Goal: Task Accomplishment & Management: Complete application form

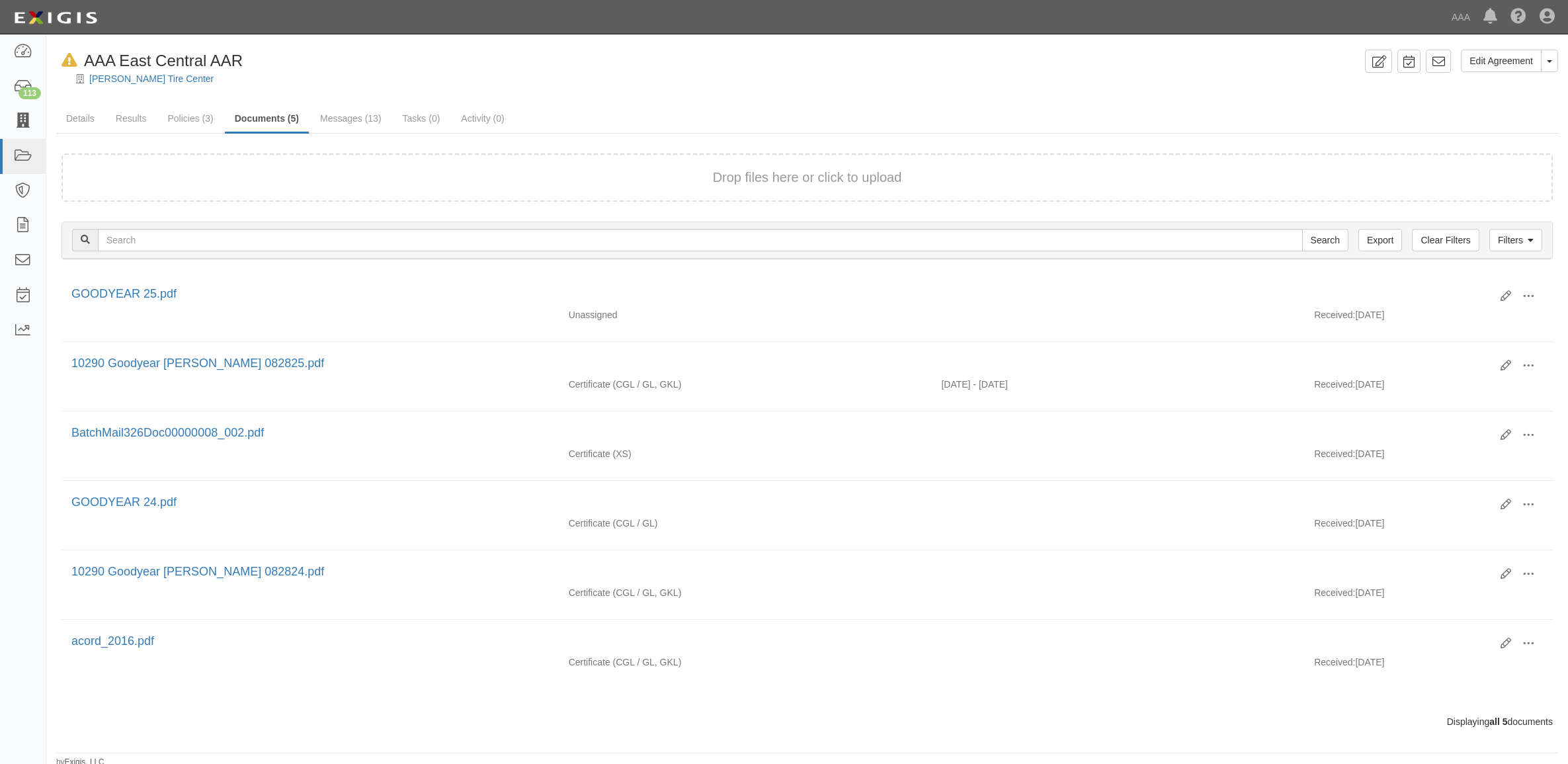
click at [20, 113] on icon at bounding box center [23, 121] width 19 height 15
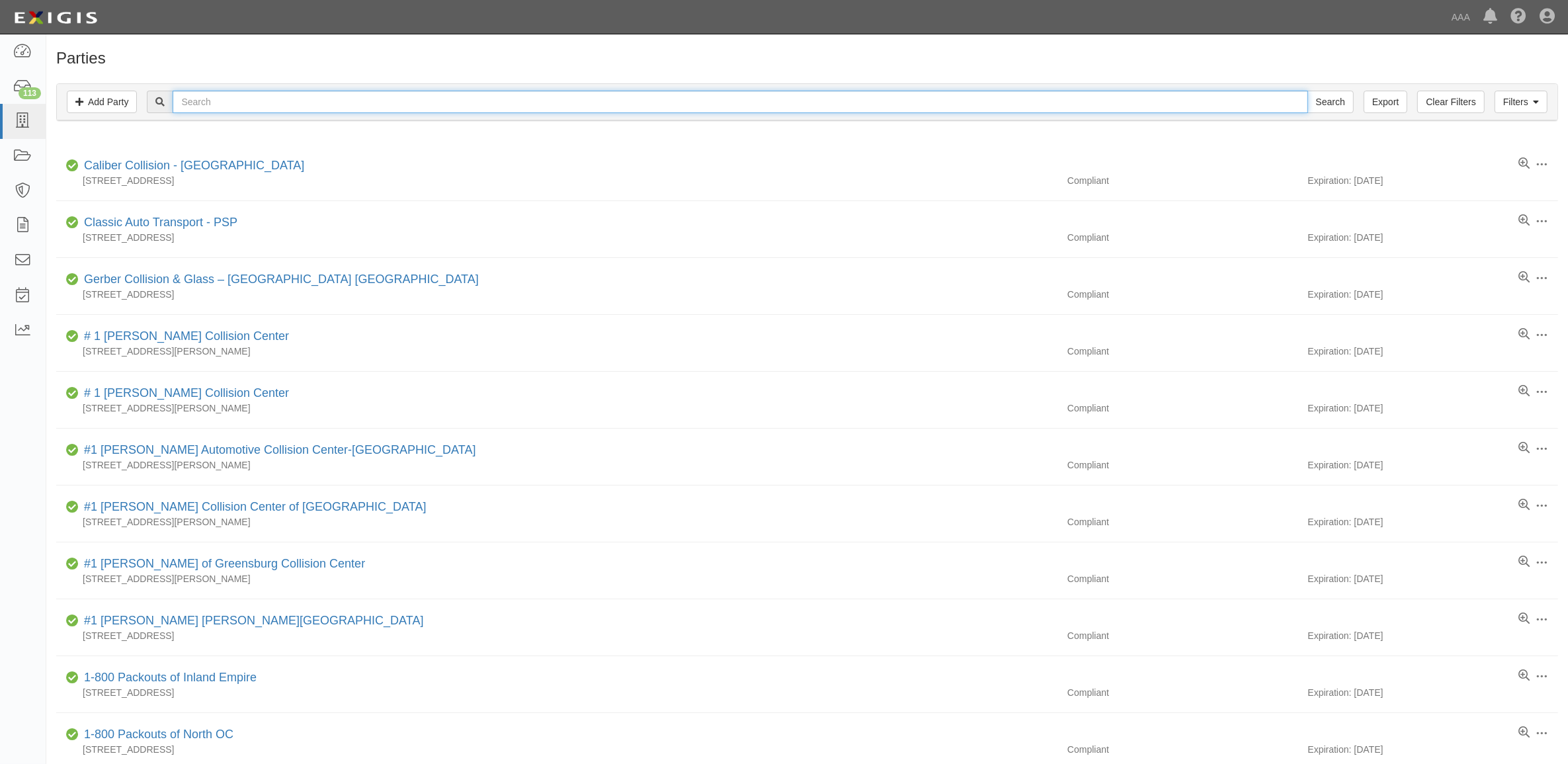
click at [317, 101] on input "text" at bounding box center [740, 102] width 1134 height 23
paste input "282493"
type input "282493"
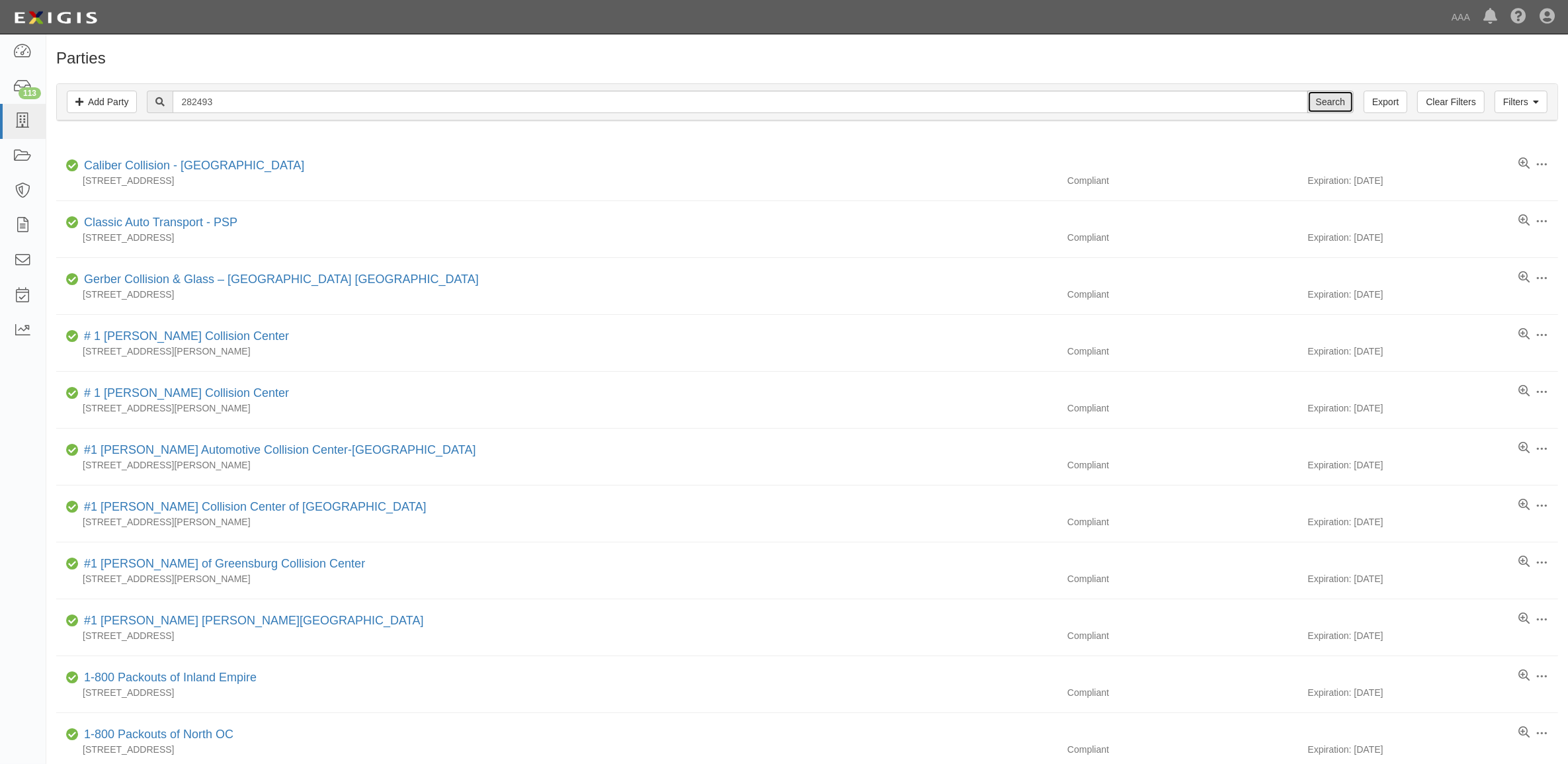
click at [1331, 107] on input "Search" at bounding box center [1331, 102] width 47 height 23
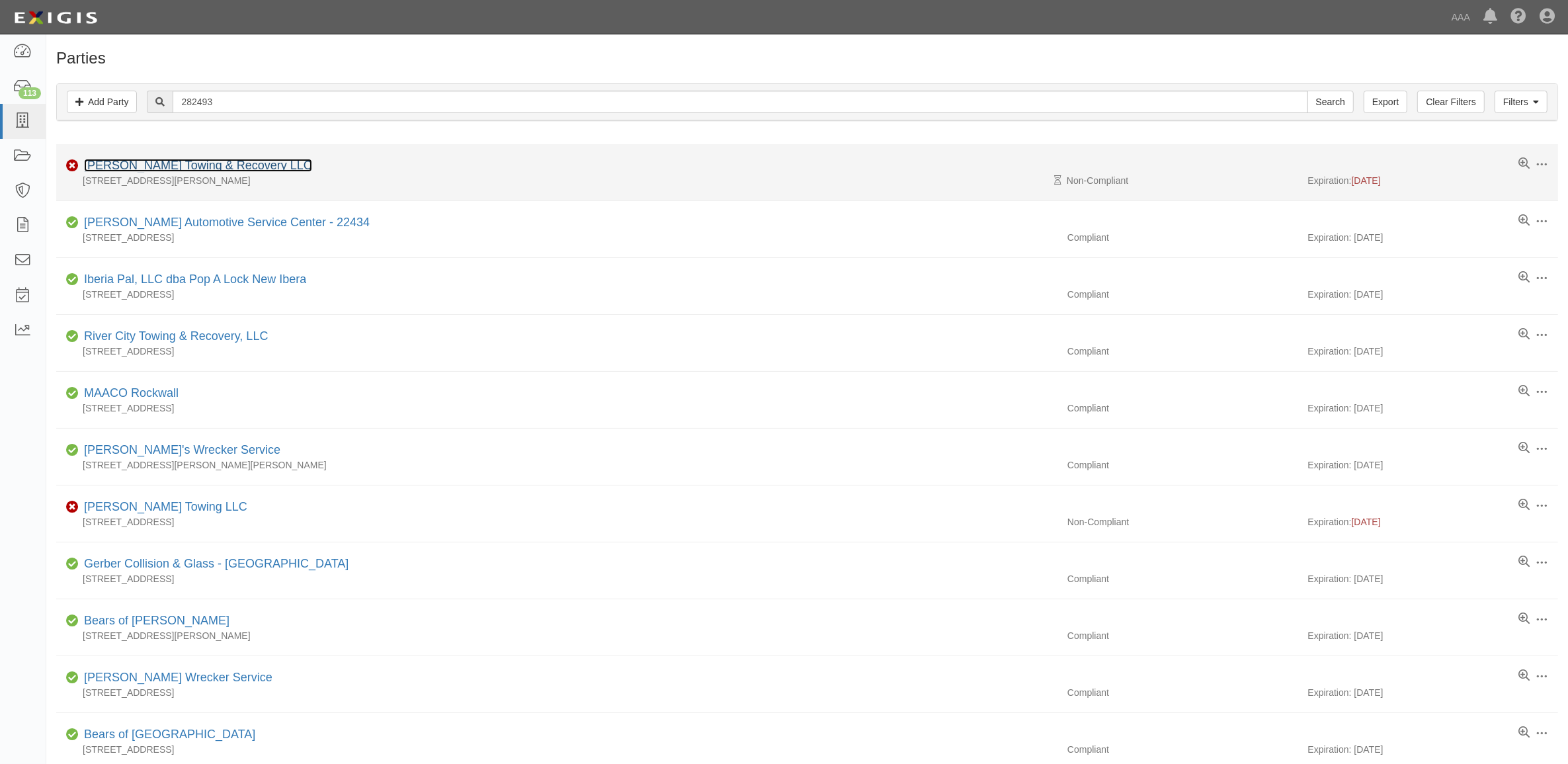
click at [195, 170] on link "Andrews Towing & Recovery LLC" at bounding box center [198, 165] width 228 height 14
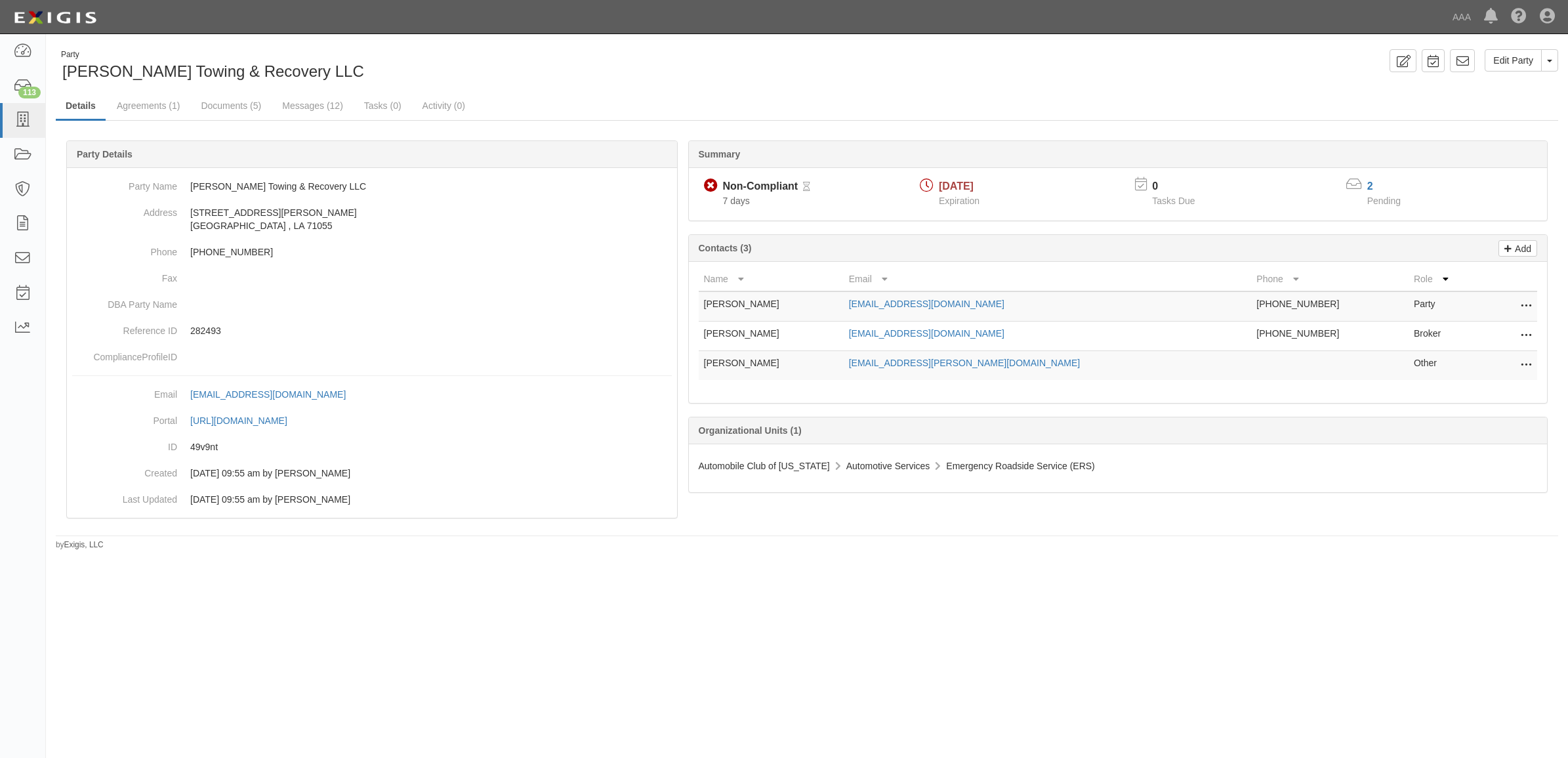
click at [1527, 335] on icon at bounding box center [1526, 335] width 10 height 17
click at [1497, 335] on link "Edit" at bounding box center [1479, 332] width 104 height 24
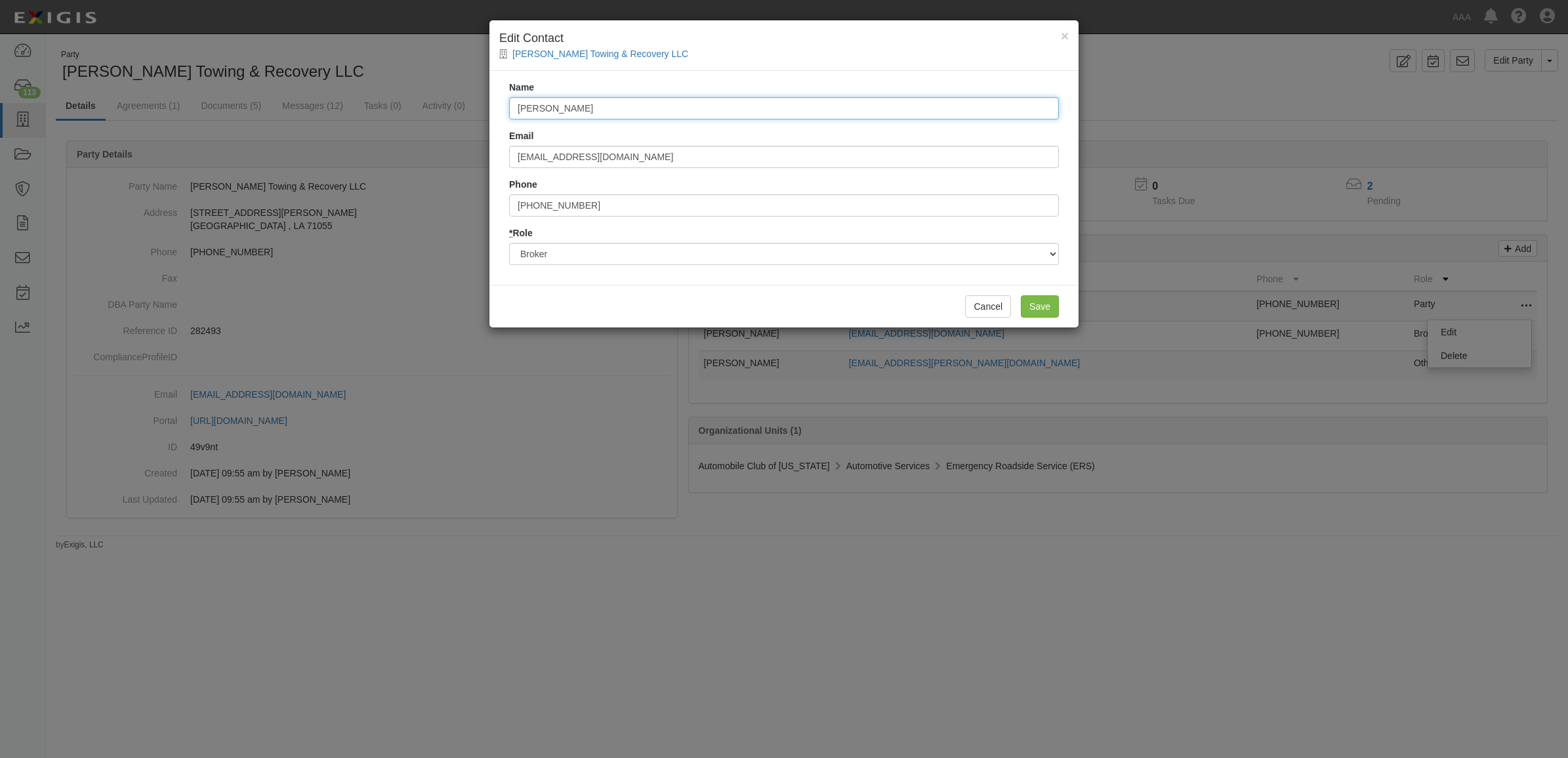
drag, startPoint x: 673, startPoint y: 103, endPoint x: 323, endPoint y: 90, distance: 350.2
click at [347, 90] on div "× Edit Contact Andrews Towing & Recovery LLC Name Ranee Martin Email ranee_mart…" at bounding box center [784, 379] width 1568 height 758
type input "Allita Smith"
type input "allita_smith@ajg.com"
type input "6"
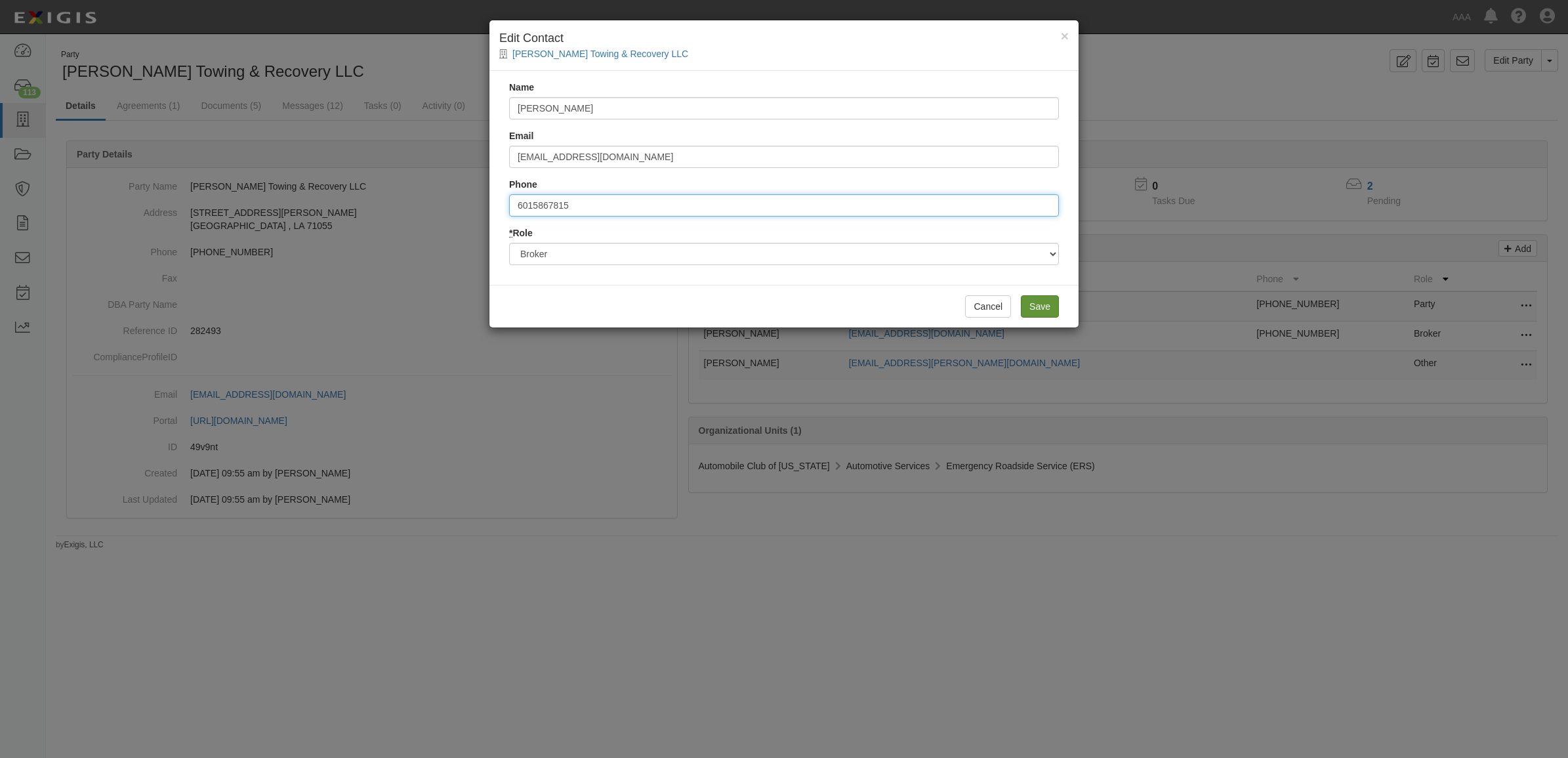
type input "6015867815"
click at [1038, 309] on input "Save" at bounding box center [1040, 306] width 38 height 22
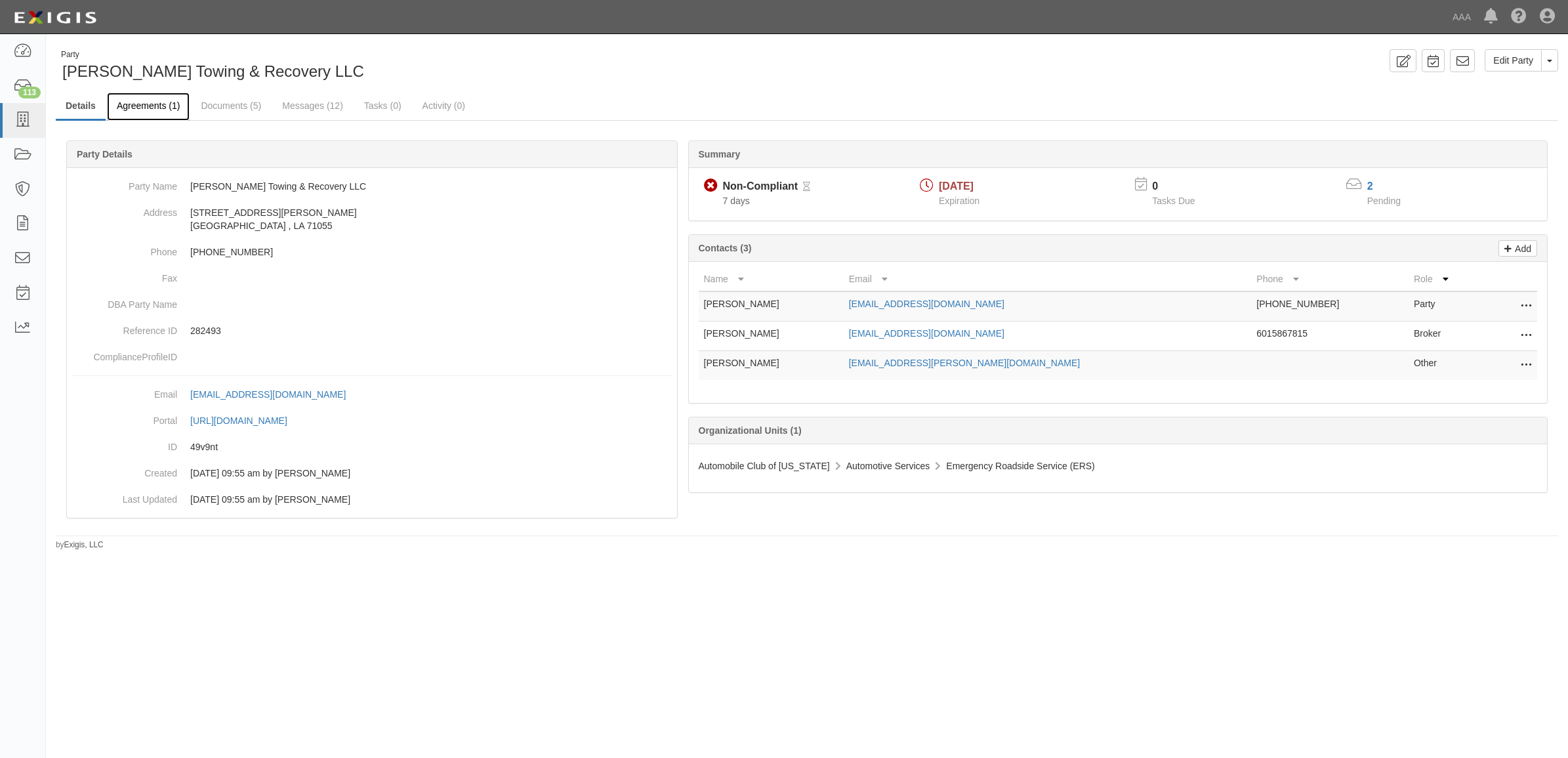
click at [135, 103] on link "Agreements (1)" at bounding box center [148, 107] width 83 height 28
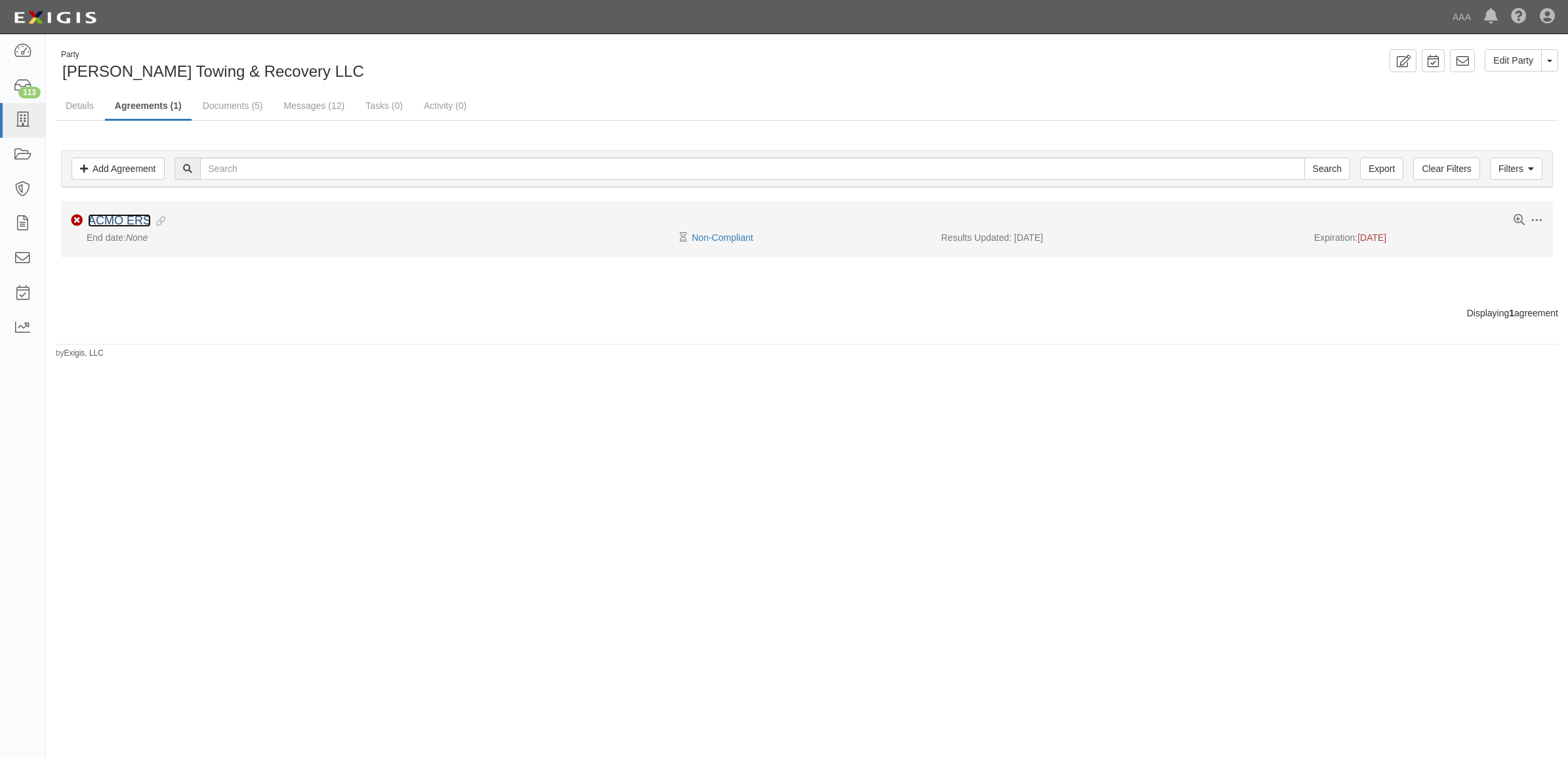
click at [125, 218] on link "ACMO ERS" at bounding box center [119, 221] width 63 height 13
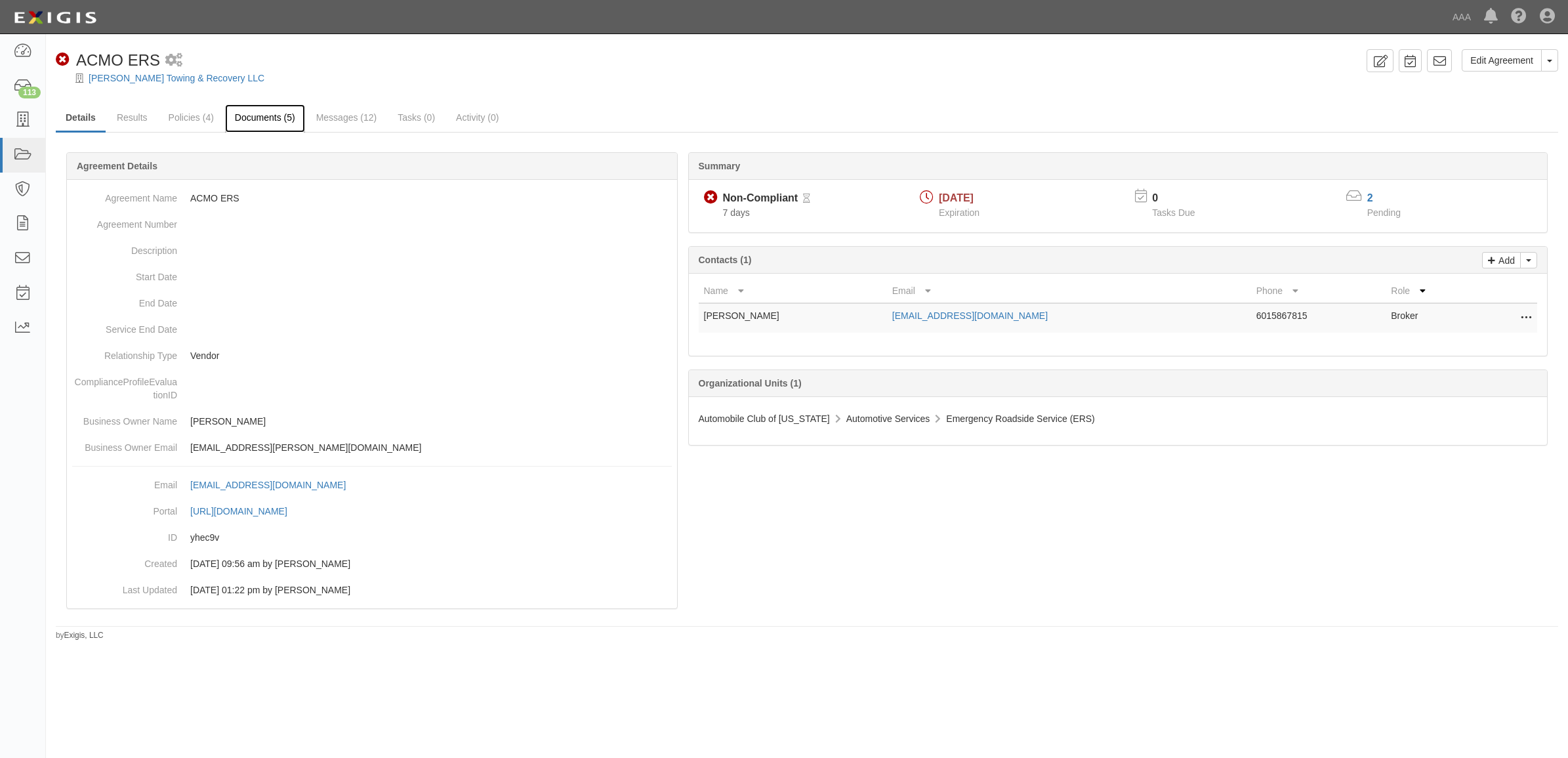
click at [279, 118] on link "Documents (5)" at bounding box center [265, 119] width 80 height 28
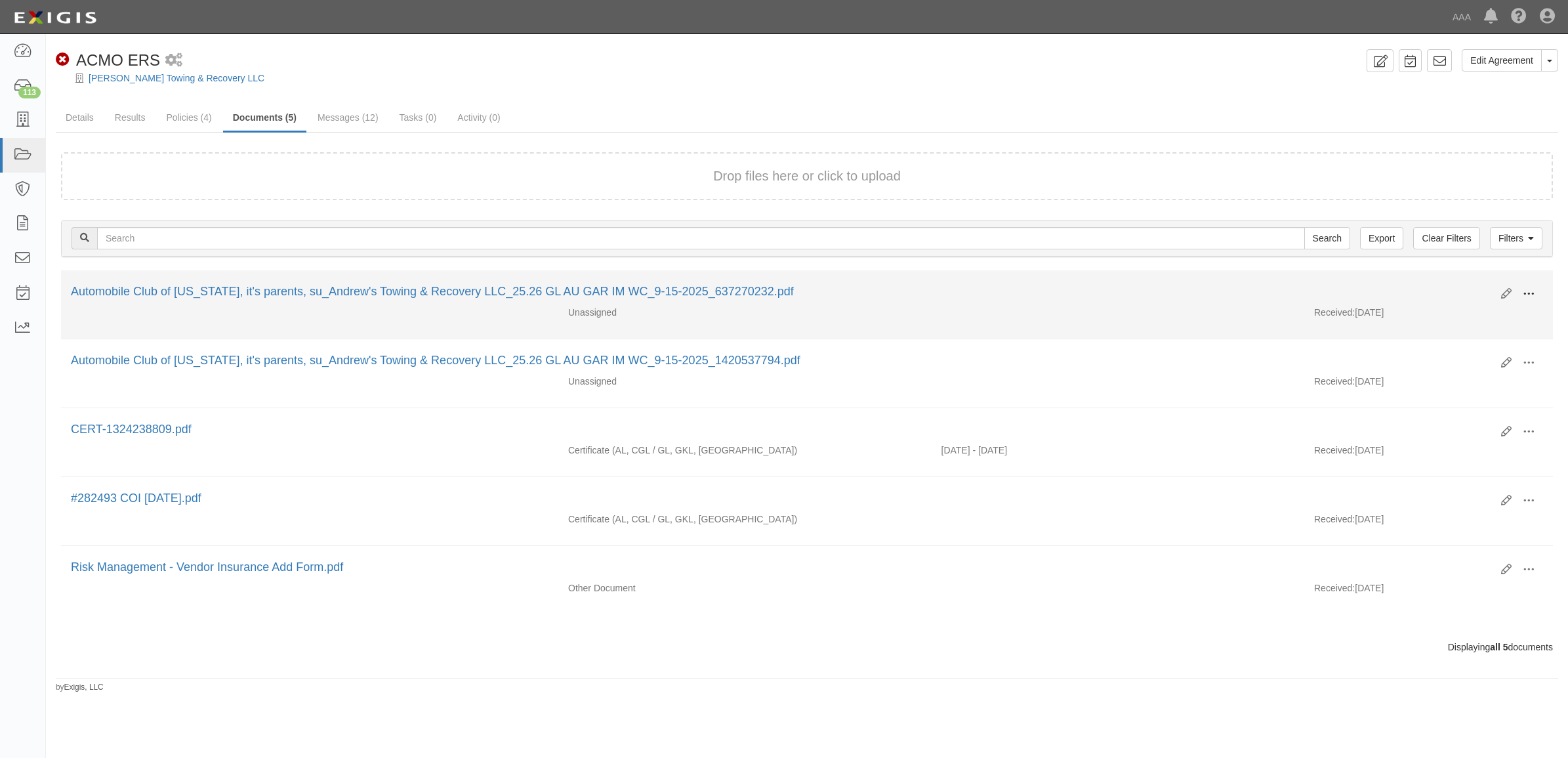
click at [1527, 293] on span at bounding box center [1529, 294] width 12 height 12
click at [1483, 315] on link "View" at bounding box center [1464, 313] width 104 height 24
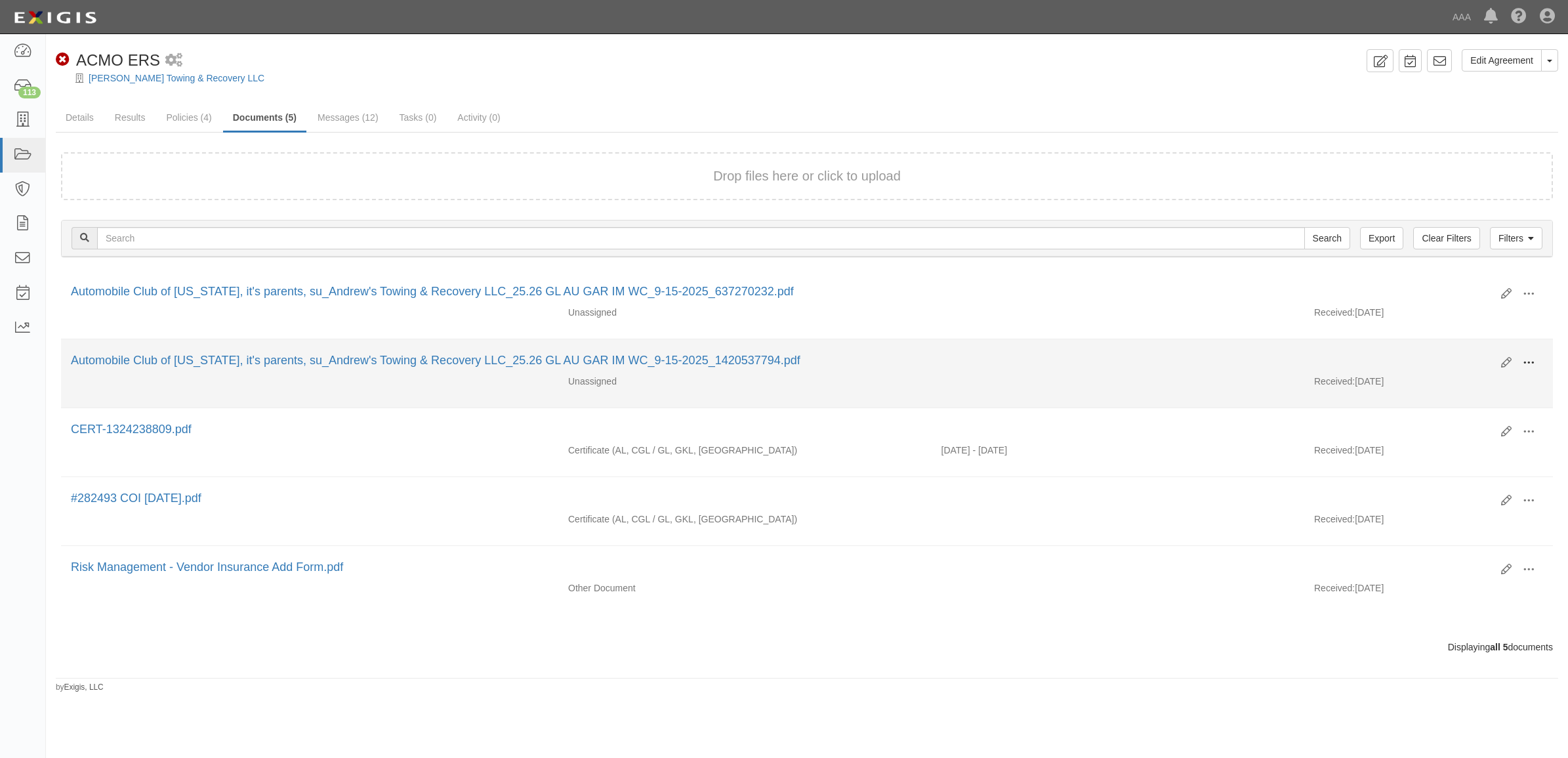
click at [1530, 359] on span at bounding box center [1529, 363] width 12 height 12
click at [1467, 382] on link "View" at bounding box center [1464, 382] width 104 height 24
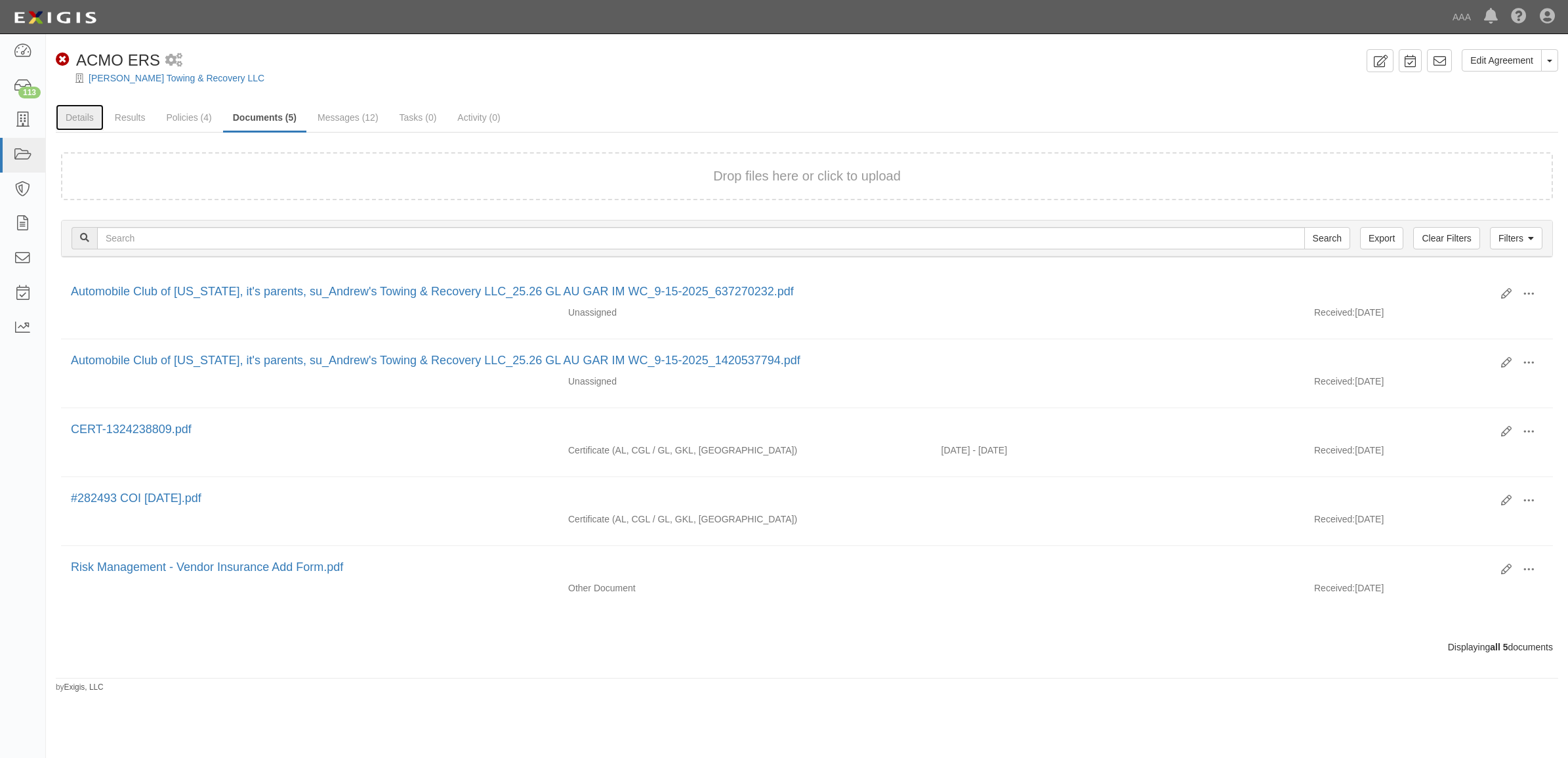
drag, startPoint x: 77, startPoint y: 117, endPoint x: 108, endPoint y: 132, distance: 34.4
click at [77, 117] on link "Details" at bounding box center [80, 117] width 48 height 26
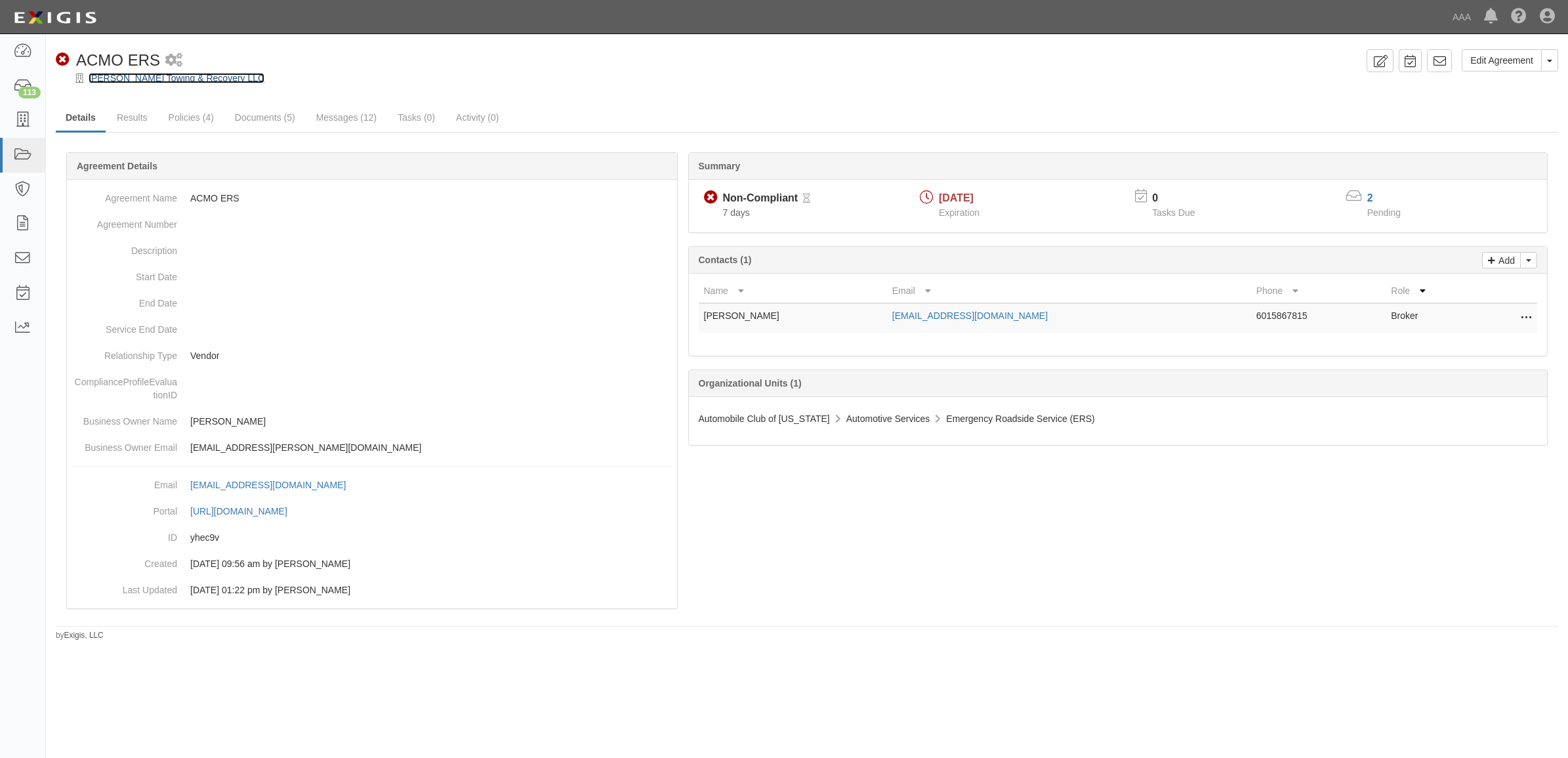
click at [164, 80] on link "[PERSON_NAME] Towing & Recovery LLC" at bounding box center [177, 78] width 176 height 10
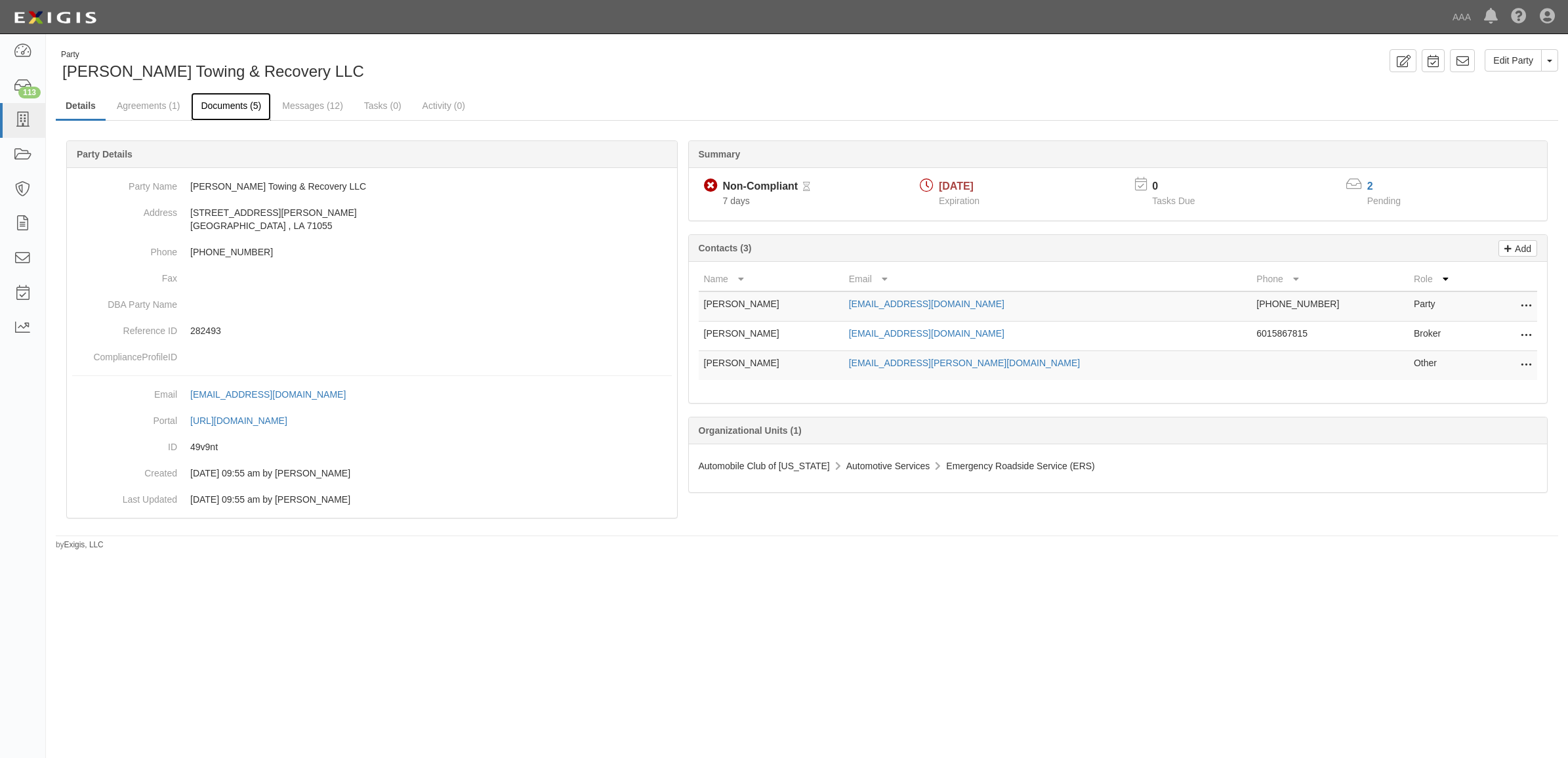
click at [217, 102] on link "Documents (5)" at bounding box center [230, 107] width 80 height 28
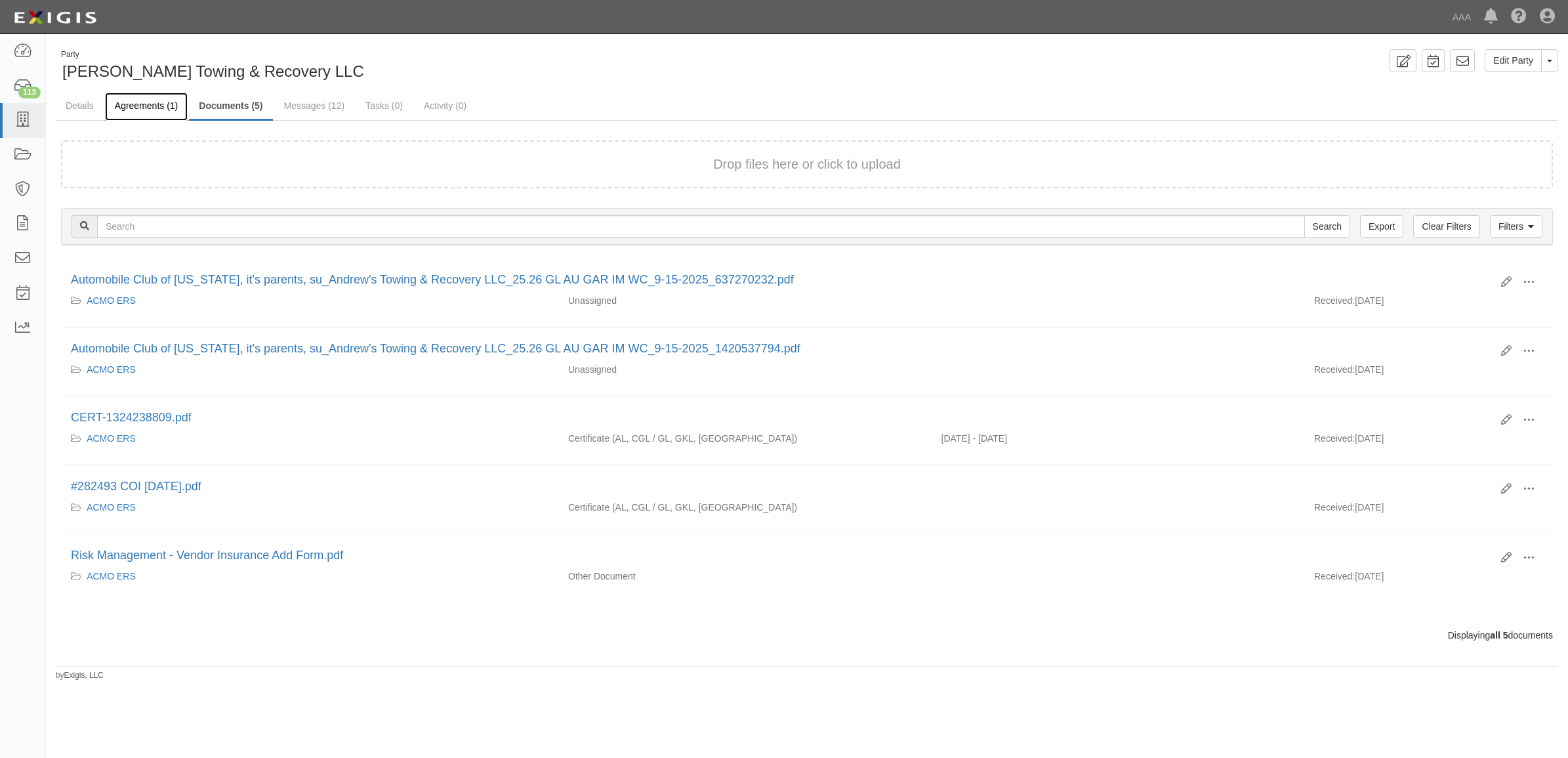
click at [149, 109] on link "Agreements (1)" at bounding box center [146, 107] width 83 height 28
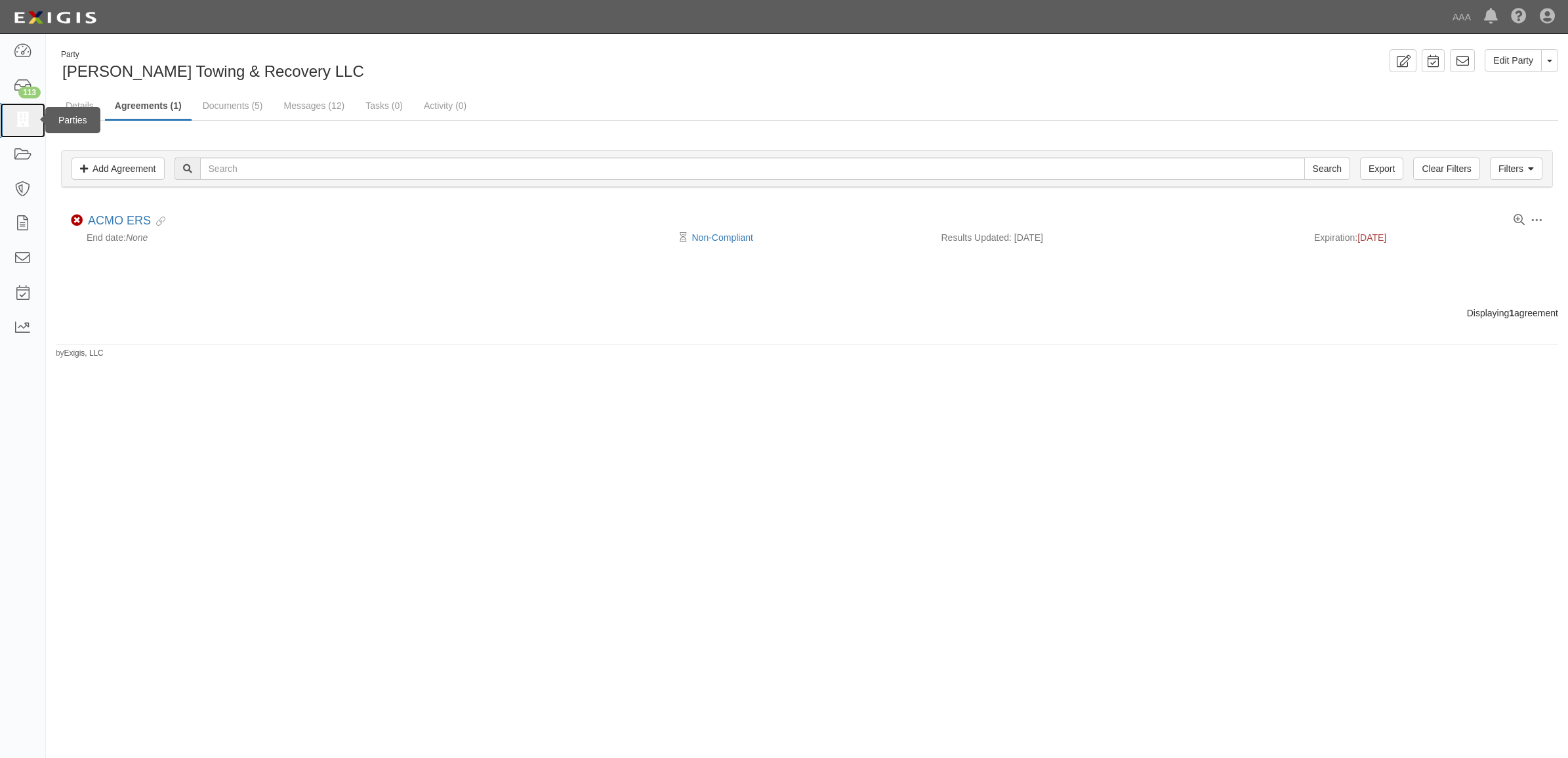
click at [30, 119] on icon at bounding box center [22, 120] width 19 height 15
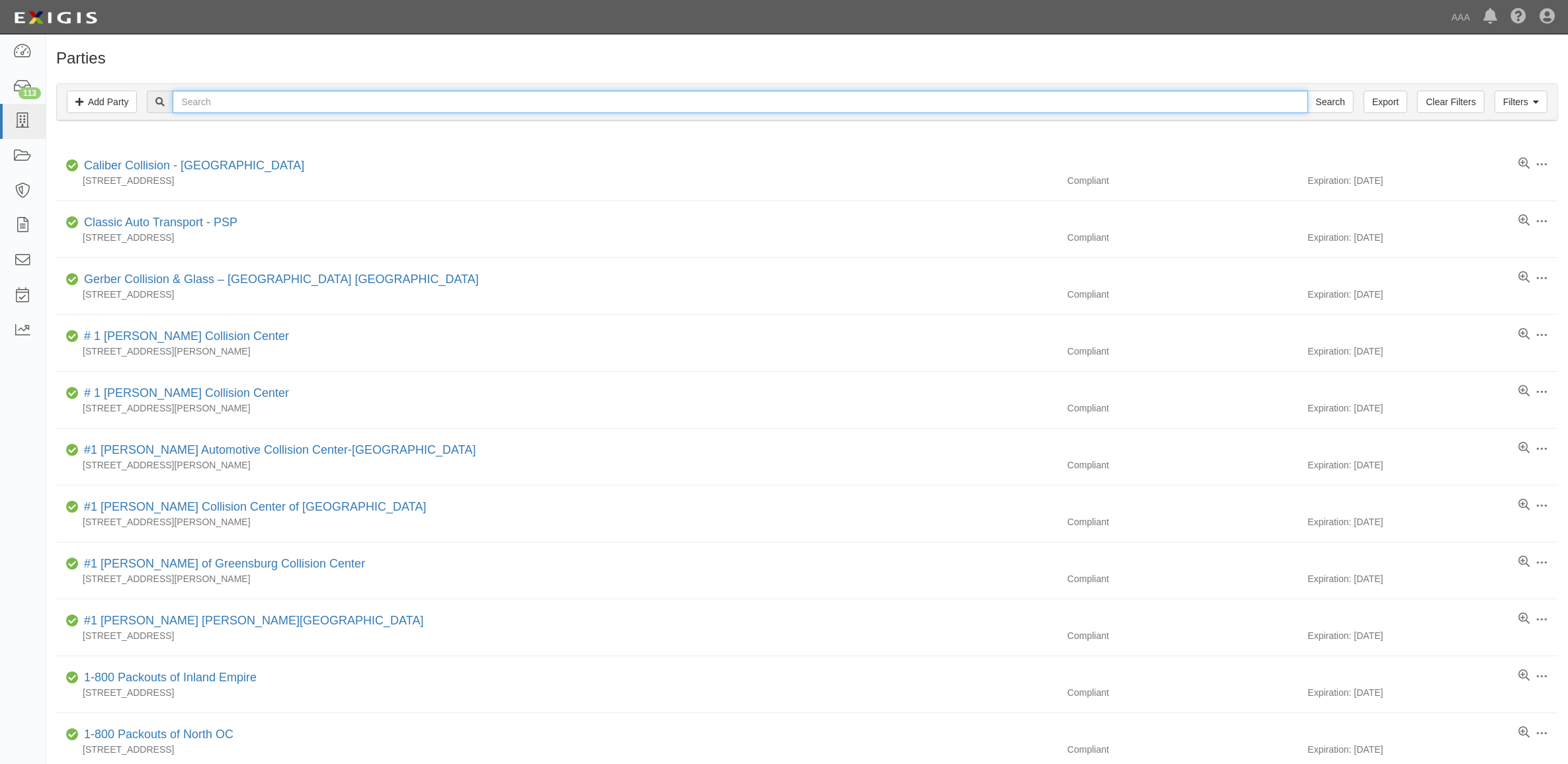
click at [276, 99] on input "text" at bounding box center [740, 102] width 1134 height 23
type input "248003"
click at [1307, 91] on input "Search" at bounding box center [1331, 102] width 47 height 23
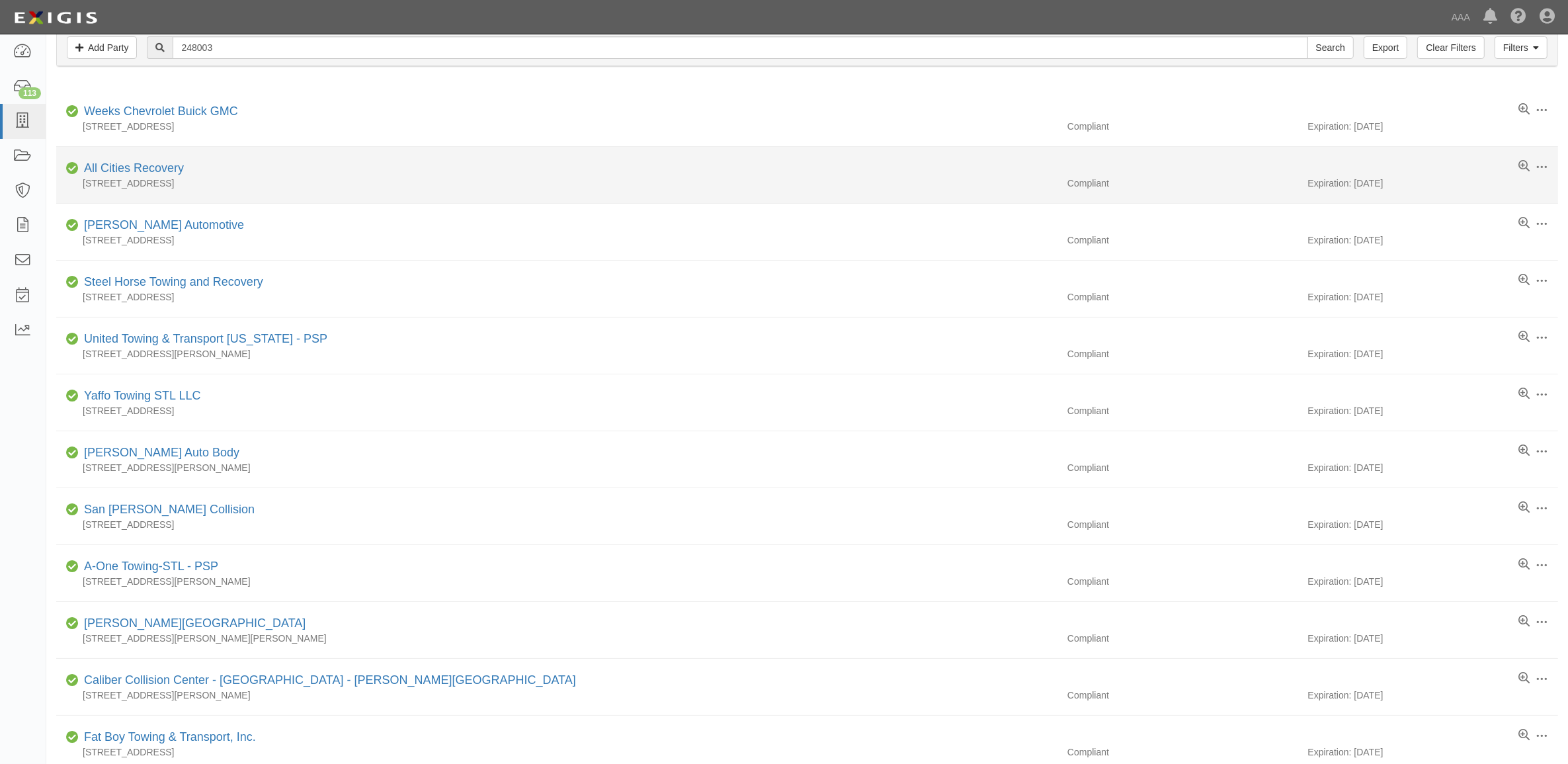
scroll to position [83, 0]
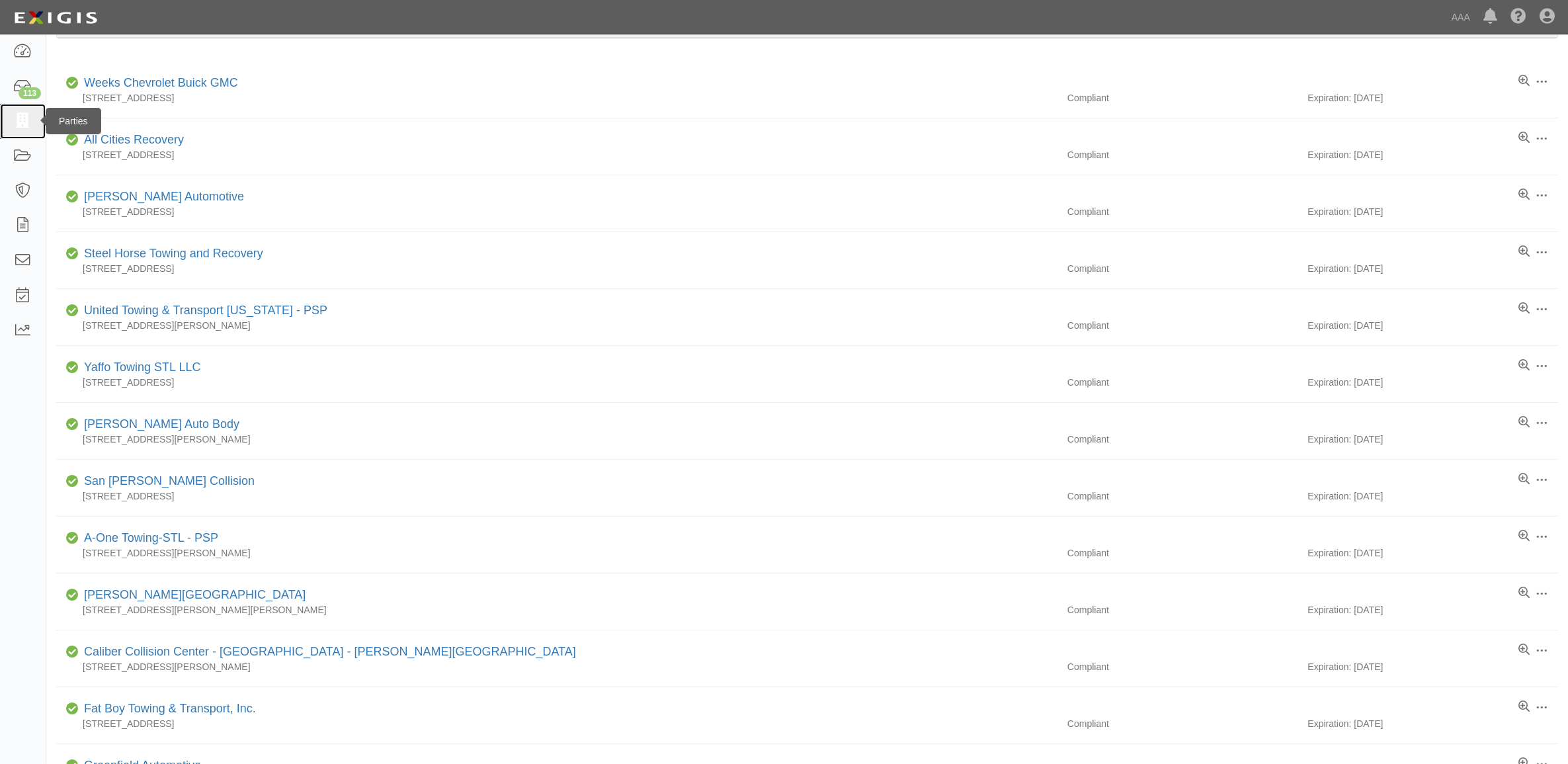
click at [15, 119] on icon at bounding box center [23, 121] width 19 height 15
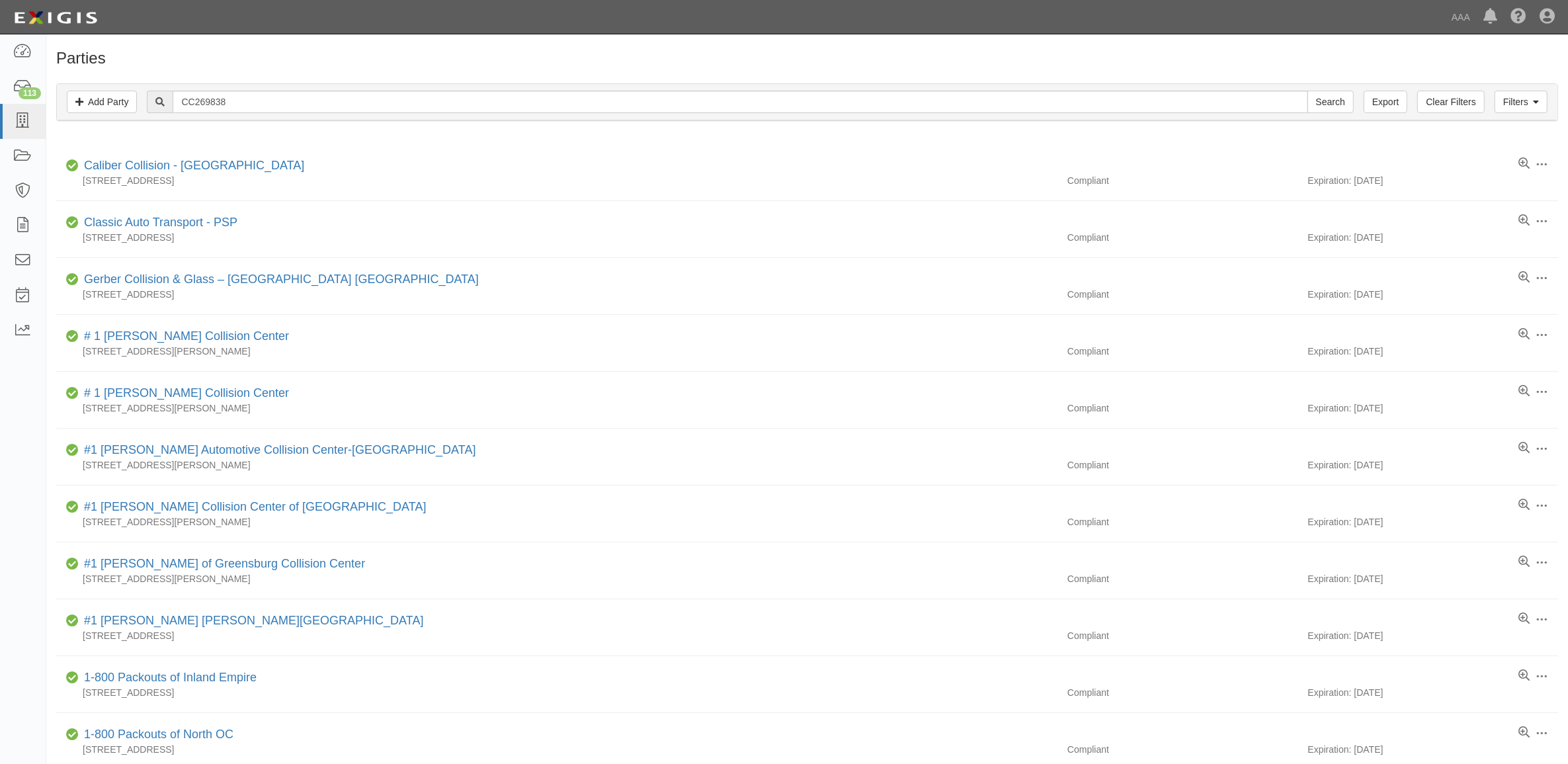
type input "CC269838"
click at [1307, 91] on input "Search" at bounding box center [1331, 102] width 47 height 23
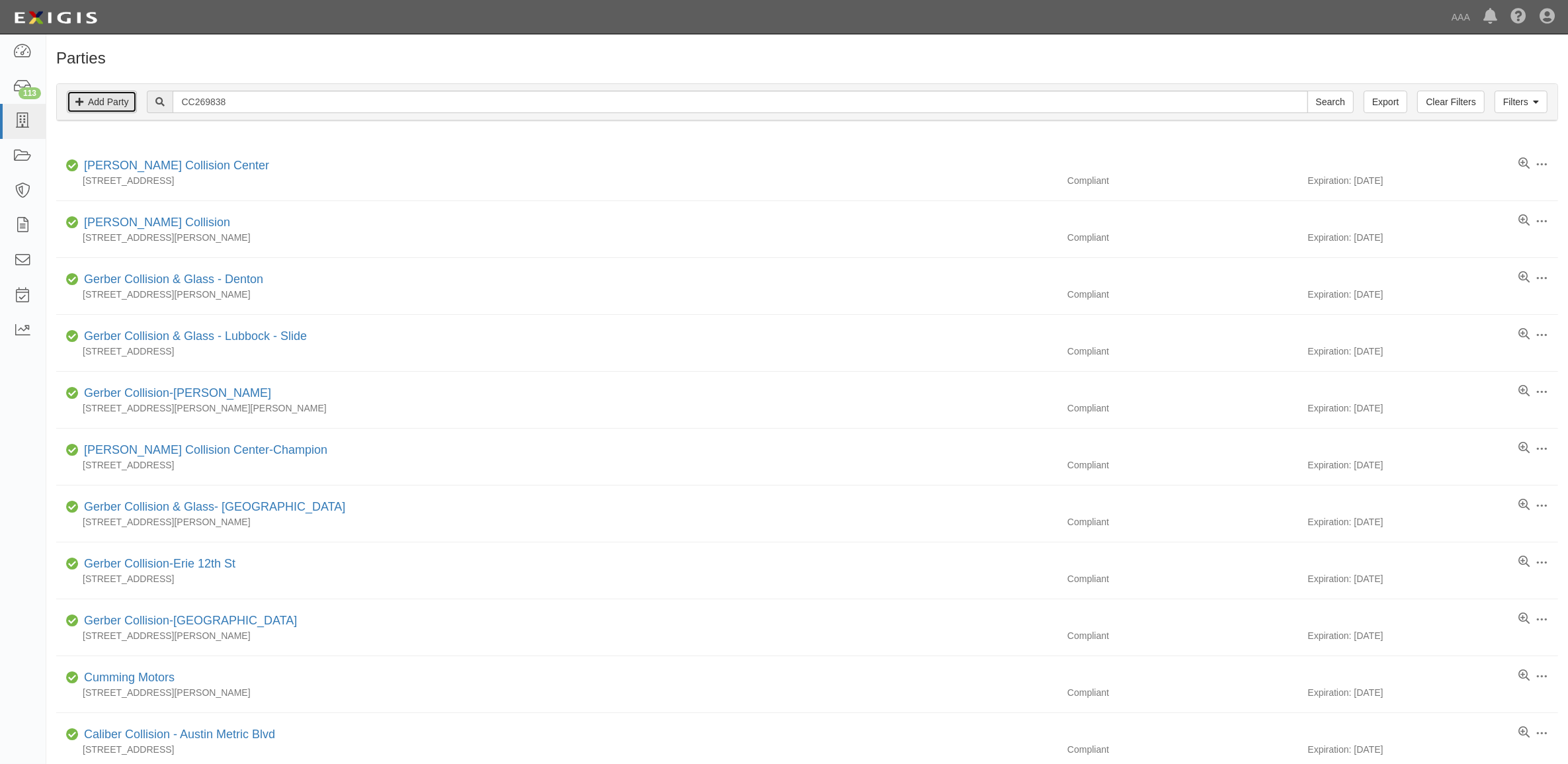
click at [113, 104] on link "Add Party" at bounding box center [101, 102] width 70 height 23
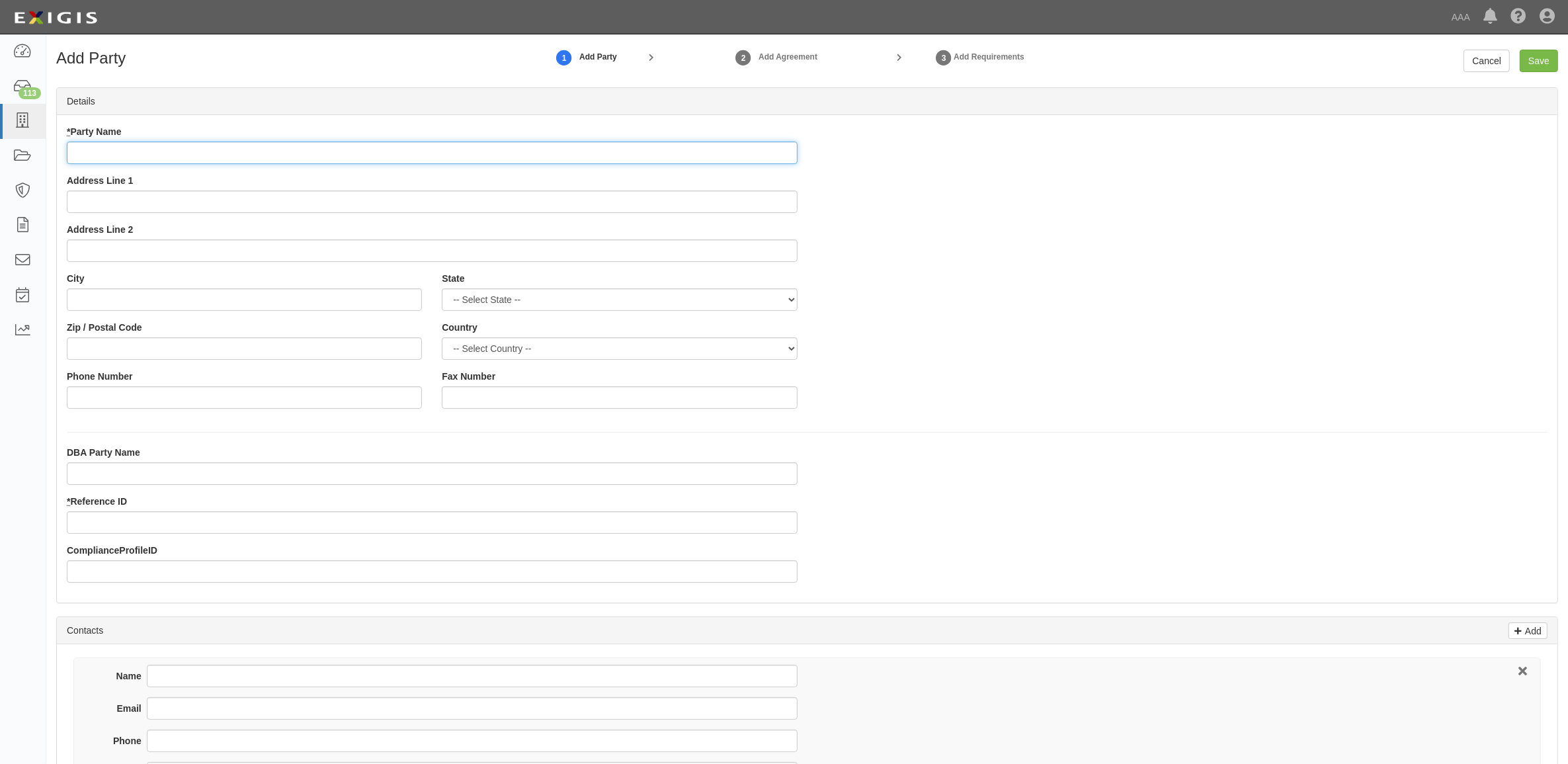
click at [216, 154] on input "* Party Name" at bounding box center [432, 152] width 731 height 23
type input "Gerber Collision & Glass - Slidell"
type input "[STREET_ADDRESS]"
type input "Slidell"
select select "LA"
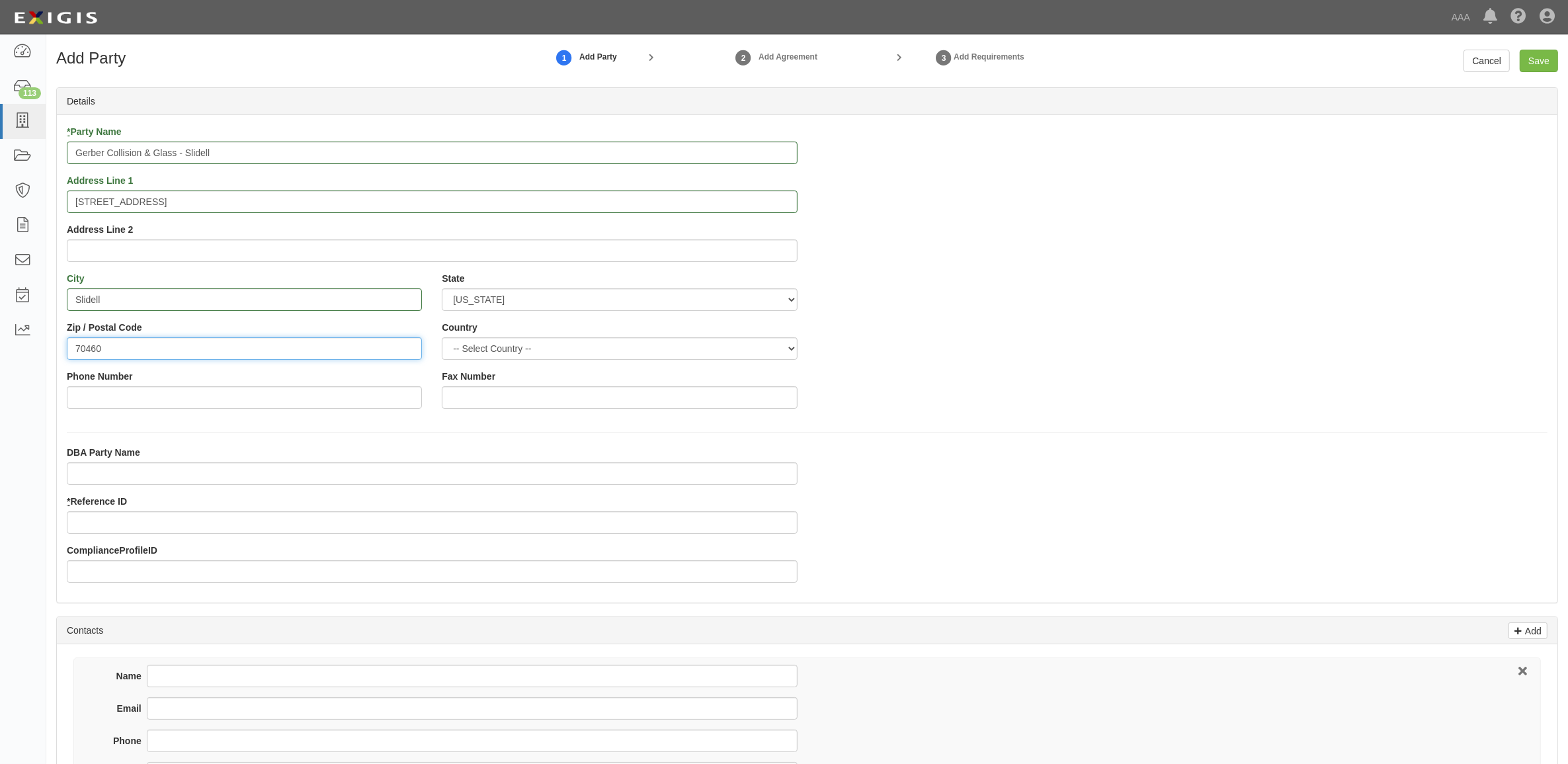
type input "70460"
type input "[PHONE_NUMBER]"
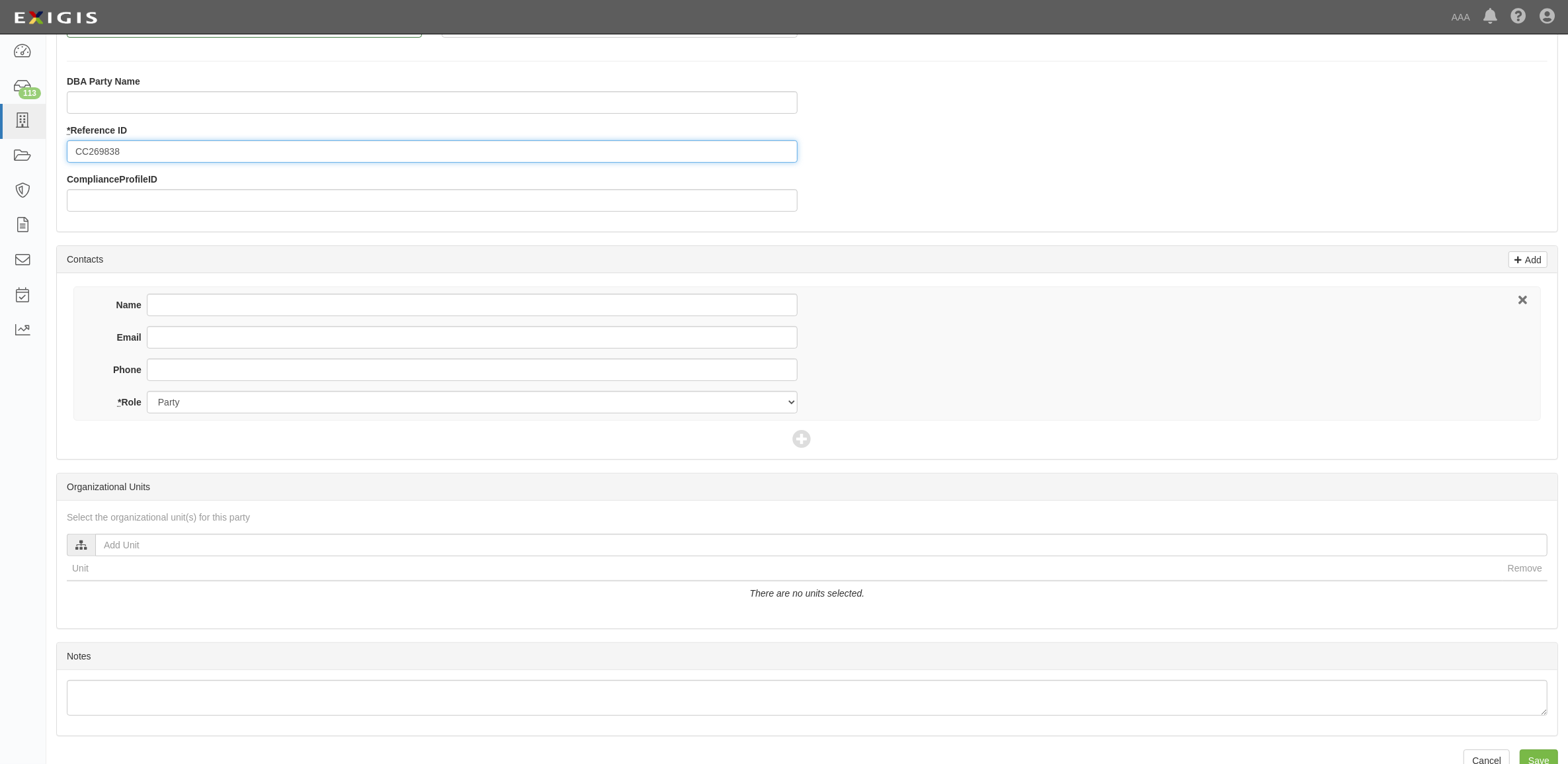
scroll to position [400, 0]
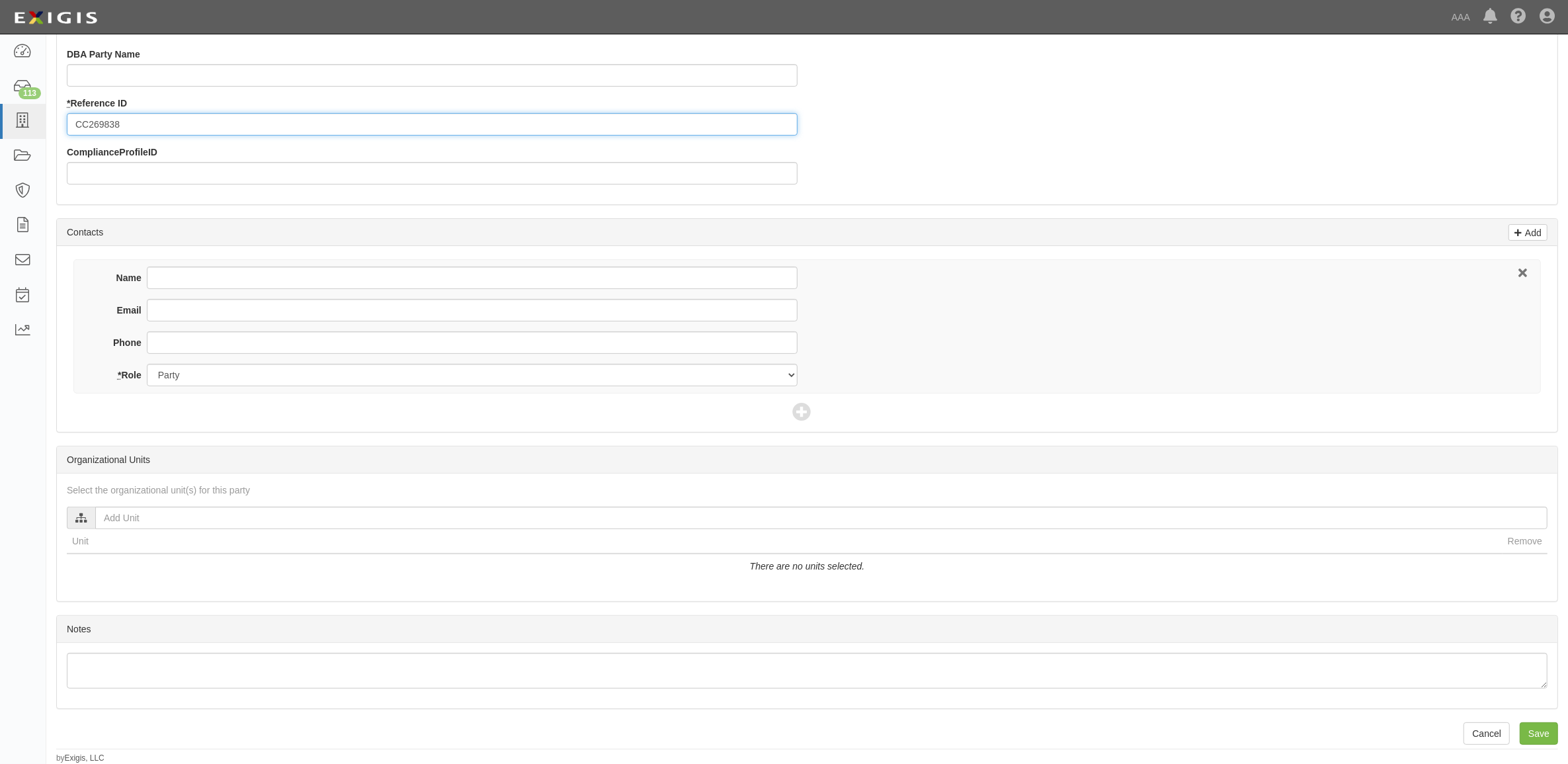
type input "CC269838"
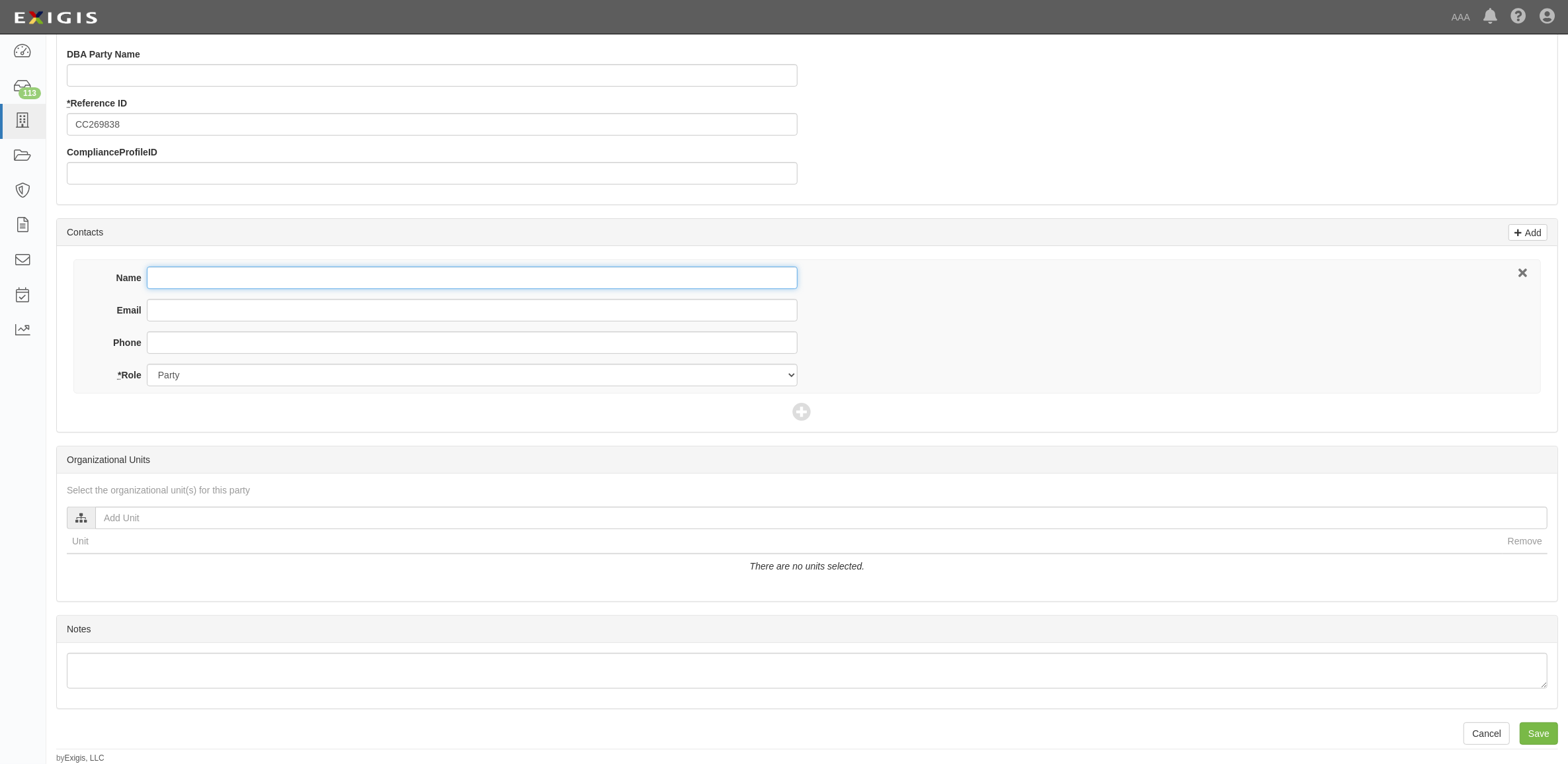
click at [215, 282] on input "Name" at bounding box center [472, 278] width 651 height 23
type input "K"
type input "[PERSON_NAME]"
type input "[PERSON_NAME][EMAIL_ADDRESS][PERSON_NAME][DOMAIN_NAME]"
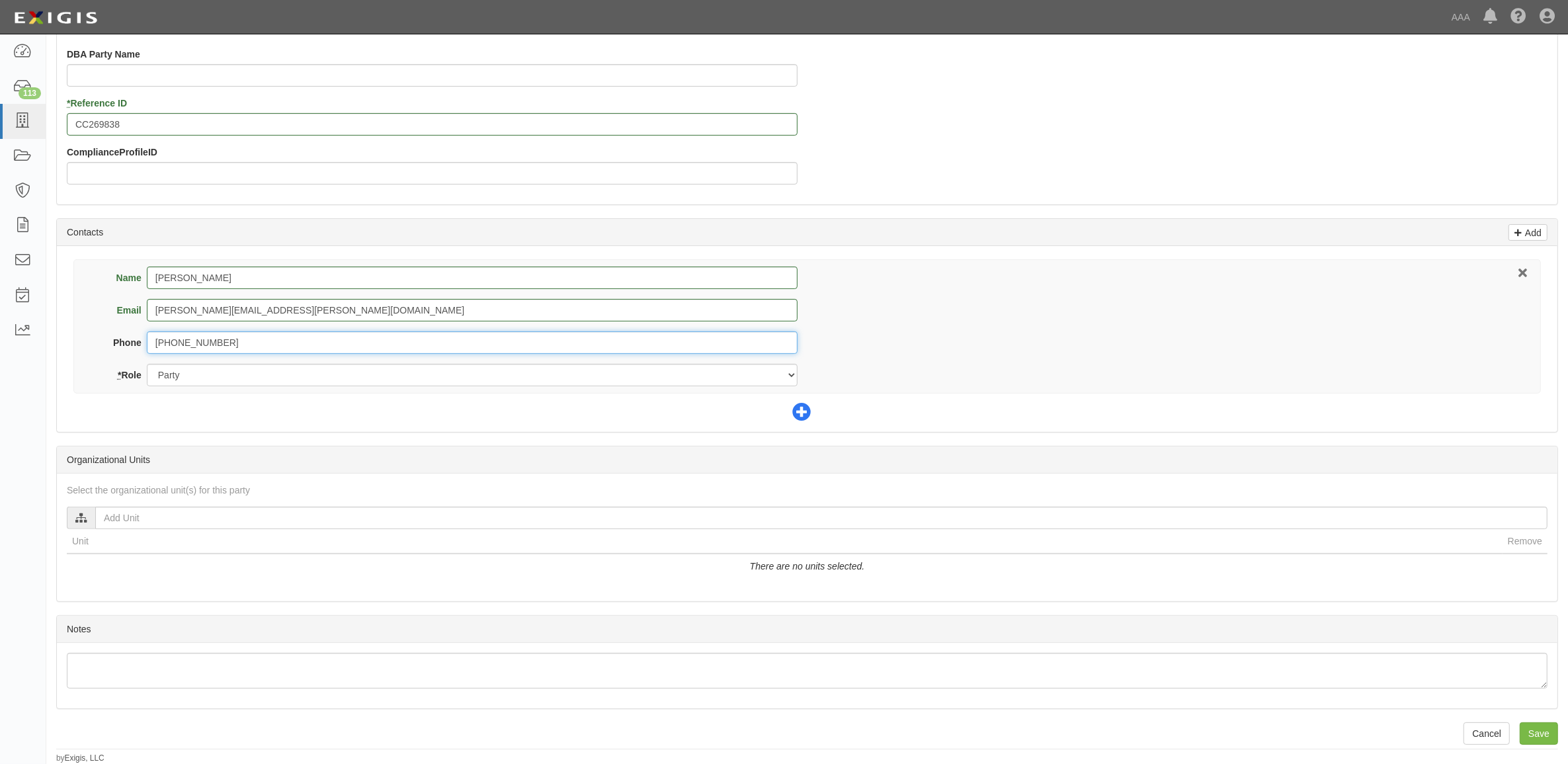
type input "[PHONE_NUMBER]"
click at [808, 410] on icon at bounding box center [801, 412] width 19 height 19
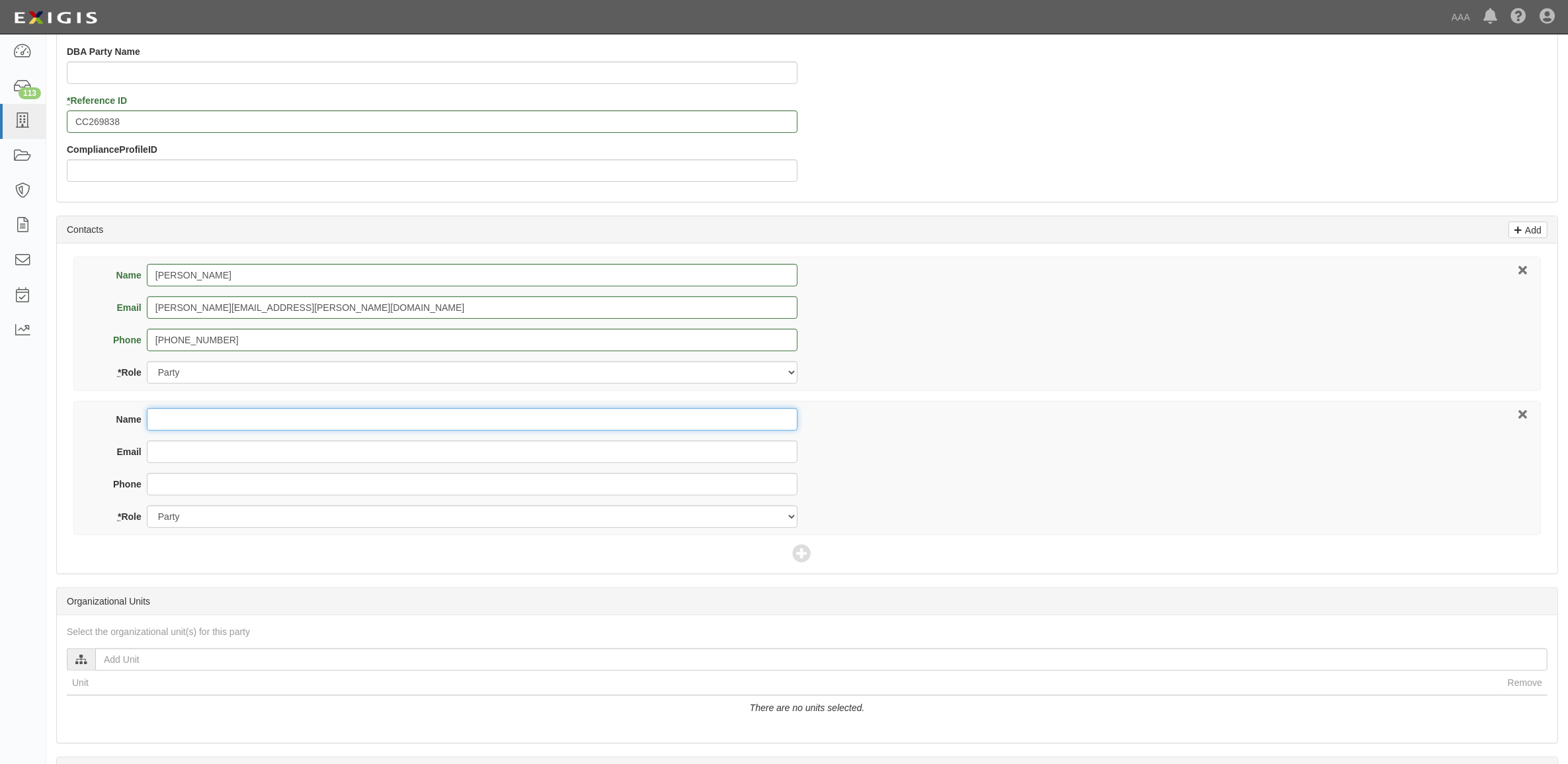
click at [392, 423] on input "Name" at bounding box center [472, 419] width 651 height 23
type input "[PERSON_NAME]"
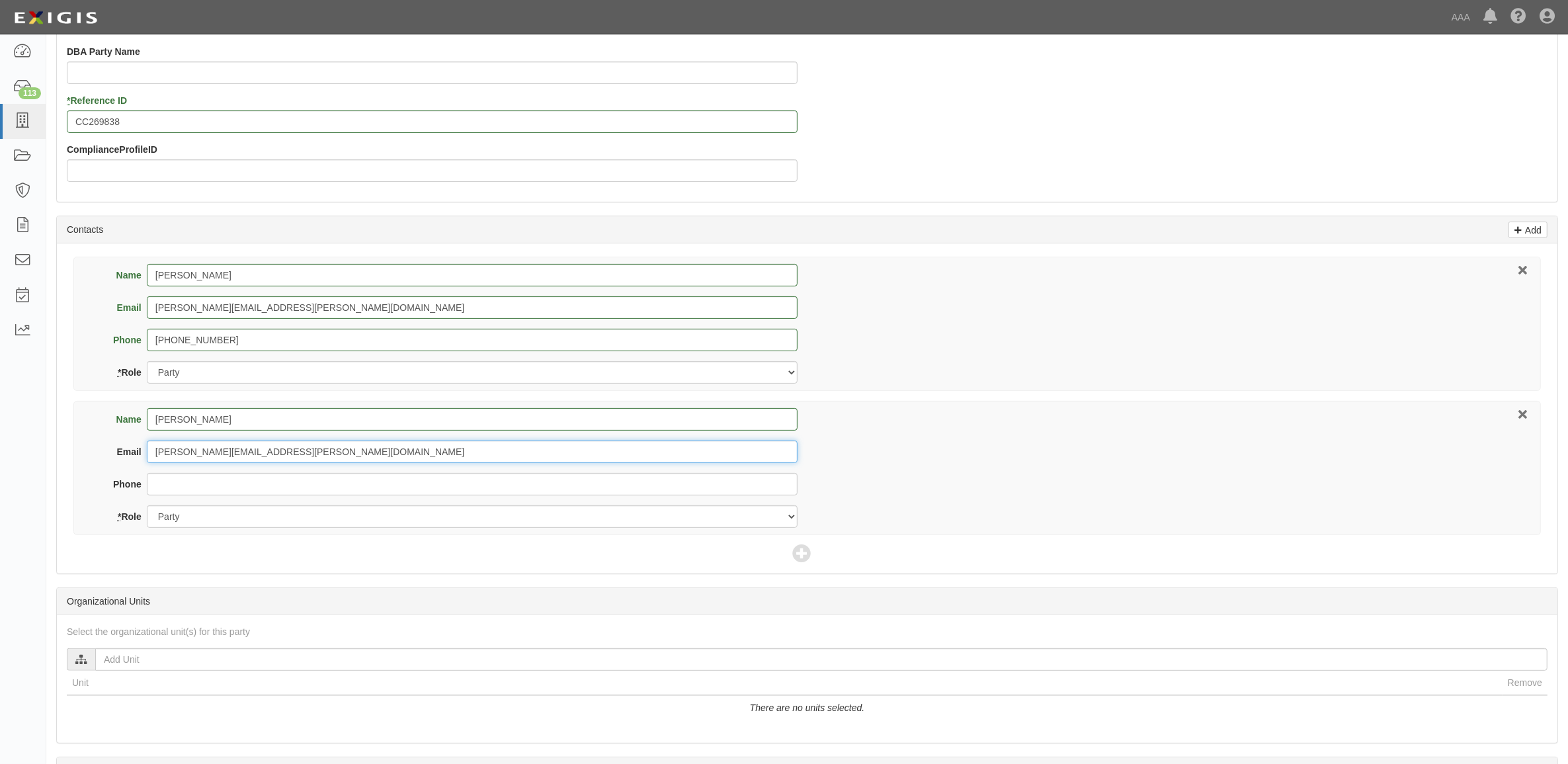
type input "[PERSON_NAME][EMAIL_ADDRESS][PERSON_NAME][DOMAIN_NAME]"
click at [289, 483] on input "Phone" at bounding box center [472, 484] width 651 height 23
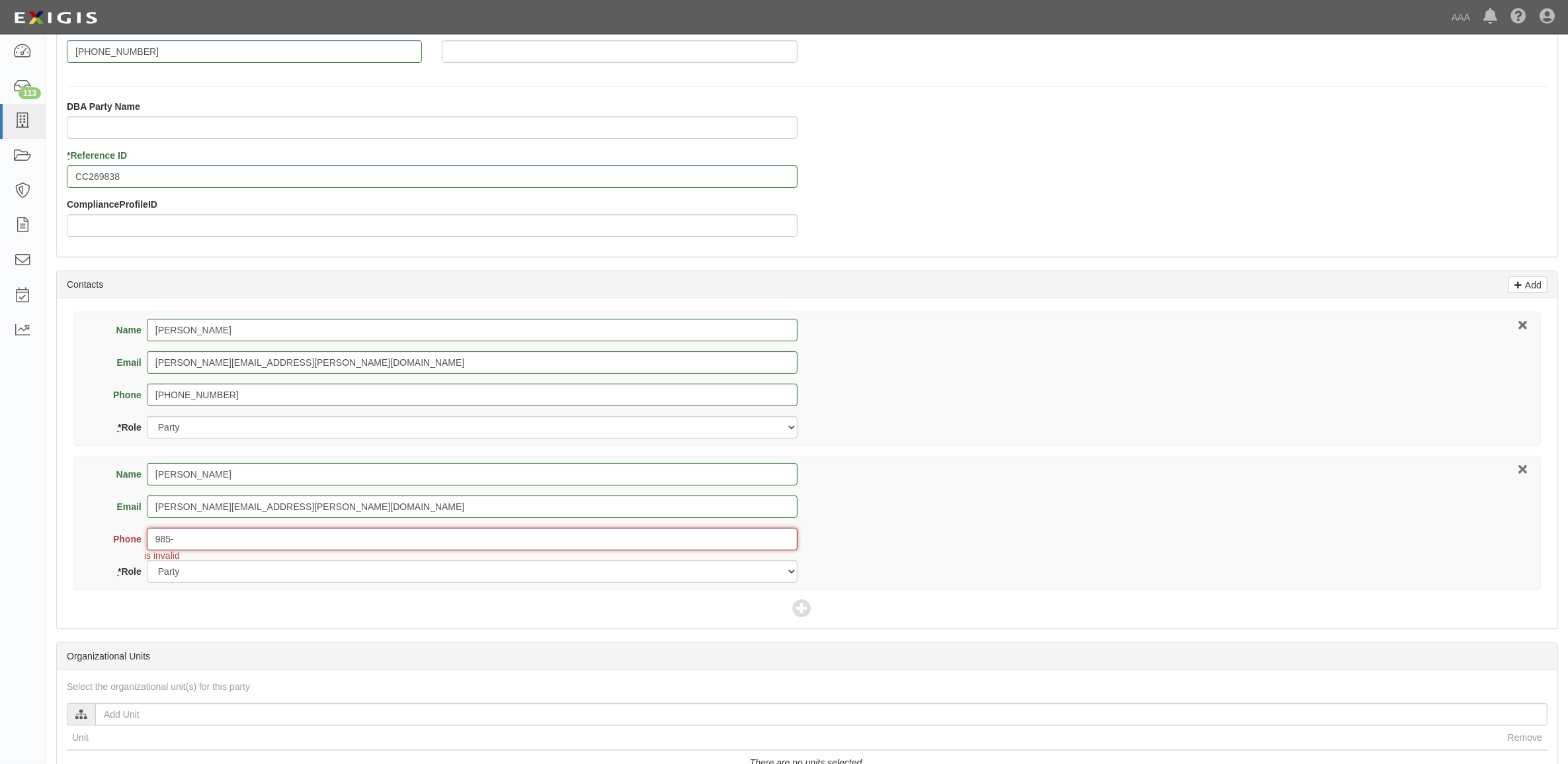
scroll to position [318, 0]
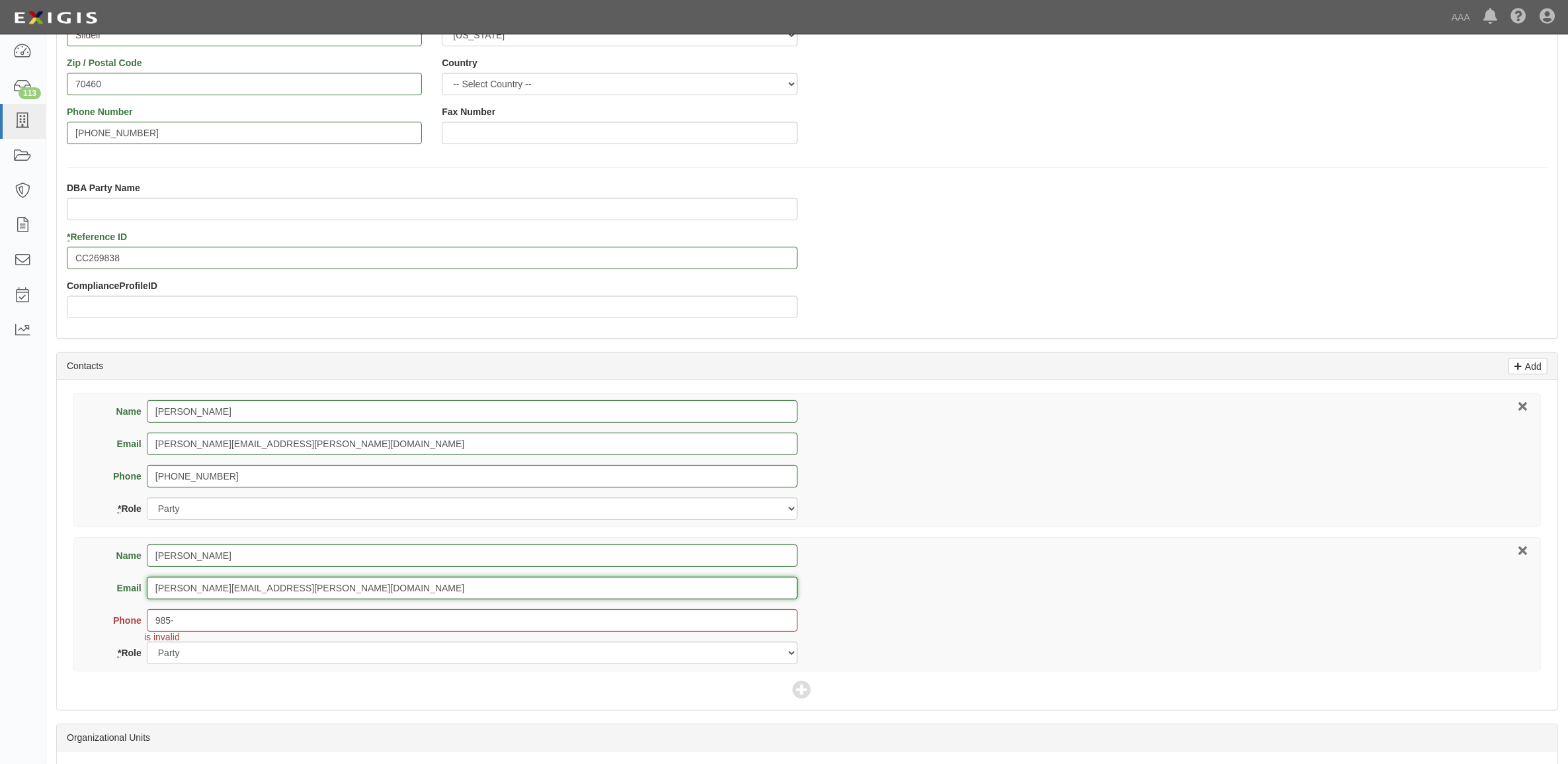
click at [255, 563] on div "Name [PERSON_NAME] Email [PERSON_NAME][EMAIL_ADDRESS][PERSON_NAME][DOMAIN_NAME]…" at bounding box center [447, 603] width 721 height 119
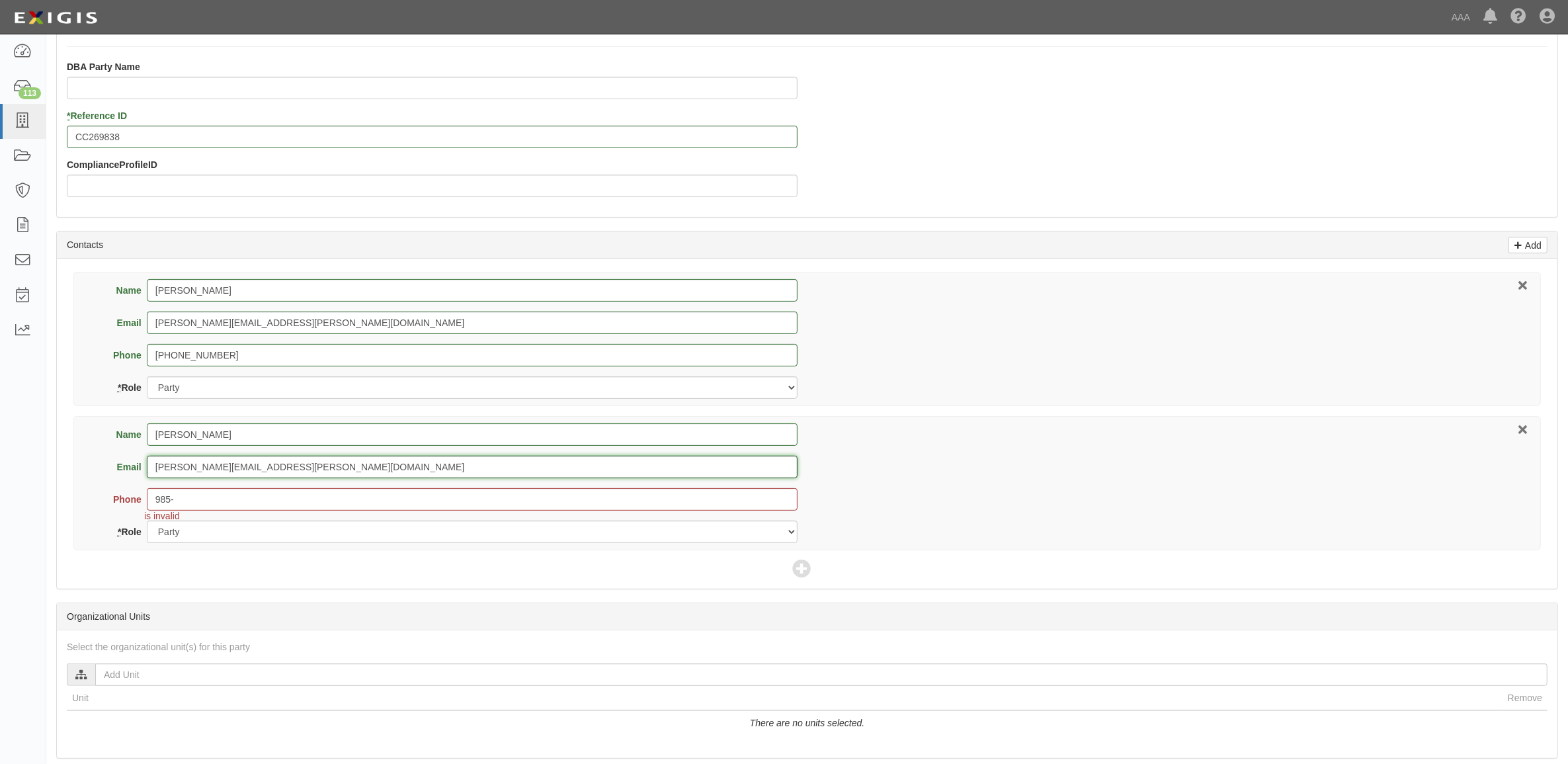
scroll to position [400, 0]
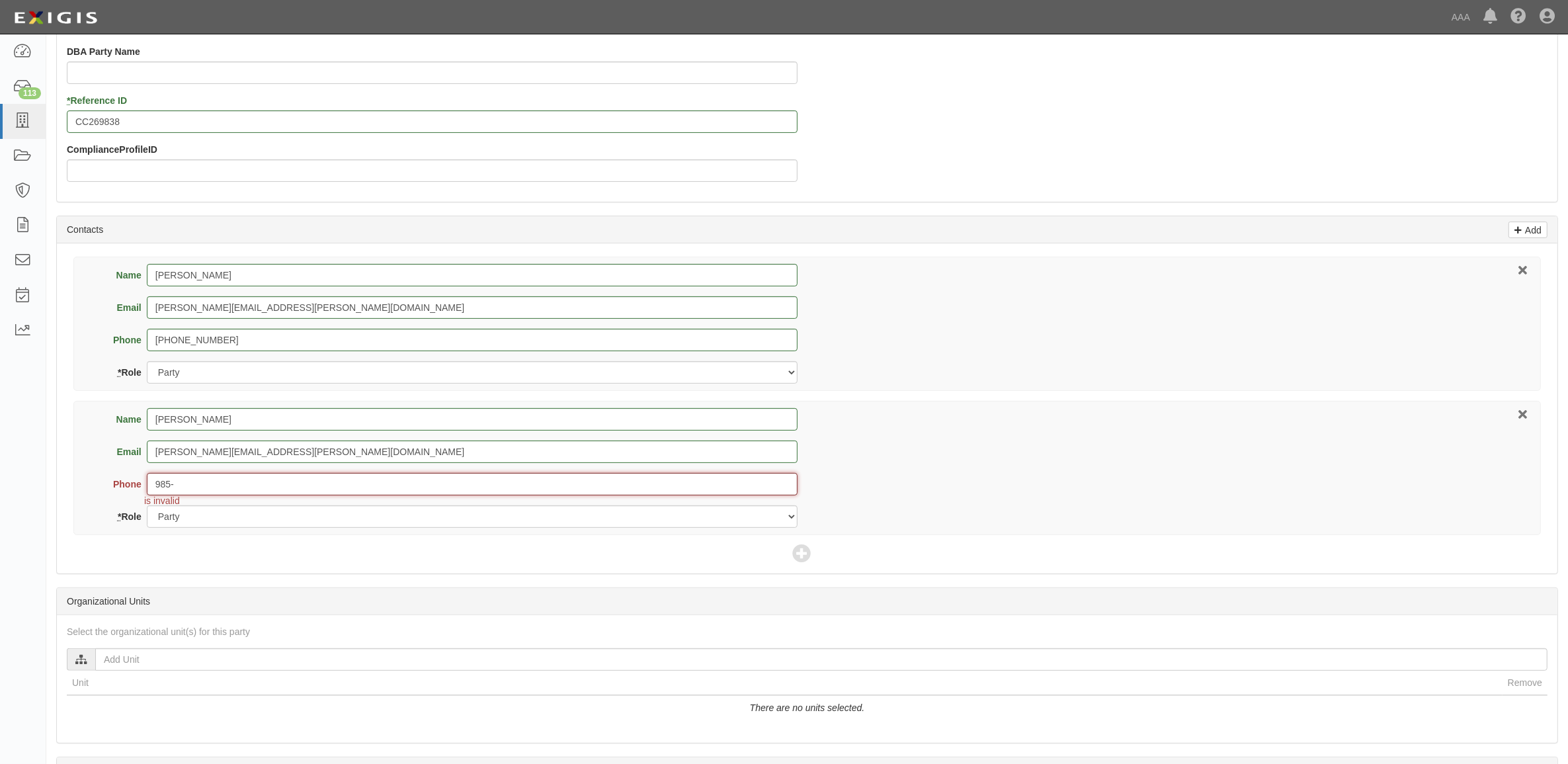
click at [217, 480] on input "985-" at bounding box center [472, 484] width 651 height 23
type input "[PHONE_NUMBER]"
click at [229, 516] on select "Party Broker Other" at bounding box center [472, 516] width 651 height 23
select select "Broker"
click at [147, 506] on select "Party Broker Other" at bounding box center [472, 516] width 651 height 23
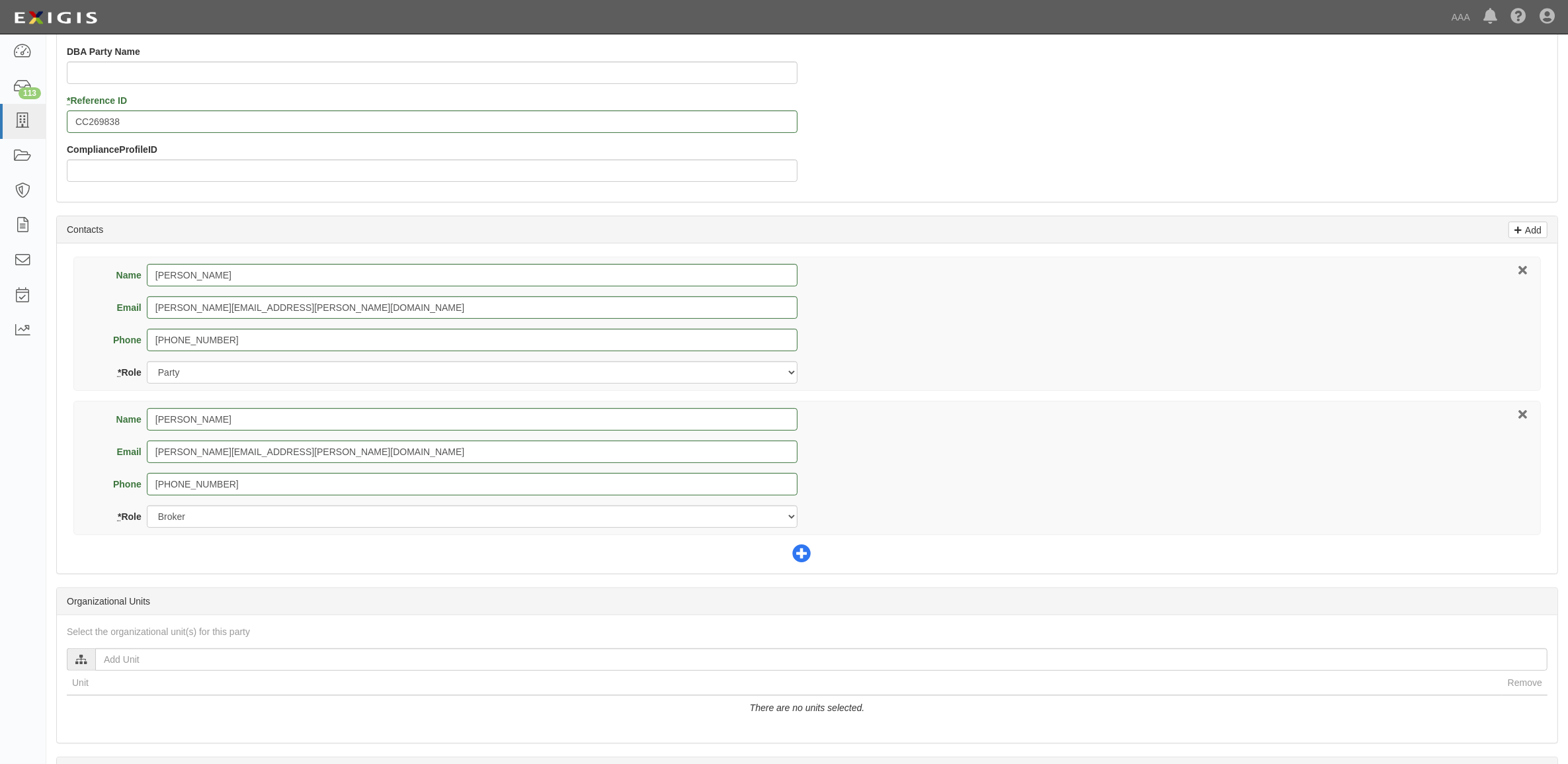
click at [808, 559] on icon at bounding box center [801, 554] width 19 height 19
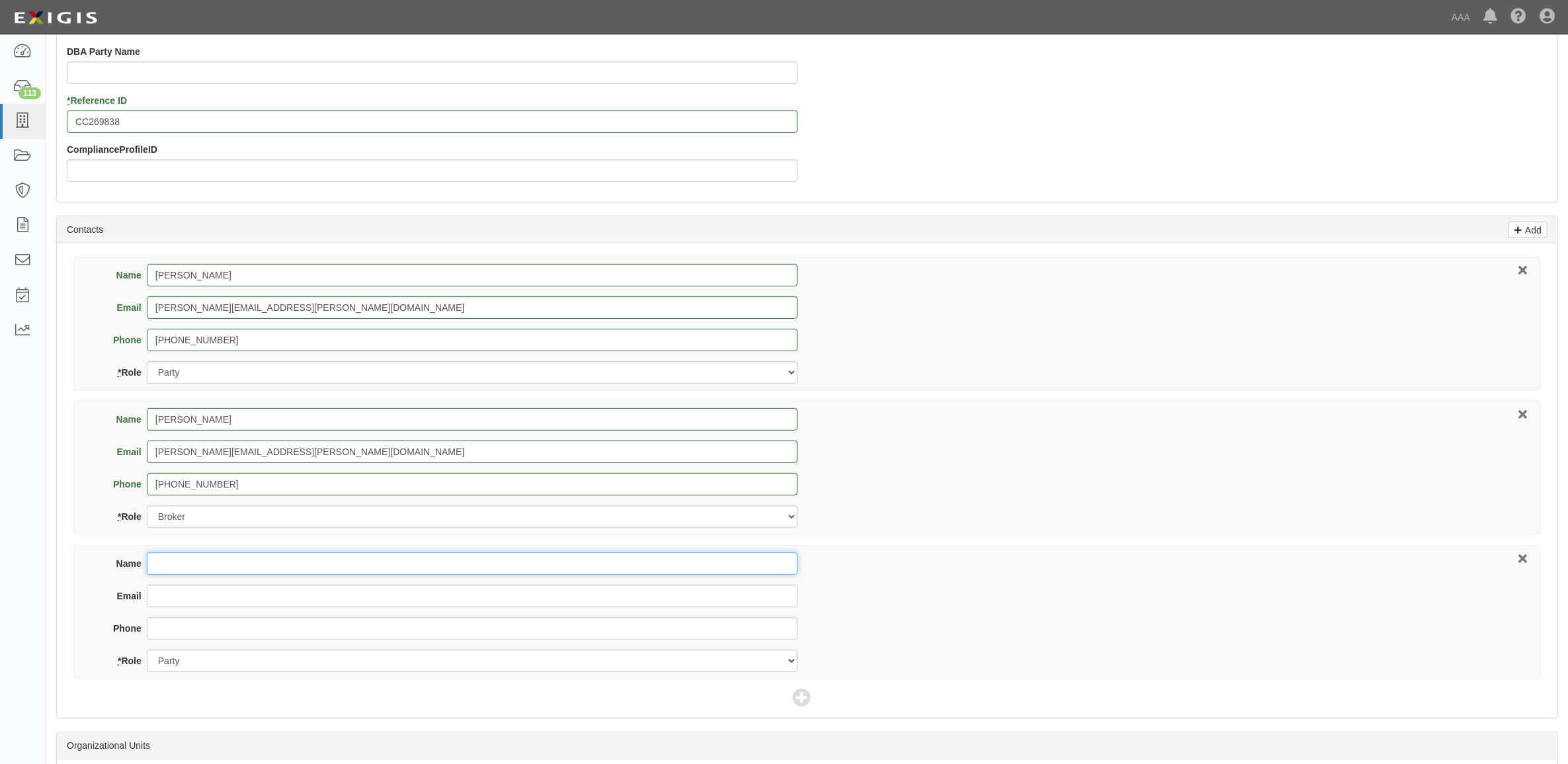
click at [356, 566] on input "Name" at bounding box center [472, 563] width 651 height 23
click at [184, 566] on input "Name" at bounding box center [472, 563] width 651 height 23
type input "[PERSON_NAME]"
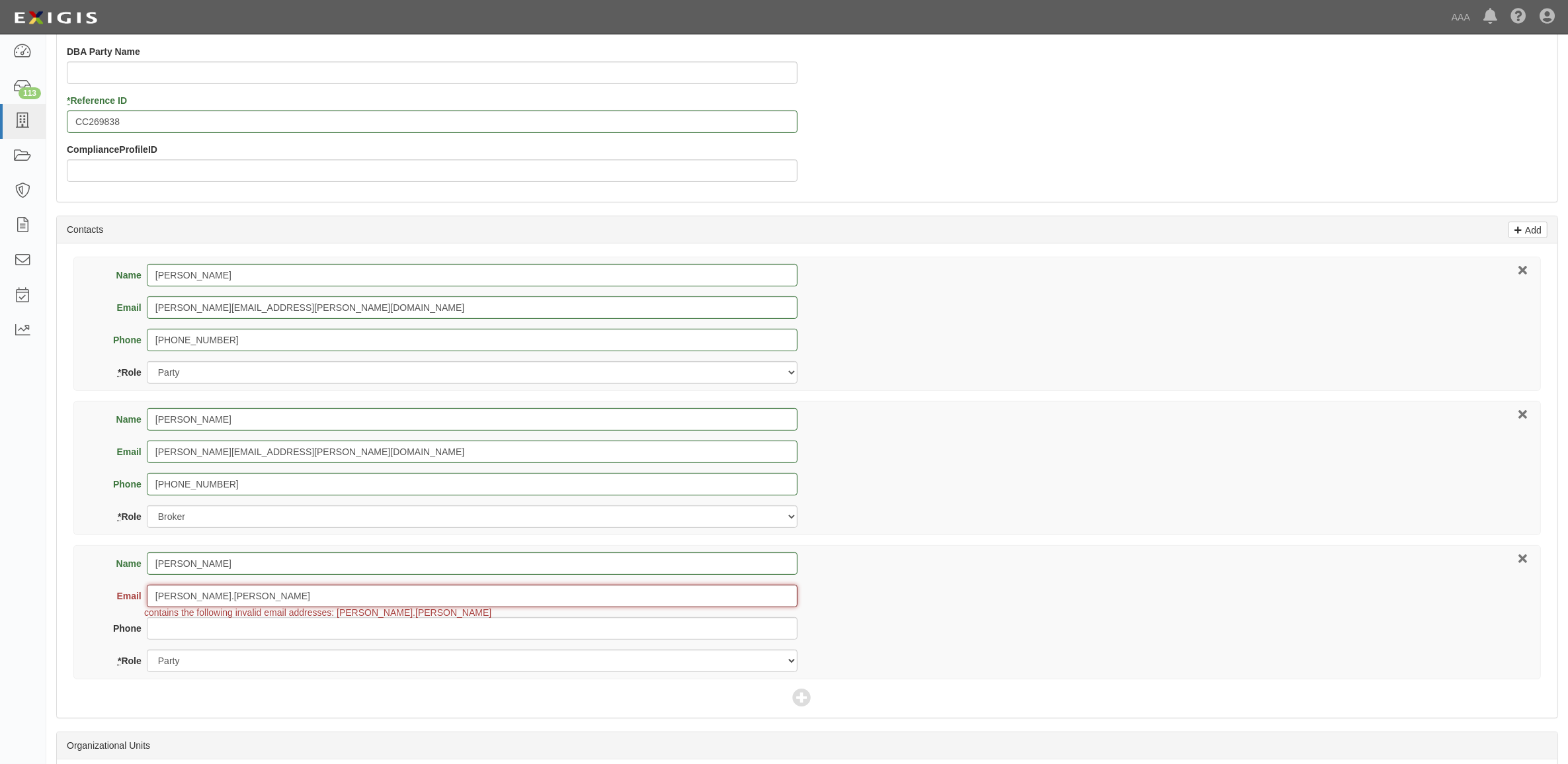
click at [367, 593] on input "[PERSON_NAME].[PERSON_NAME]" at bounding box center [472, 596] width 651 height 23
type input "[PERSON_NAME][EMAIL_ADDRESS][PERSON_NAME][DOMAIN_NAME]"
click at [268, 668] on select "Party Broker Other" at bounding box center [472, 660] width 651 height 23
select select "Other"
click at [147, 651] on select "Party Broker Other" at bounding box center [472, 660] width 651 height 23
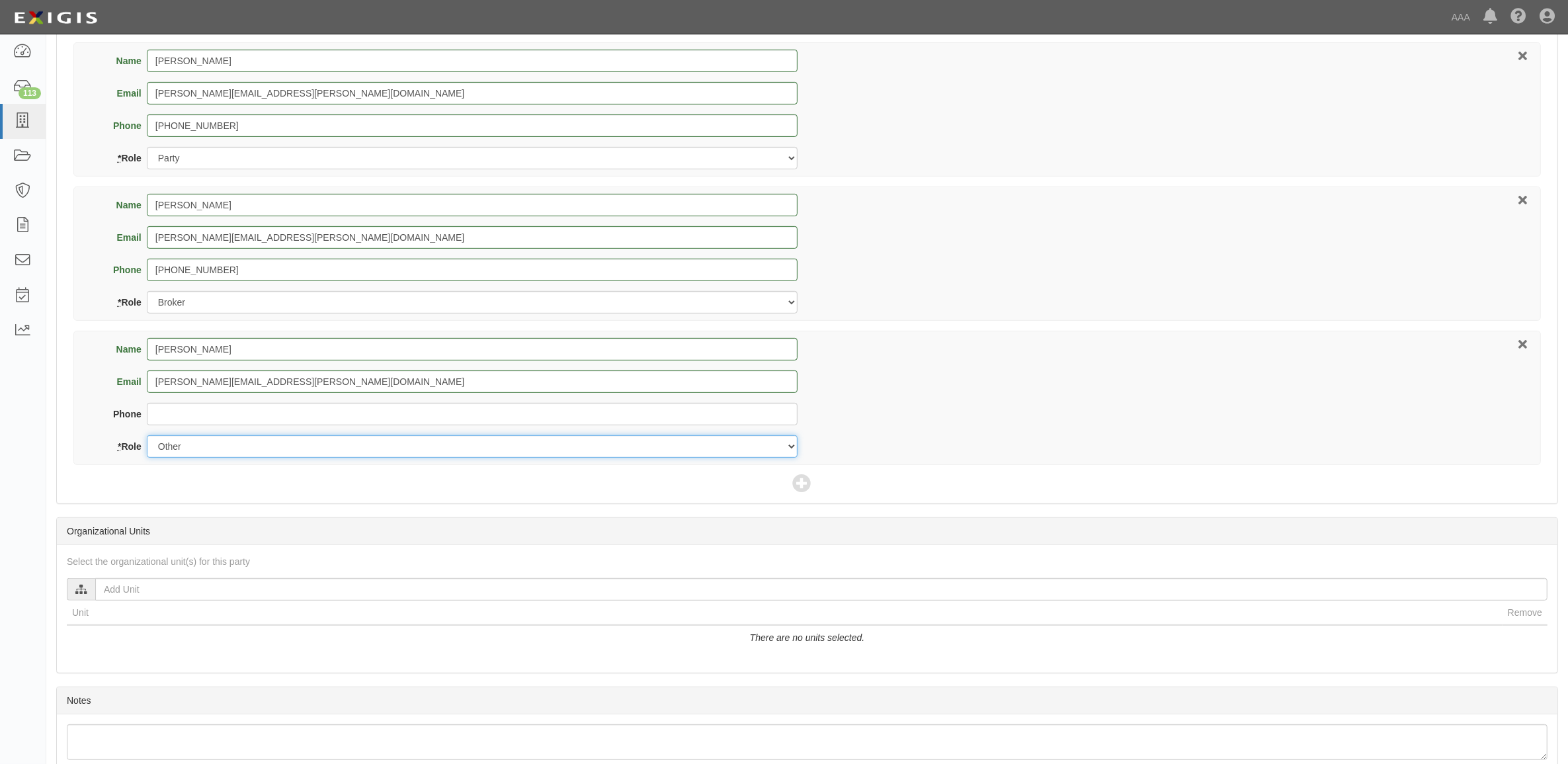
scroll to position [648, 0]
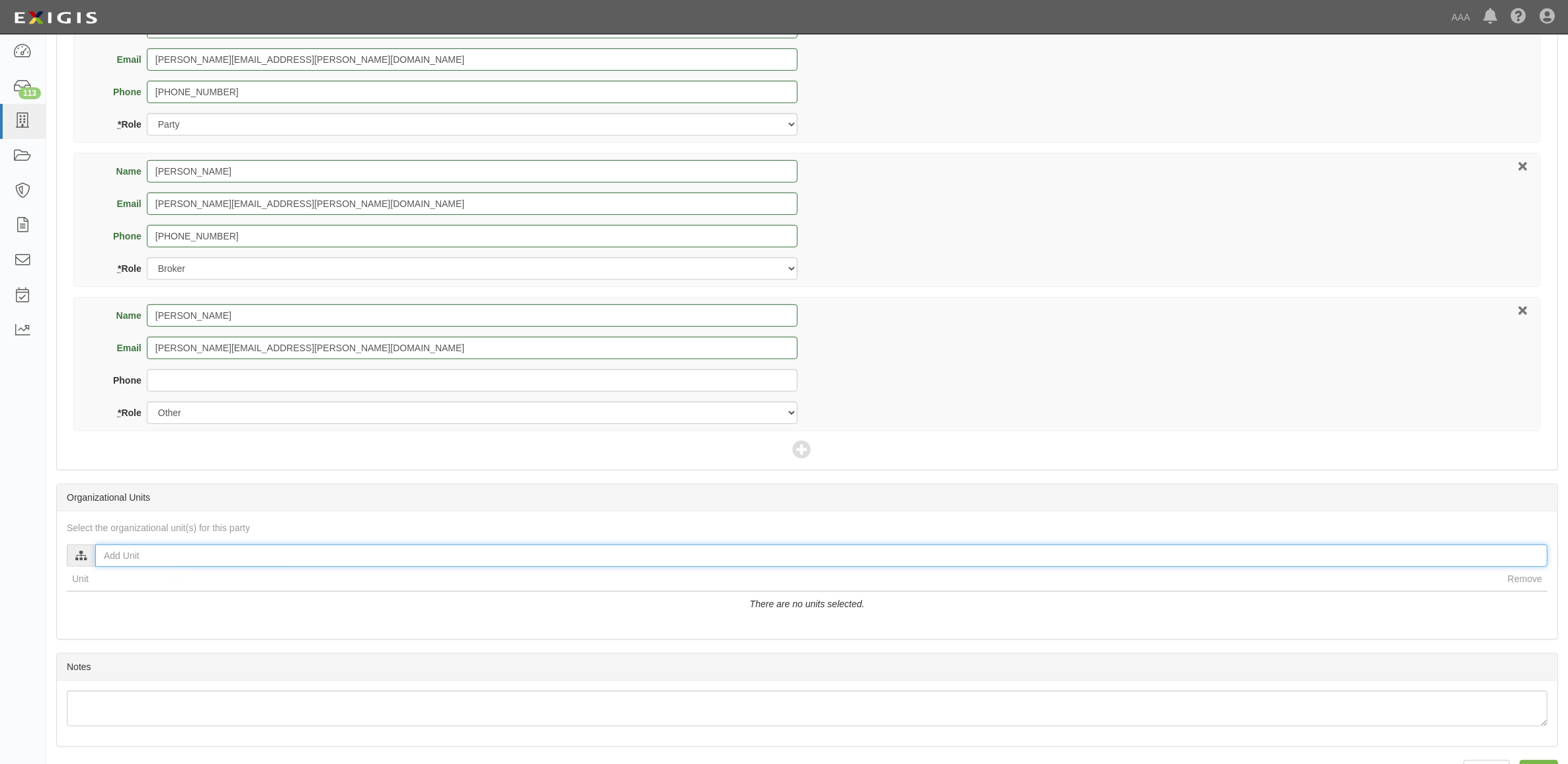
click at [286, 559] on input "text" at bounding box center [821, 555] width 1452 height 23
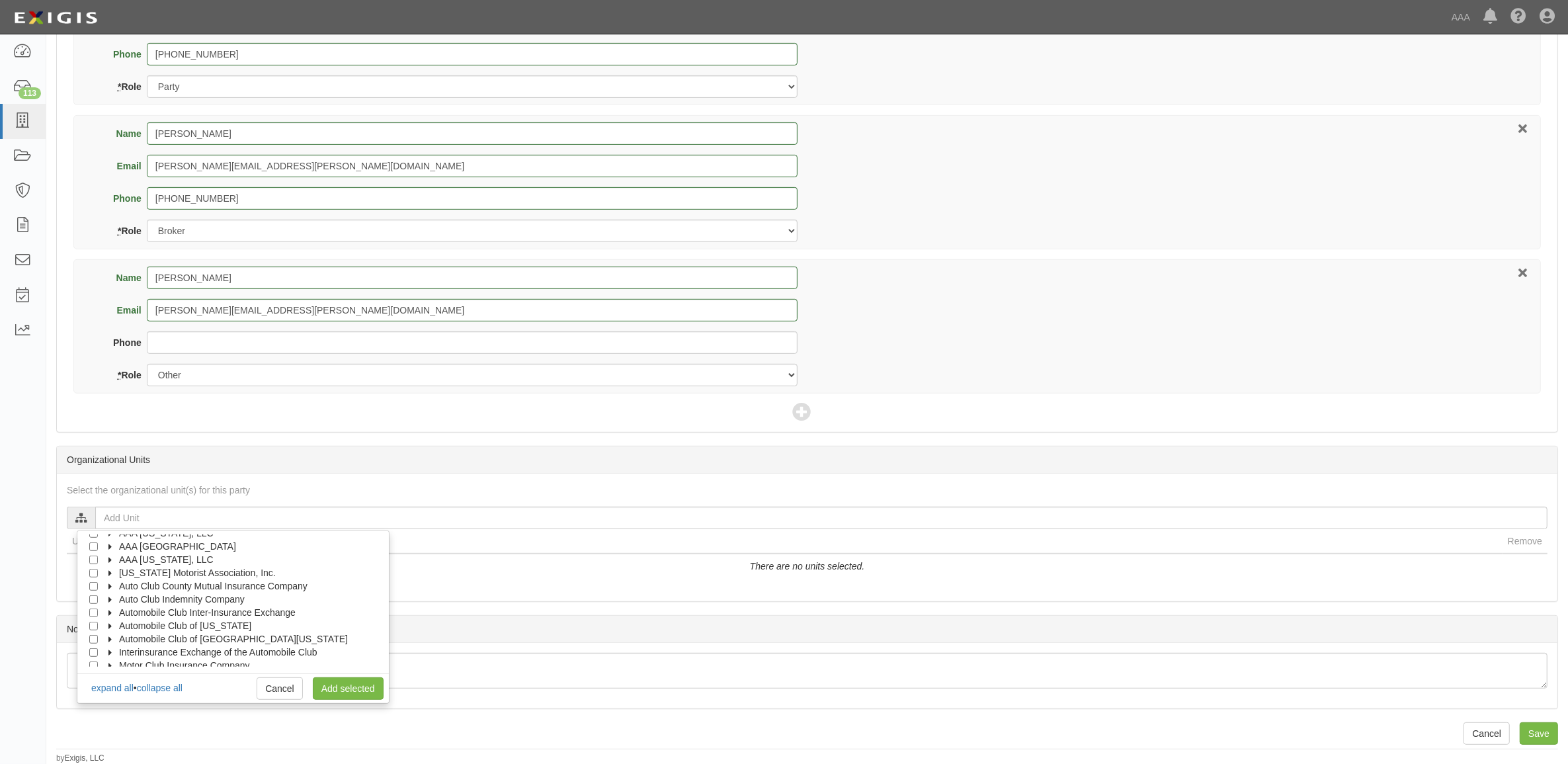
scroll to position [53, 0]
click at [116, 593] on icon at bounding box center [111, 595] width 9 height 6
click at [119, 606] on icon at bounding box center [123, 608] width 9 height 6
click at [118, 616] on input "Auto Claims MPR" at bounding box center [117, 620] width 8 height 8
checkbox input "true"
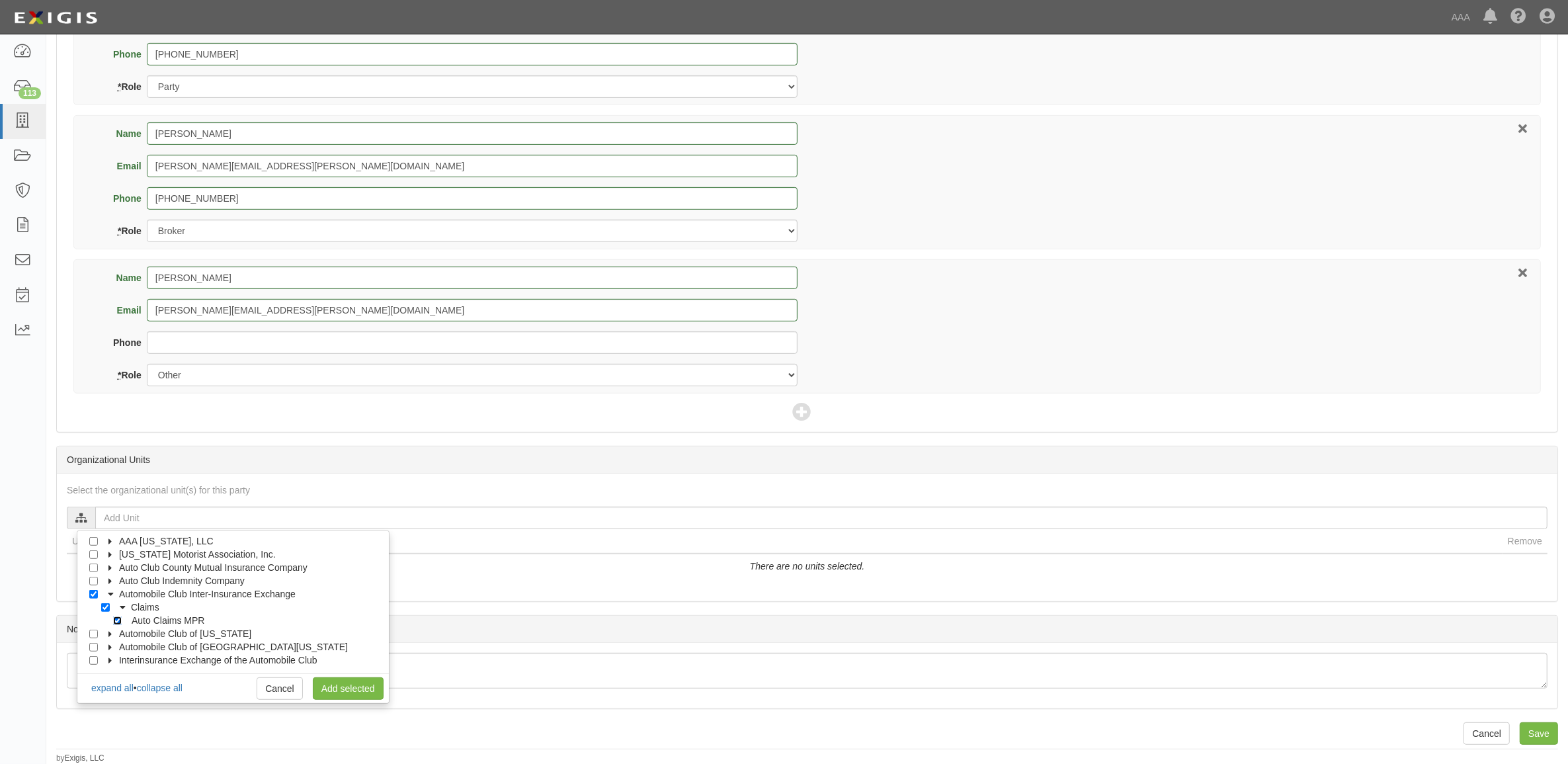
checkbox input "true"
click at [355, 688] on link "Add selected" at bounding box center [348, 688] width 71 height 23
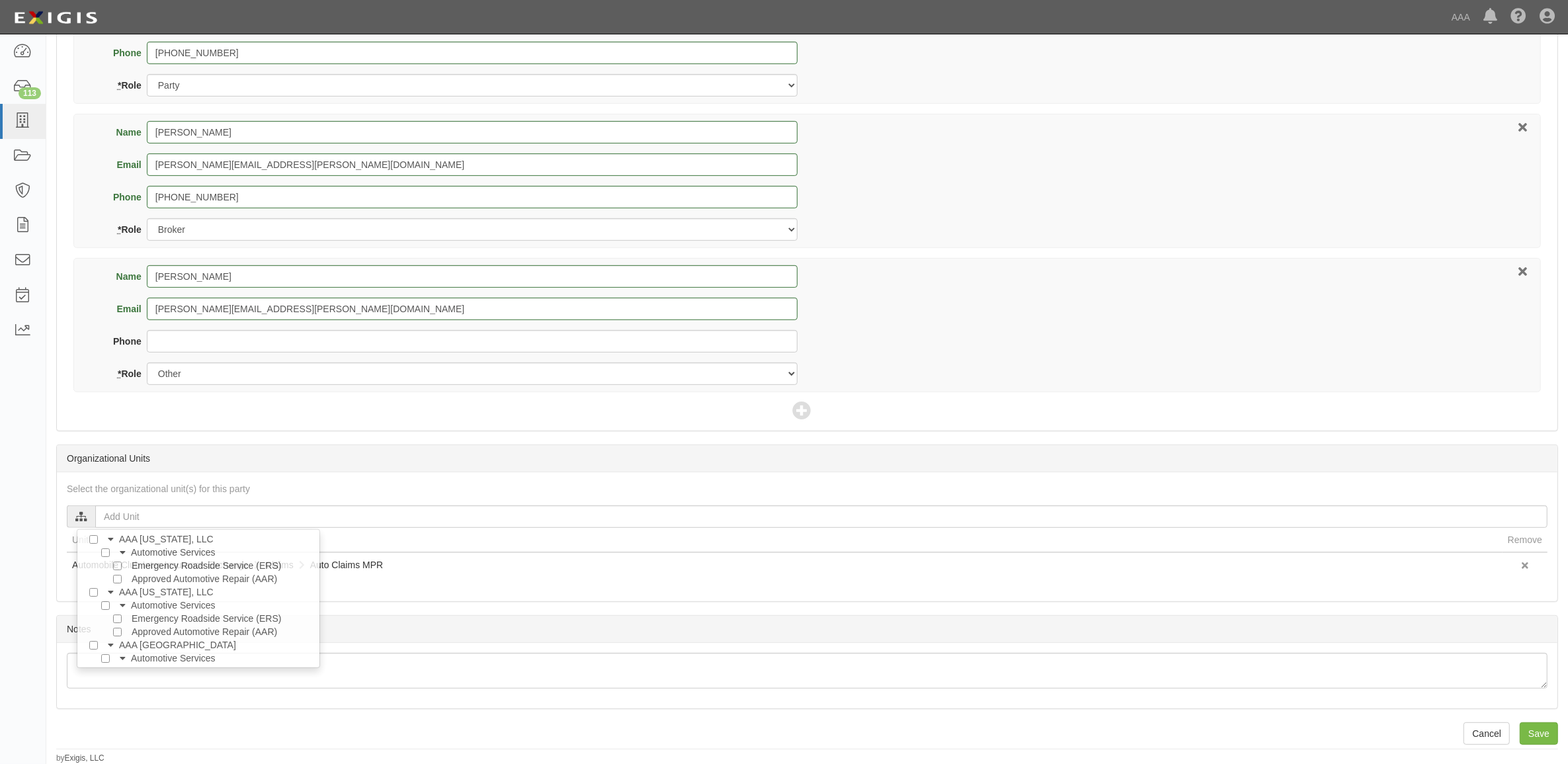
scroll to position [0, 0]
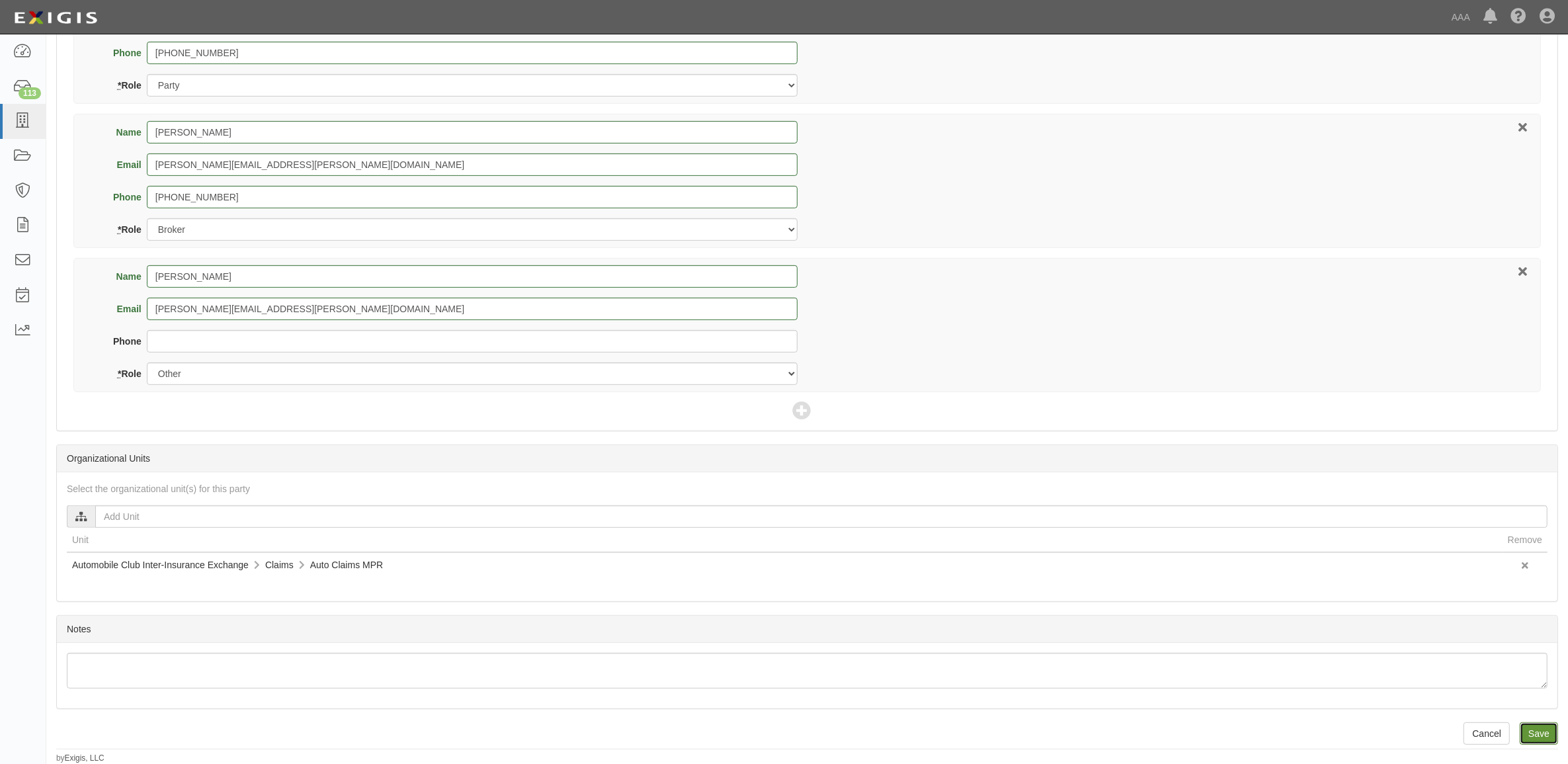
click at [1551, 729] on input "Save" at bounding box center [1539, 733] width 38 height 23
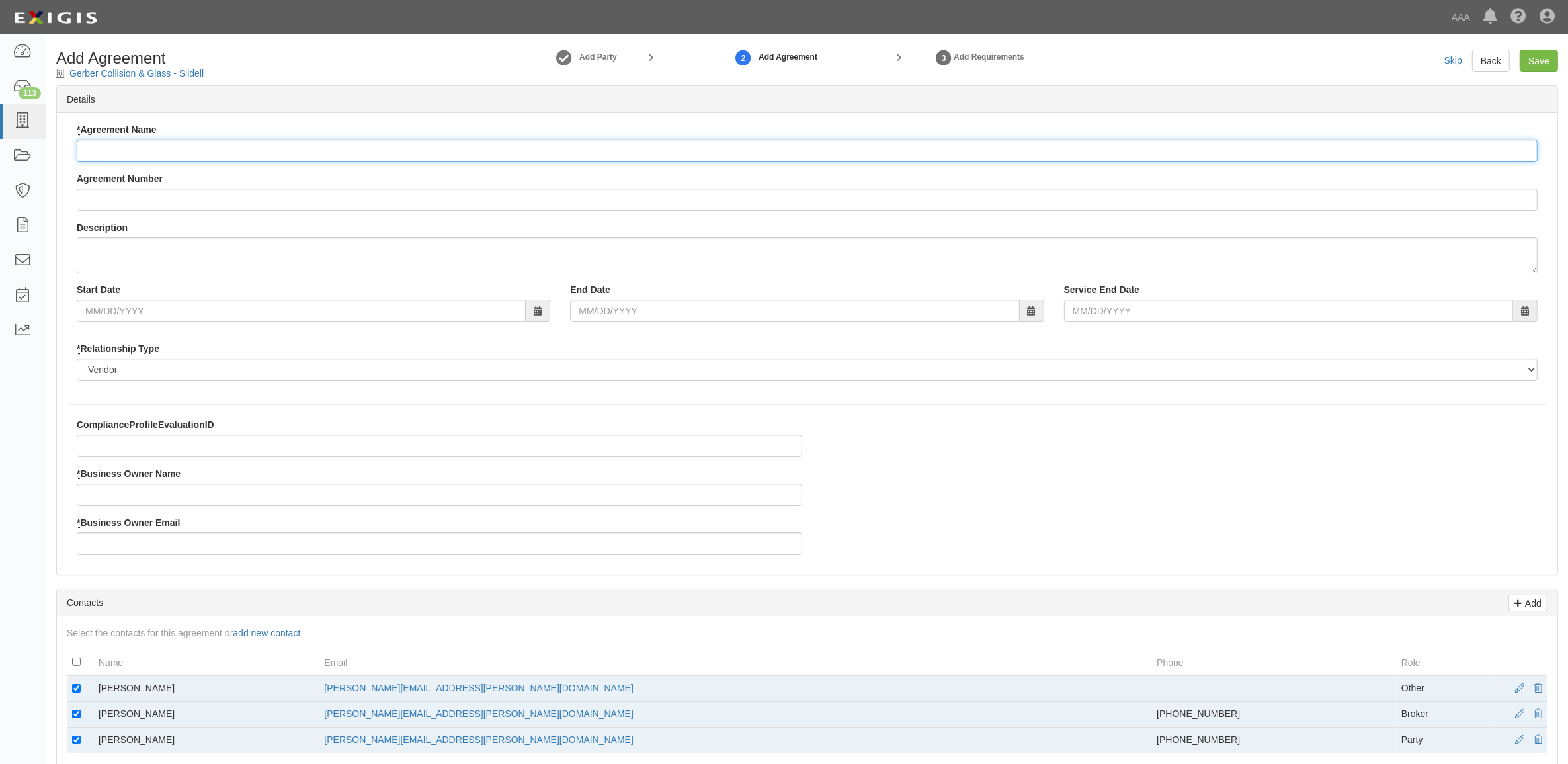
click at [199, 146] on input "* Agreement Name" at bounding box center [807, 151] width 1461 height 23
paste input "Automobile Club Inter-Insurance Exchange - MPR Auto"
type input "Automobile Club Inter-Insurance Exchange - MPR Auto"
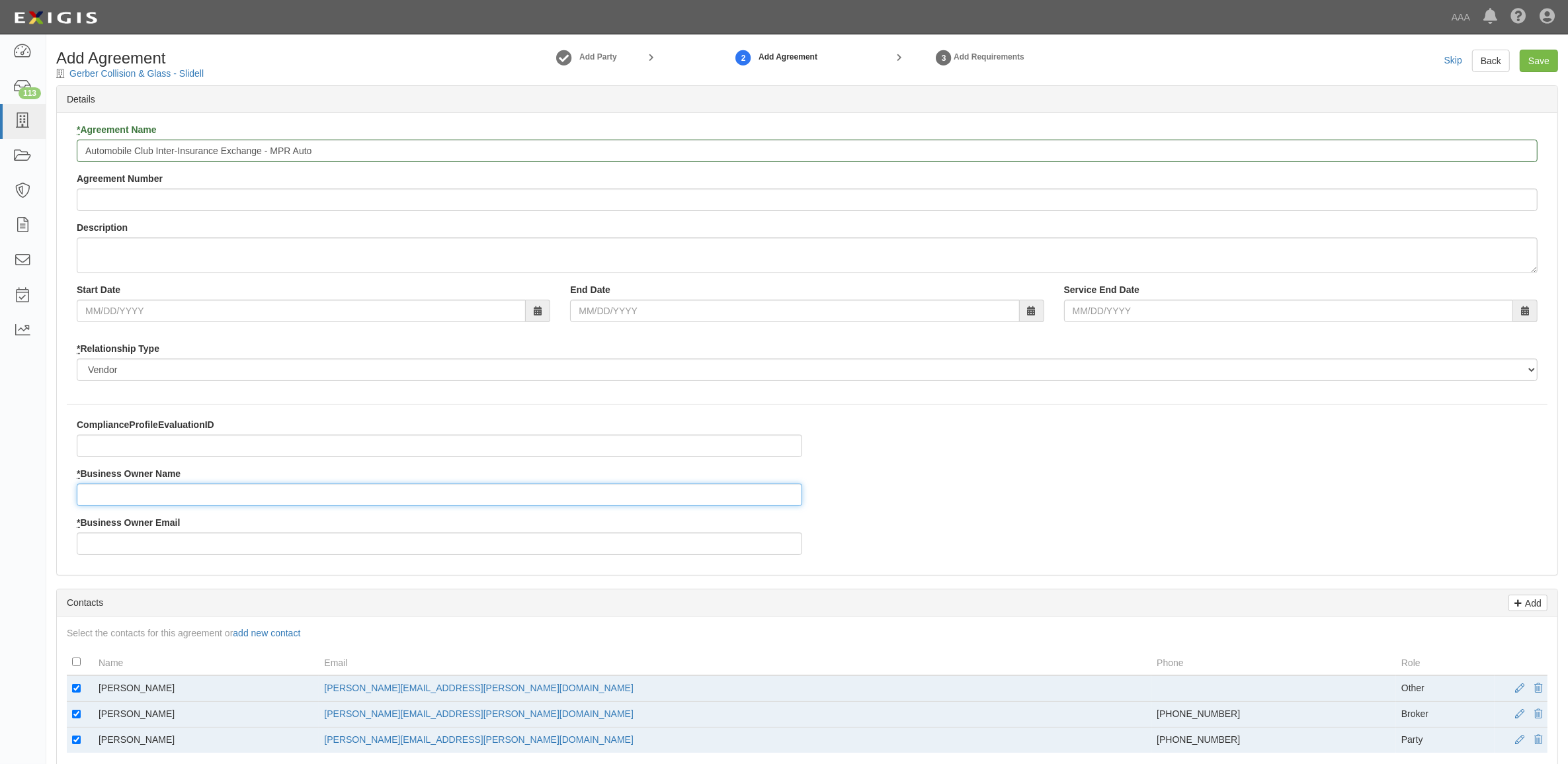
click at [140, 501] on input "* Business Owner Name" at bounding box center [440, 494] width 726 height 23
type input "[PERSON_NAME]"
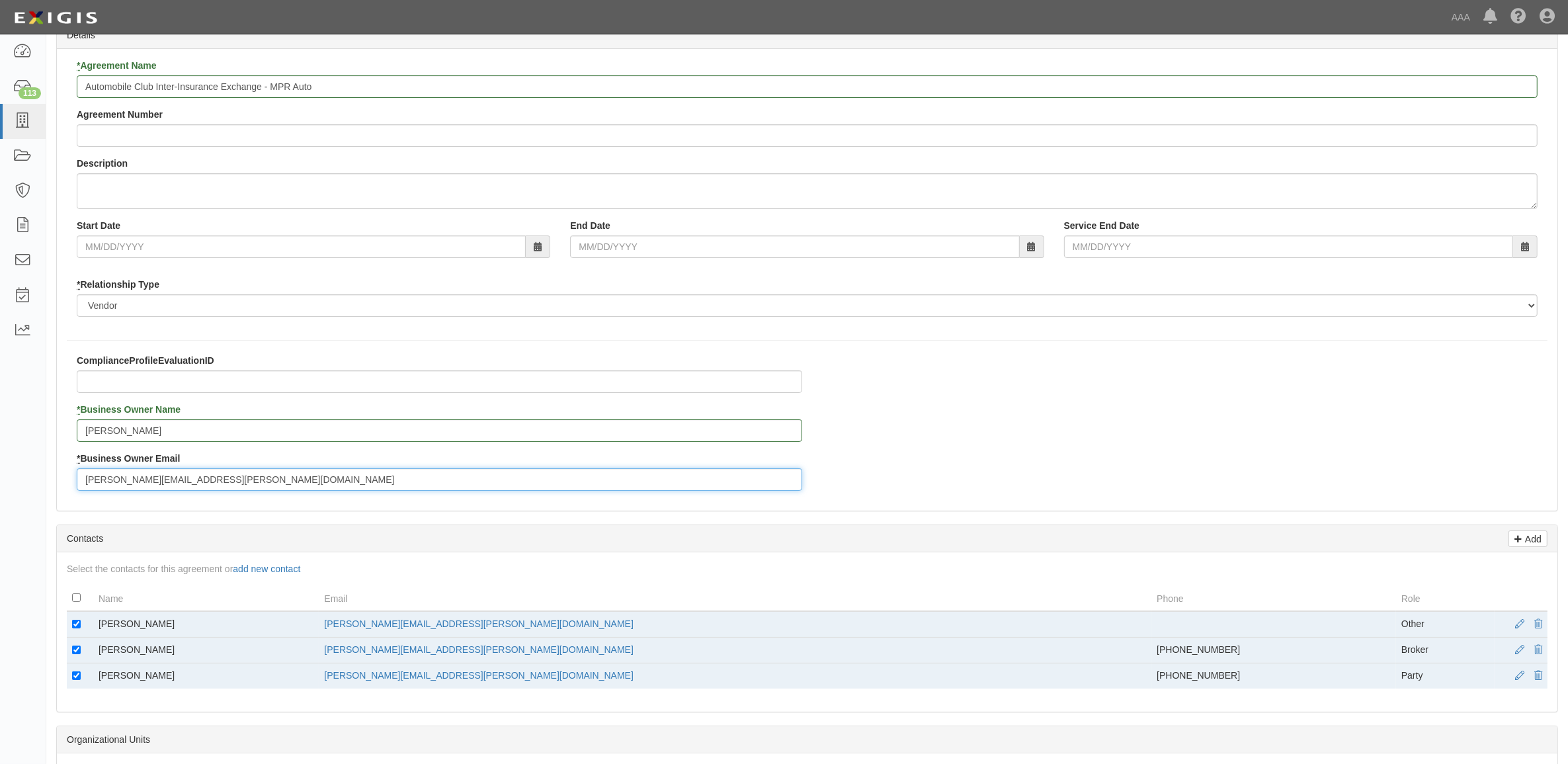
scroll to position [413, 0]
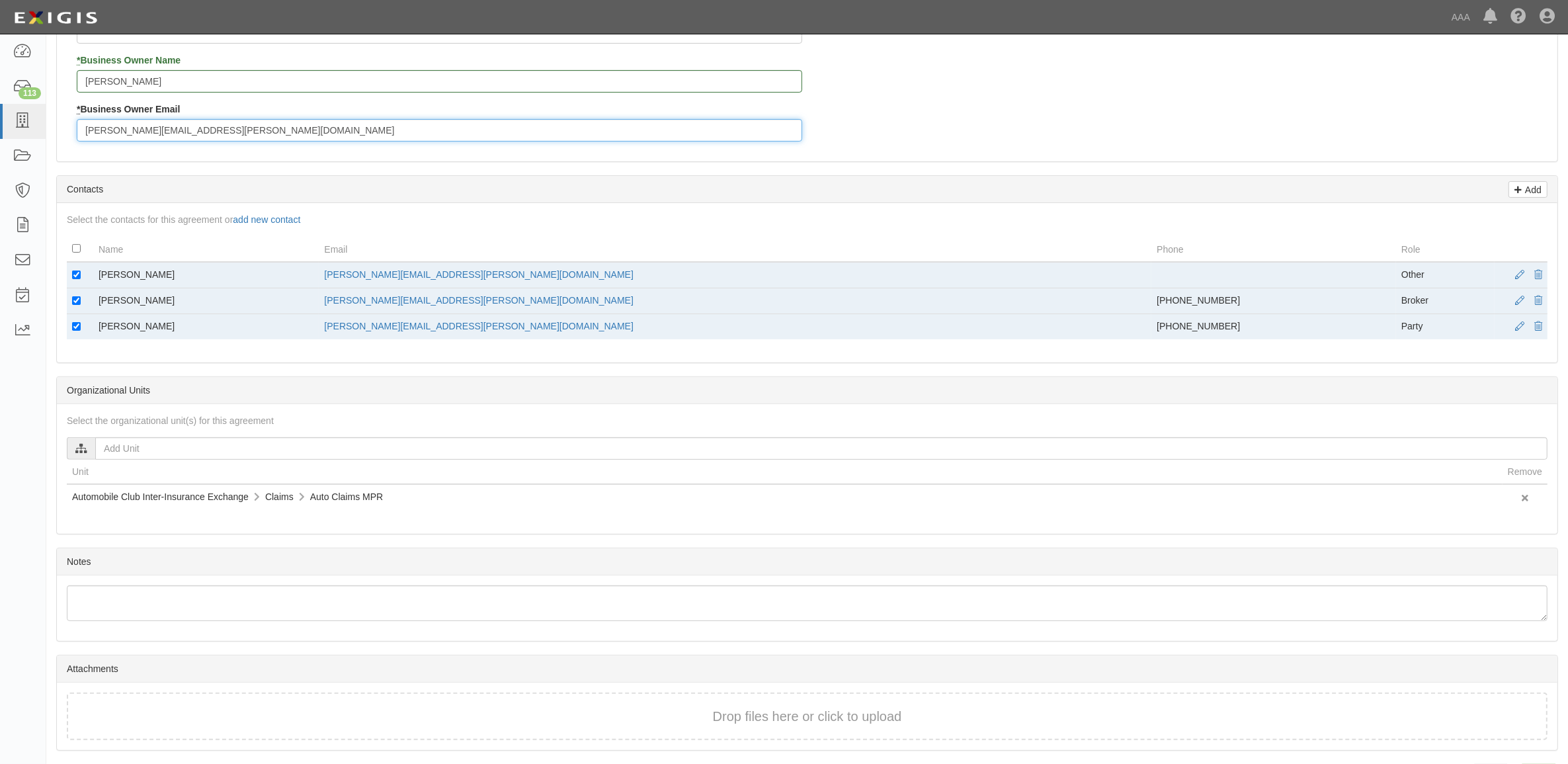
type input "[PERSON_NAME][EMAIL_ADDRESS][PERSON_NAME][DOMAIN_NAME]"
click at [74, 275] on input "checkbox" at bounding box center [76, 274] width 8 height 8
checkbox input "false"
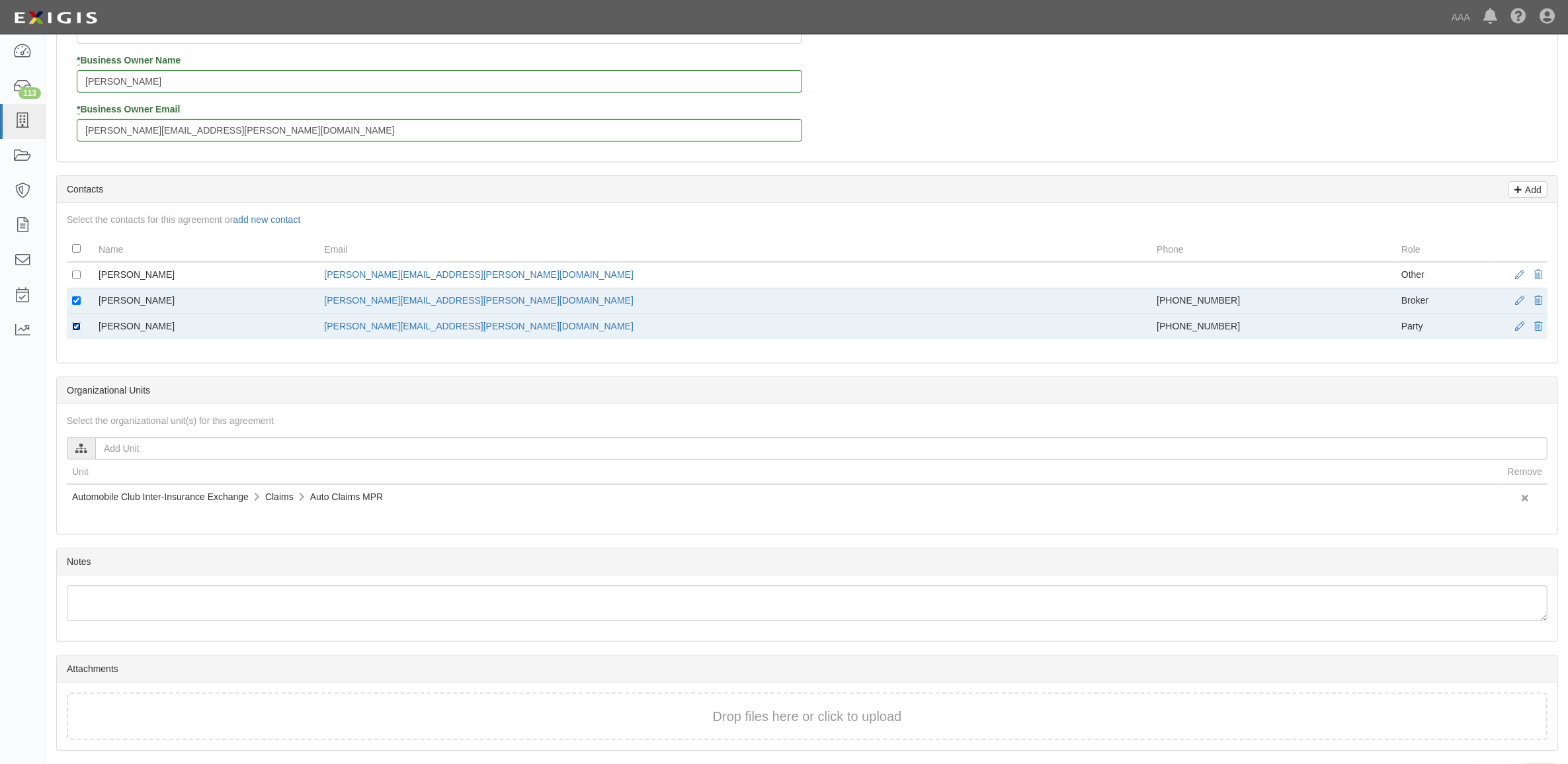
click at [74, 328] on input "checkbox" at bounding box center [76, 326] width 8 height 8
checkbox input "false"
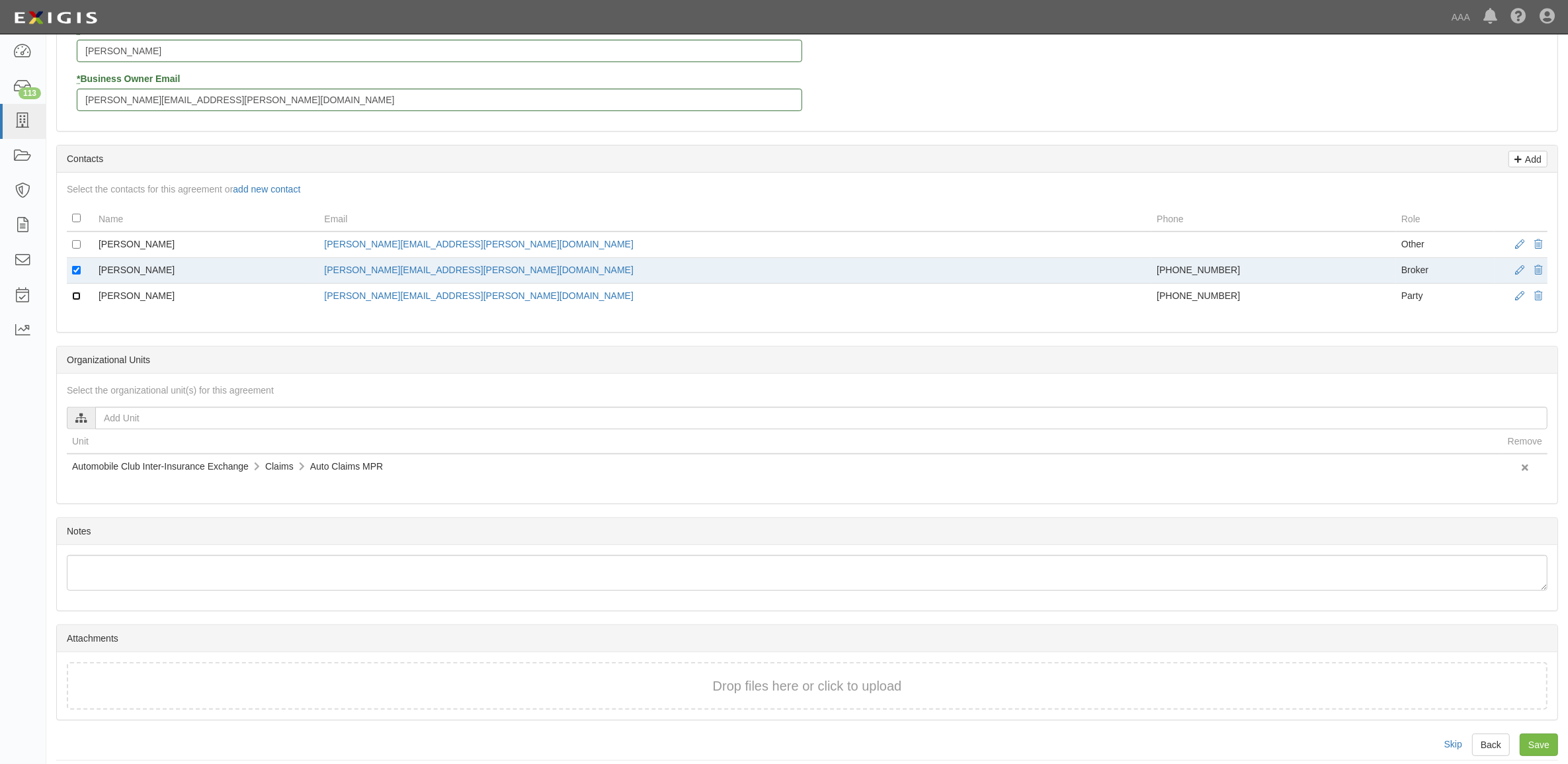
scroll to position [457, 0]
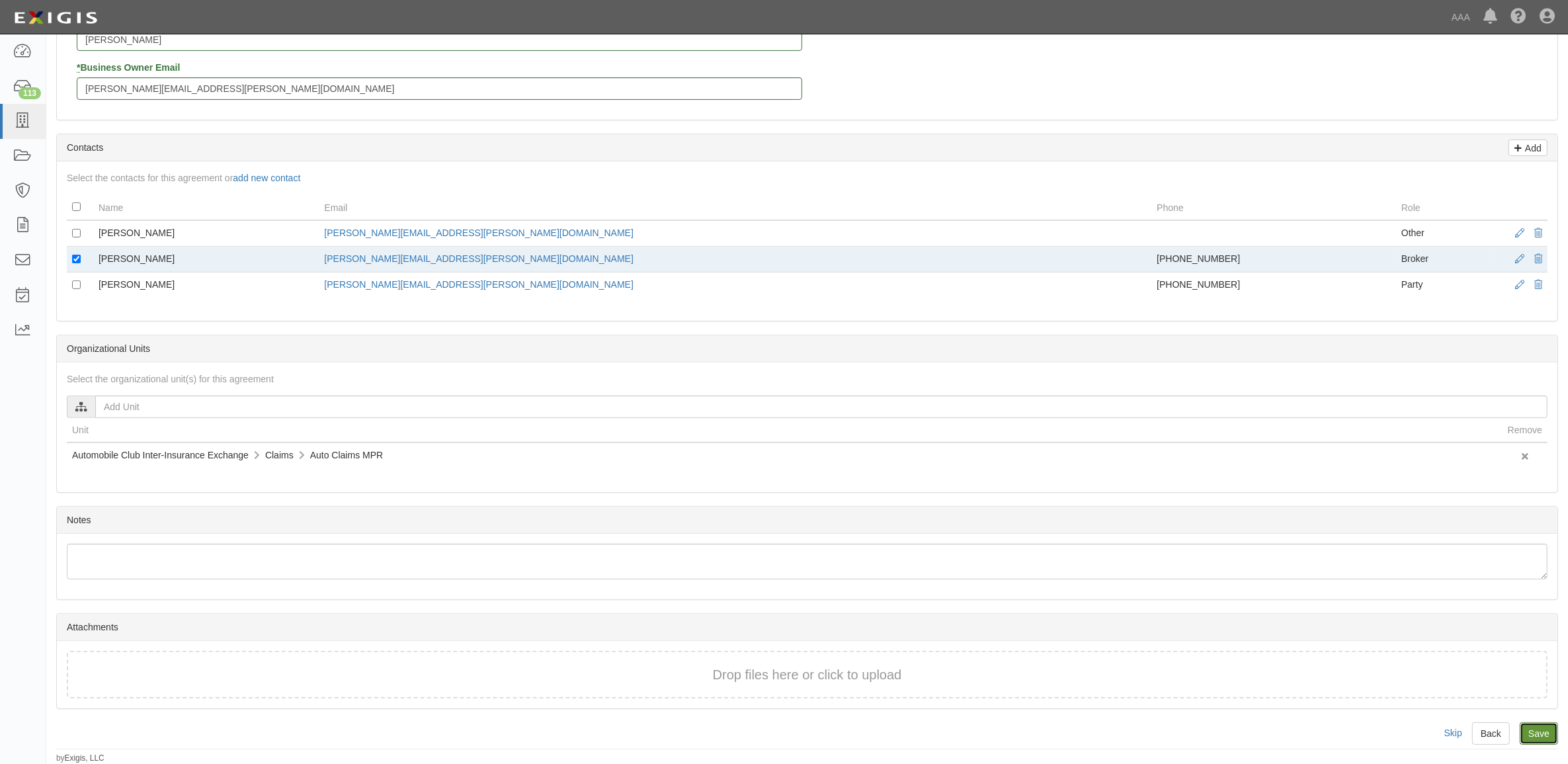
click at [1527, 728] on input "Save" at bounding box center [1539, 733] width 38 height 23
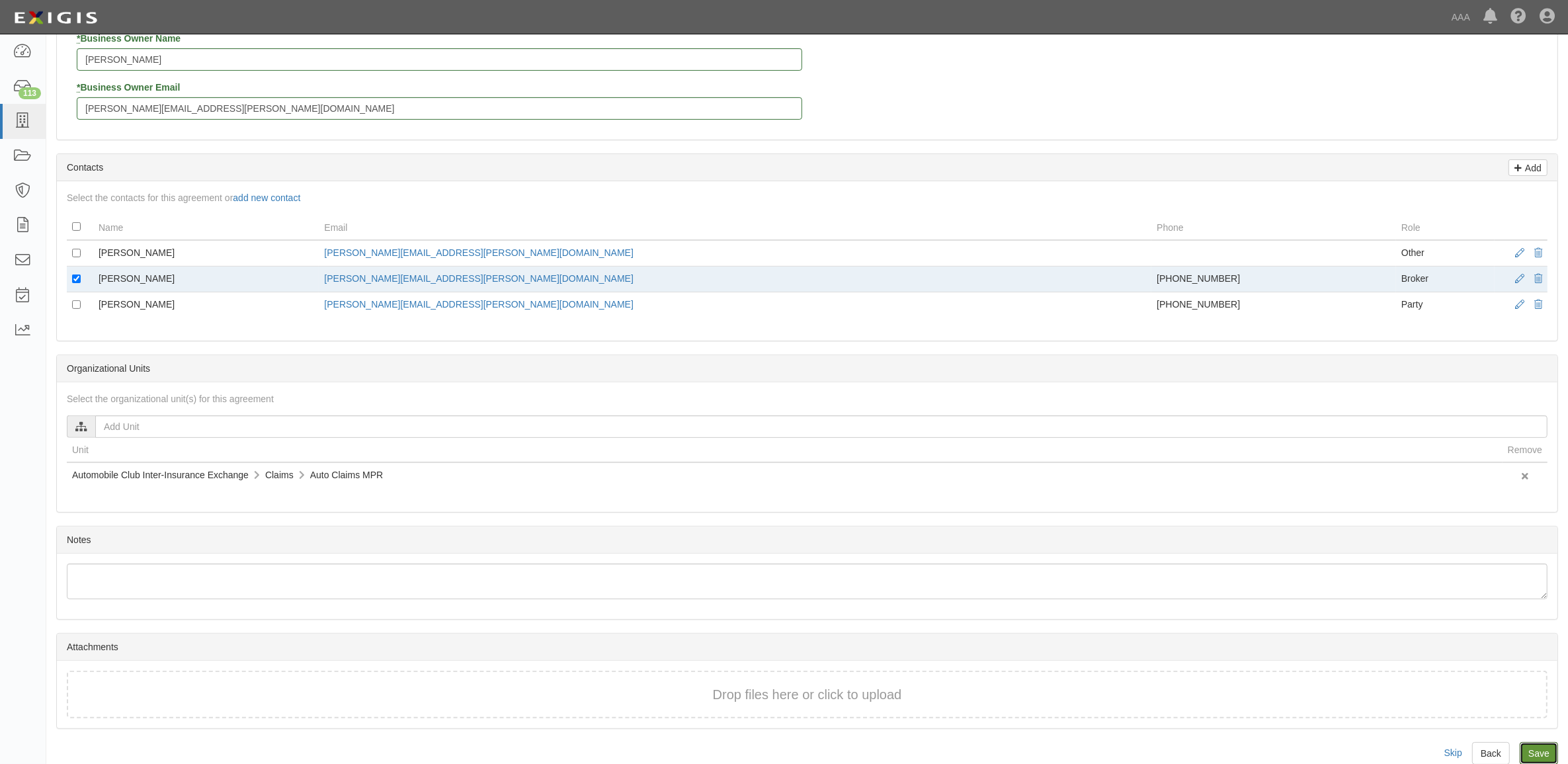
scroll to position [374, 0]
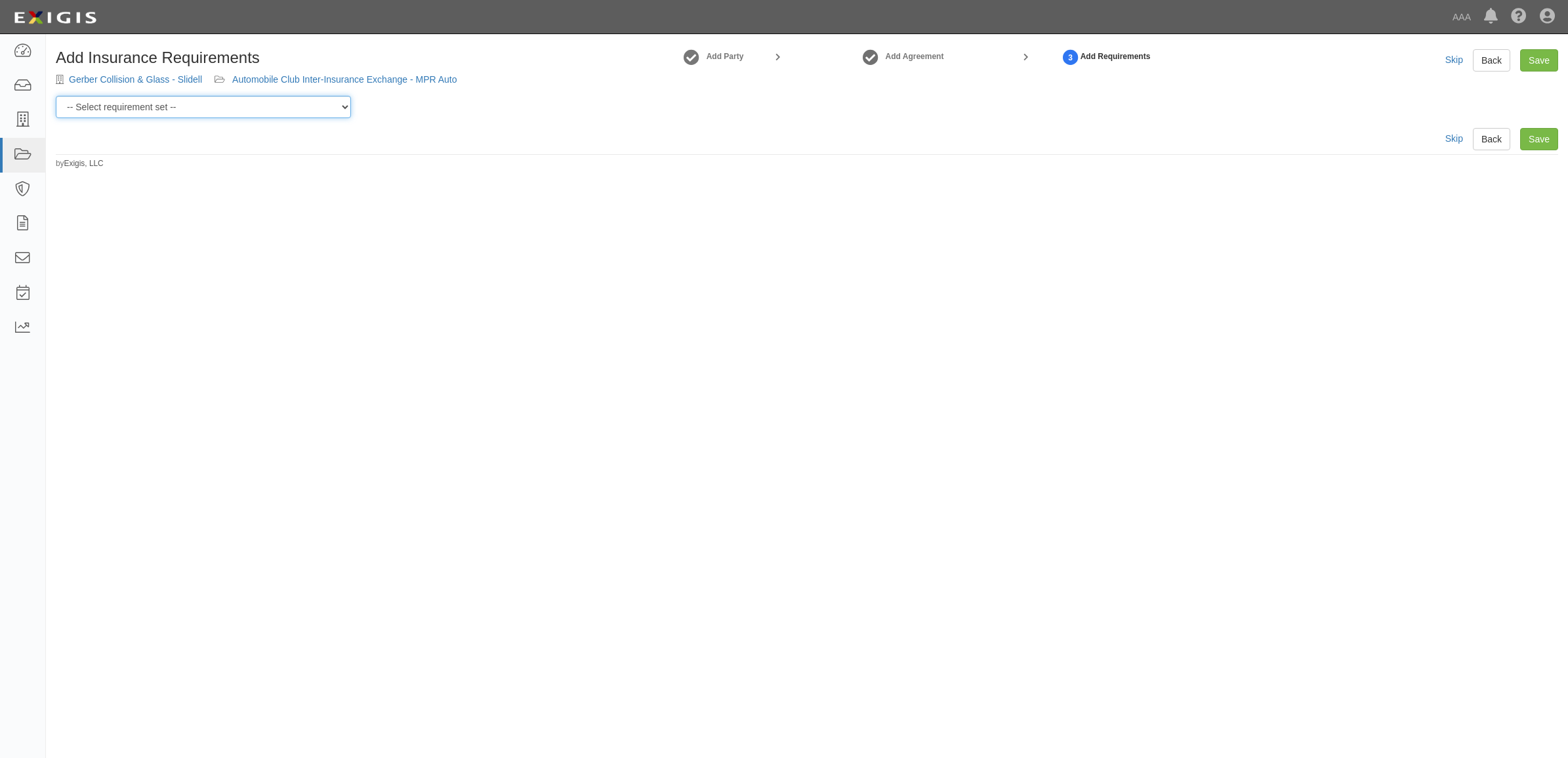
click at [235, 107] on select "-- Select requirement set -- AAA East Central AAR AAA East Central ERS AAA East…" at bounding box center [203, 107] width 295 height 22
select select "31541"
click at [56, 96] on select "-- Select requirement set -- AAA East Central AAR AAA East Central ERS AAA East…" at bounding box center [203, 107] width 295 height 22
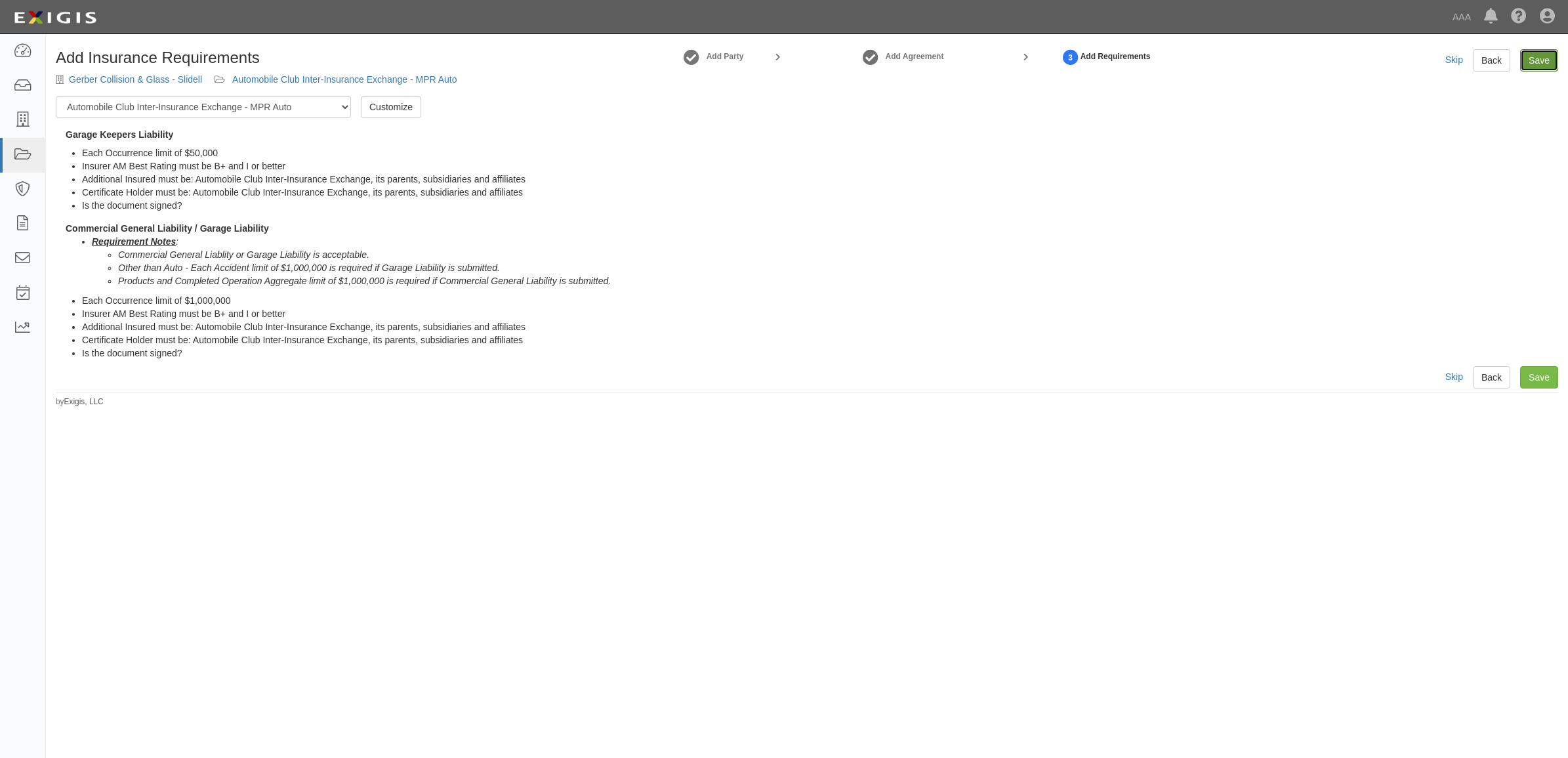
click at [1530, 57] on link "Save" at bounding box center [1538, 60] width 38 height 22
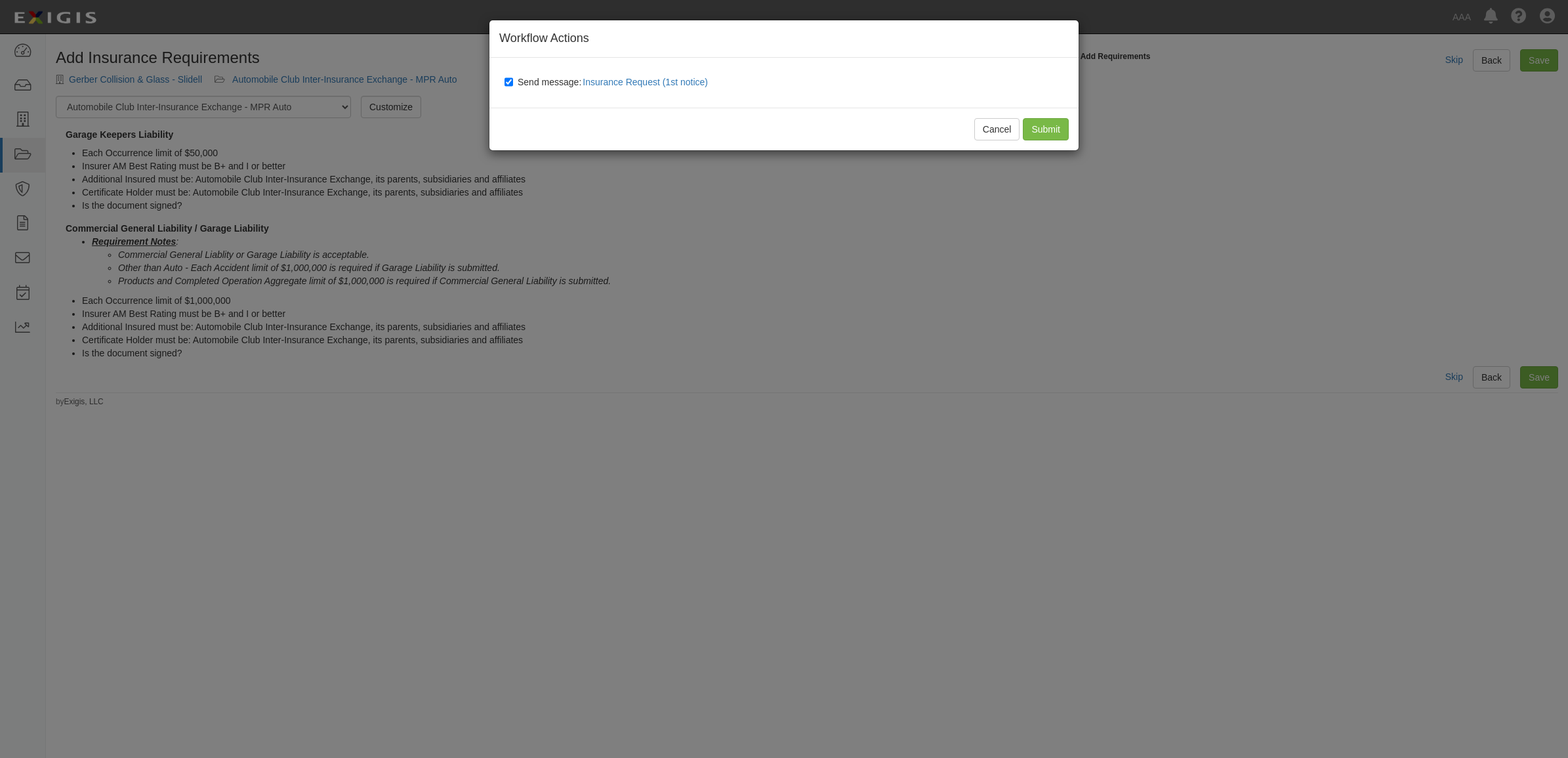
click at [542, 84] on span "Send message: Insurance Request (1st notice)" at bounding box center [615, 82] width 195 height 10
click at [513, 84] on input "Send message: Insurance Request (1st notice)" at bounding box center [508, 82] width 8 height 10
checkbox input "false"
click at [1045, 125] on input "Submit" at bounding box center [1046, 129] width 46 height 22
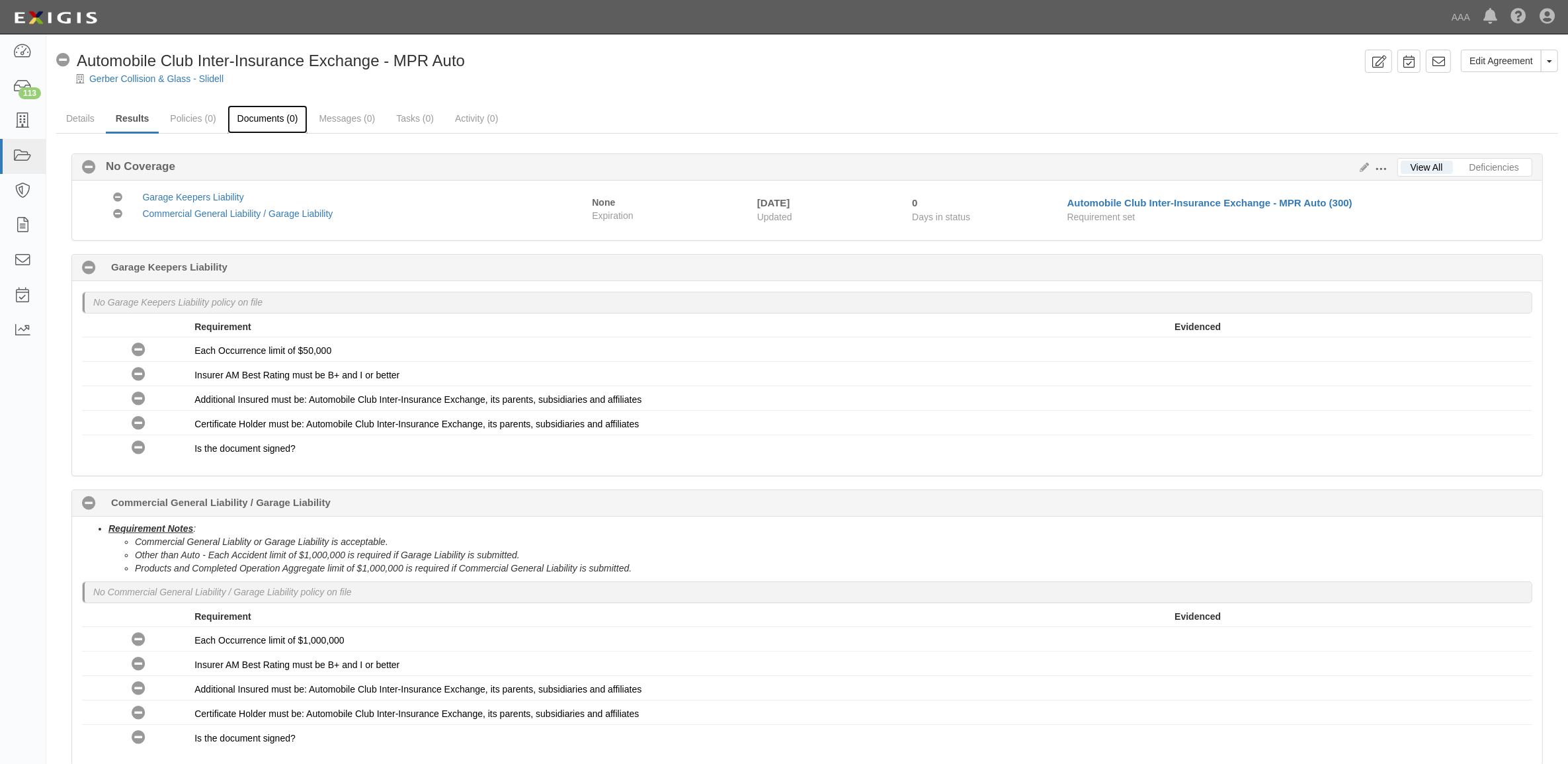
click at [239, 127] on link "Documents (0)" at bounding box center [267, 119] width 80 height 29
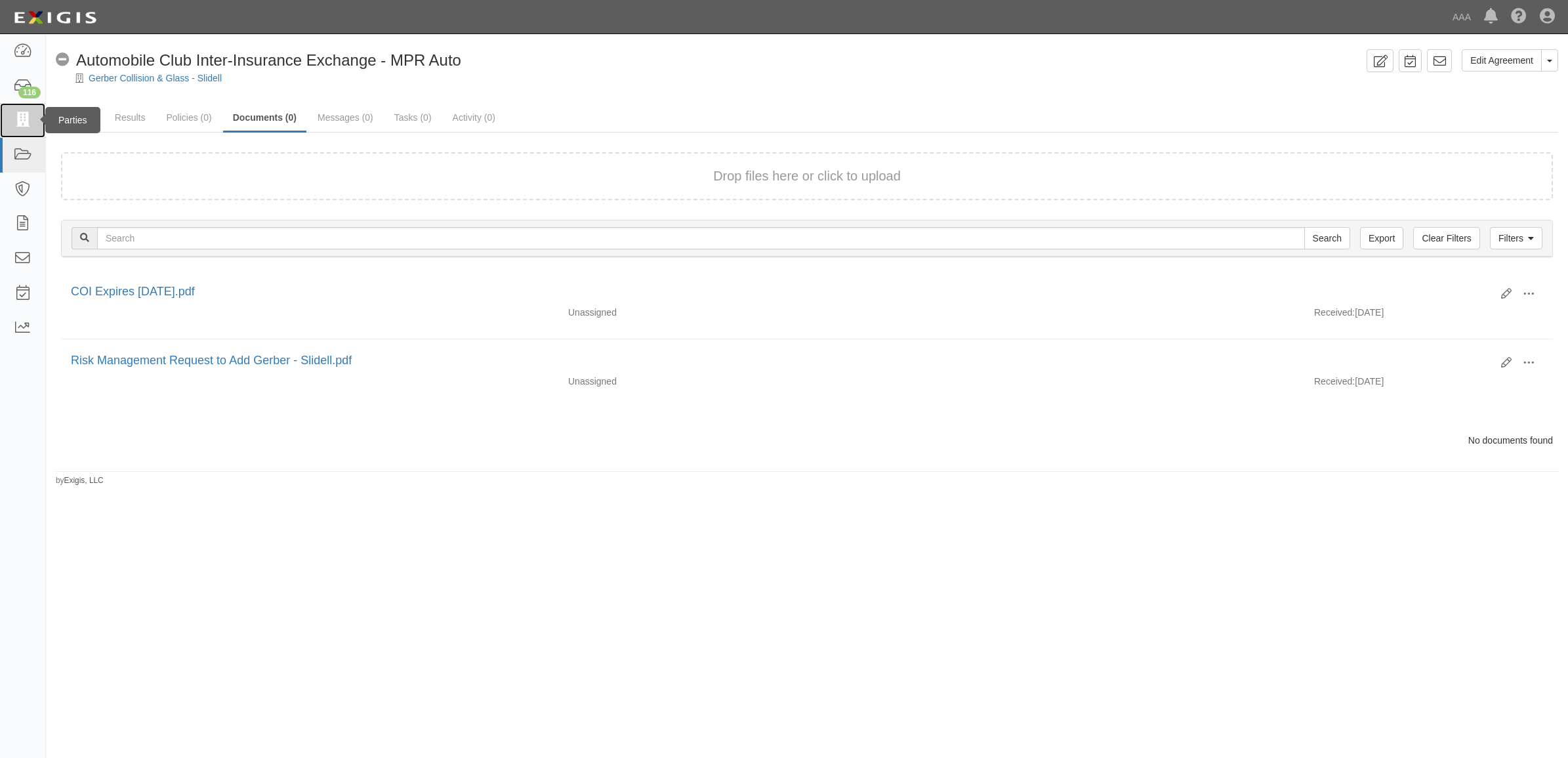
click at [14, 123] on icon at bounding box center [22, 120] width 19 height 15
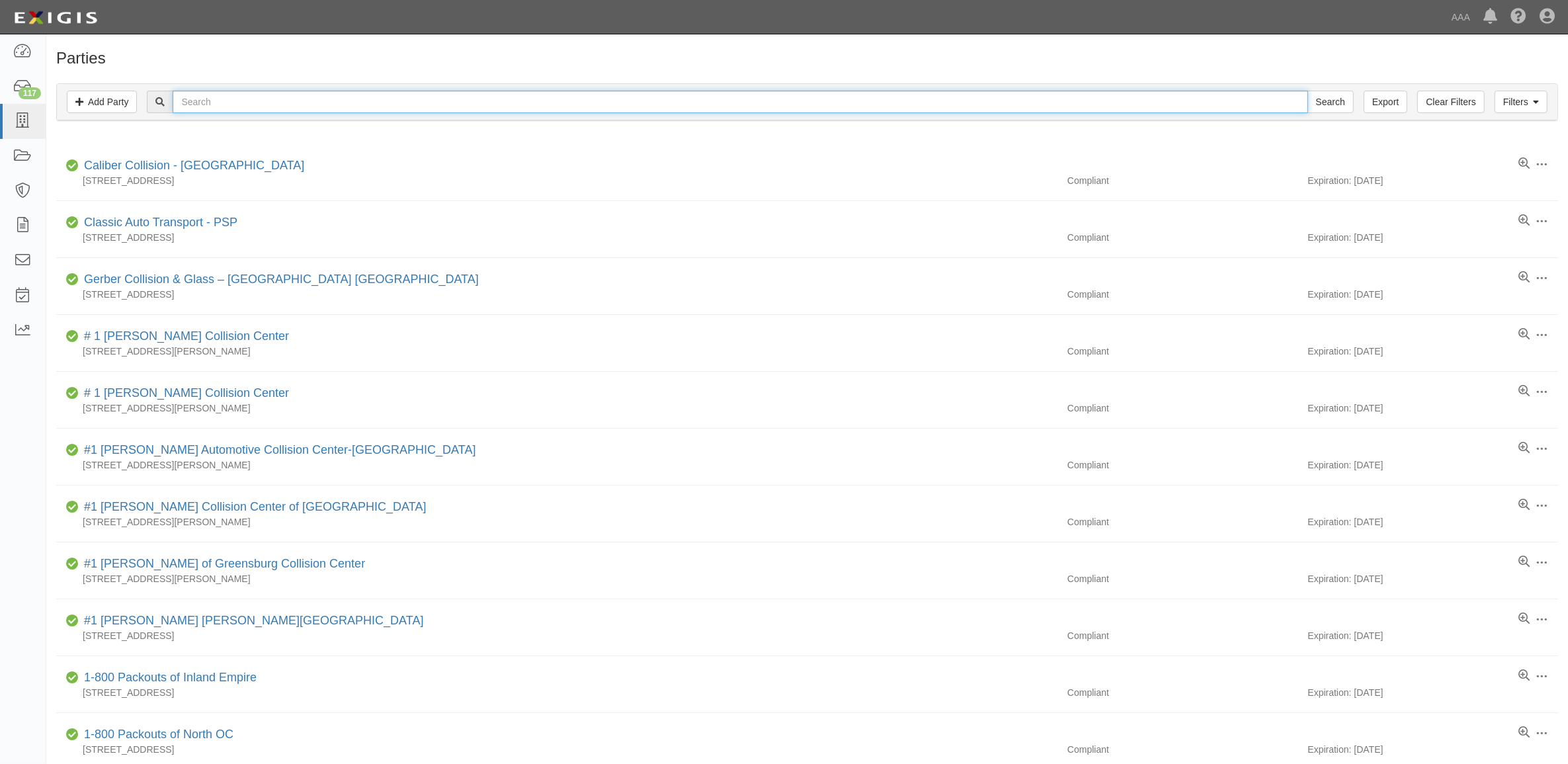
click at [411, 91] on input "text" at bounding box center [740, 102] width 1134 height 23
type input "CC180494"
click at [1307, 91] on input "Search" at bounding box center [1331, 102] width 47 height 23
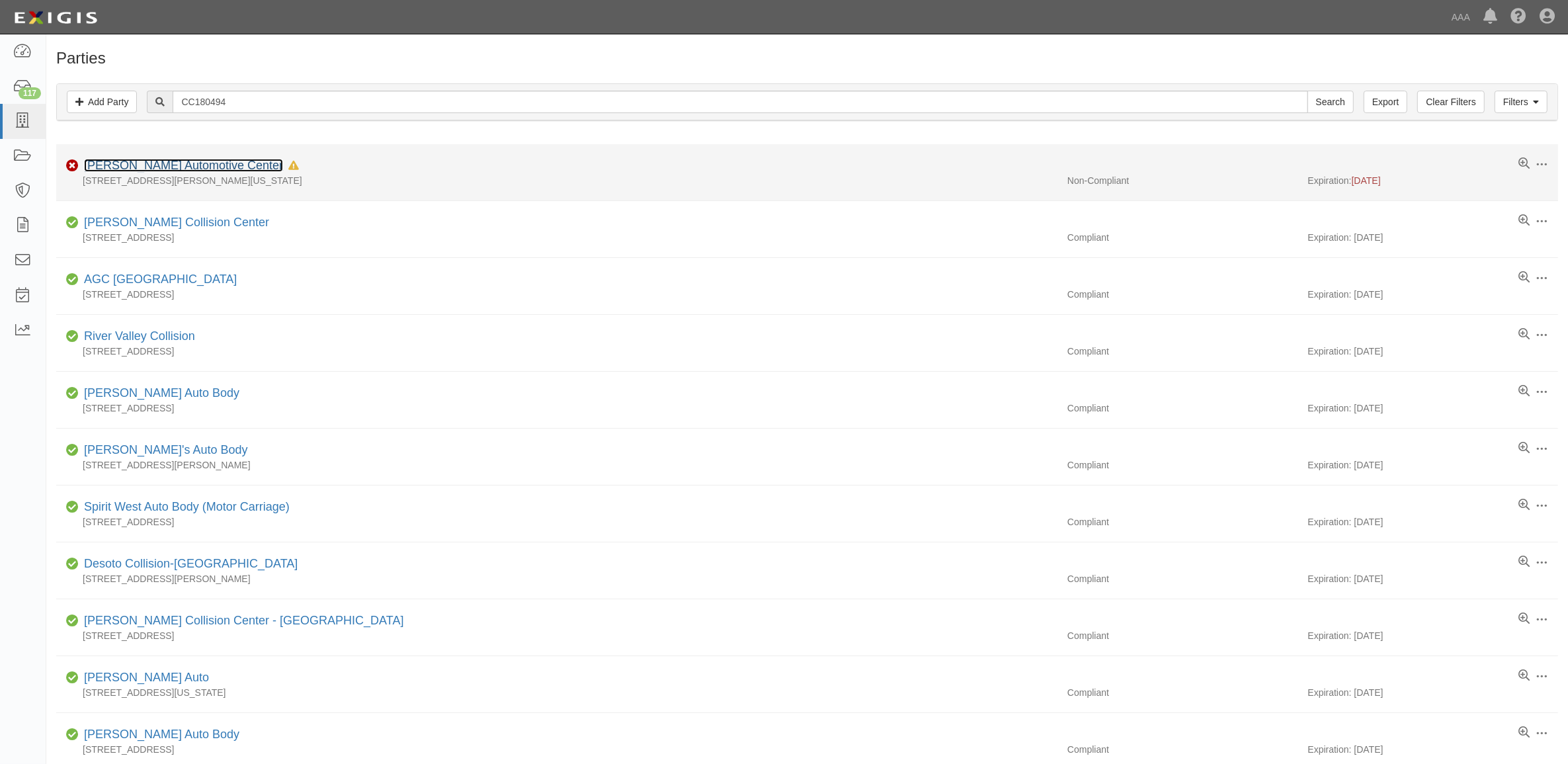
click at [220, 164] on link "[PERSON_NAME] Automotive Center" at bounding box center [183, 165] width 199 height 14
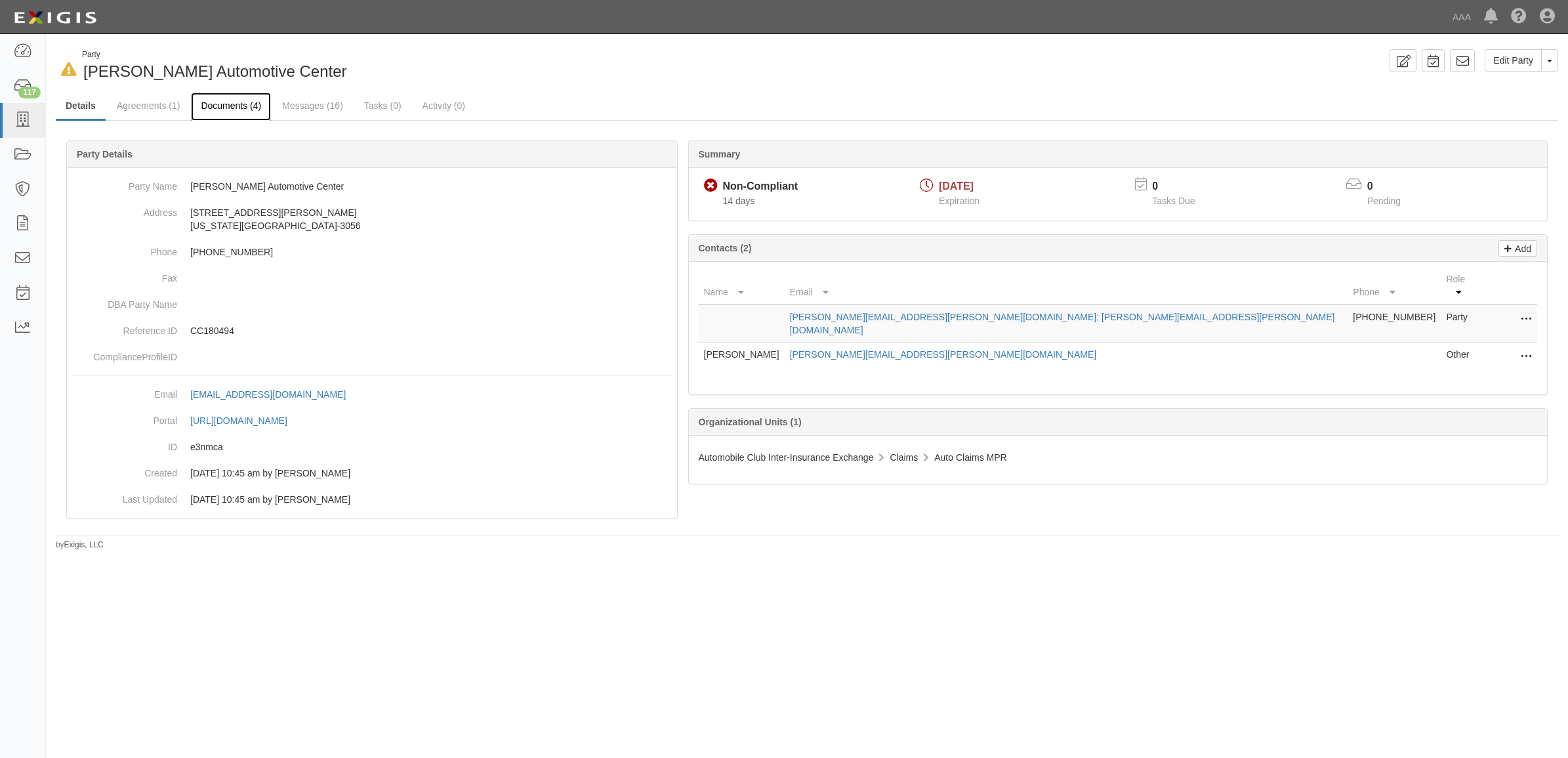
click at [237, 102] on link "Documents (4)" at bounding box center [230, 107] width 80 height 28
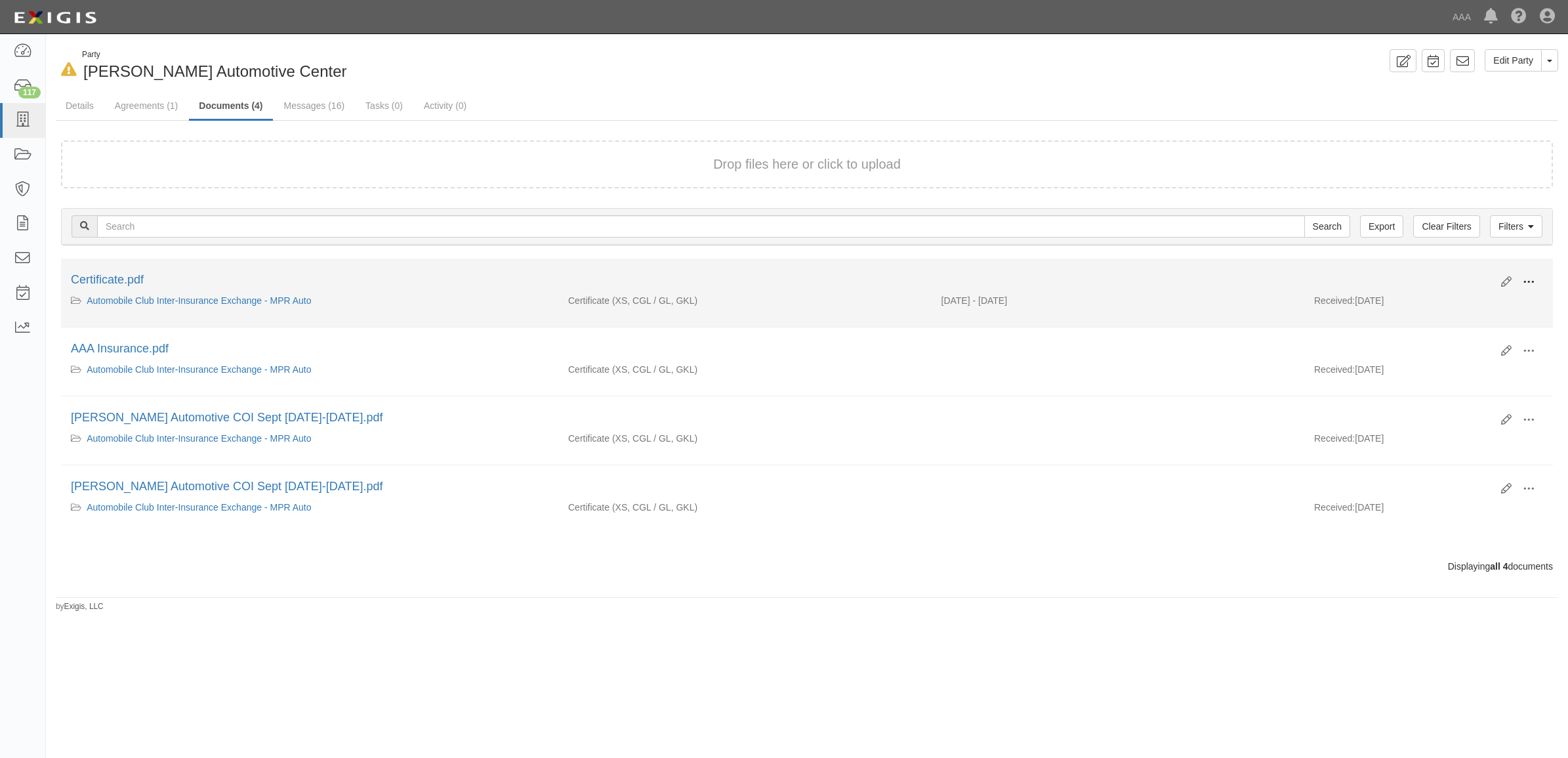
click at [1527, 282] on span at bounding box center [1529, 282] width 12 height 12
click at [1479, 304] on link "View" at bounding box center [1464, 301] width 104 height 24
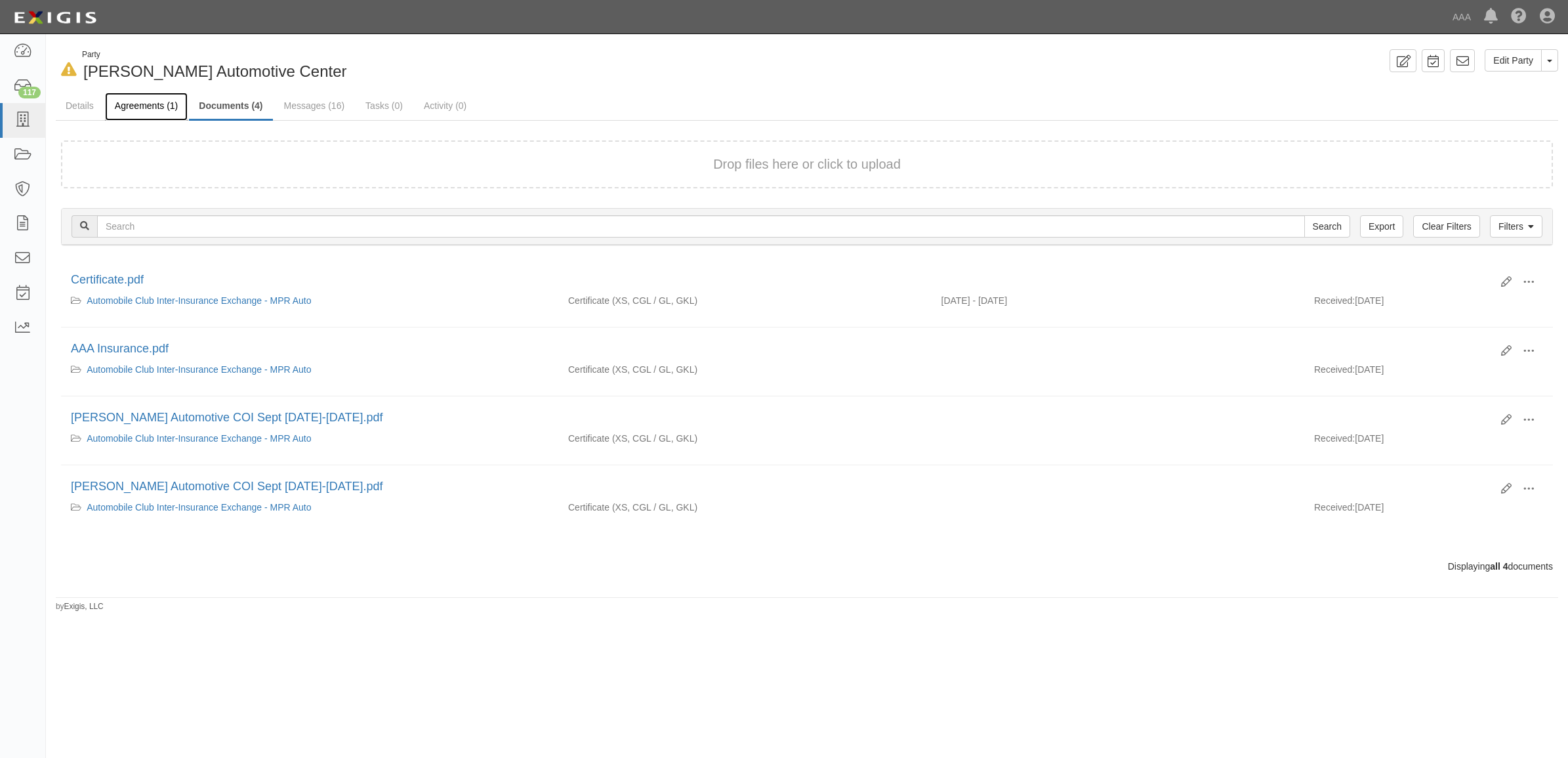
click at [149, 113] on link "Agreements (1)" at bounding box center [146, 107] width 83 height 28
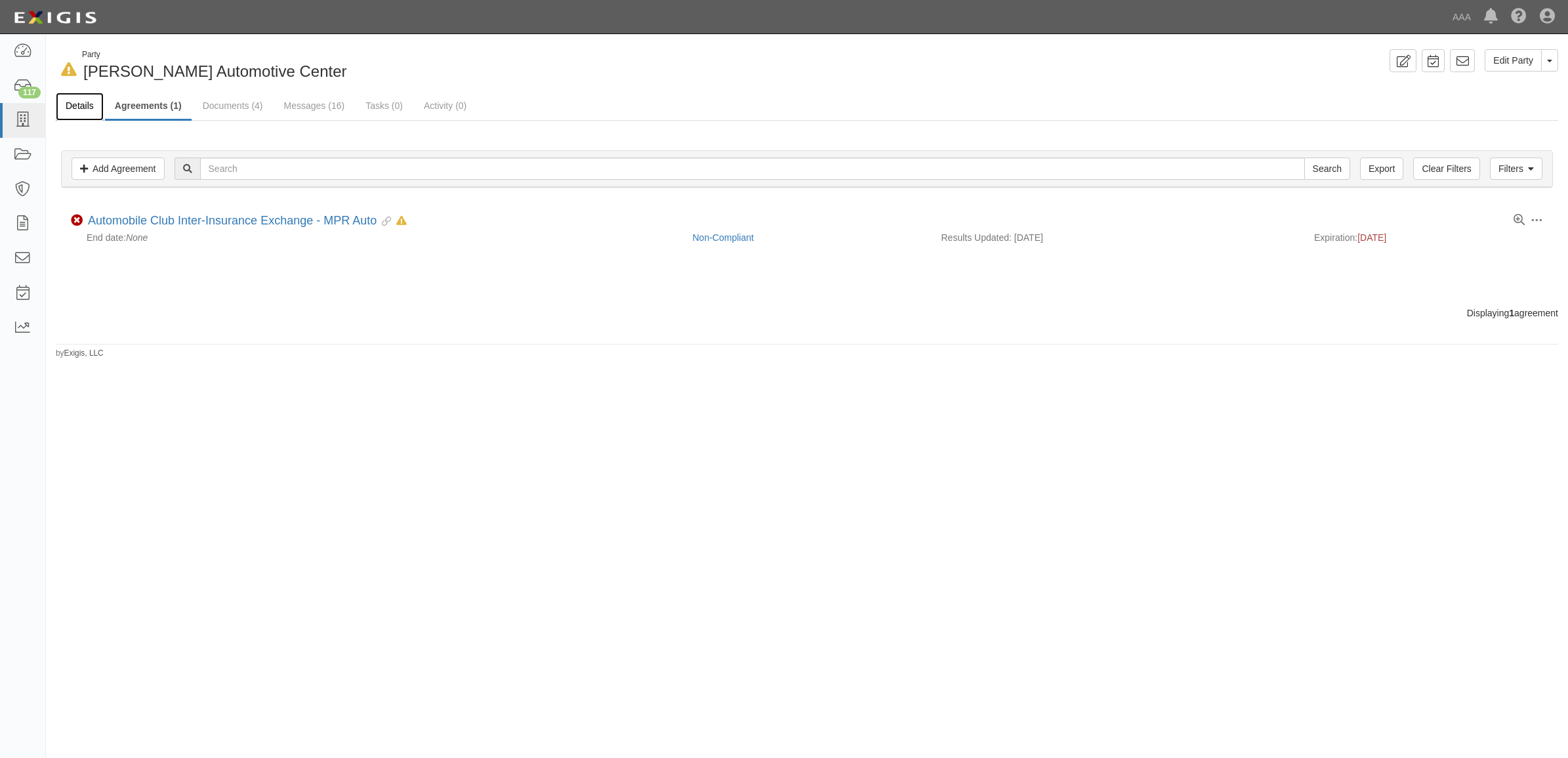
drag, startPoint x: 80, startPoint y: 103, endPoint x: 130, endPoint y: 110, distance: 50.5
click at [80, 103] on link "Details" at bounding box center [80, 107] width 48 height 28
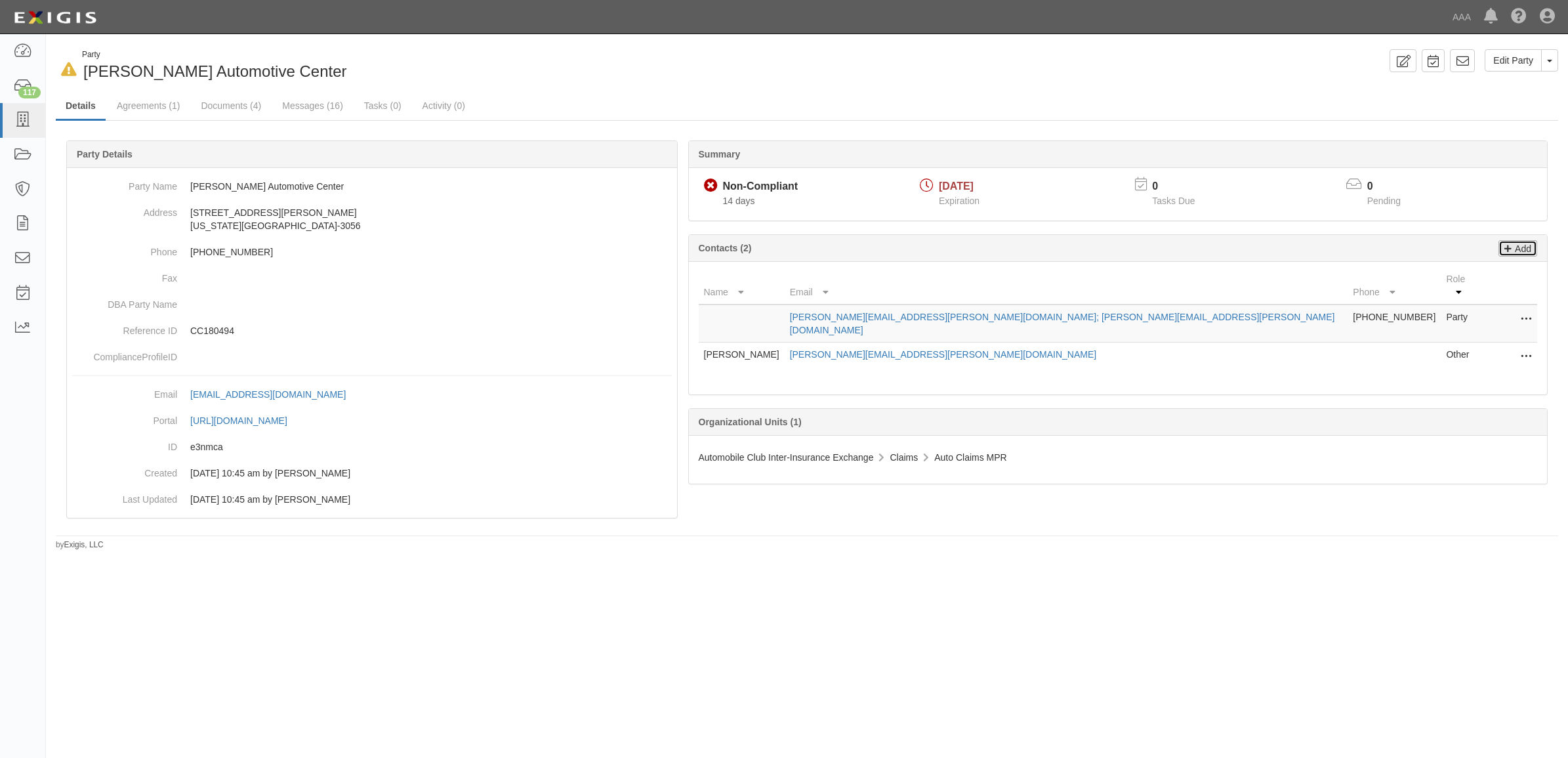
click at [1520, 244] on p "Add" at bounding box center [1521, 248] width 19 height 15
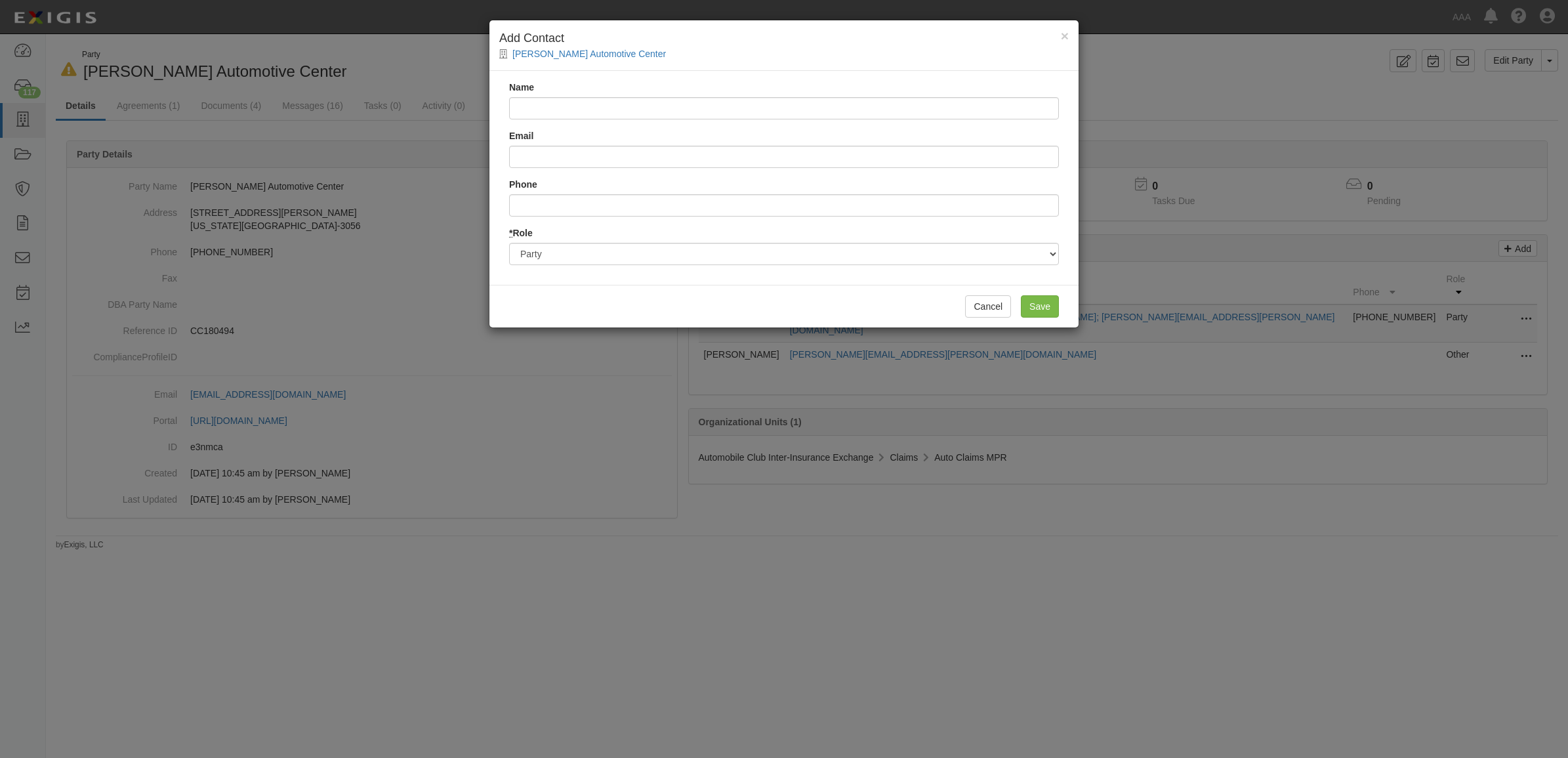
click at [585, 102] on input "Name" at bounding box center [784, 108] width 550 height 22
type input "Annesha Powell"
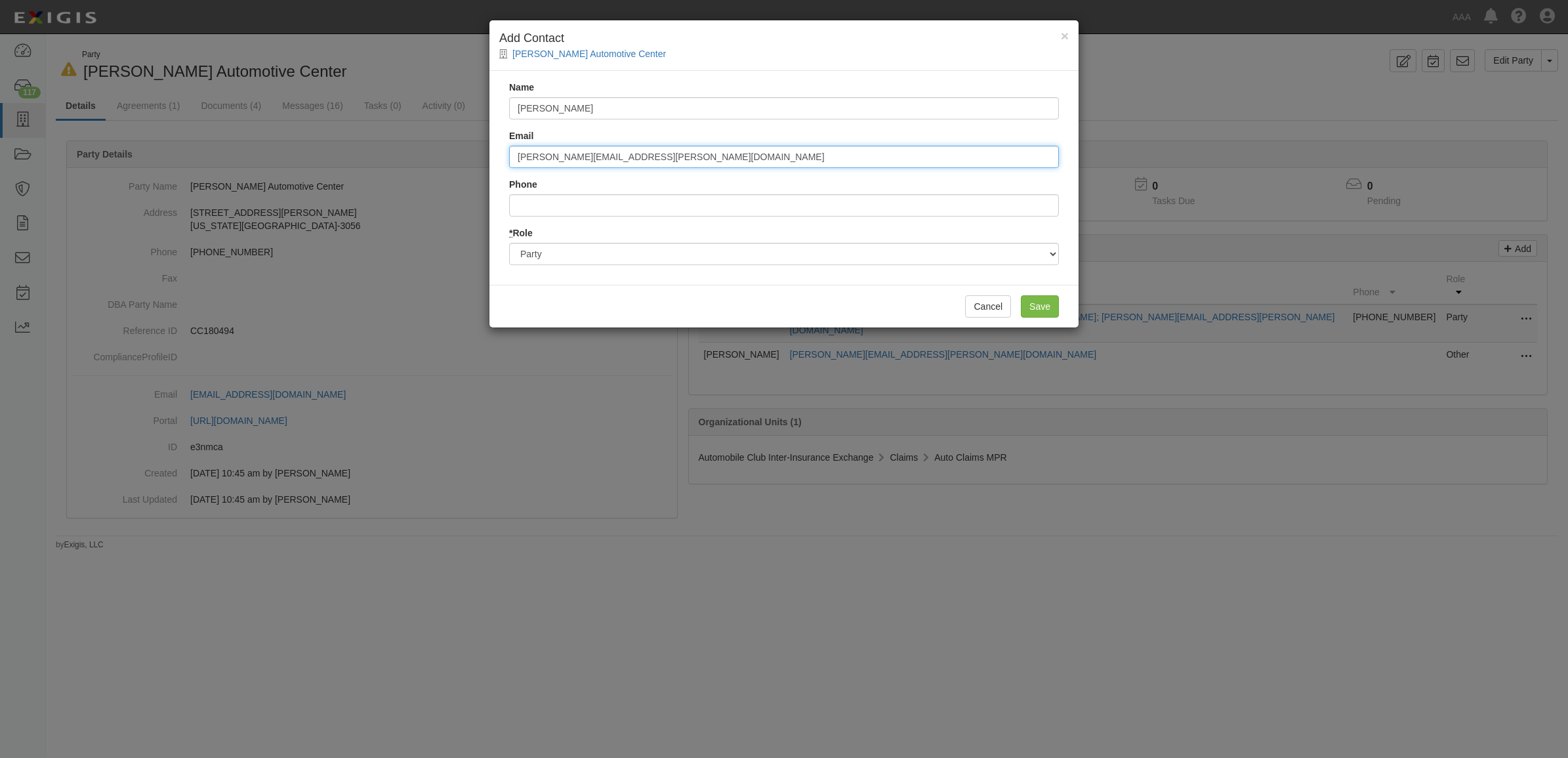
type input "[PERSON_NAME][EMAIL_ADDRESS][PERSON_NAME][DOMAIN_NAME]"
type input "4"
type input "7044050053"
click at [715, 250] on select "Party Broker Other" at bounding box center [784, 254] width 550 height 22
select select "Broker"
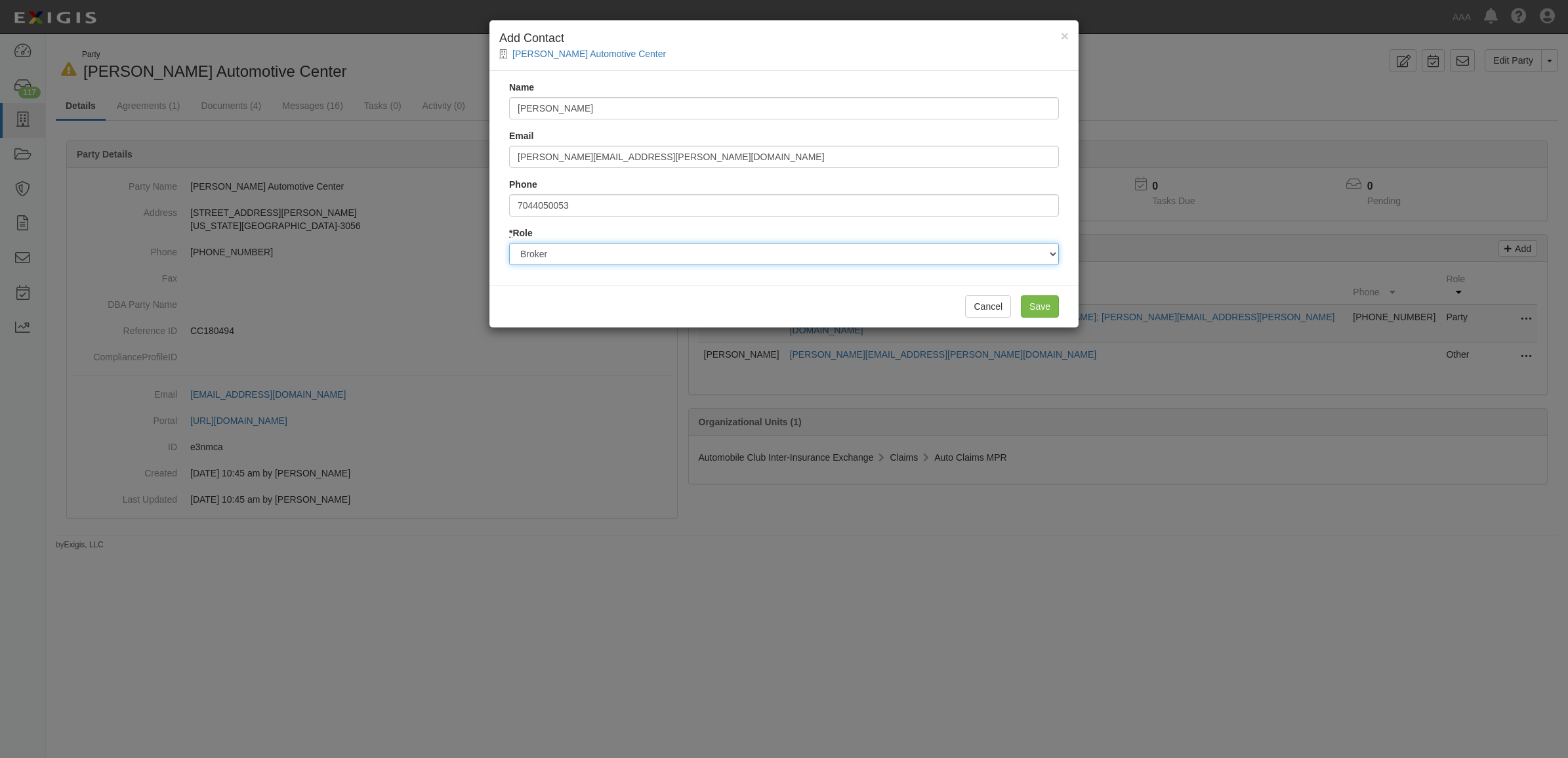
click at [509, 243] on select "Party Broker Other" at bounding box center [784, 254] width 550 height 22
click at [1049, 312] on input "Save" at bounding box center [1040, 306] width 38 height 22
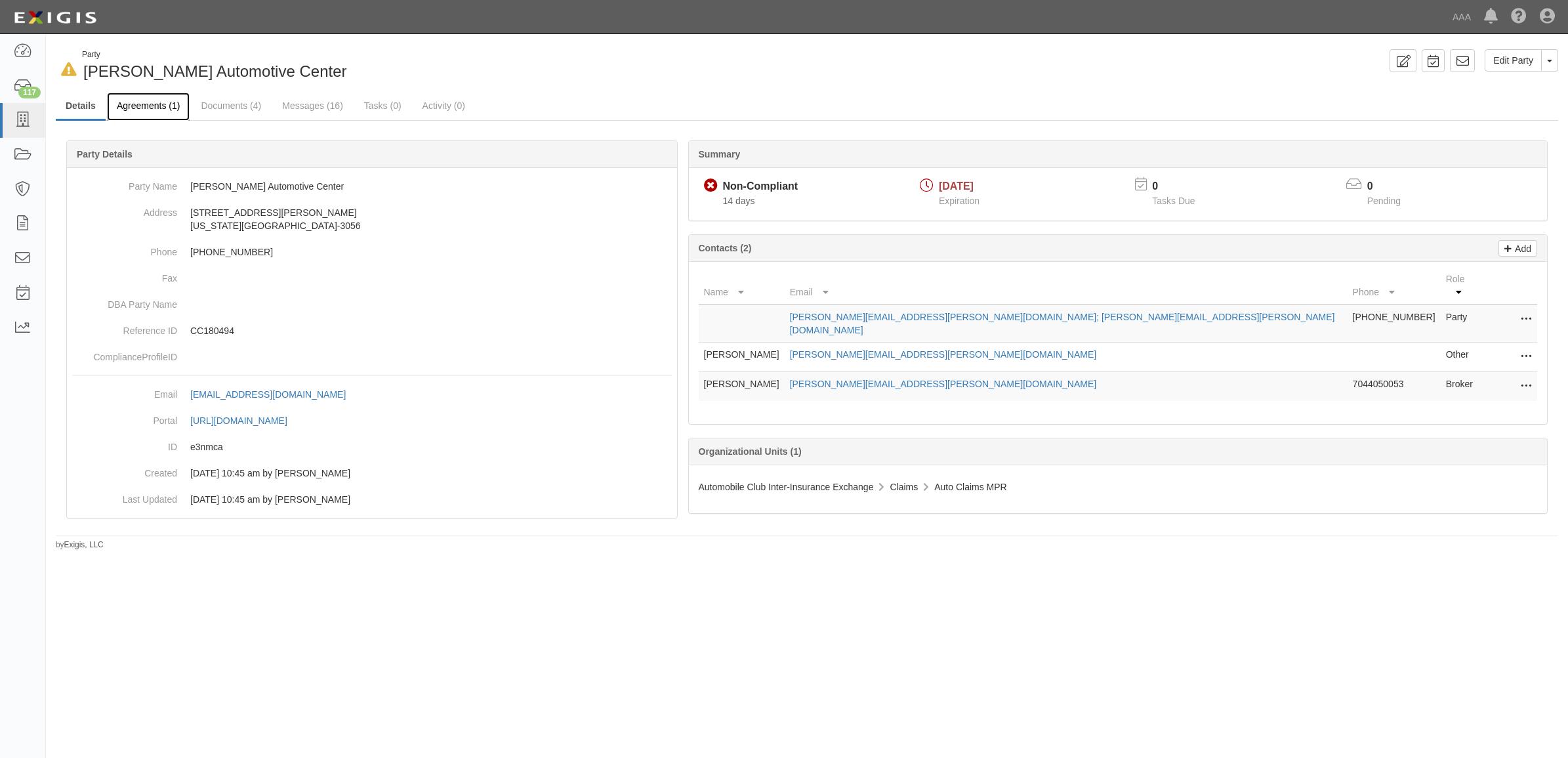
click at [164, 107] on link "Agreements (1)" at bounding box center [148, 107] width 83 height 28
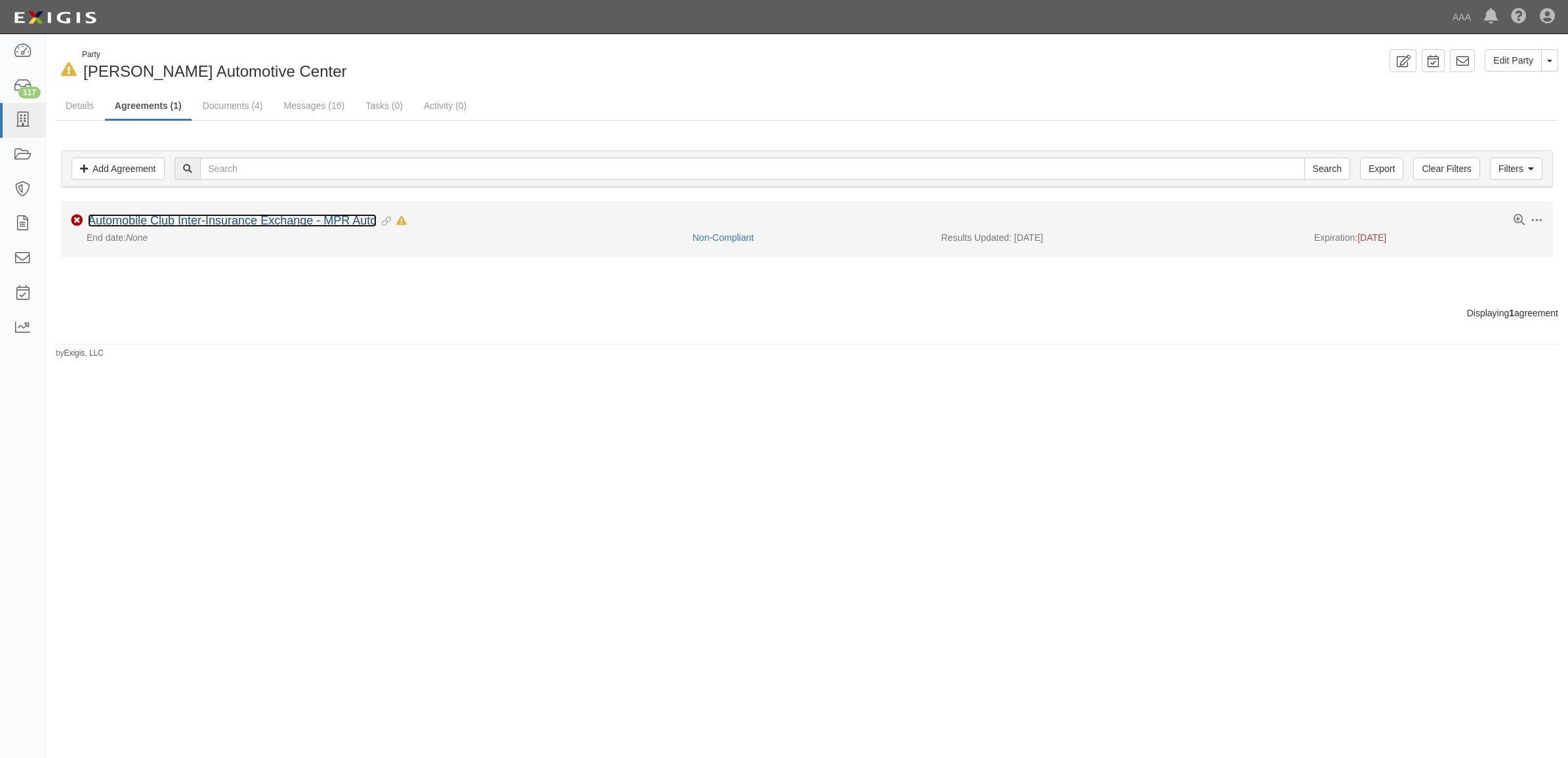
click at [187, 218] on link "Automobile Club Inter-Insurance Exchange - MPR Auto" at bounding box center [232, 221] width 288 height 13
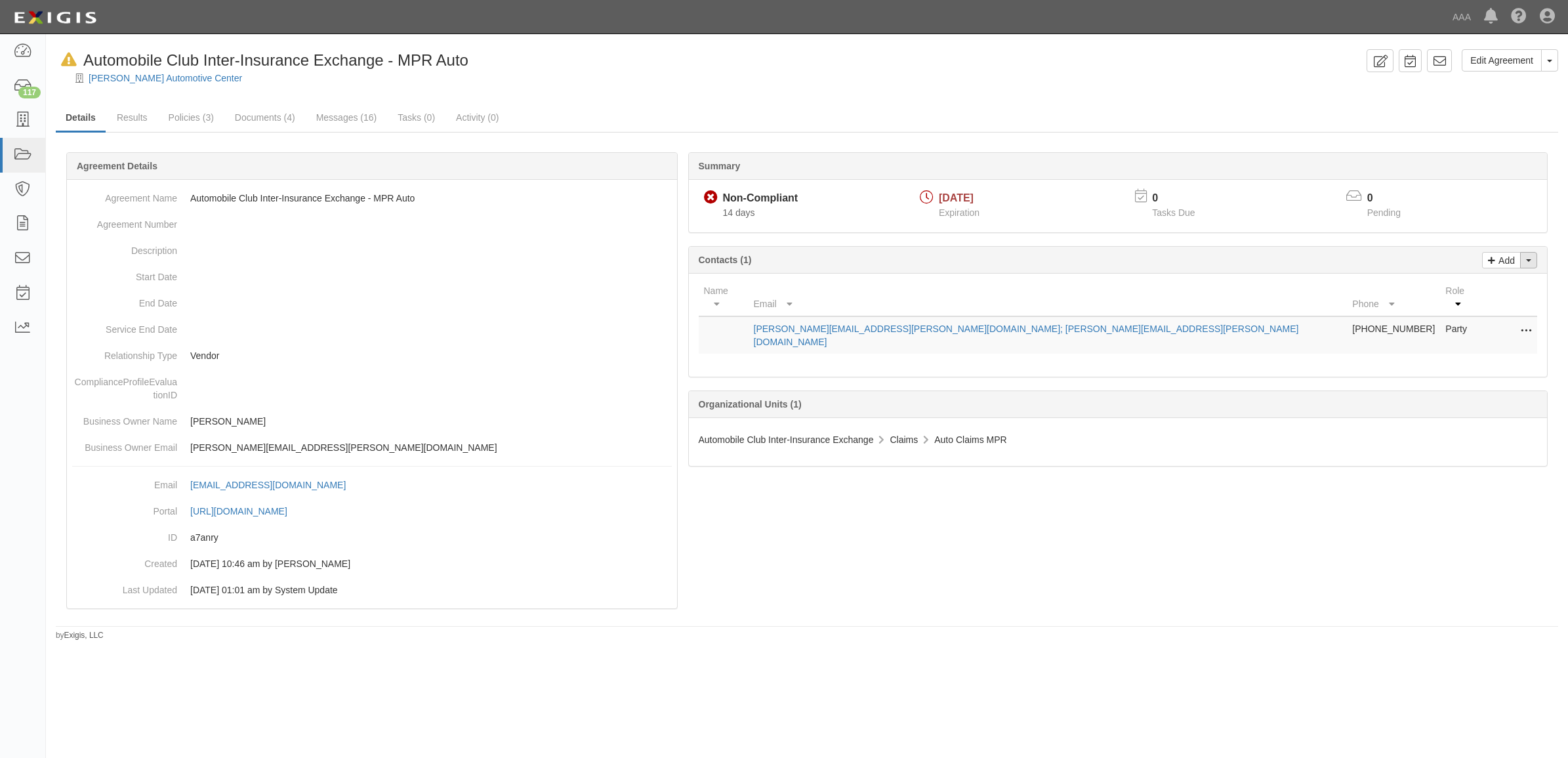
click at [1529, 265] on button "Toggle Contact Dropdown" at bounding box center [1528, 260] width 17 height 16
click at [1476, 286] on link "Change contacts" at bounding box center [1484, 283] width 104 height 17
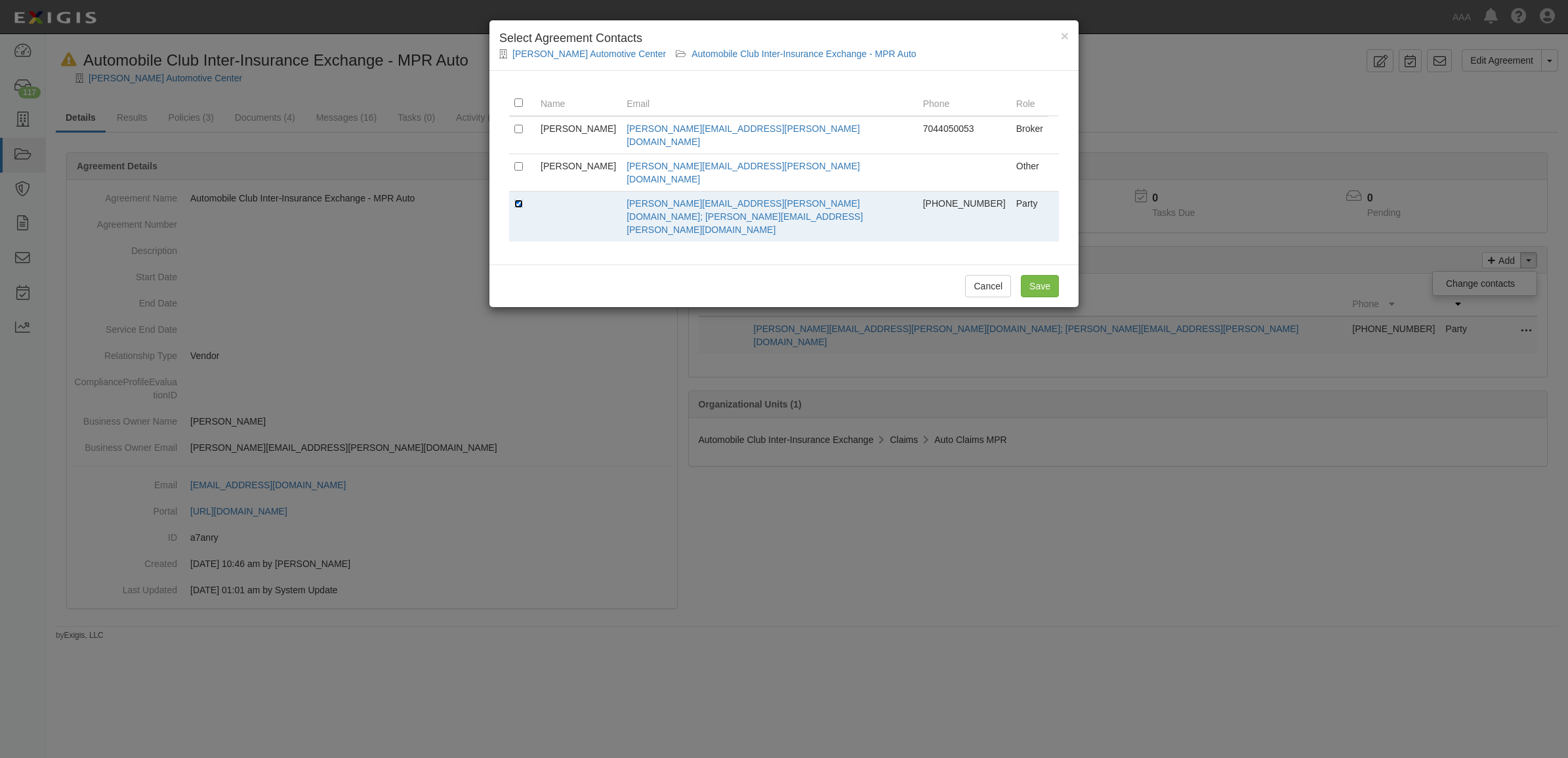
click at [514, 200] on input "checkbox" at bounding box center [518, 203] width 8 height 8
checkbox input "false"
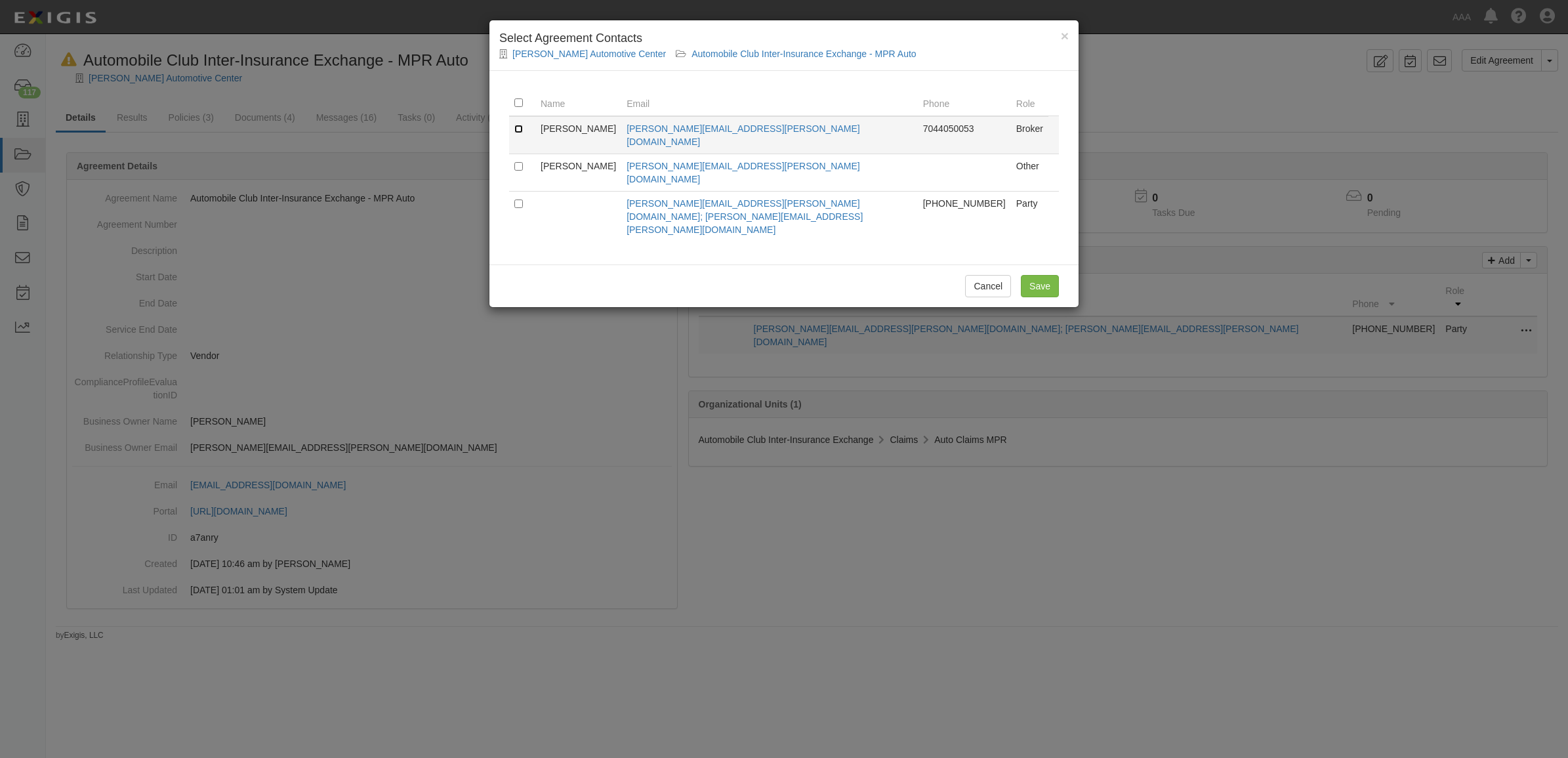
click at [516, 127] on input "checkbox" at bounding box center [518, 128] width 8 height 8
checkbox input "true"
click at [1046, 275] on input "Save" at bounding box center [1040, 286] width 38 height 22
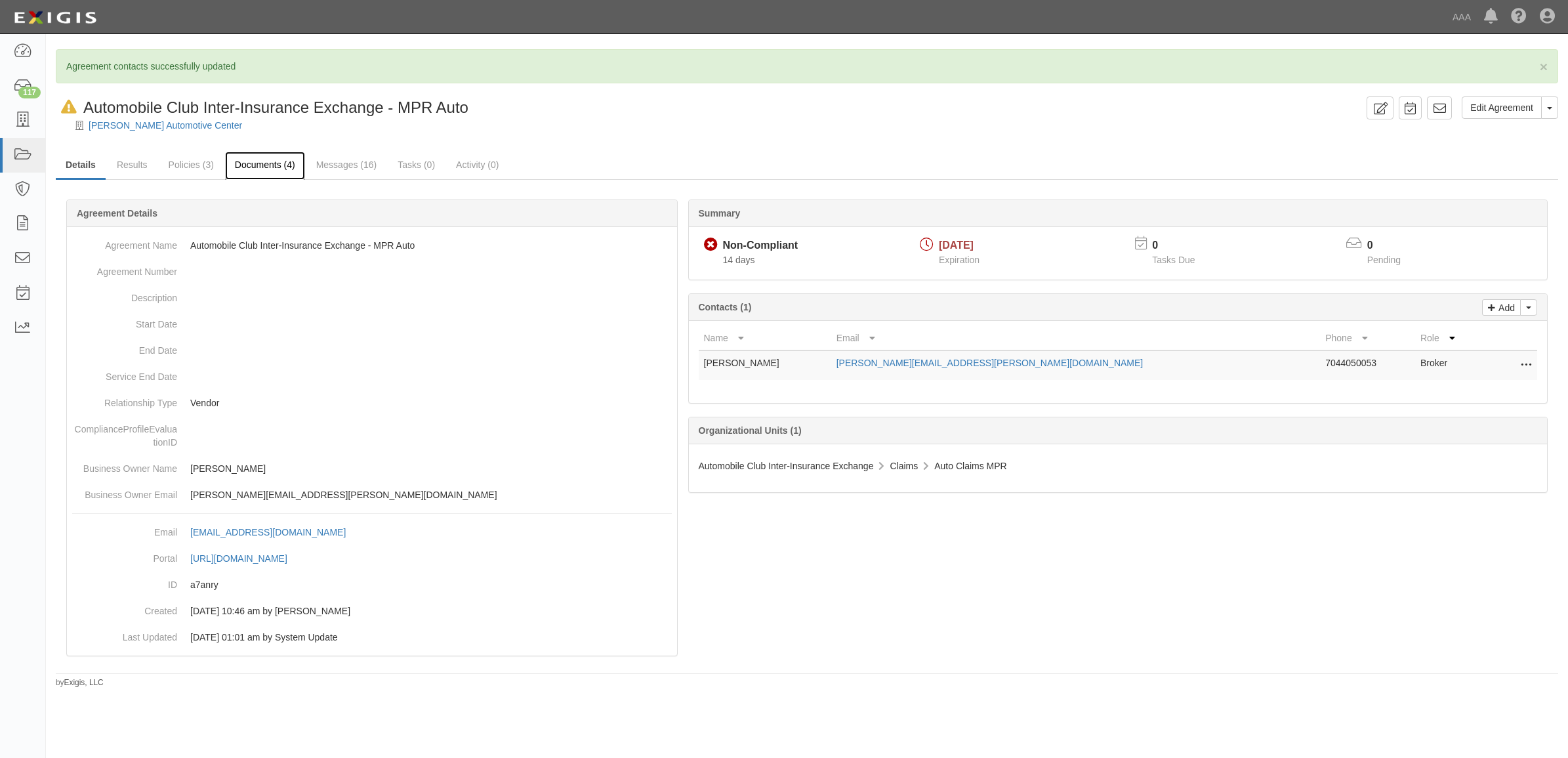
click at [251, 168] on link "Documents (4)" at bounding box center [265, 165] width 80 height 28
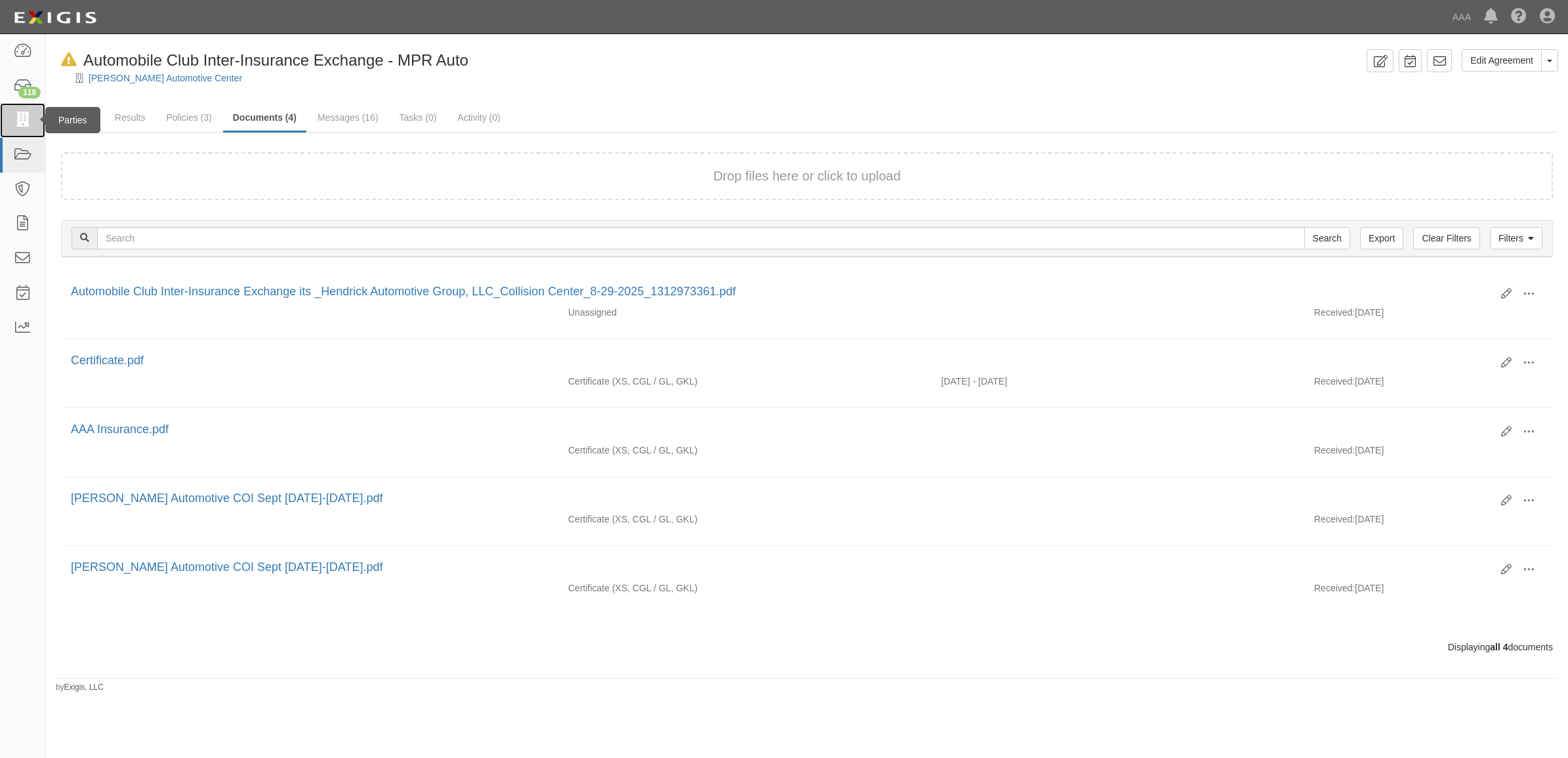
click at [23, 115] on icon at bounding box center [22, 120] width 19 height 15
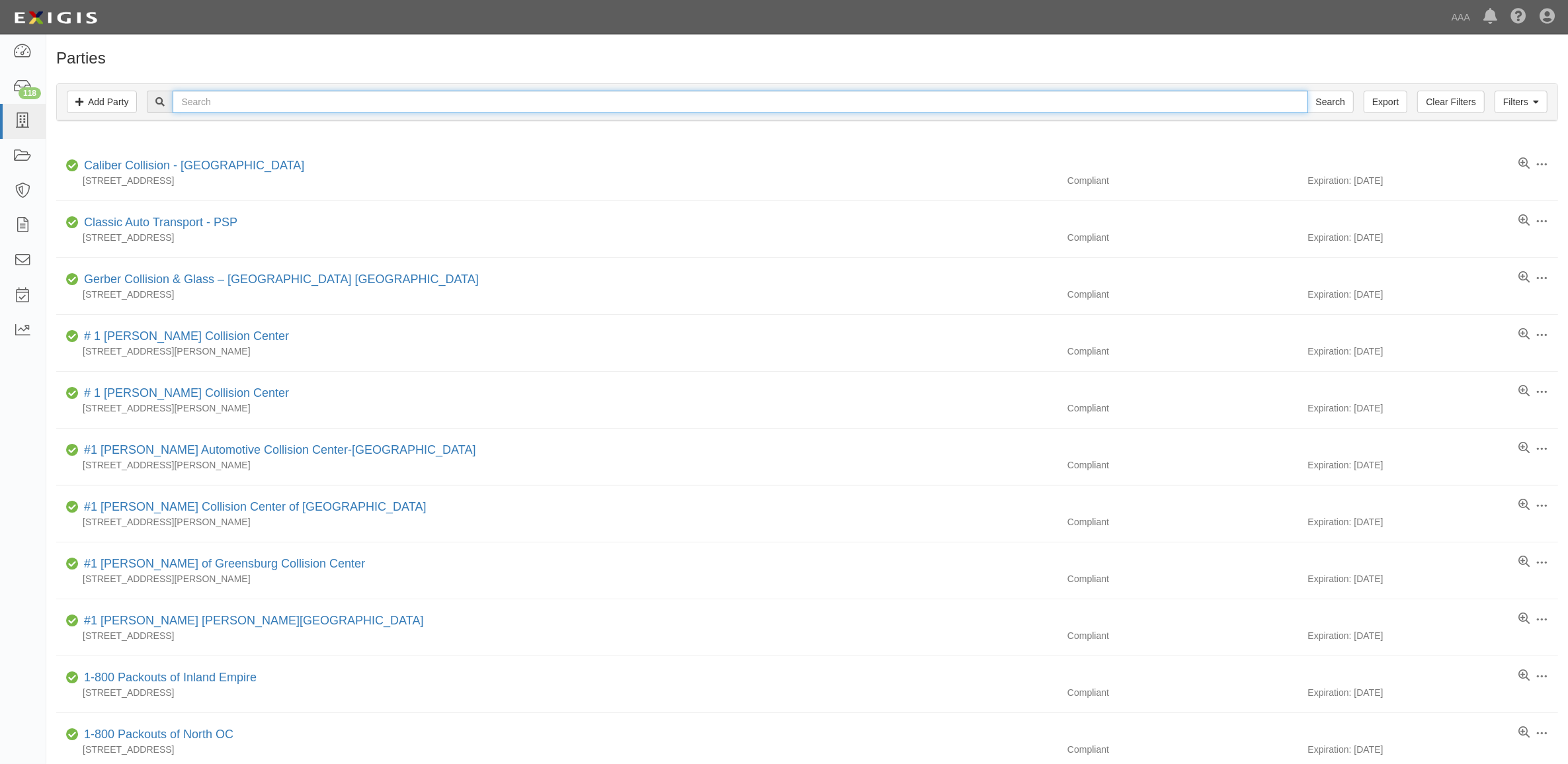
click at [577, 107] on input "text" at bounding box center [740, 102] width 1134 height 23
paste input "CC206281"
type input "CC206281"
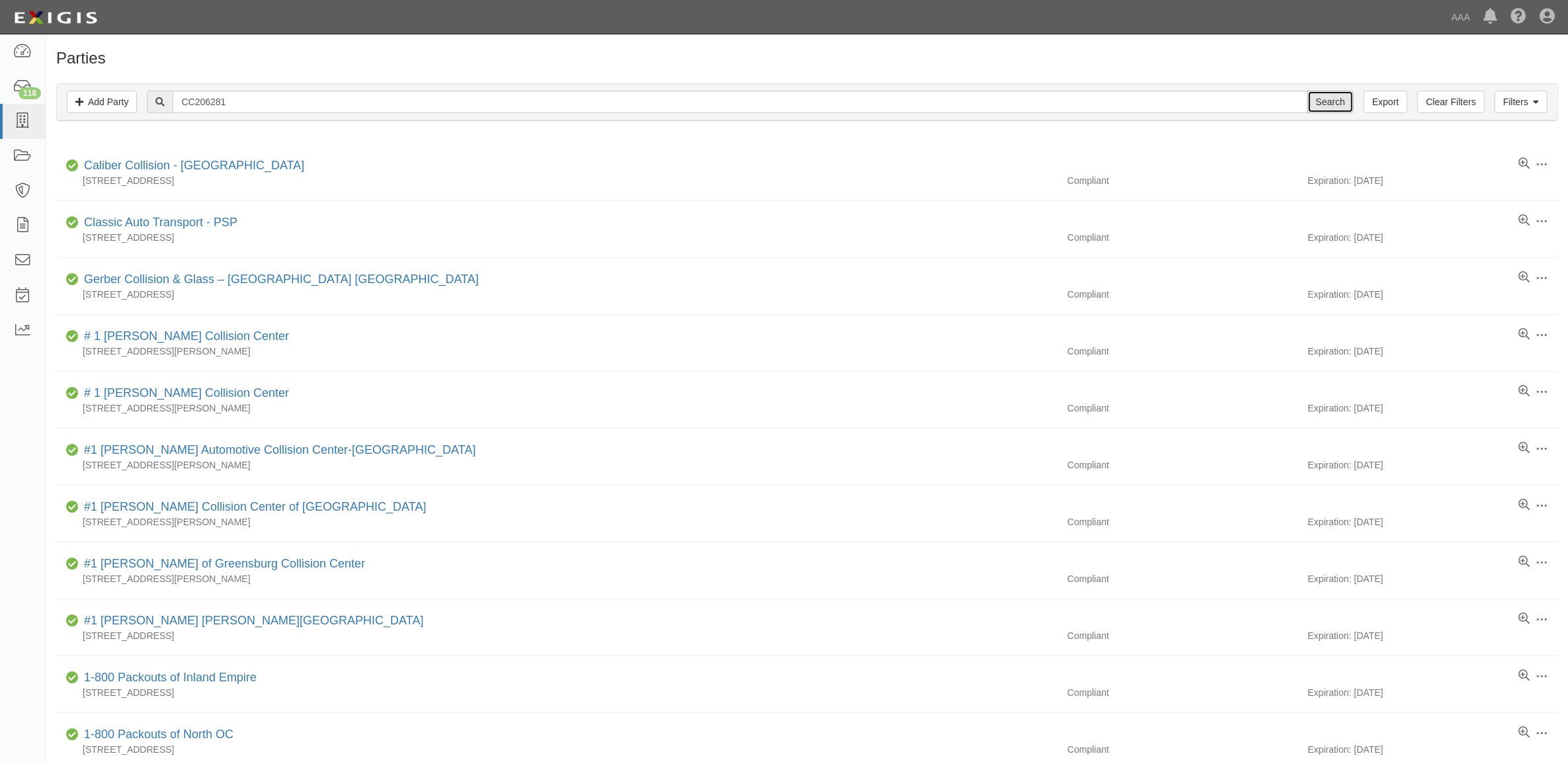
click at [1329, 99] on input "Search" at bounding box center [1331, 102] width 47 height 23
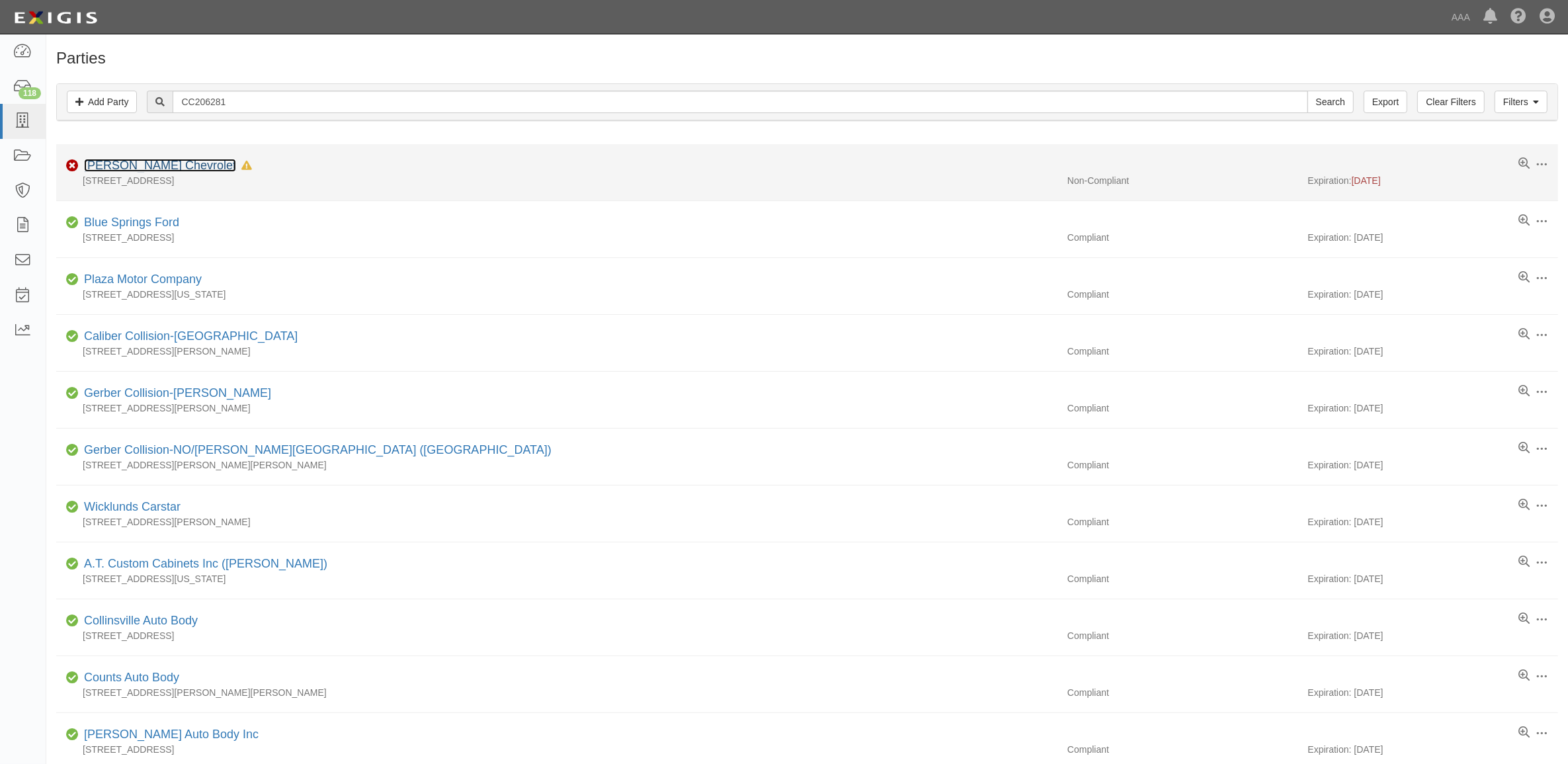
click at [168, 165] on link "[PERSON_NAME] Chevrolet" at bounding box center [160, 165] width 152 height 14
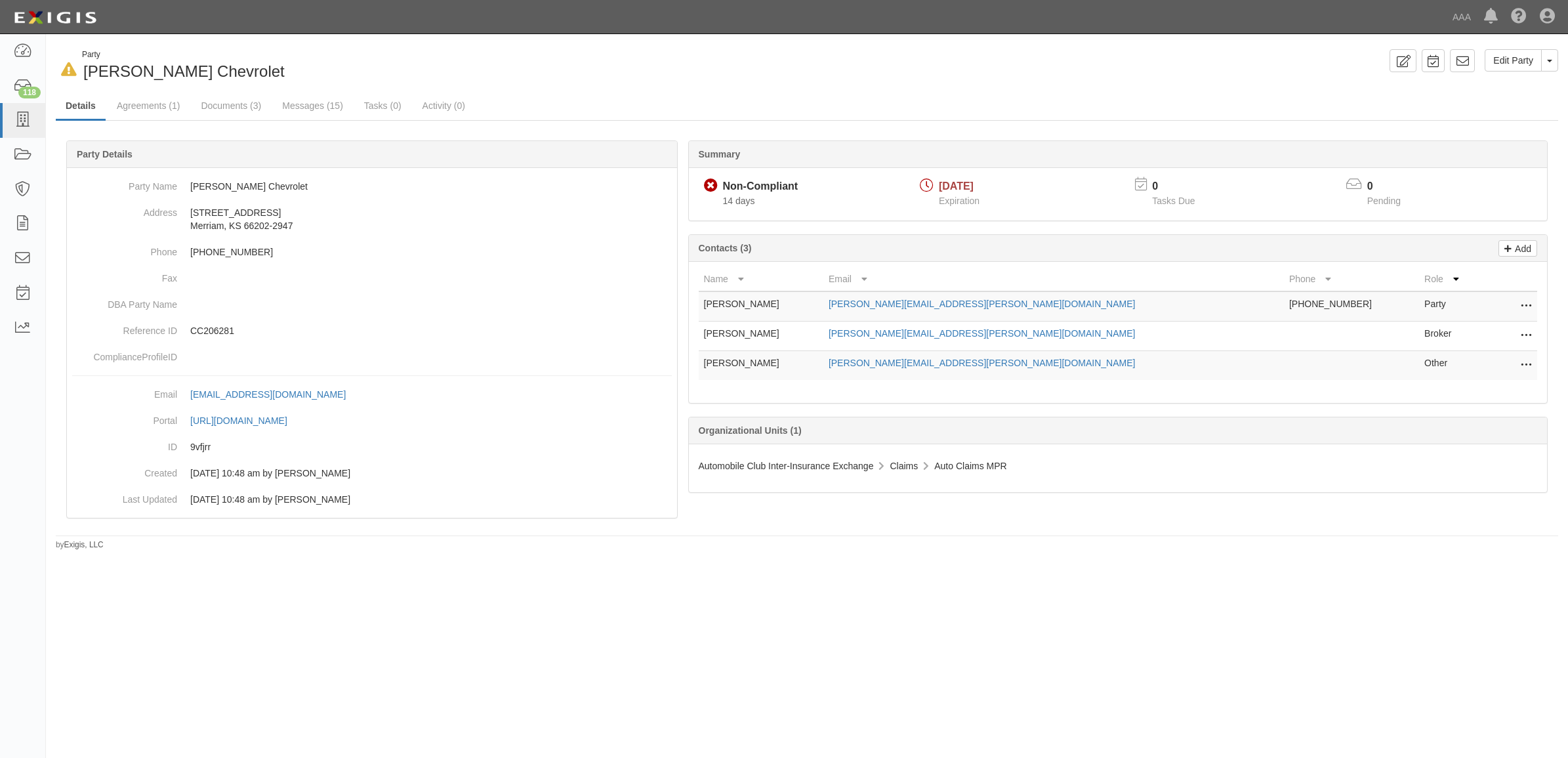
click at [1526, 332] on icon at bounding box center [1526, 335] width 10 height 17
click at [1494, 337] on link "Edit" at bounding box center [1479, 332] width 104 height 24
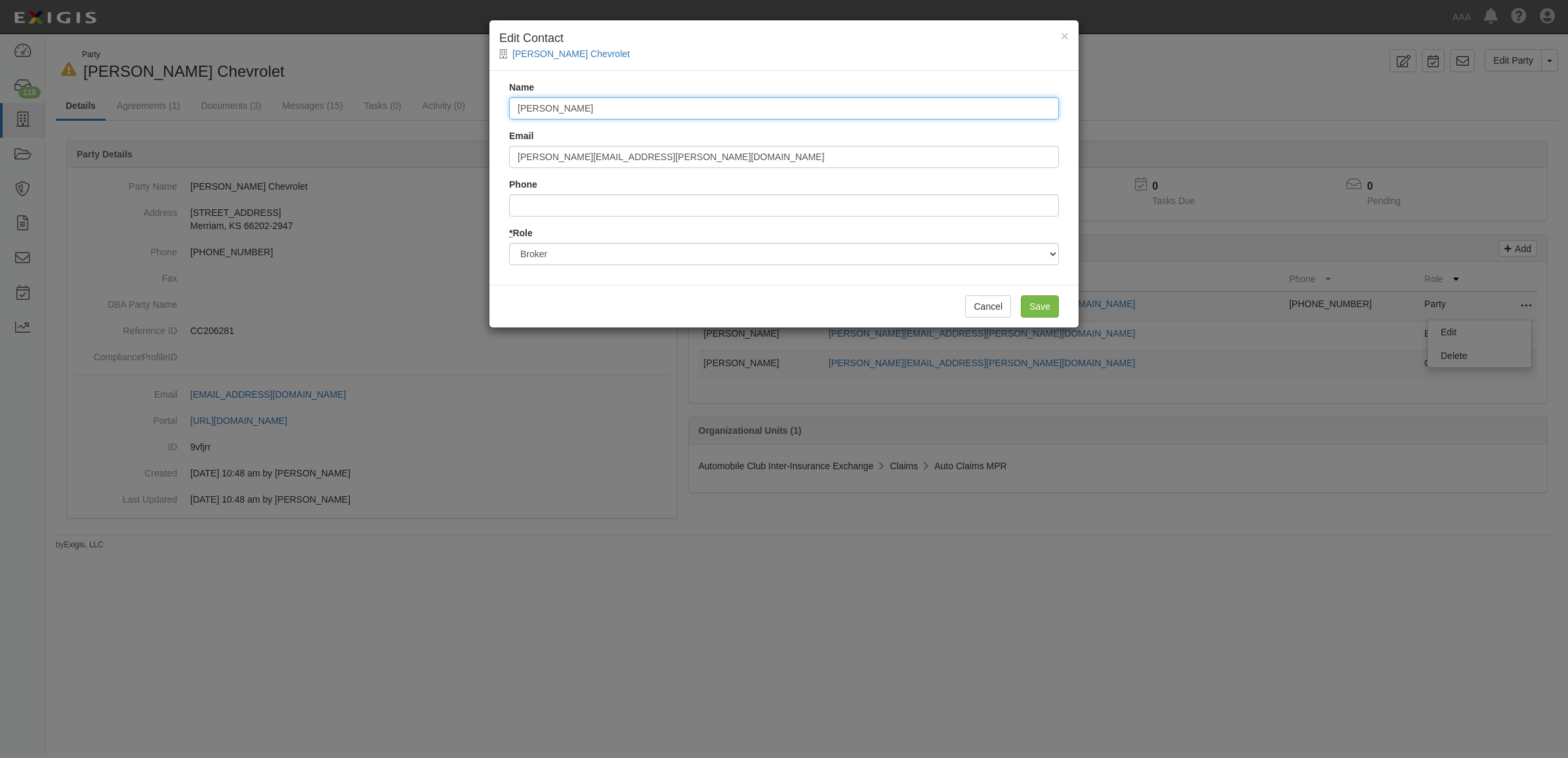
drag, startPoint x: 646, startPoint y: 106, endPoint x: 240, endPoint y: 116, distance: 406.1
click at [250, 117] on div "× Edit Contact [PERSON_NAME] Chevrolet Name [PERSON_NAME] Email [PERSON_NAME][E…" at bounding box center [784, 379] width 1568 height 758
type input "[PERSON_NAME]"
type input "[PERSON_NAME][EMAIL_ADDRESS][PERSON_NAME][DOMAIN_NAME]"
type input "7044050053"
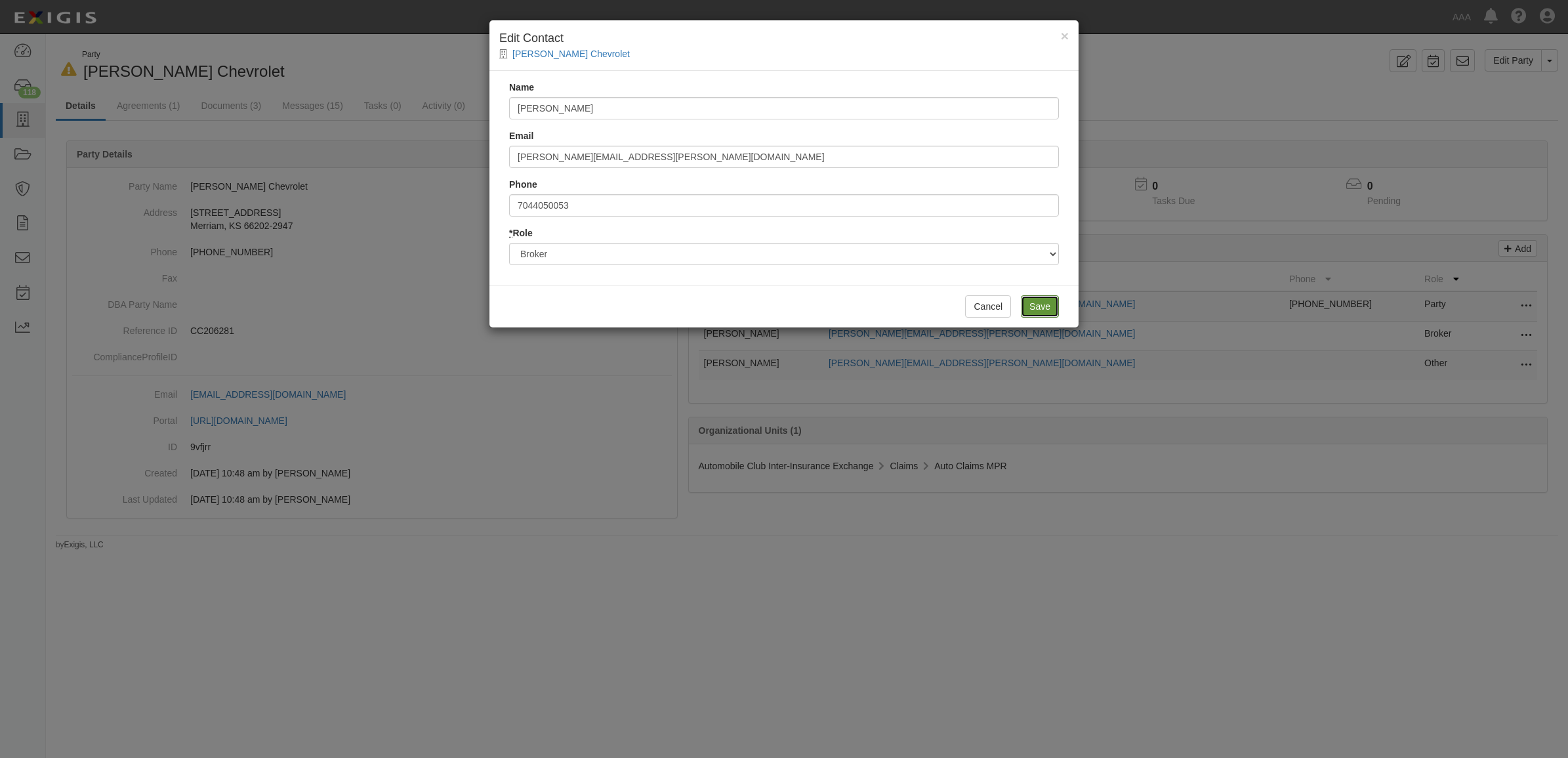
click at [1046, 303] on input "Save" at bounding box center [1040, 306] width 38 height 22
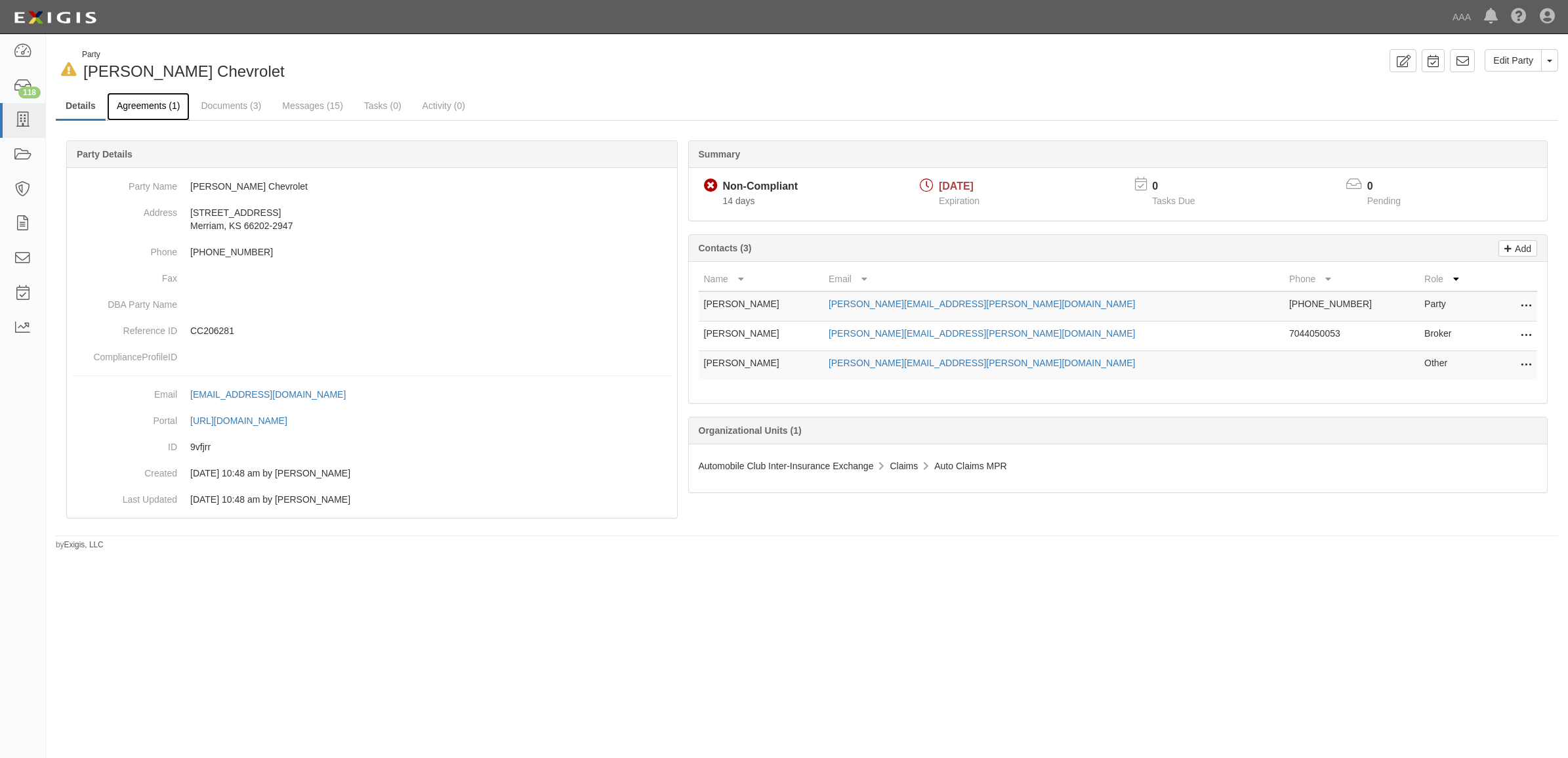
click at [159, 113] on link "Agreements (1)" at bounding box center [148, 107] width 83 height 28
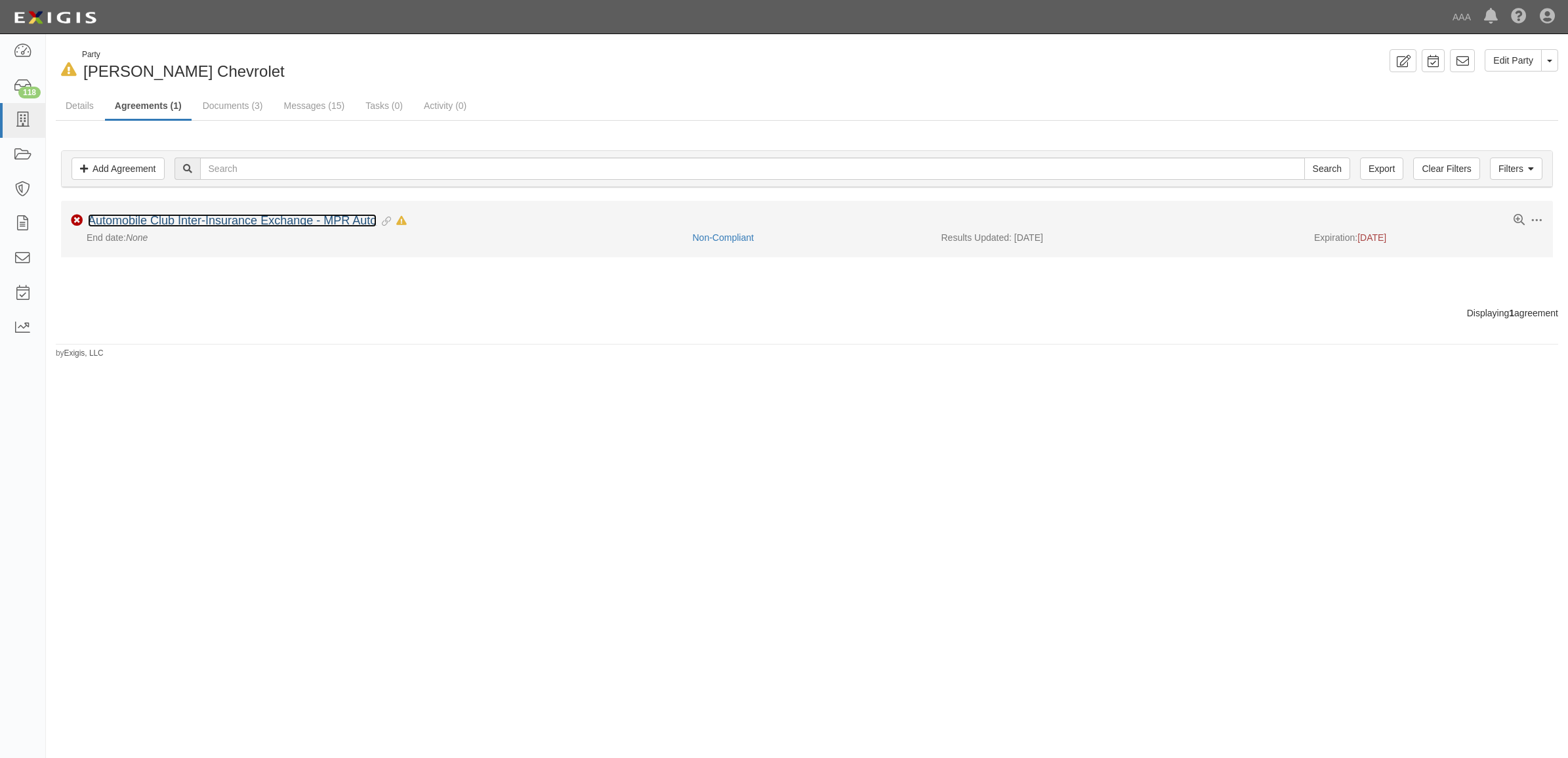
click at [198, 216] on link "Automobile Club Inter-Insurance Exchange - MPR Auto" at bounding box center [232, 221] width 288 height 13
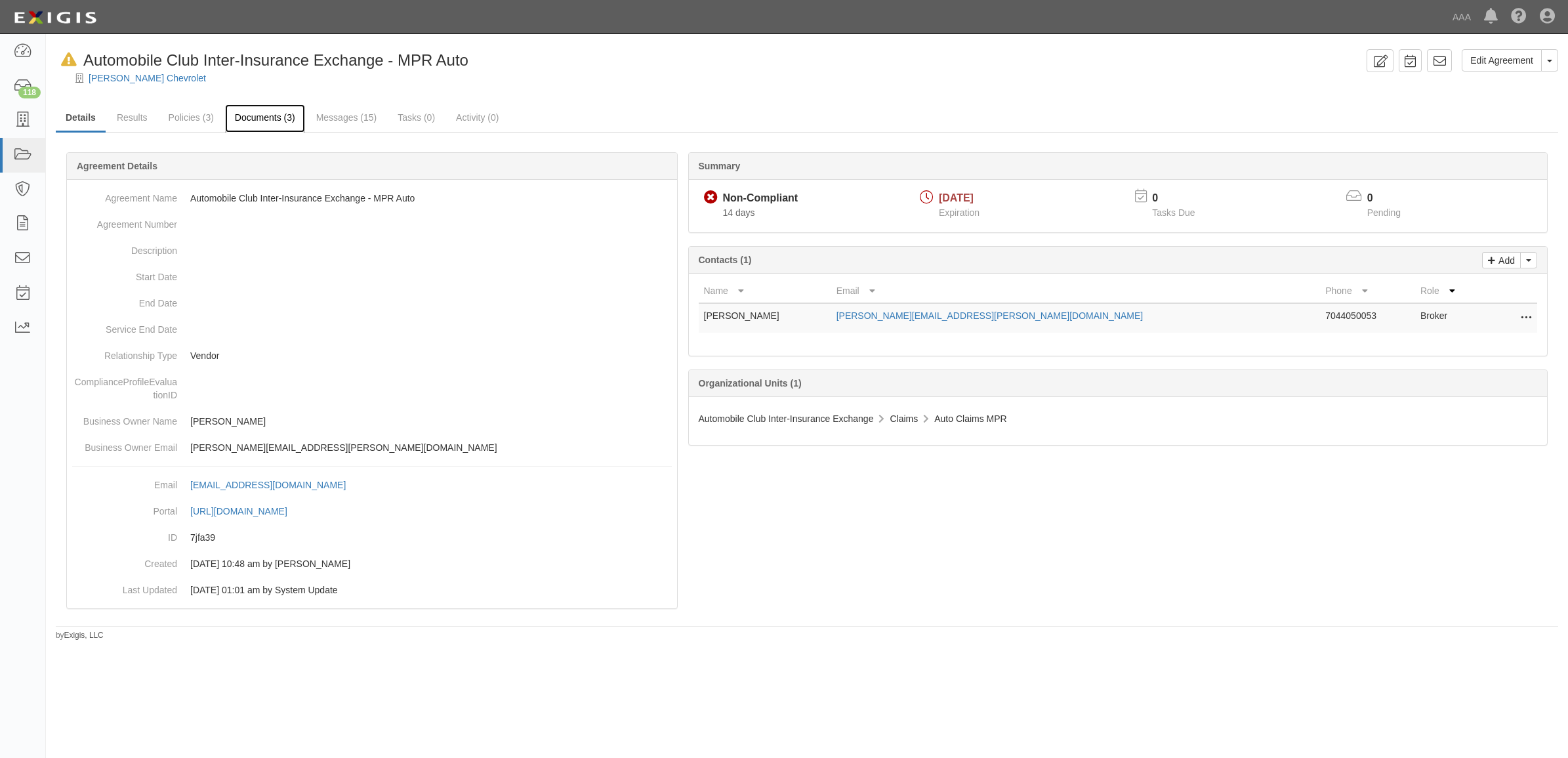
click at [251, 121] on link "Documents (3)" at bounding box center [265, 119] width 80 height 28
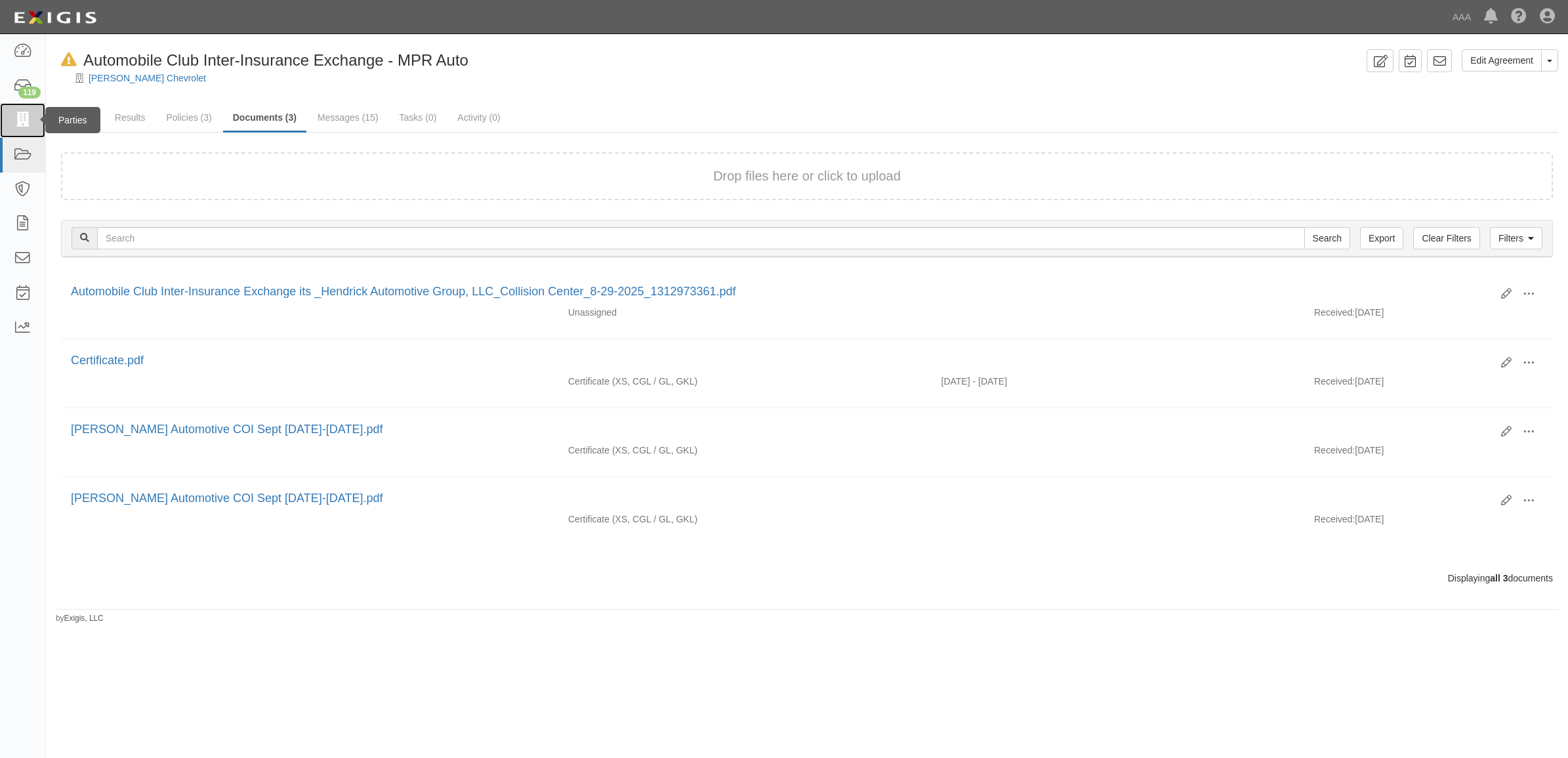
click at [16, 123] on icon at bounding box center [22, 120] width 19 height 15
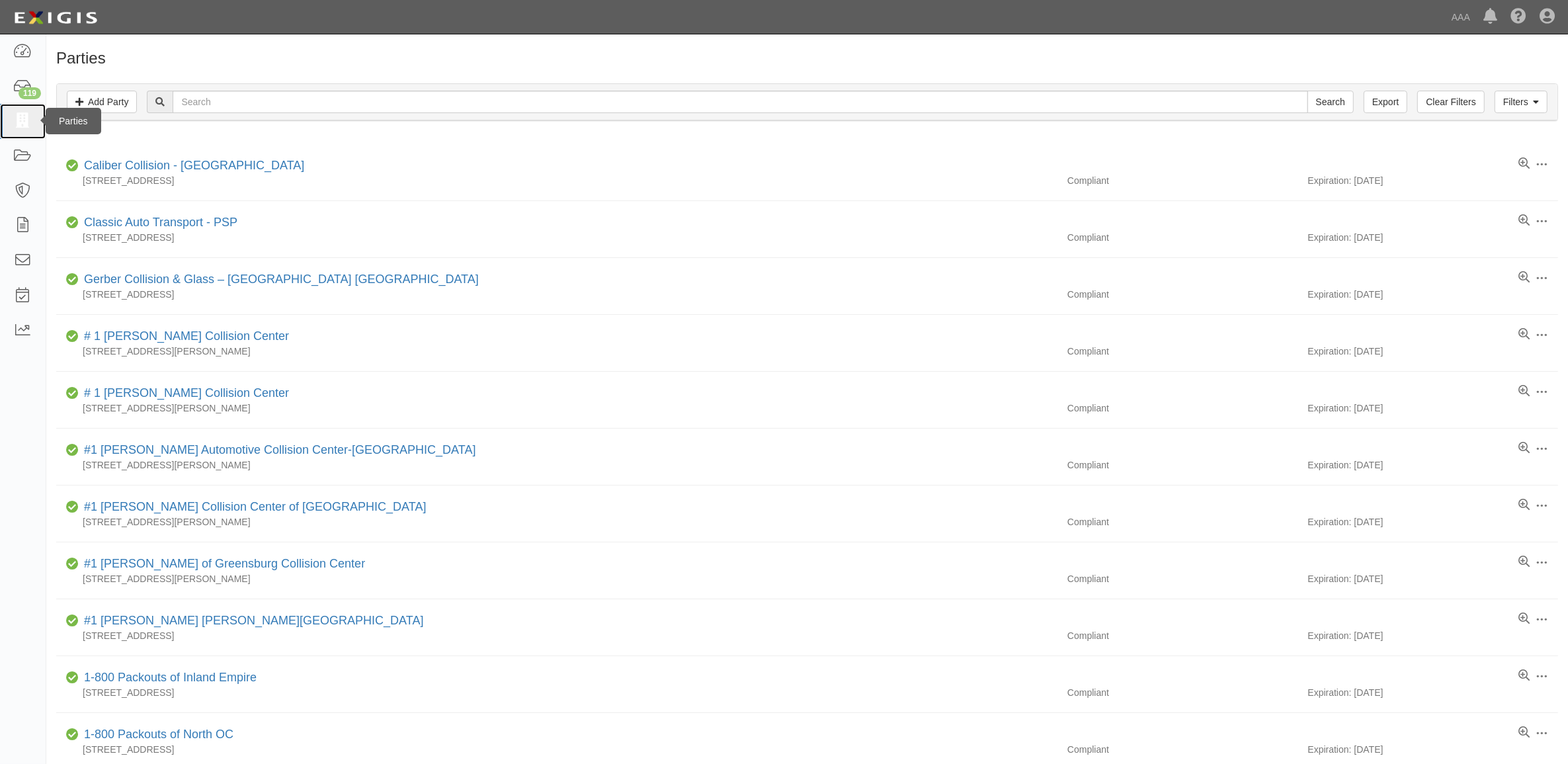
drag, startPoint x: 20, startPoint y: 123, endPoint x: 36, endPoint y: 130, distance: 17.5
click at [20, 123] on icon at bounding box center [23, 121] width 19 height 15
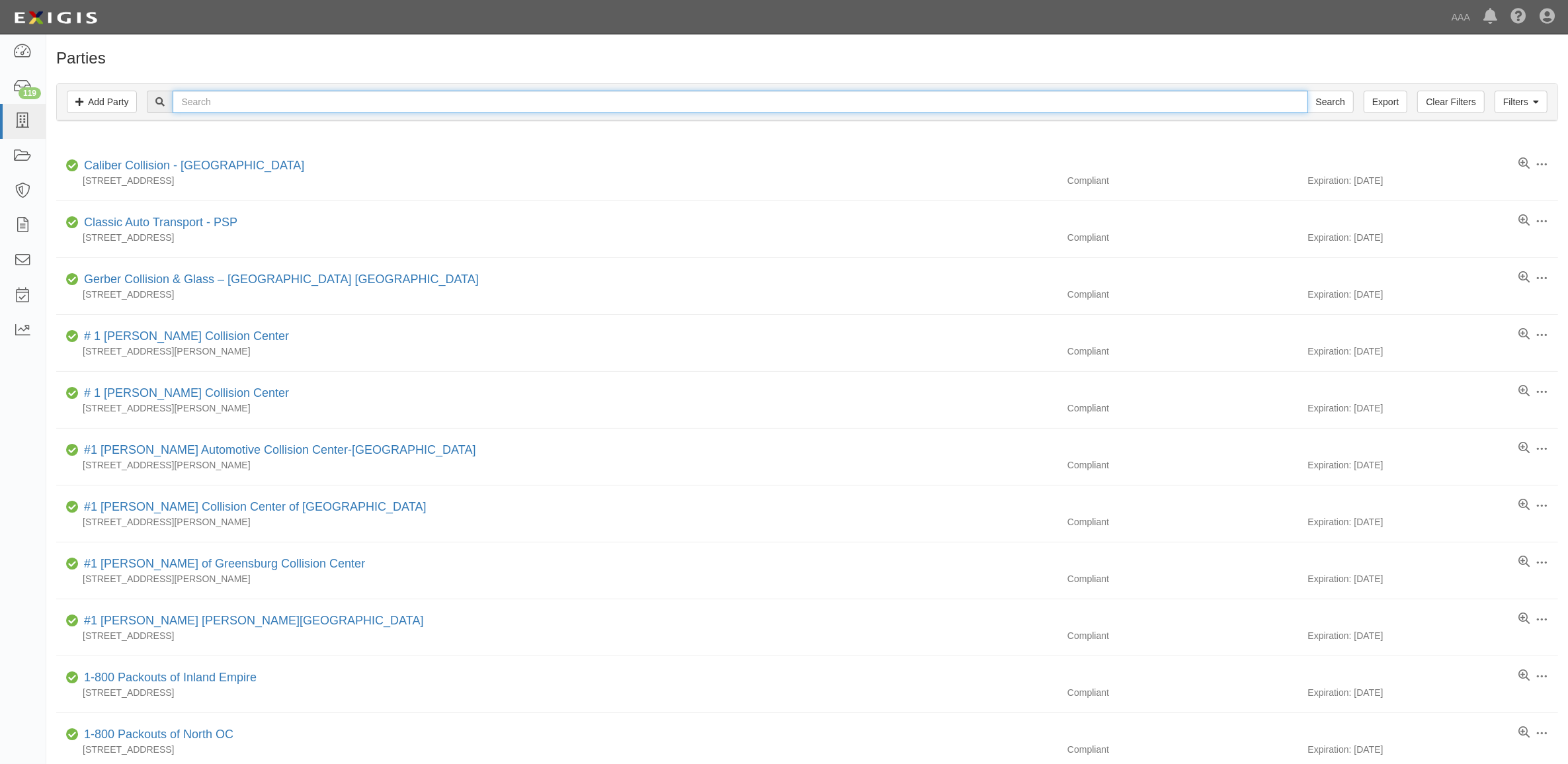
drag, startPoint x: 274, startPoint y: 104, endPoint x: 318, endPoint y: 104, distance: 44.0
click at [274, 104] on input "text" at bounding box center [740, 102] width 1134 height 23
paste input "282828"
type input "282828"
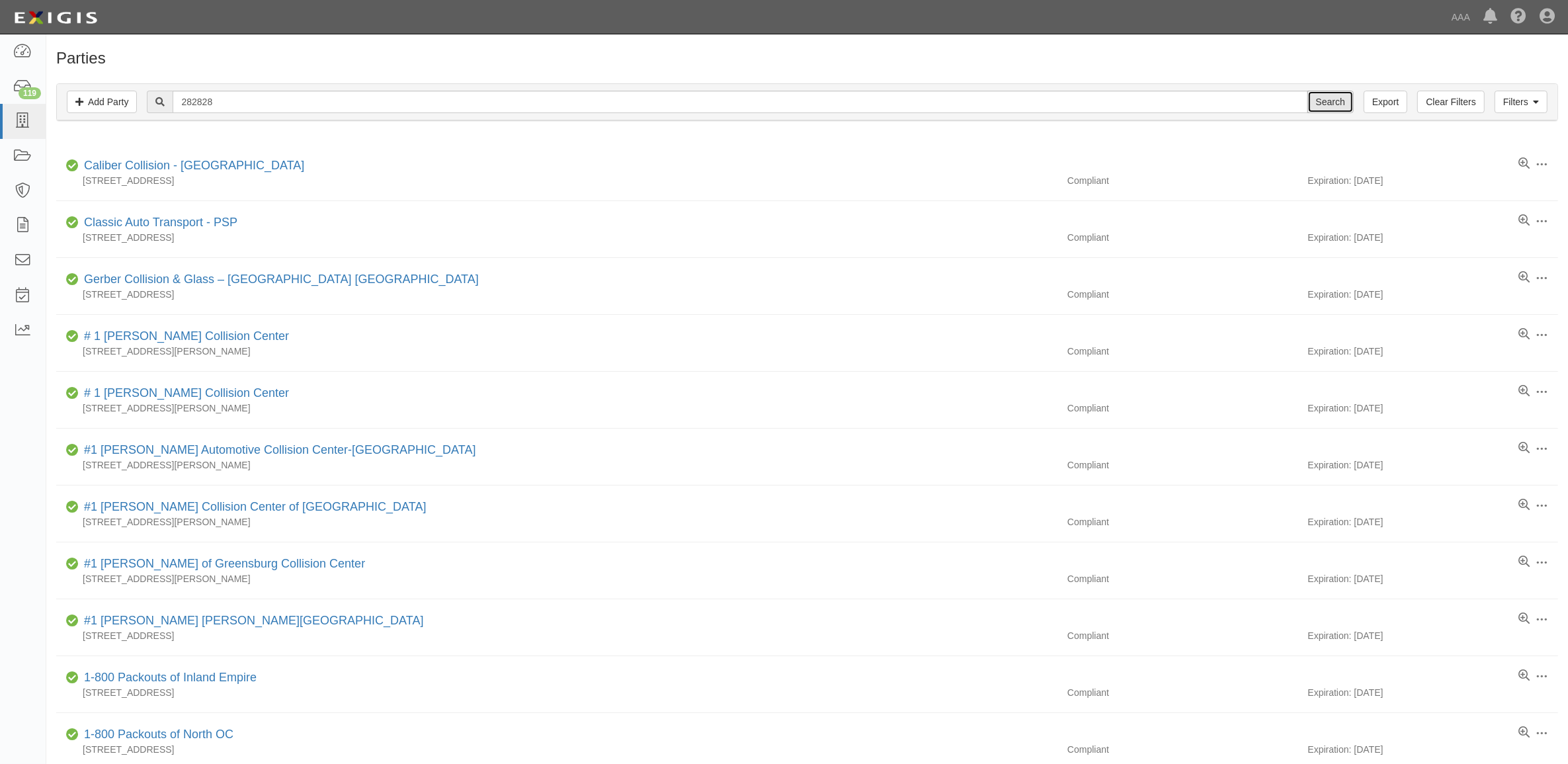
click at [1330, 97] on input "Search" at bounding box center [1331, 102] width 47 height 23
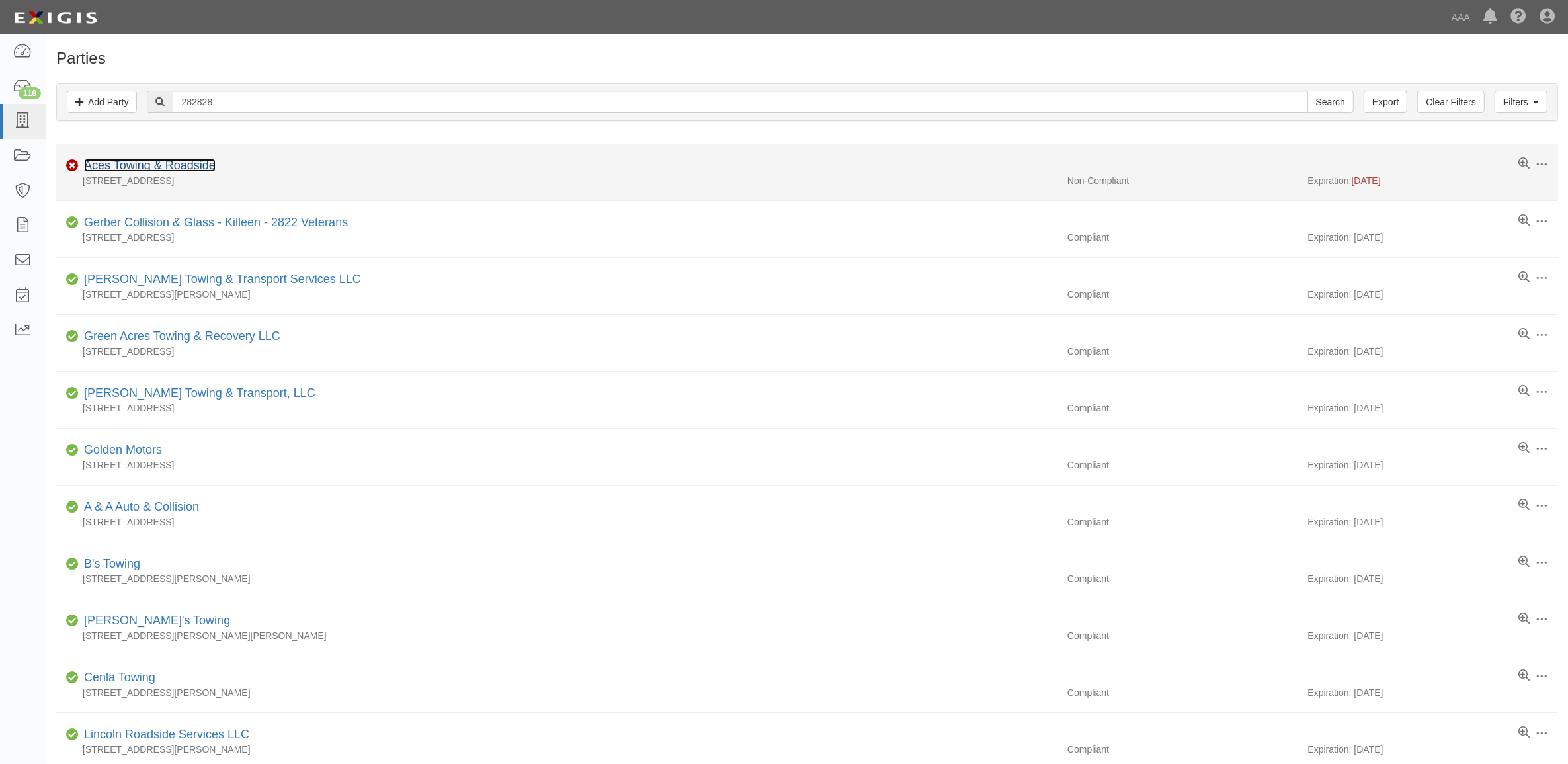
click at [166, 167] on link "Aces Towing & Roadside" at bounding box center [150, 165] width 131 height 14
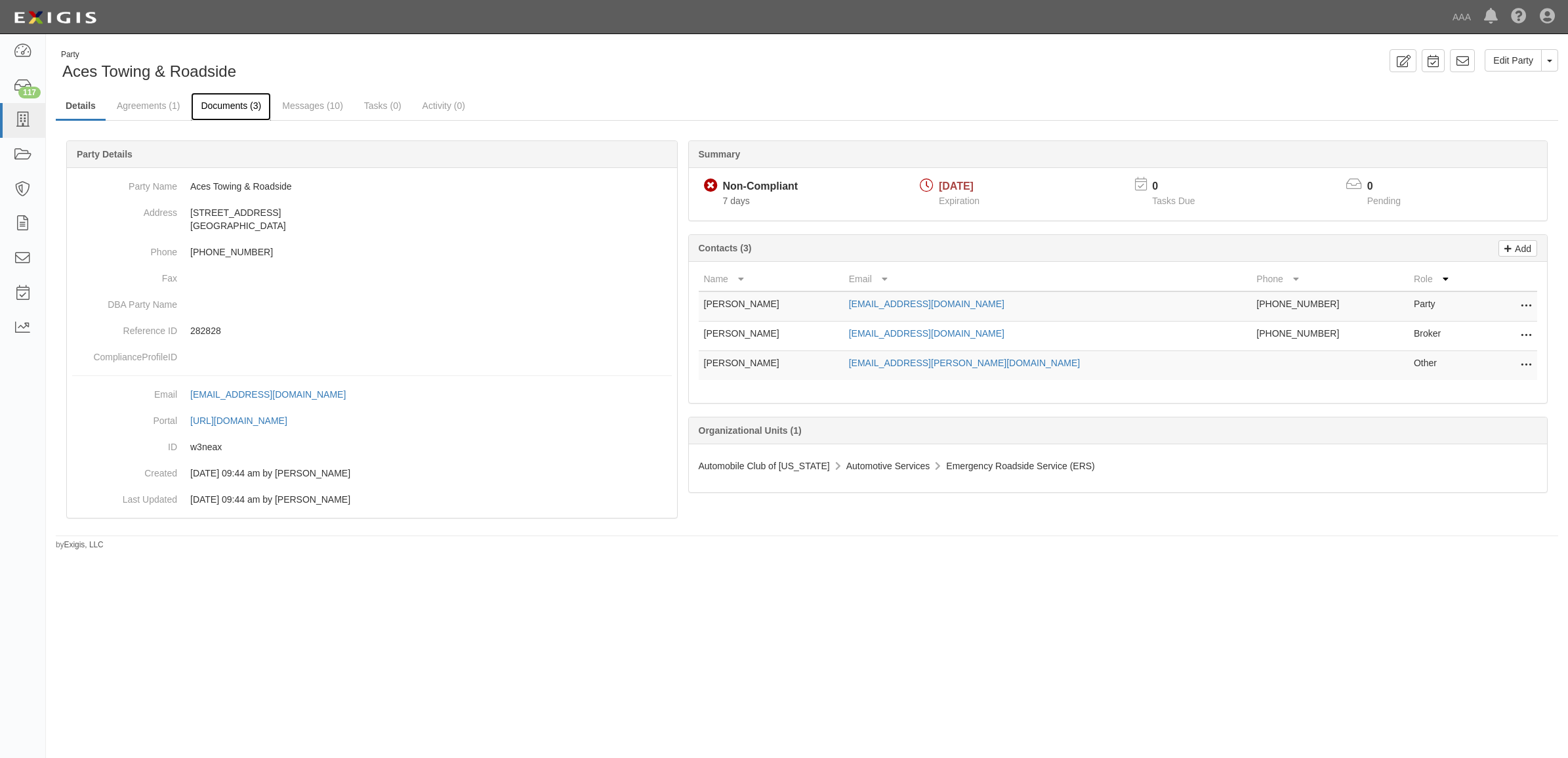
click at [238, 113] on link "Documents (3)" at bounding box center [230, 107] width 80 height 28
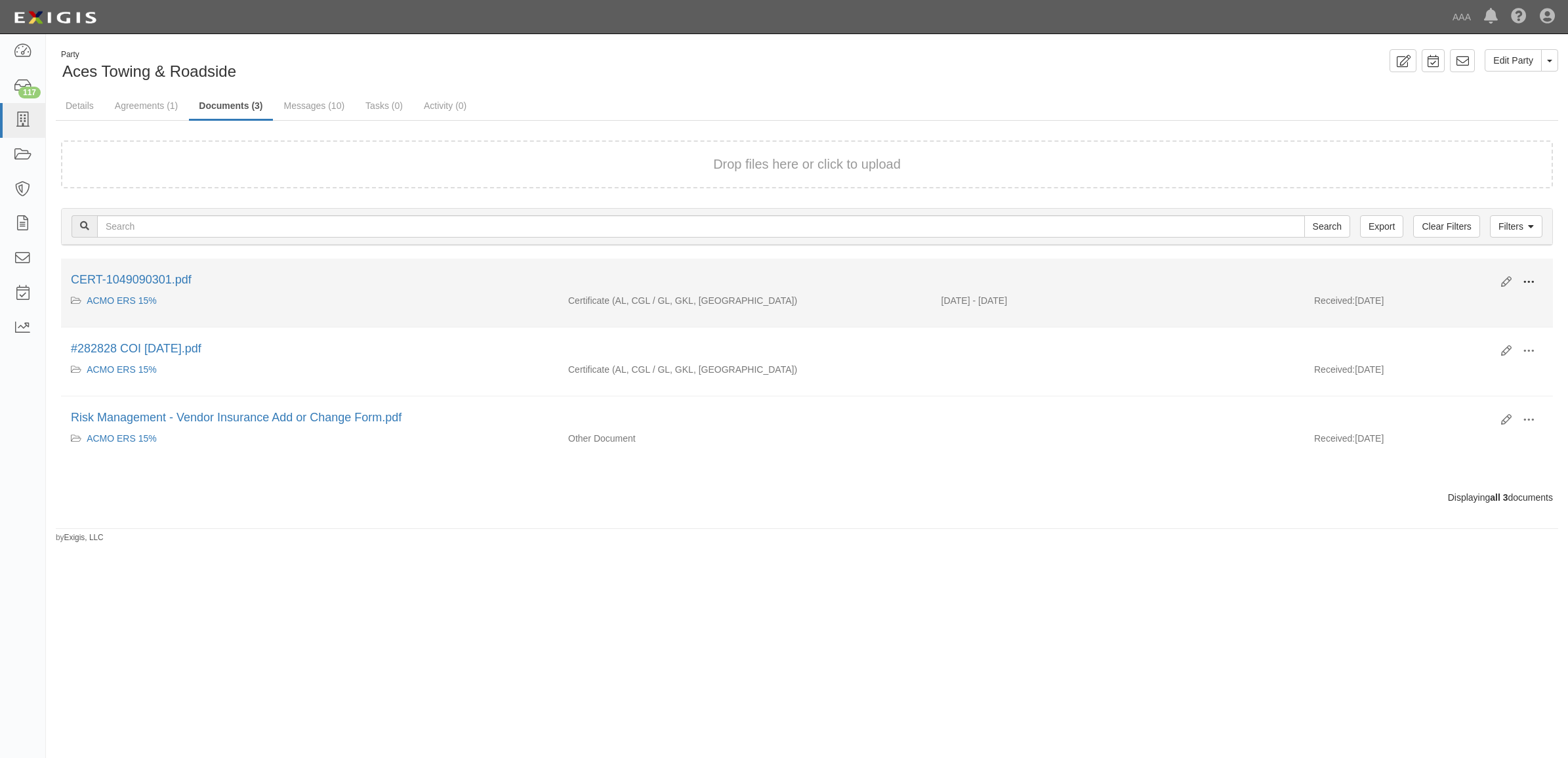
click at [1533, 281] on span at bounding box center [1529, 282] width 12 height 12
click at [1487, 299] on link "View" at bounding box center [1464, 301] width 104 height 24
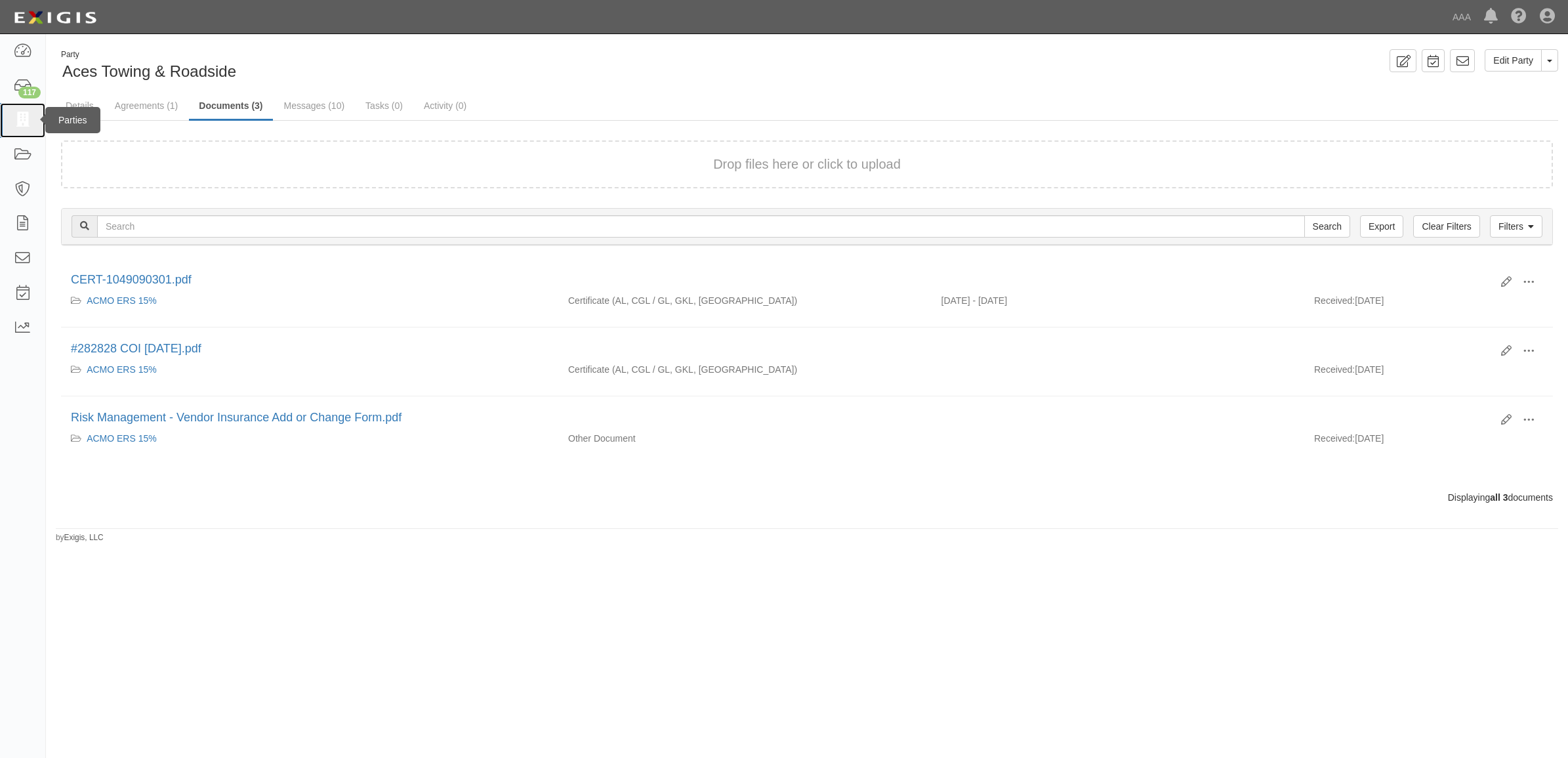
click at [24, 121] on icon at bounding box center [22, 120] width 19 height 15
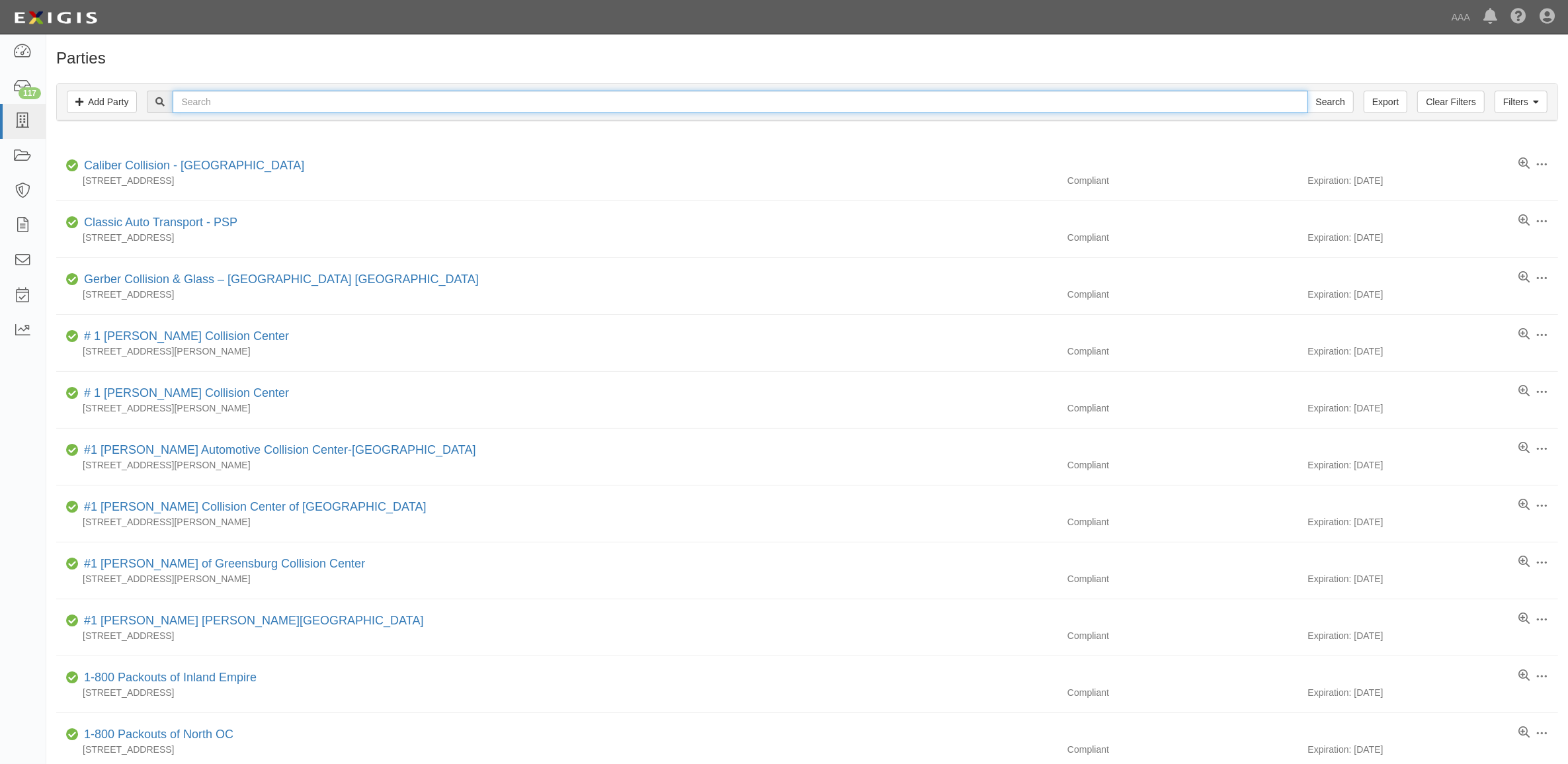
click at [334, 107] on input "text" at bounding box center [740, 102] width 1134 height 23
type input "CC280134"
click at [1307, 91] on input "Search" at bounding box center [1331, 102] width 47 height 23
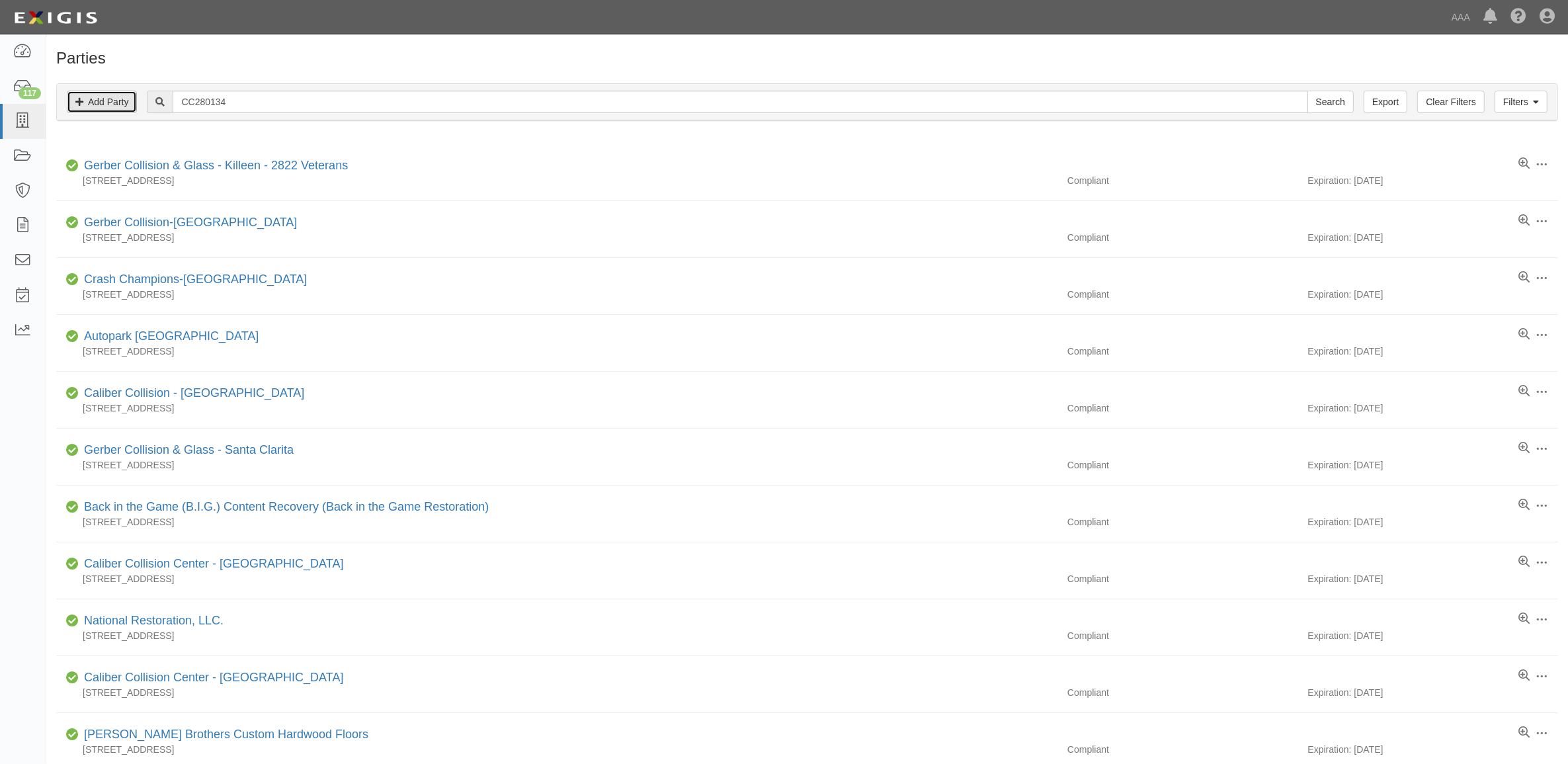
click at [80, 101] on icon at bounding box center [79, 102] width 8 height 9
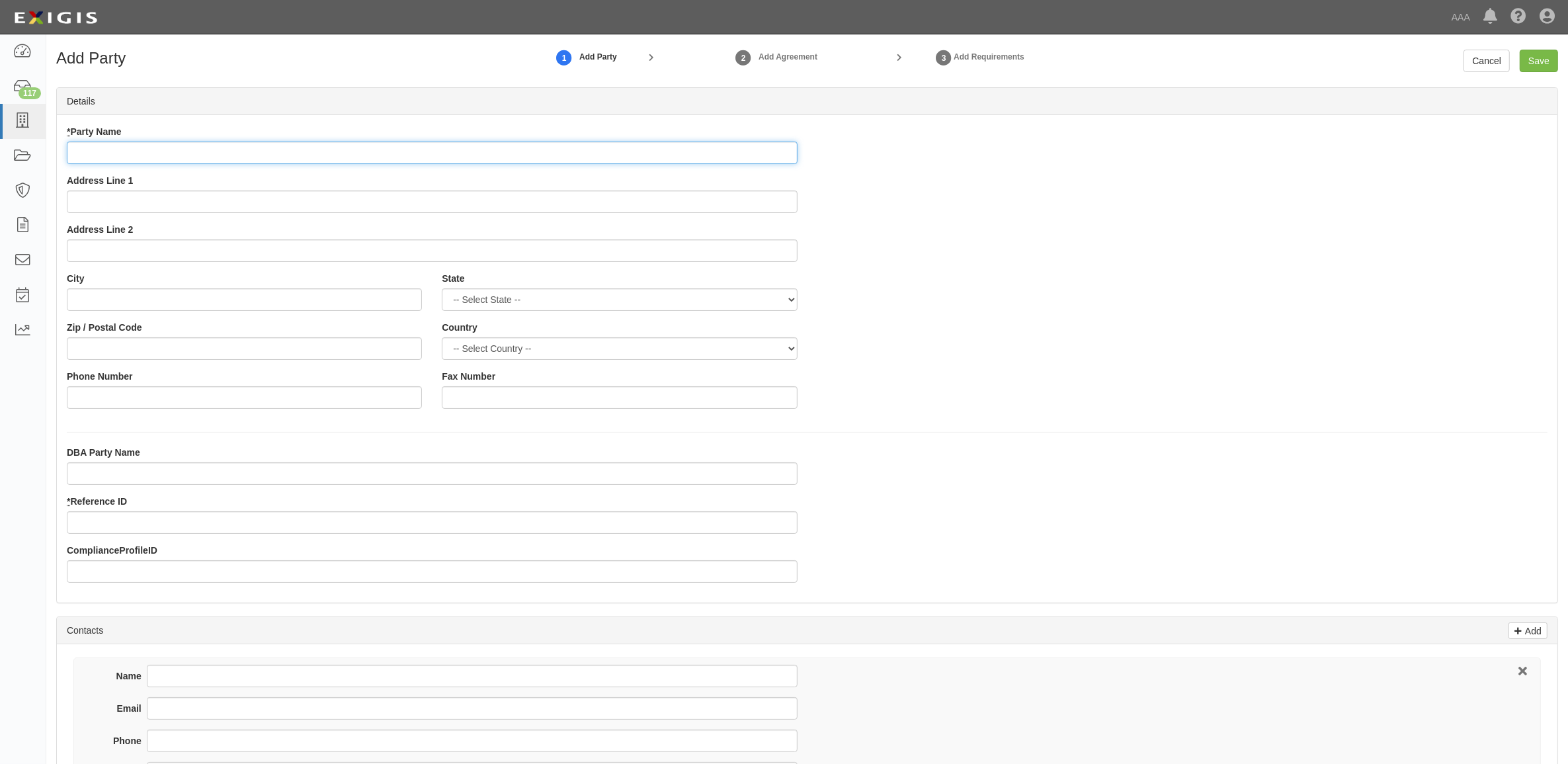
drag, startPoint x: 262, startPoint y: 144, endPoint x: 265, endPoint y: 163, distance: 19.2
click at [264, 163] on input "* Party Name" at bounding box center [432, 152] width 731 height 23
type input "[PERSON_NAME] Collision North"
type input "5500 Starita Dr"
type input "North Little Rock"
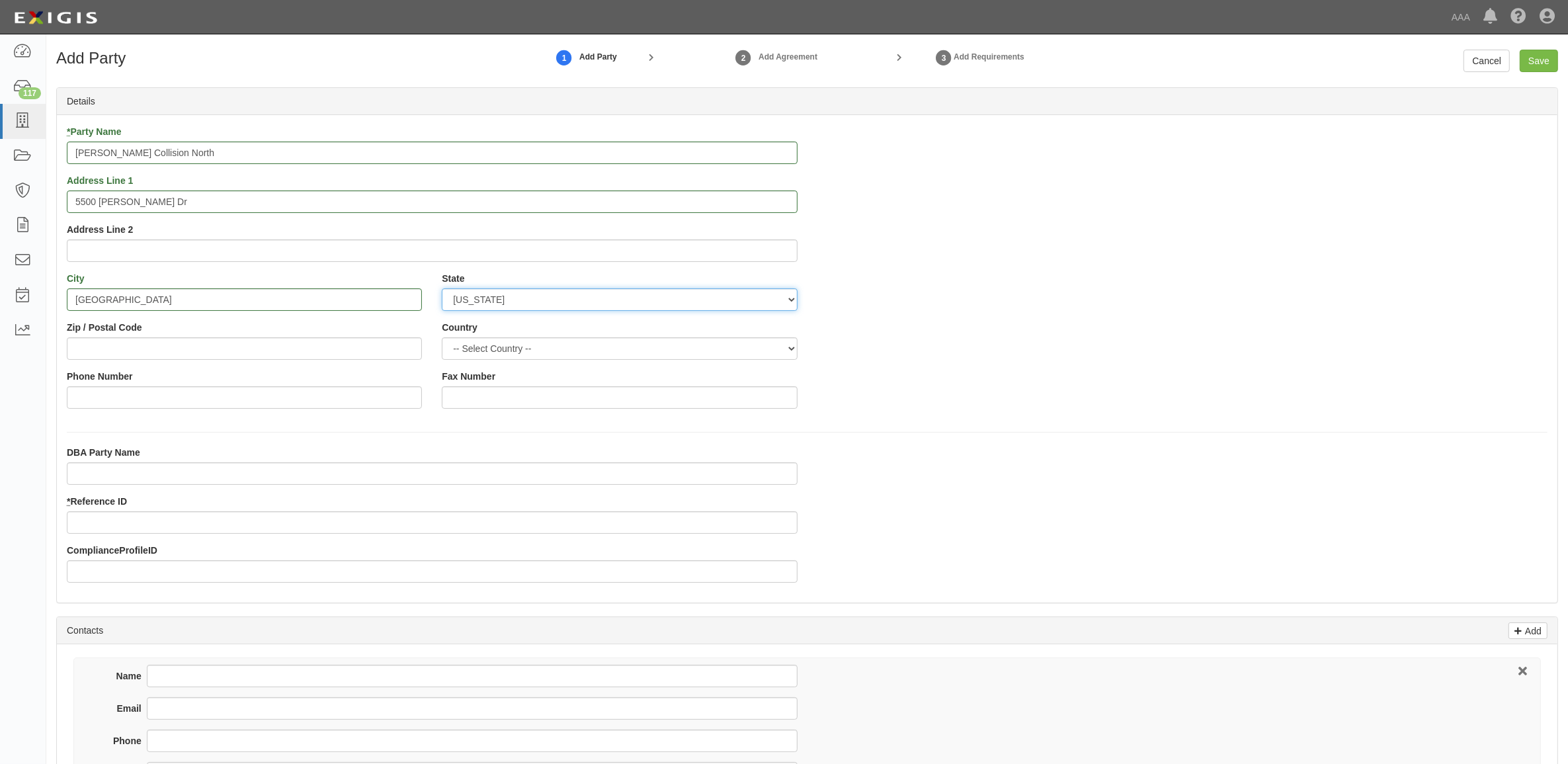
select select "AR"
type input "72117"
type input "501-945-4500"
click at [134, 519] on input "* Reference ID" at bounding box center [432, 522] width 731 height 23
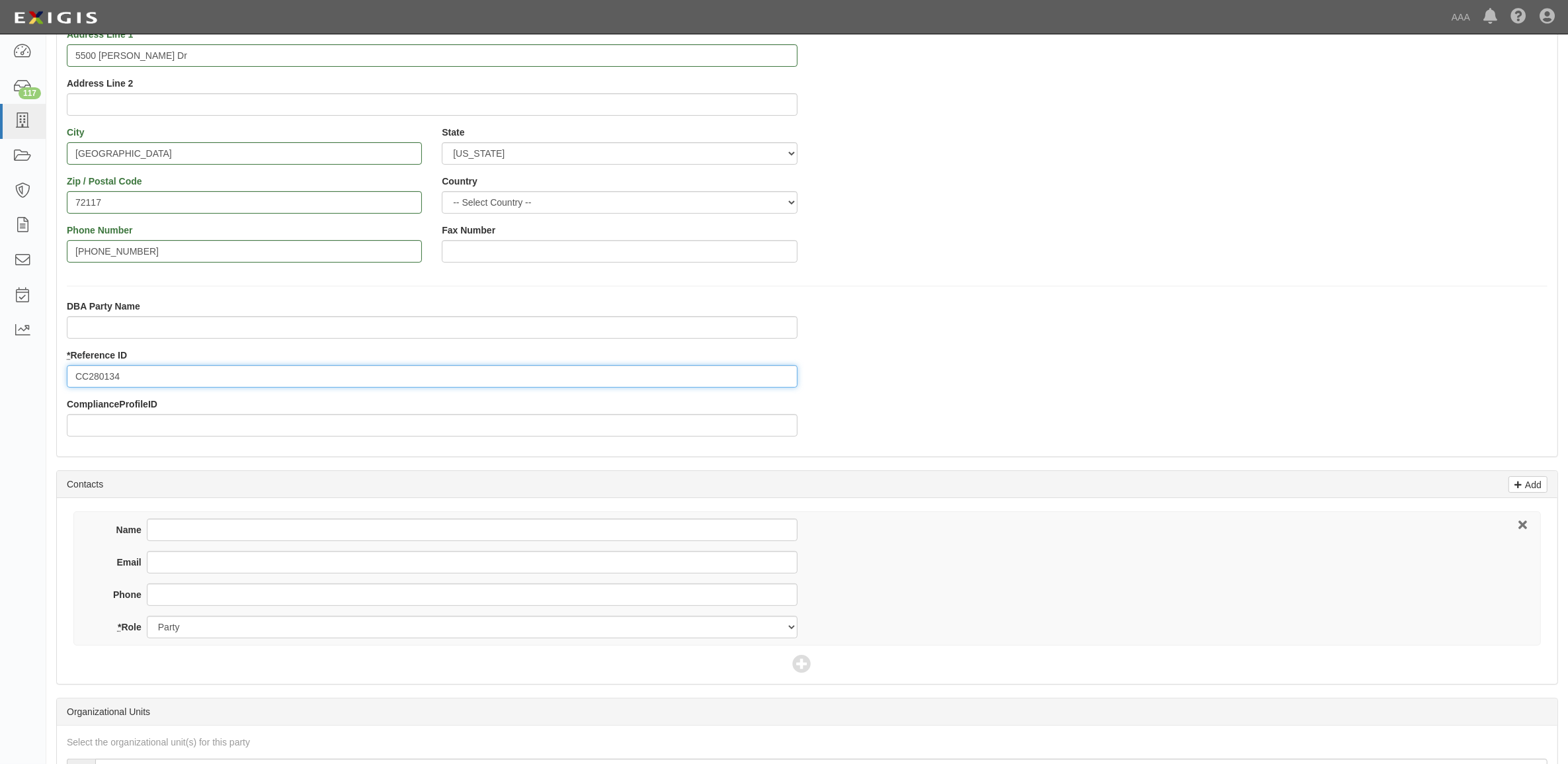
scroll to position [400, 0]
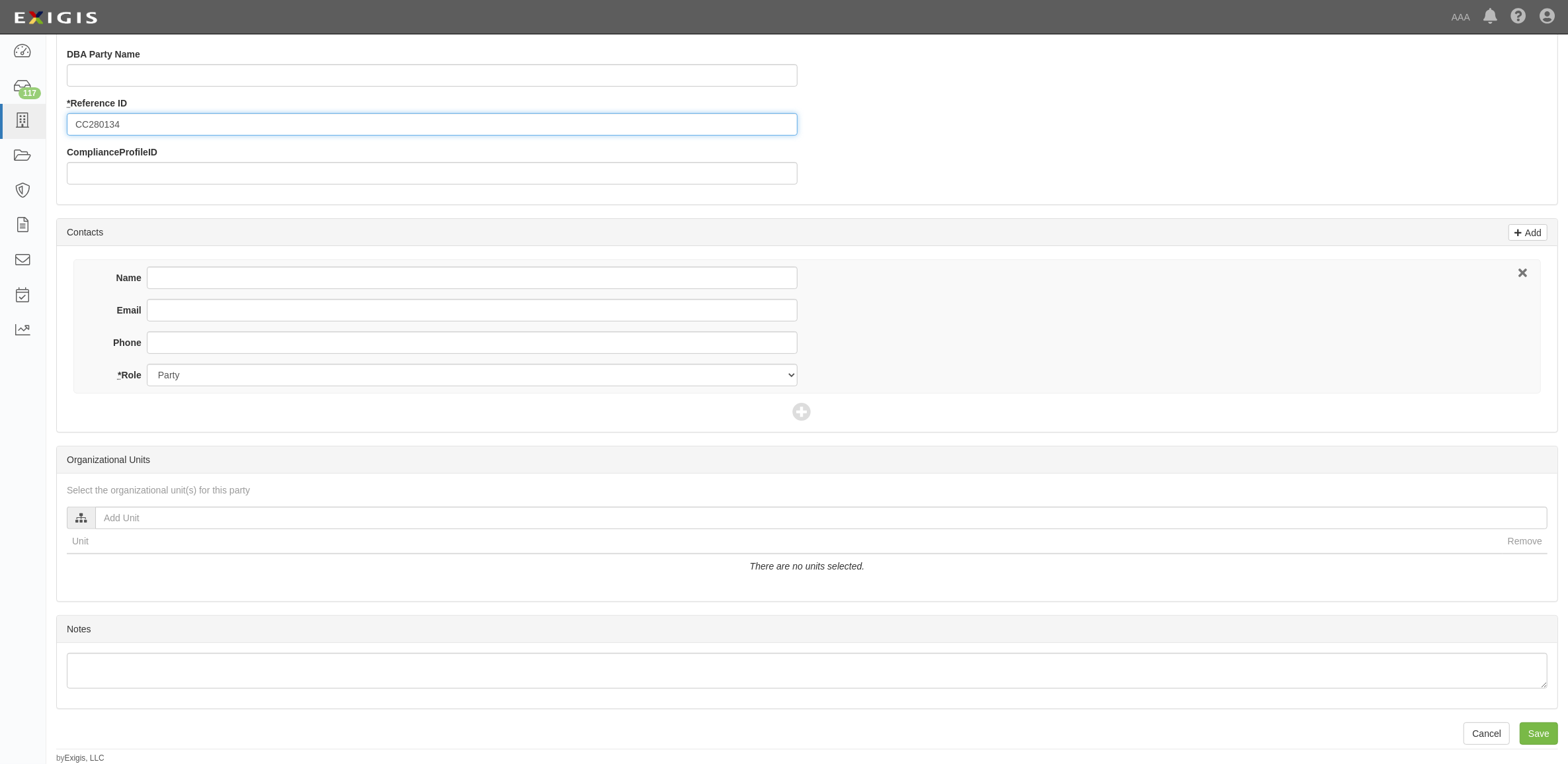
type input "CC280134"
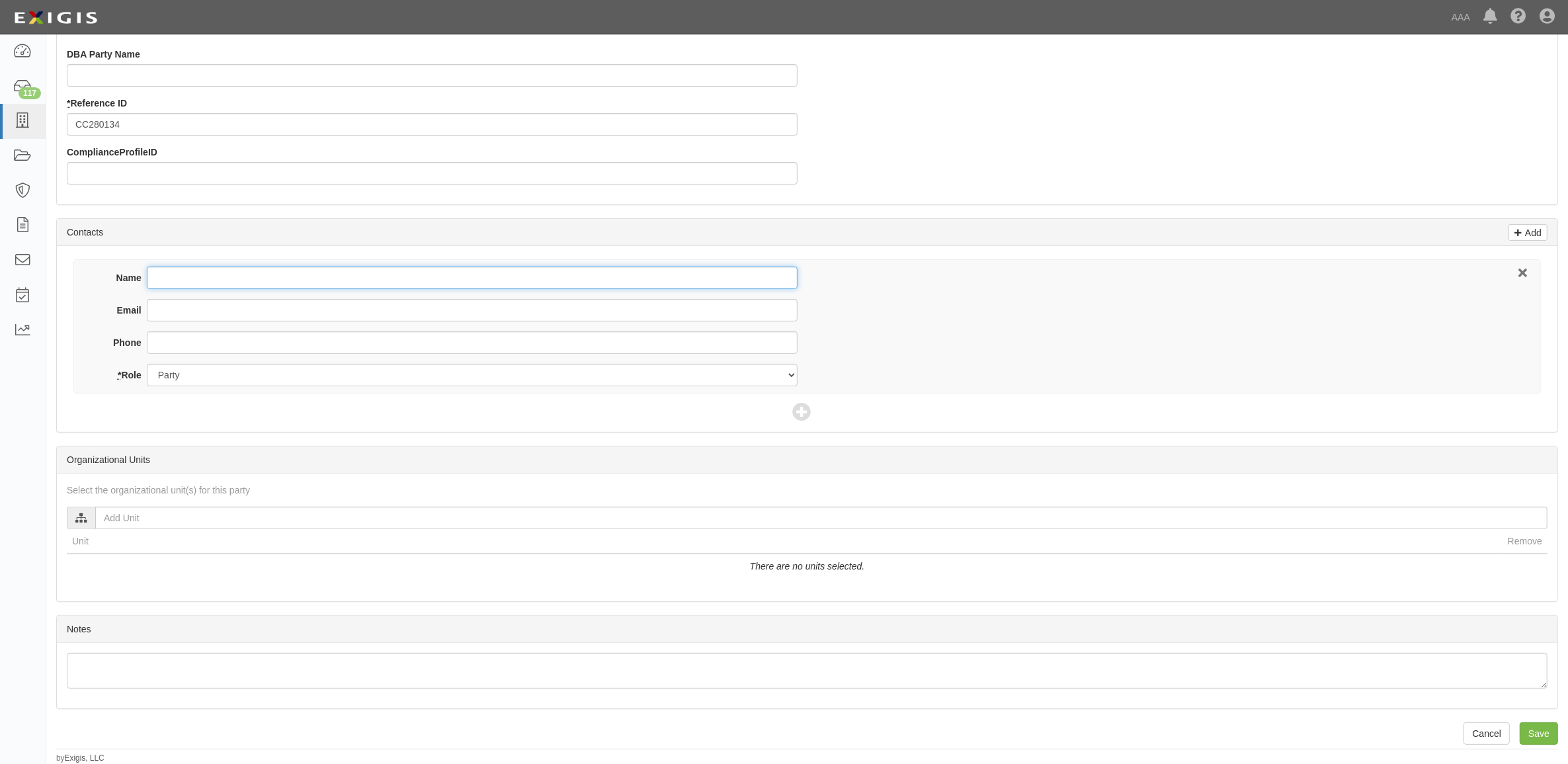
click at [203, 279] on input "Name" at bounding box center [472, 278] width 651 height 23
type input "Mark Mclarty"
type input "bsn@mclartyauto.com"
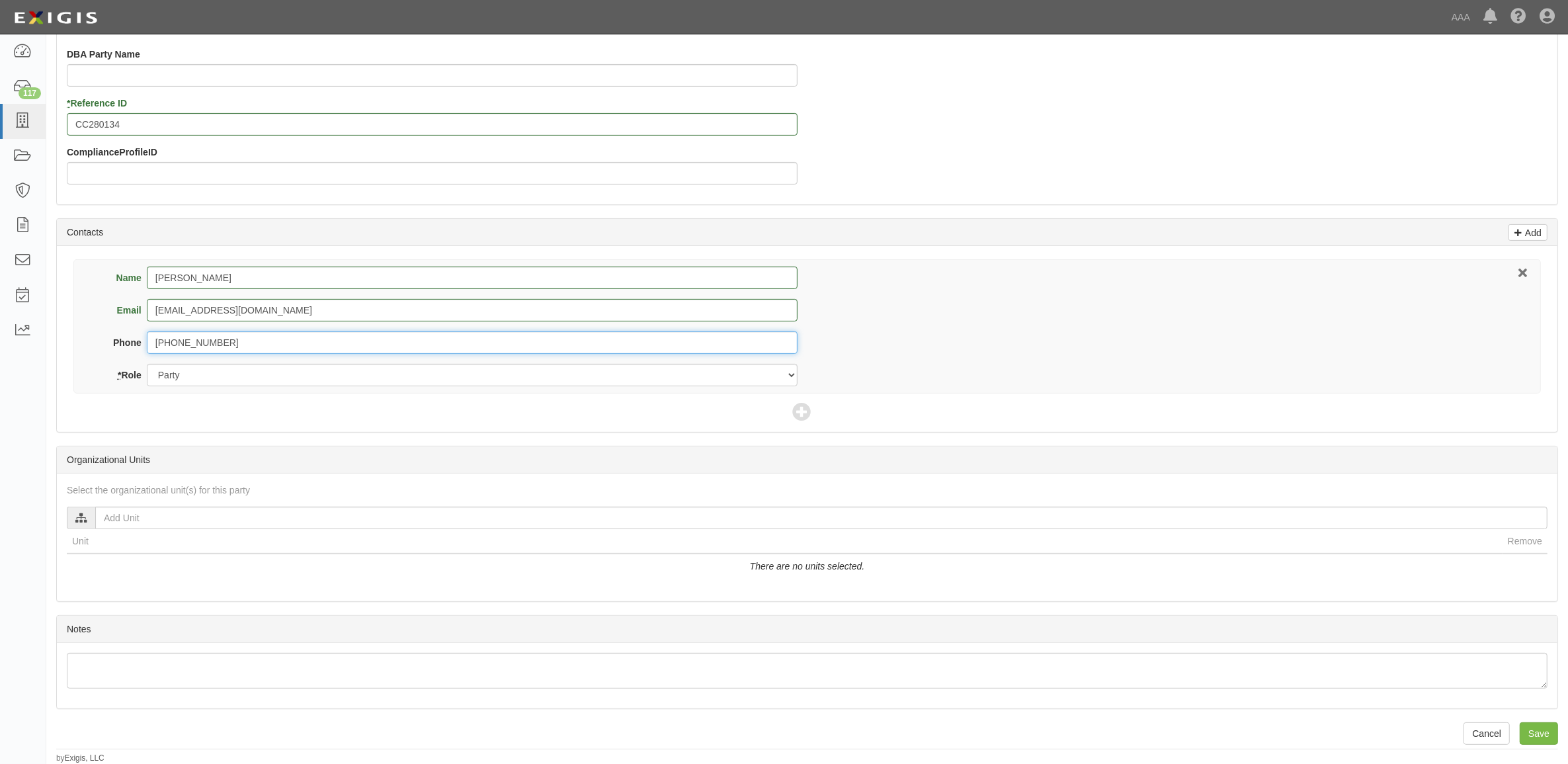
type input "501-945-4500"
click at [802, 415] on icon at bounding box center [801, 412] width 19 height 19
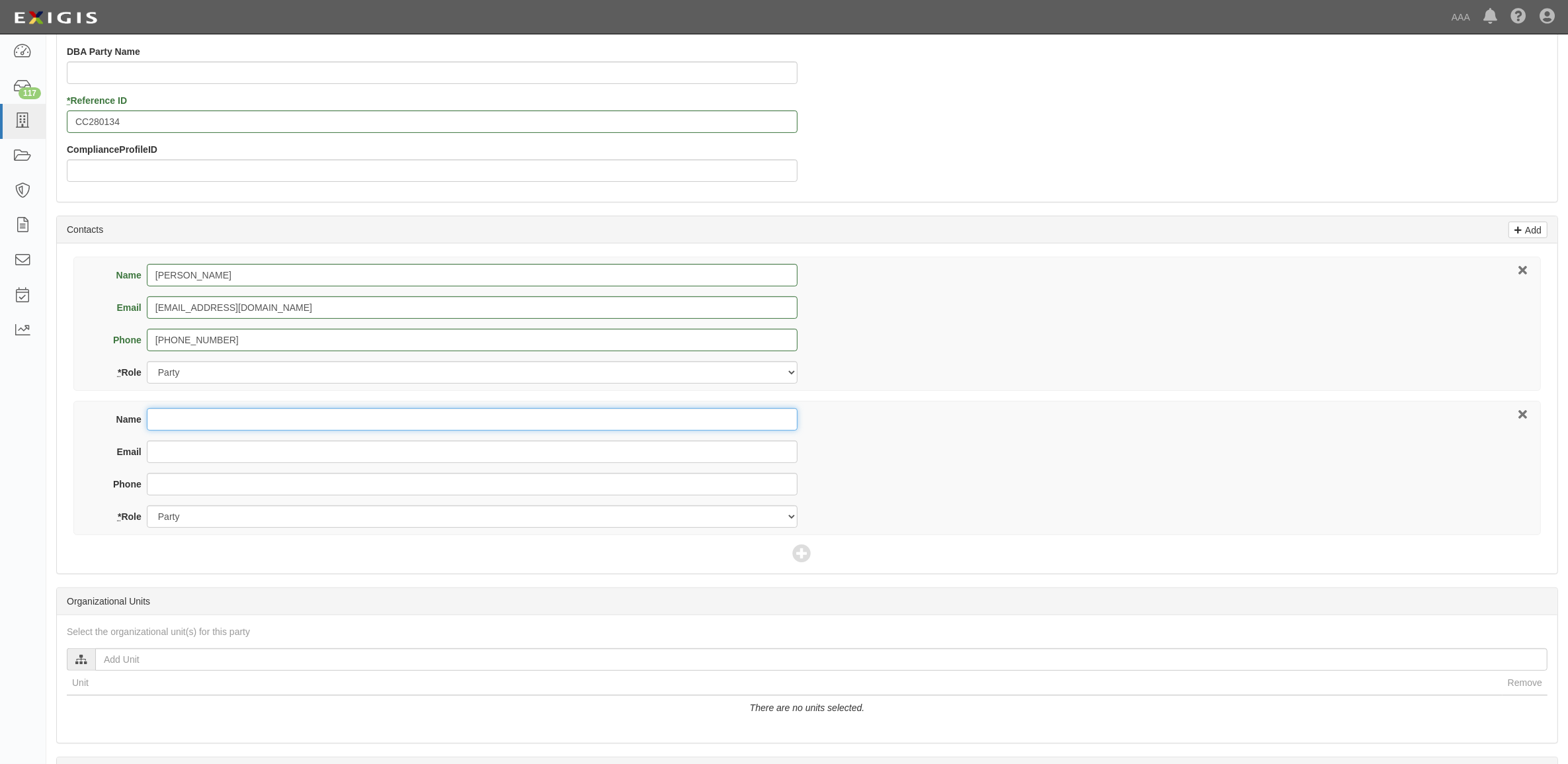
click at [374, 421] on input "Name" at bounding box center [472, 419] width 651 height 23
type input "D"
click at [263, 418] on input "Name" at bounding box center [472, 419] width 651 height 23
type input "Ally Risk Services"
type input "certificates@ally.com"
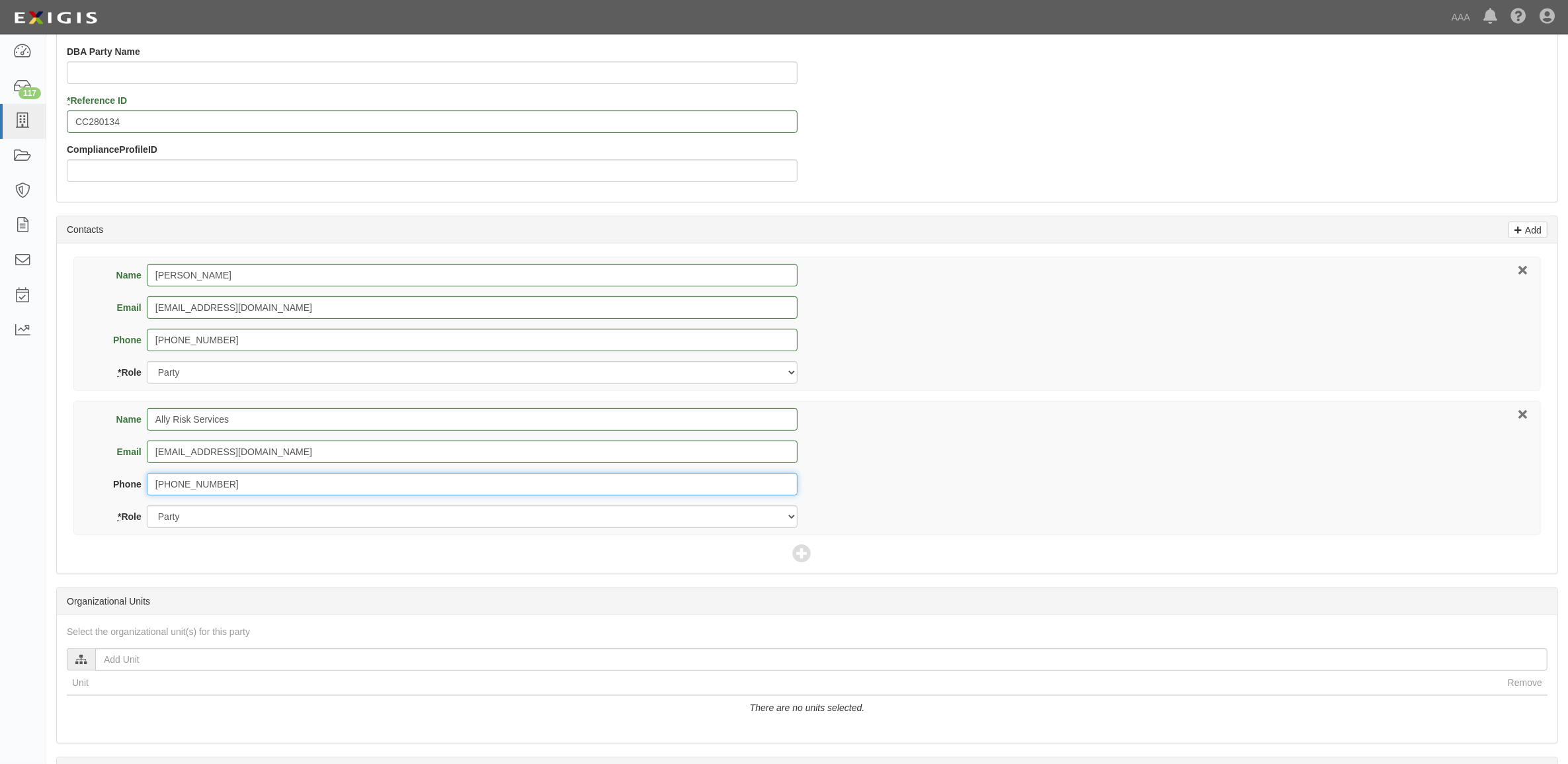
type input "800-729-4622"
click at [235, 513] on select "Party Broker Other" at bounding box center [472, 516] width 651 height 23
select select "Broker"
click at [147, 506] on select "Party Broker Other" at bounding box center [472, 516] width 651 height 23
click at [800, 556] on icon at bounding box center [801, 554] width 19 height 19
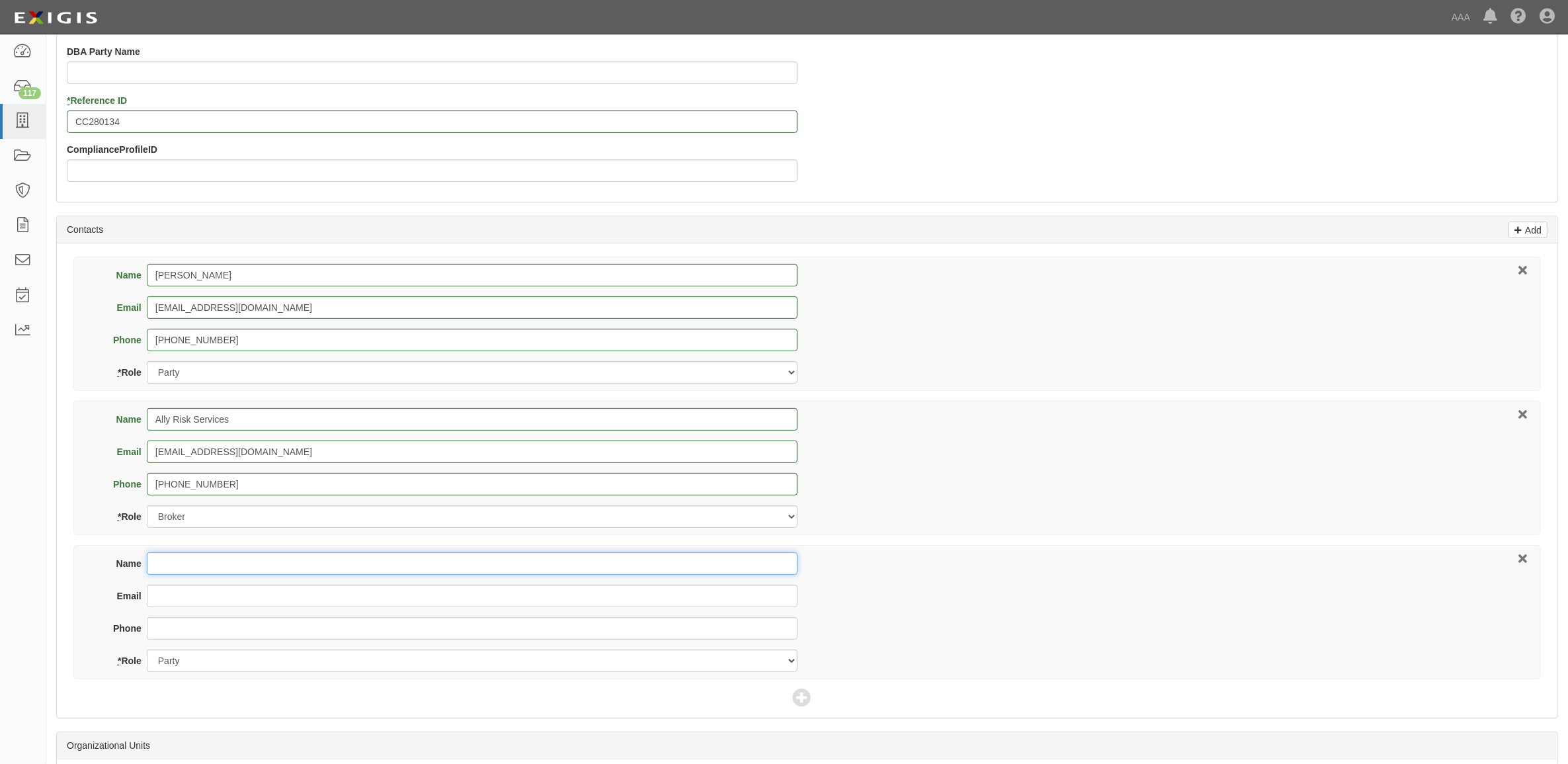
click at [253, 563] on input "Name" at bounding box center [472, 563] width 651 height 23
type input "Nick Rohde"
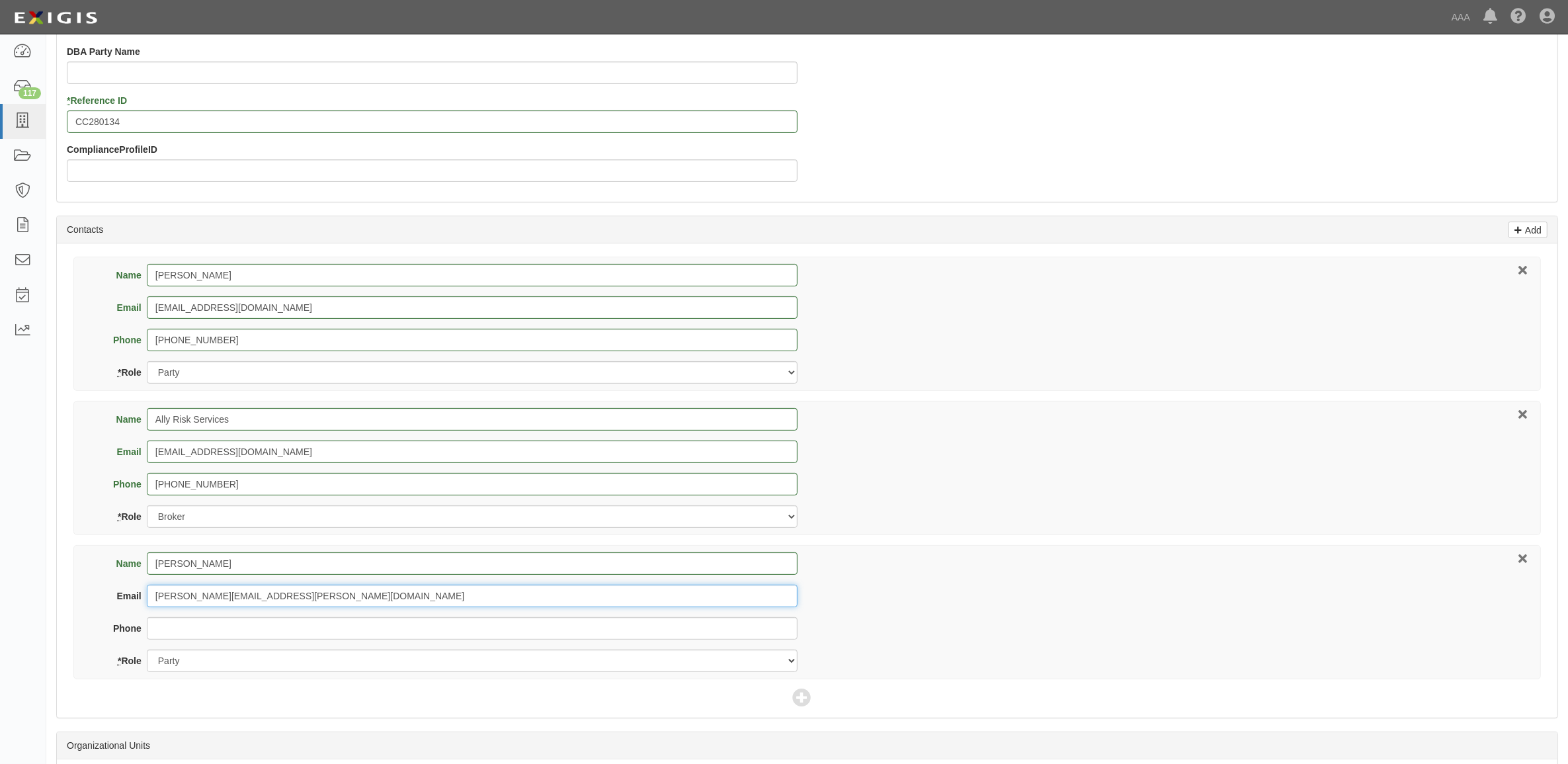
type input "rohde.nickolas@ace.aaa.com"
click at [471, 670] on select "Party Broker Other" at bounding box center [472, 660] width 651 height 23
select select "Other"
click at [147, 651] on select "Party Broker Other" at bounding box center [472, 660] width 651 height 23
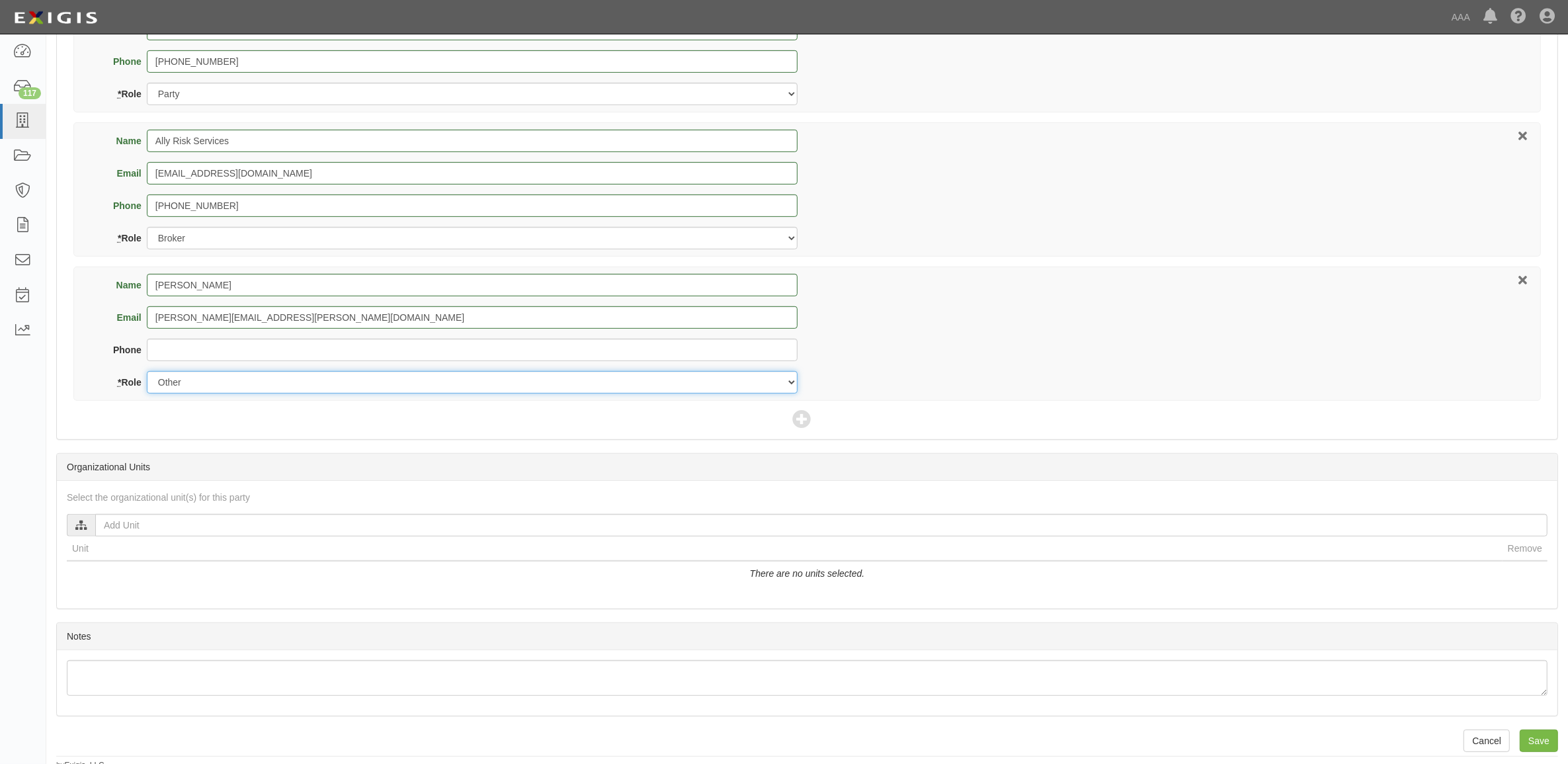
scroll to position [689, 0]
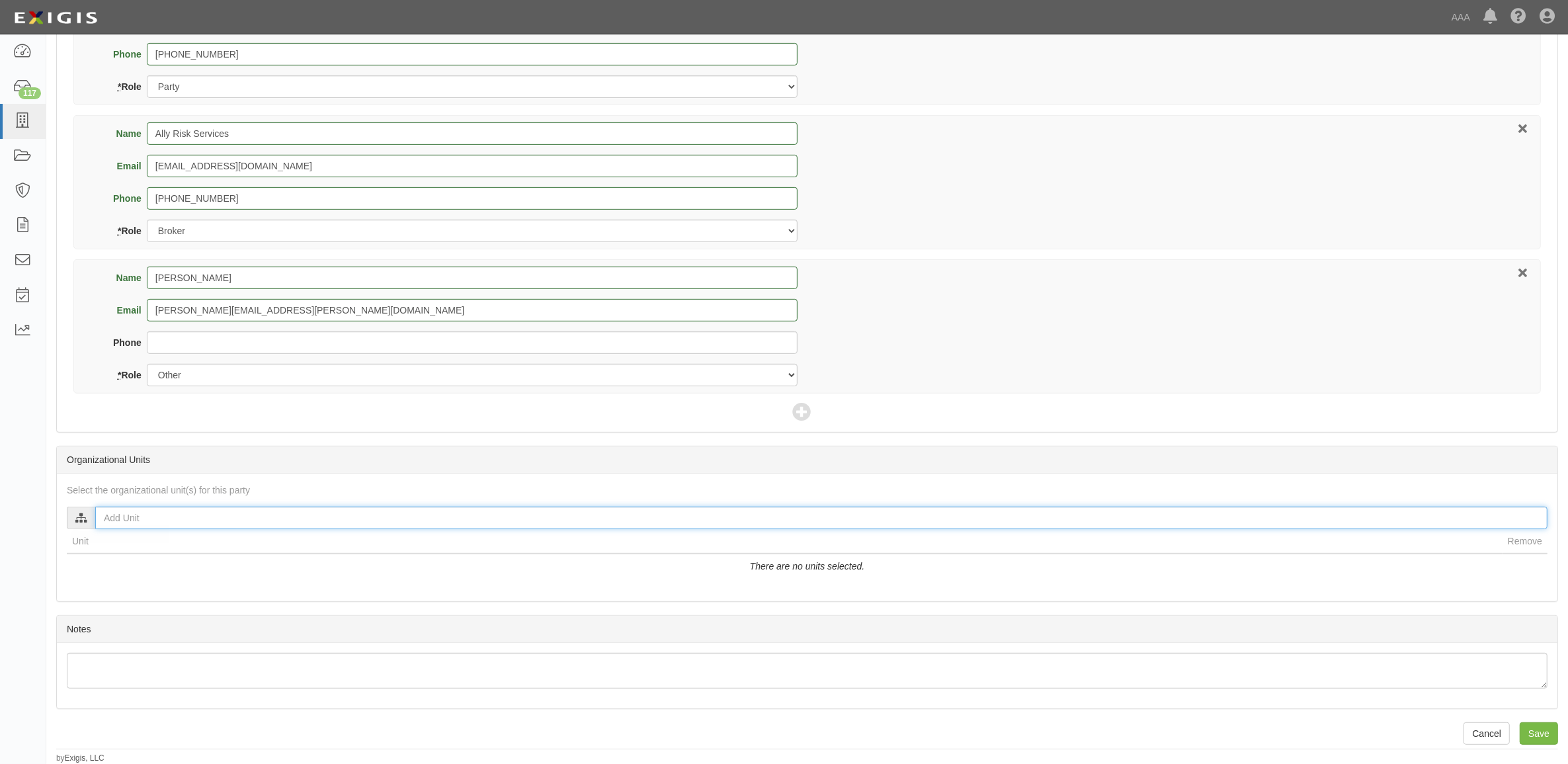
click at [464, 518] on input "text" at bounding box center [821, 518] width 1452 height 23
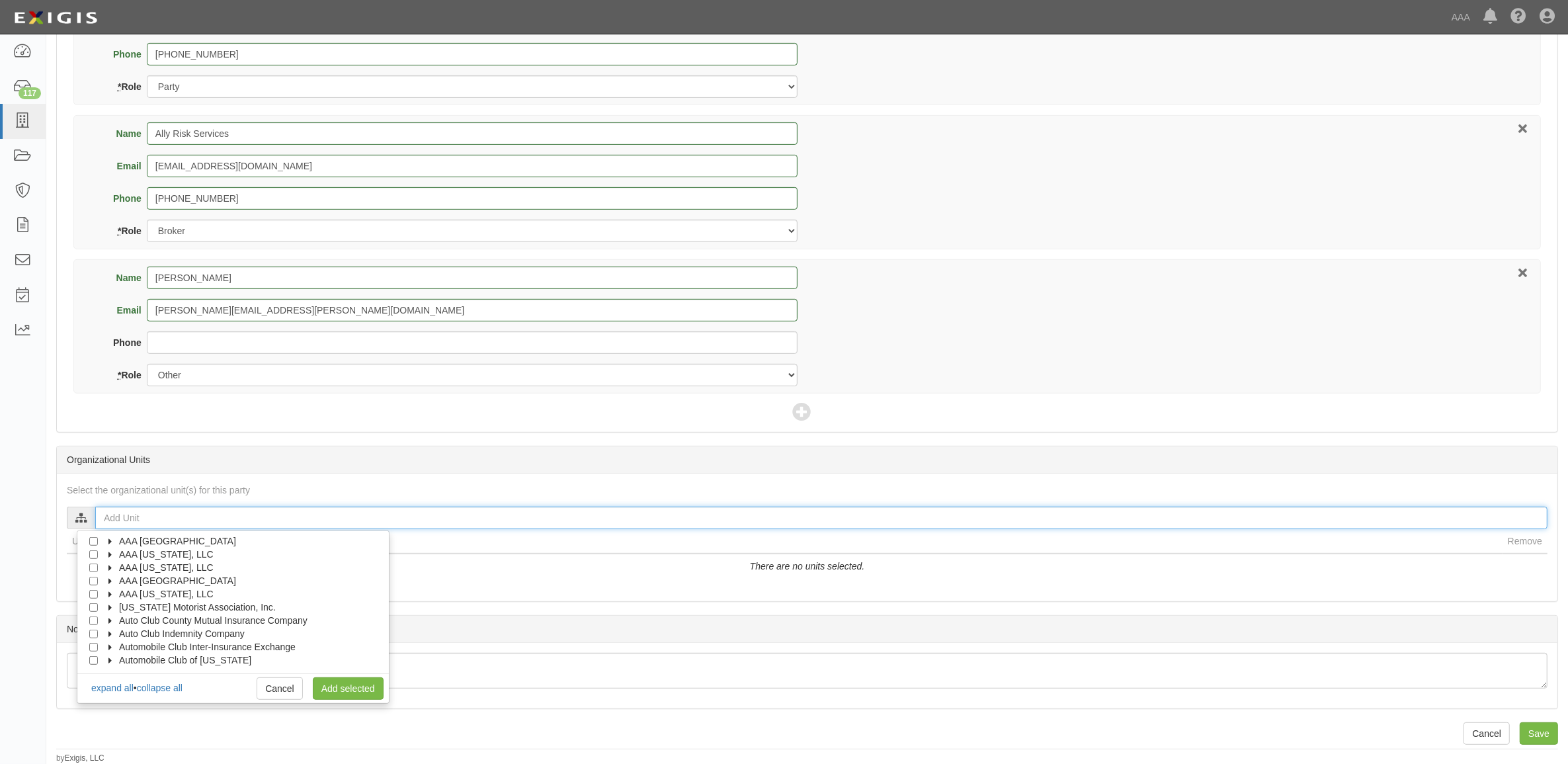
scroll to position [53, 0]
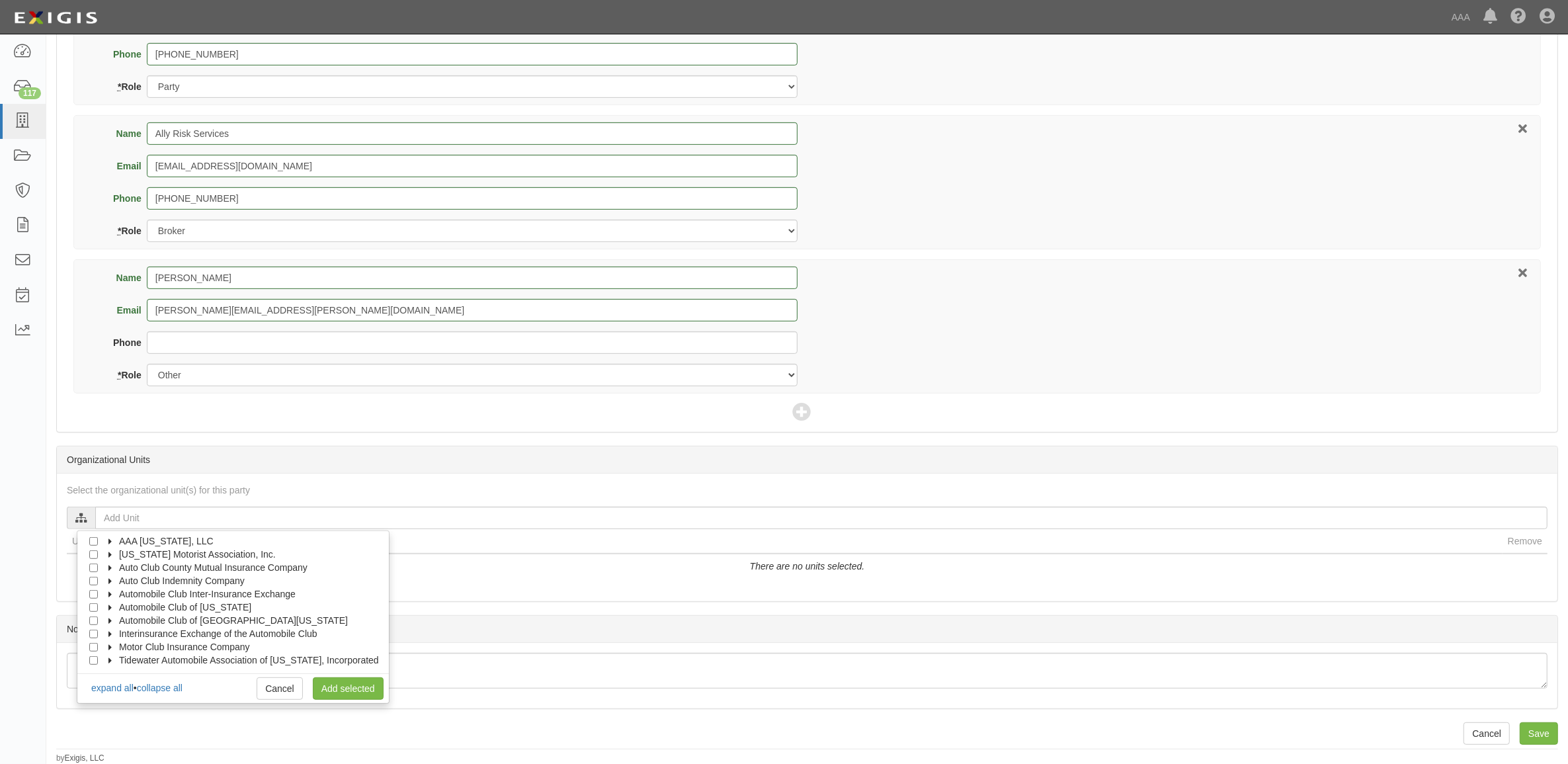
click at [113, 593] on icon at bounding box center [111, 595] width 9 height 6
click at [119, 605] on icon at bounding box center [123, 608] width 9 height 6
click at [122, 622] on div at bounding box center [120, 619] width 12 height 8
click at [119, 622] on input "Auto Claims MPR" at bounding box center [117, 620] width 8 height 8
checkbox input "true"
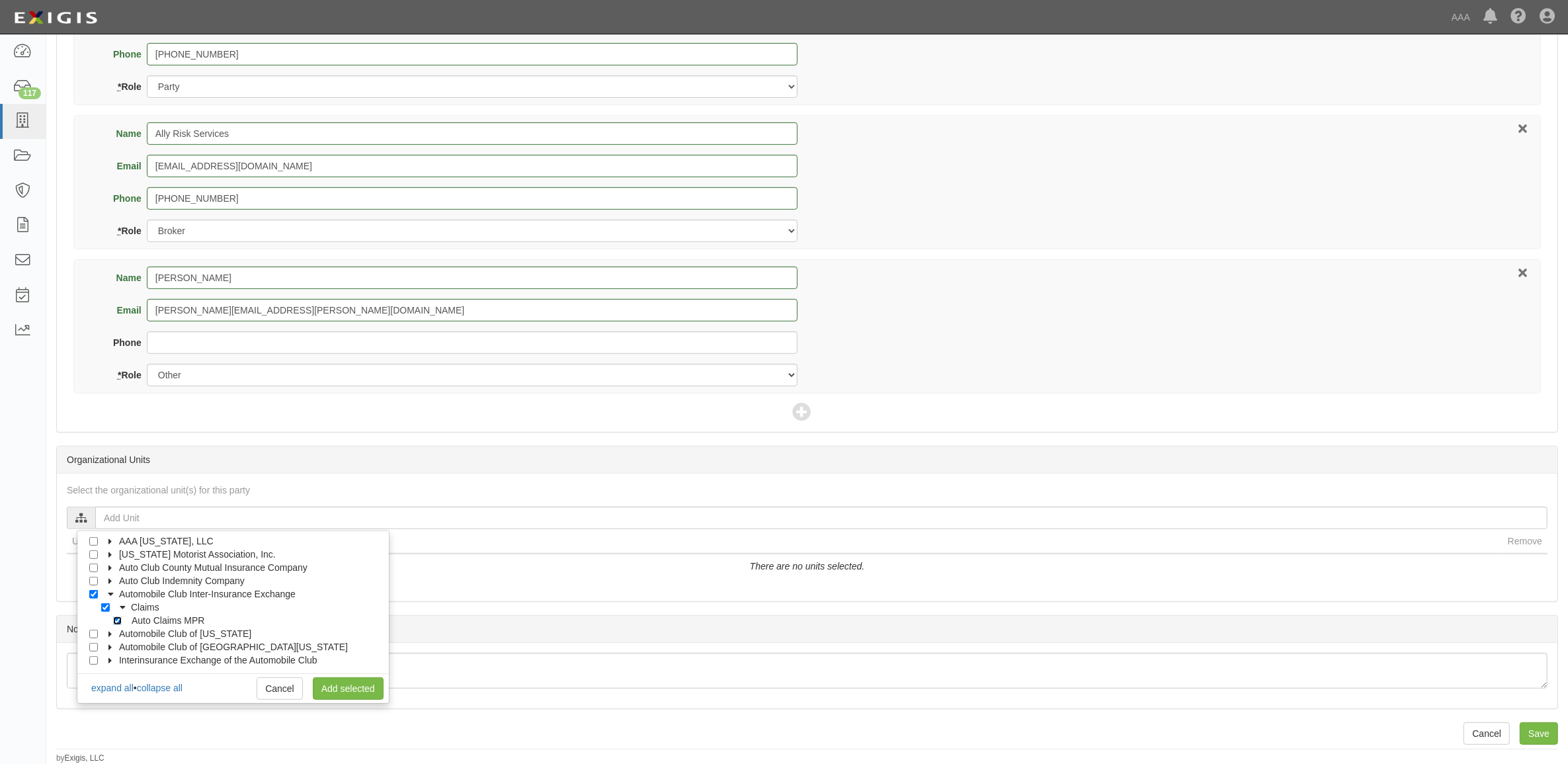
checkbox input "true"
click at [329, 683] on link "Add selected" at bounding box center [348, 688] width 71 height 23
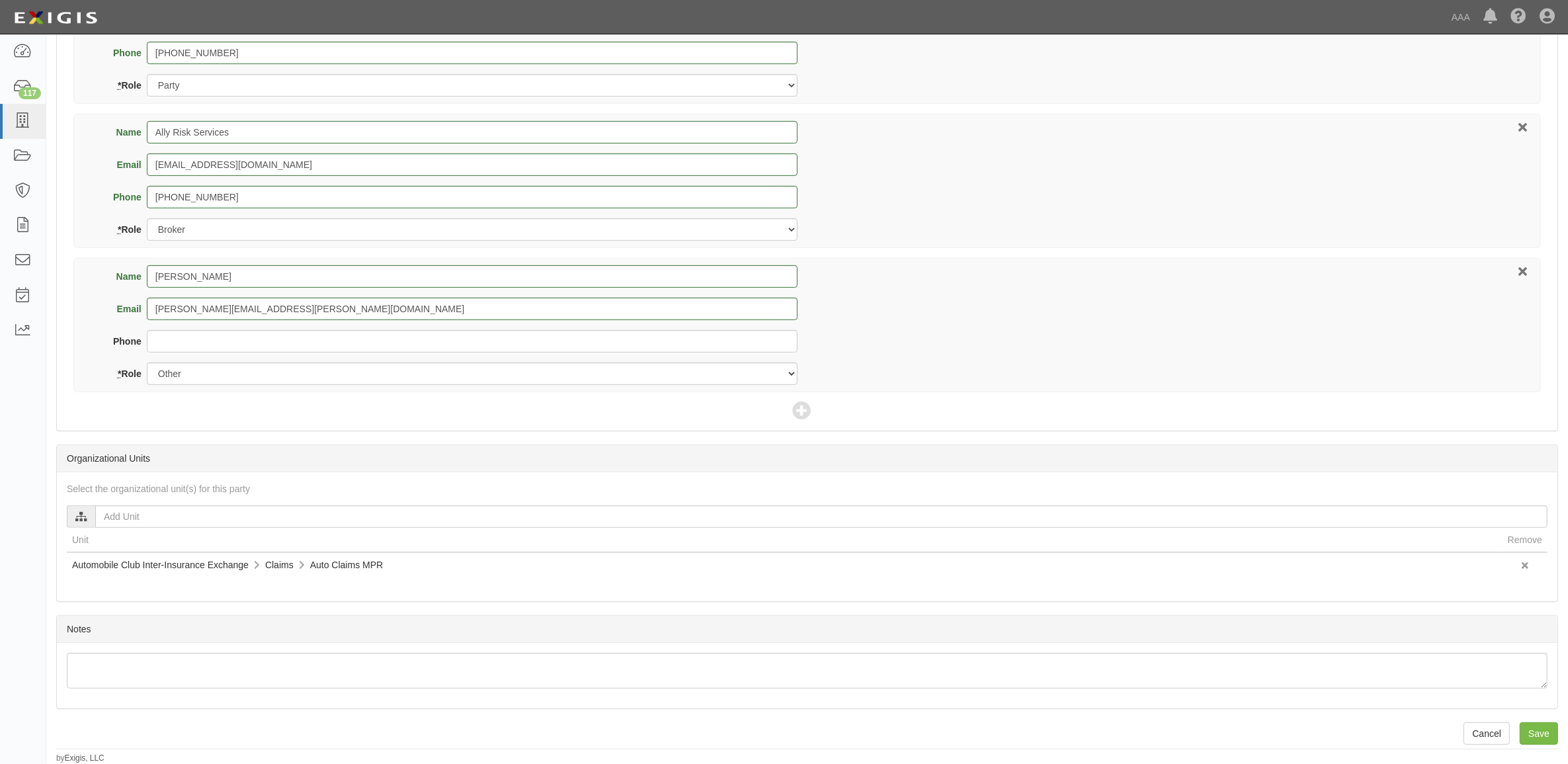
scroll to position [691, 0]
click at [1535, 732] on input "Save" at bounding box center [1539, 733] width 38 height 23
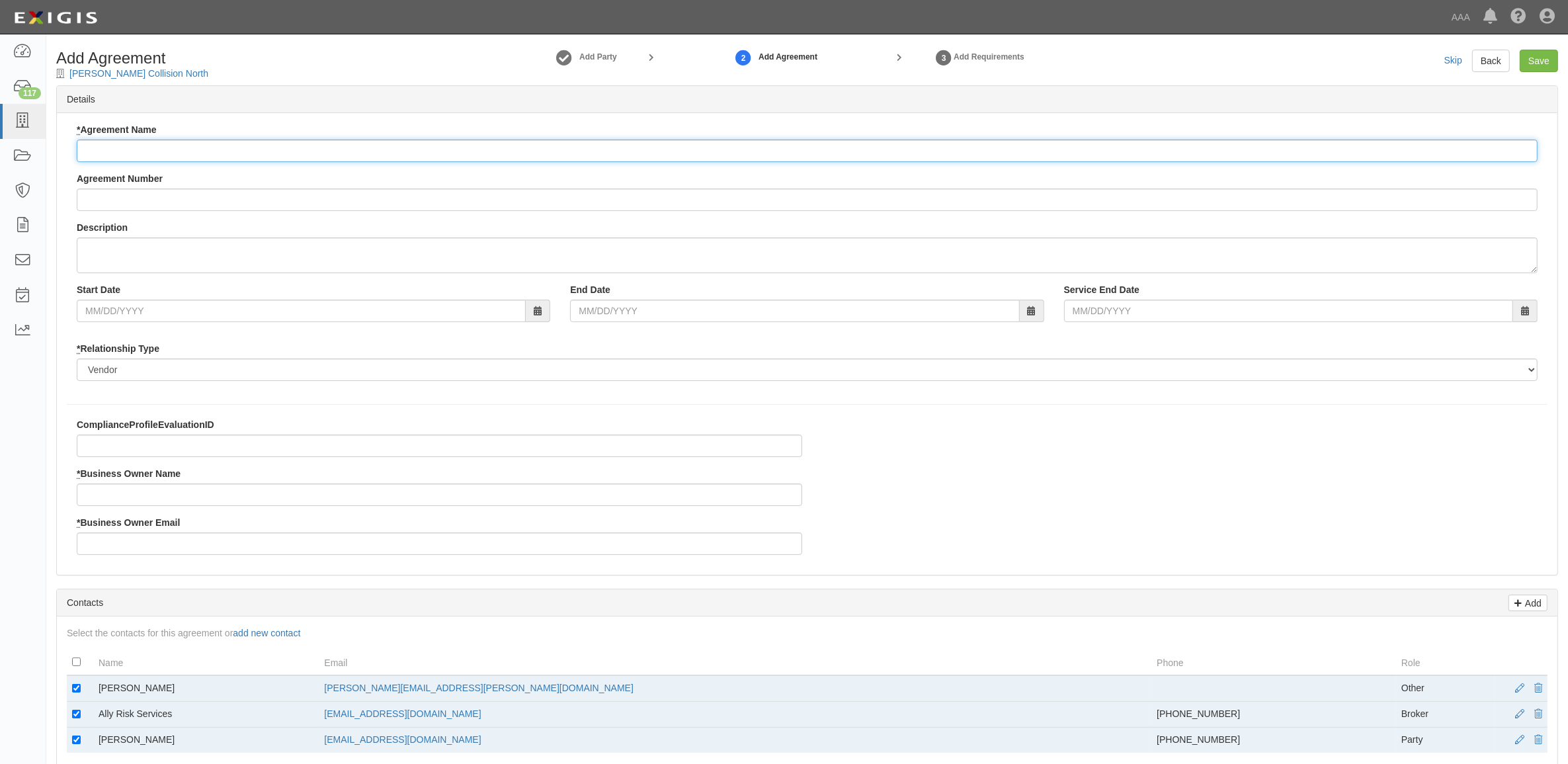
click at [142, 157] on input "* Agreement Name" at bounding box center [807, 151] width 1461 height 23
paste input "Automobile Club Inter-Insurance Exchange - MPR Auto"
type input "Automobile Club Inter-Insurance Exchange - MPR Auto"
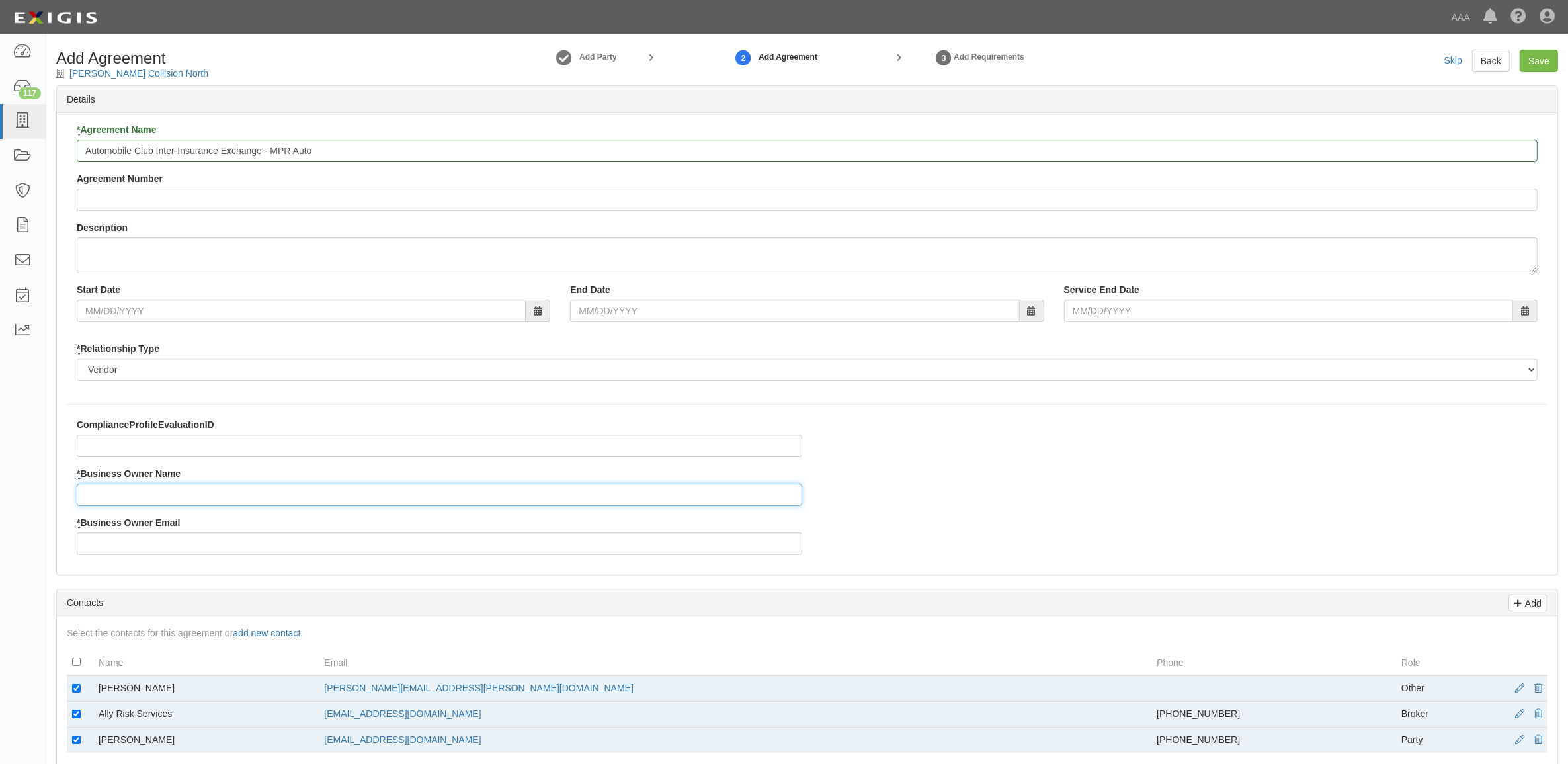
click at [175, 491] on input "* Business Owner Name" at bounding box center [440, 494] width 726 height 23
type input "Nick Rohde"
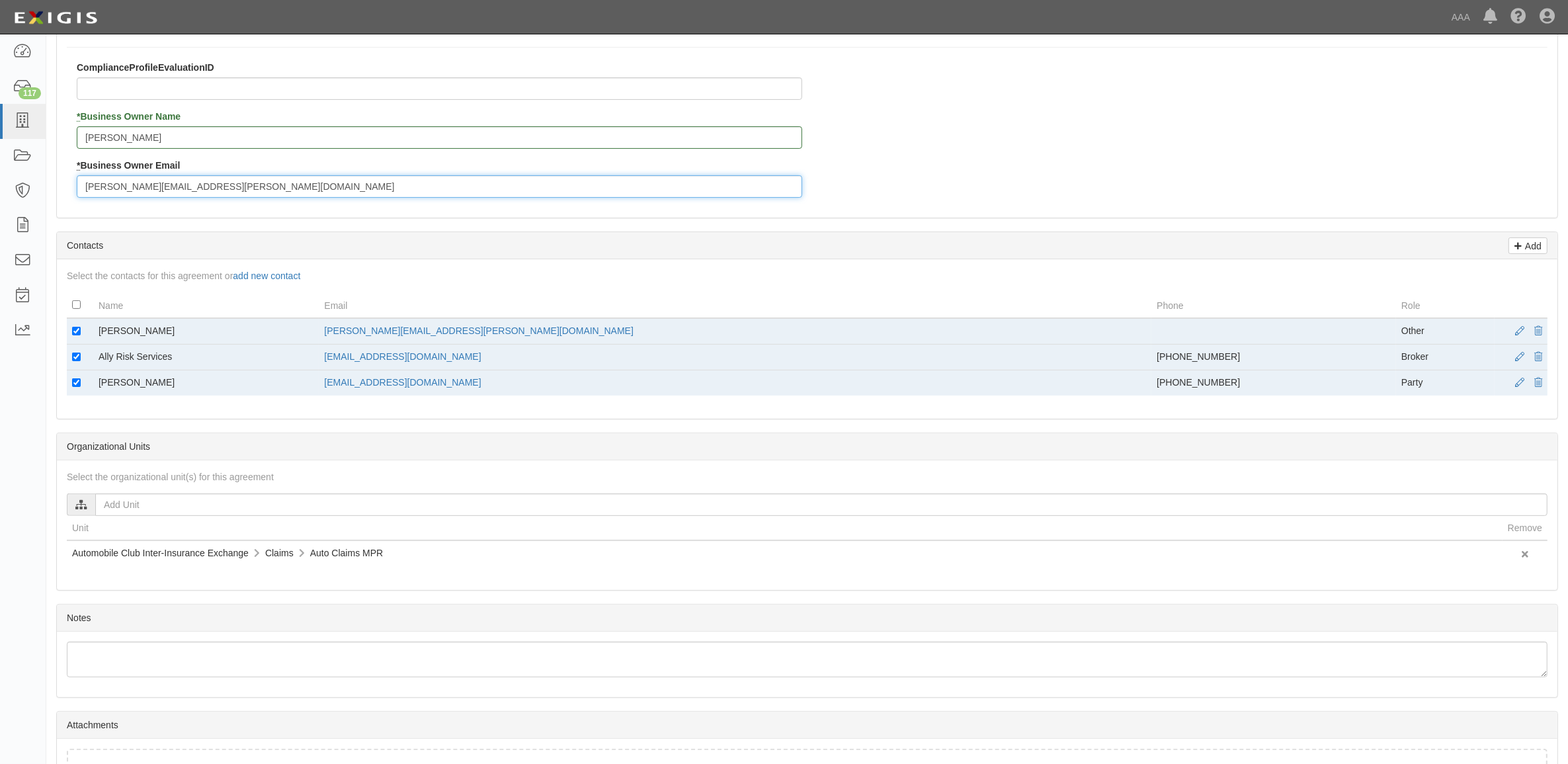
scroll to position [413, 0]
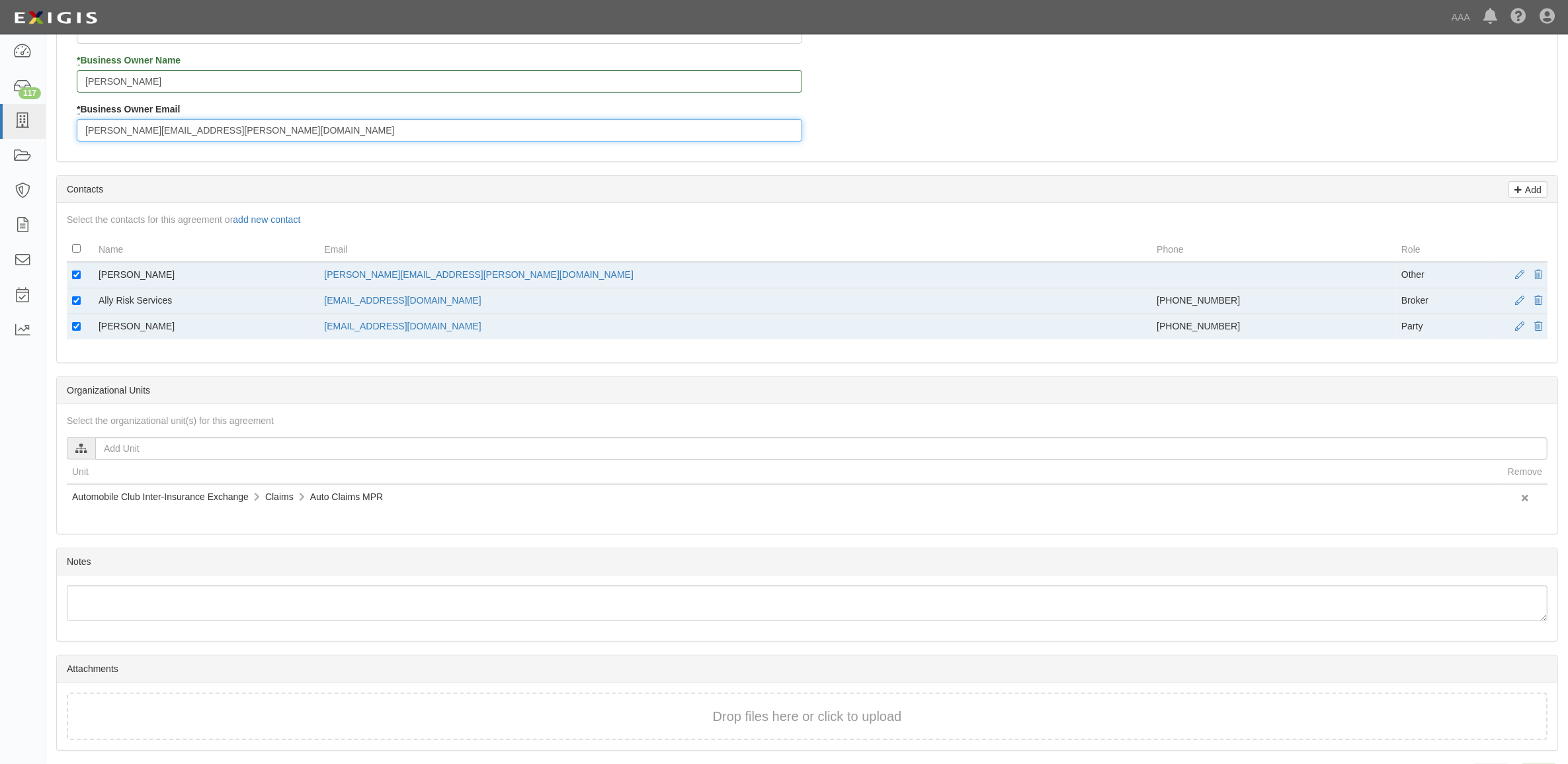
type input "rohde.nickolas@ace.aaa.com"
click at [76, 273] on input "checkbox" at bounding box center [76, 274] width 8 height 8
checkbox input "false"
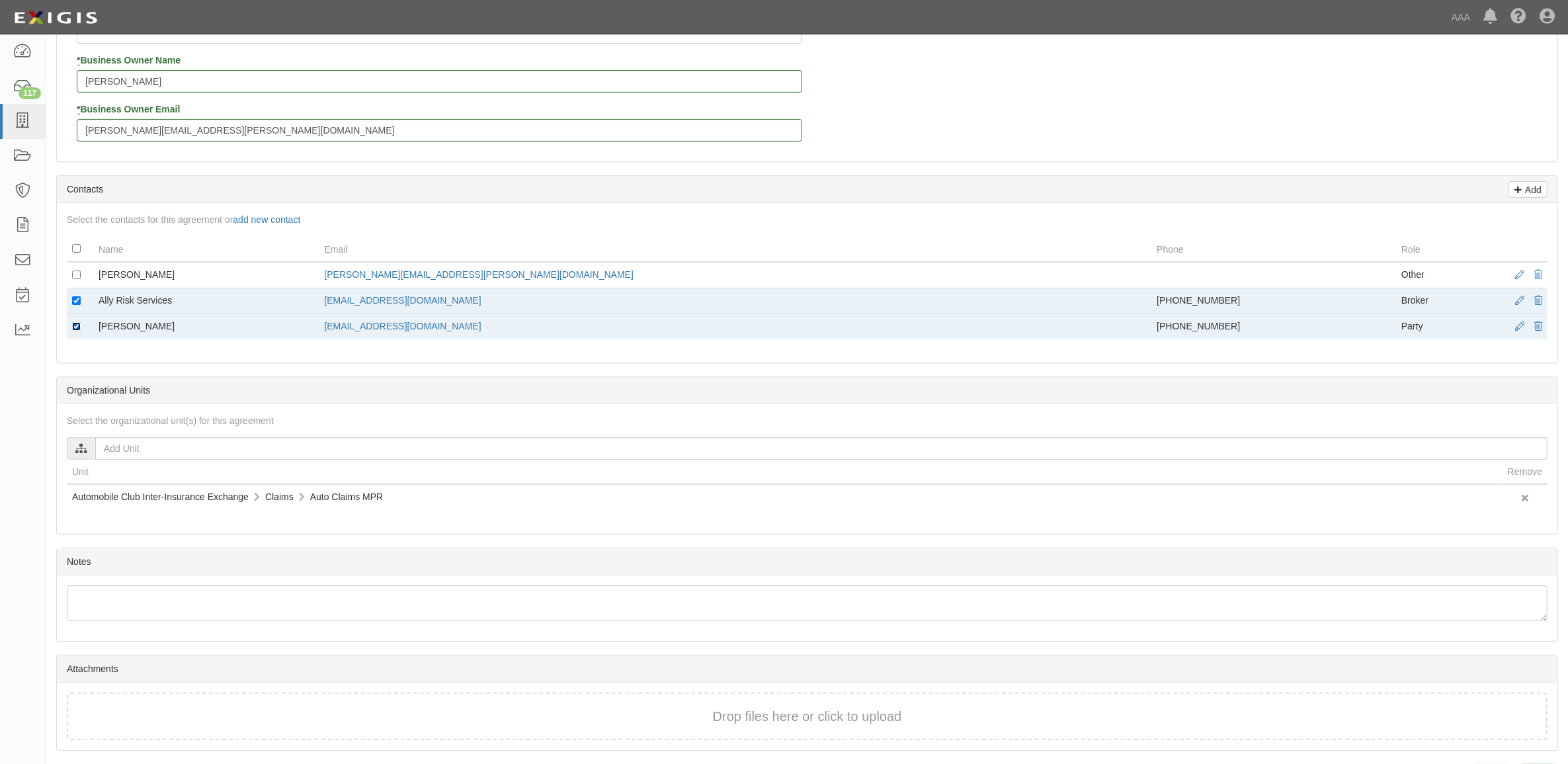
click at [74, 328] on input "checkbox" at bounding box center [76, 326] width 8 height 8
checkbox input "false"
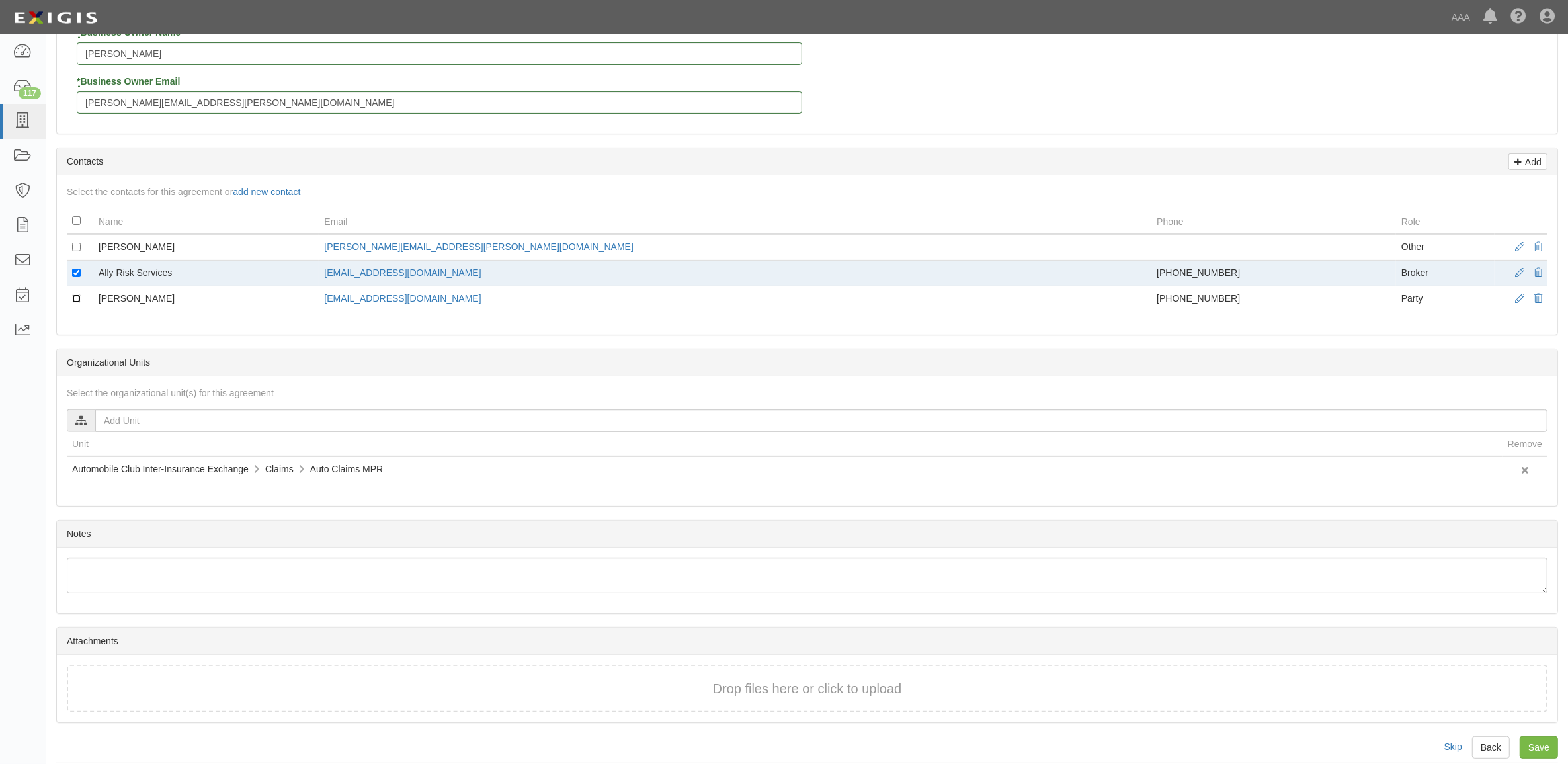
scroll to position [457, 0]
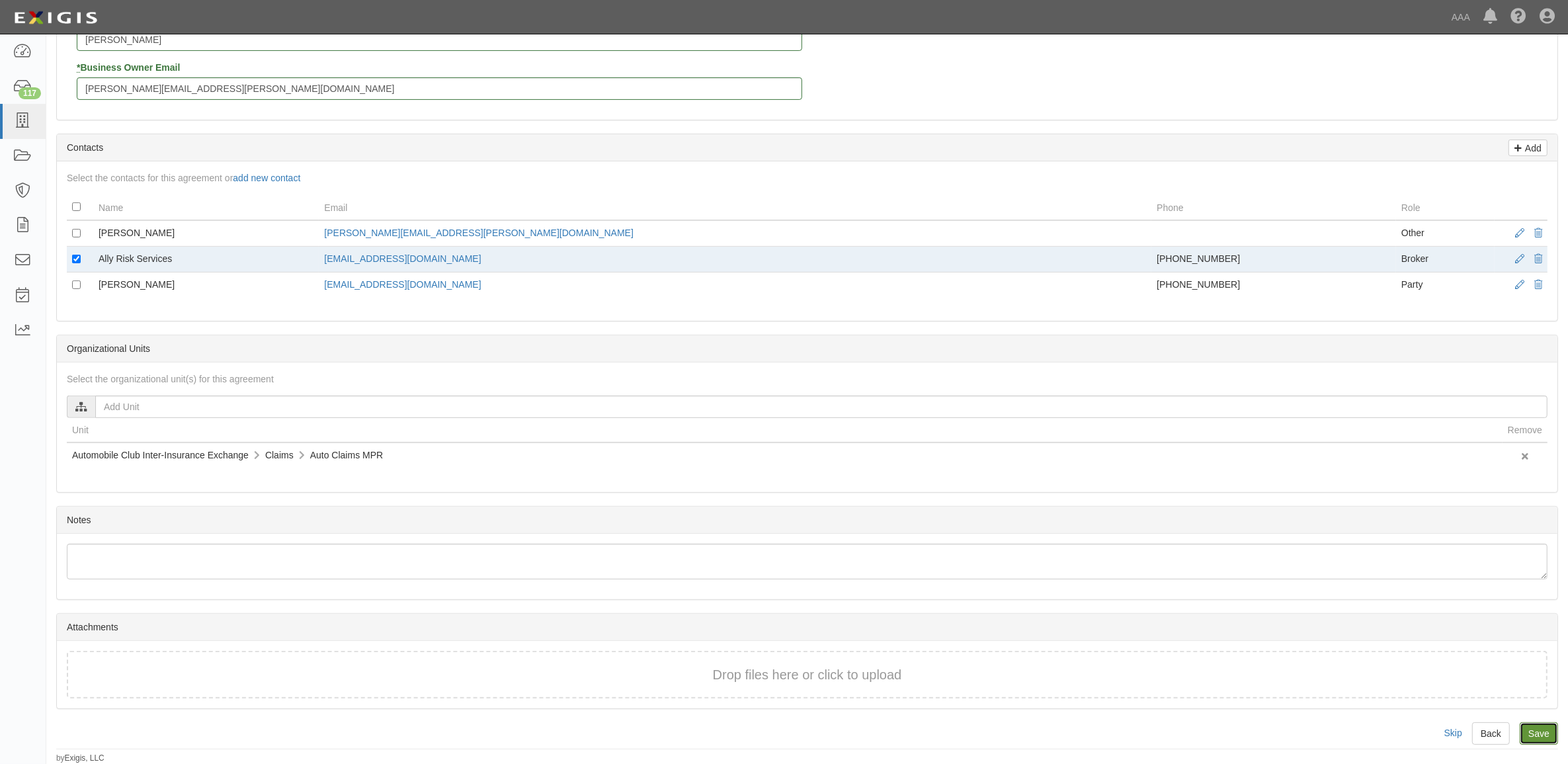
click at [1536, 729] on input "Save" at bounding box center [1539, 733] width 38 height 23
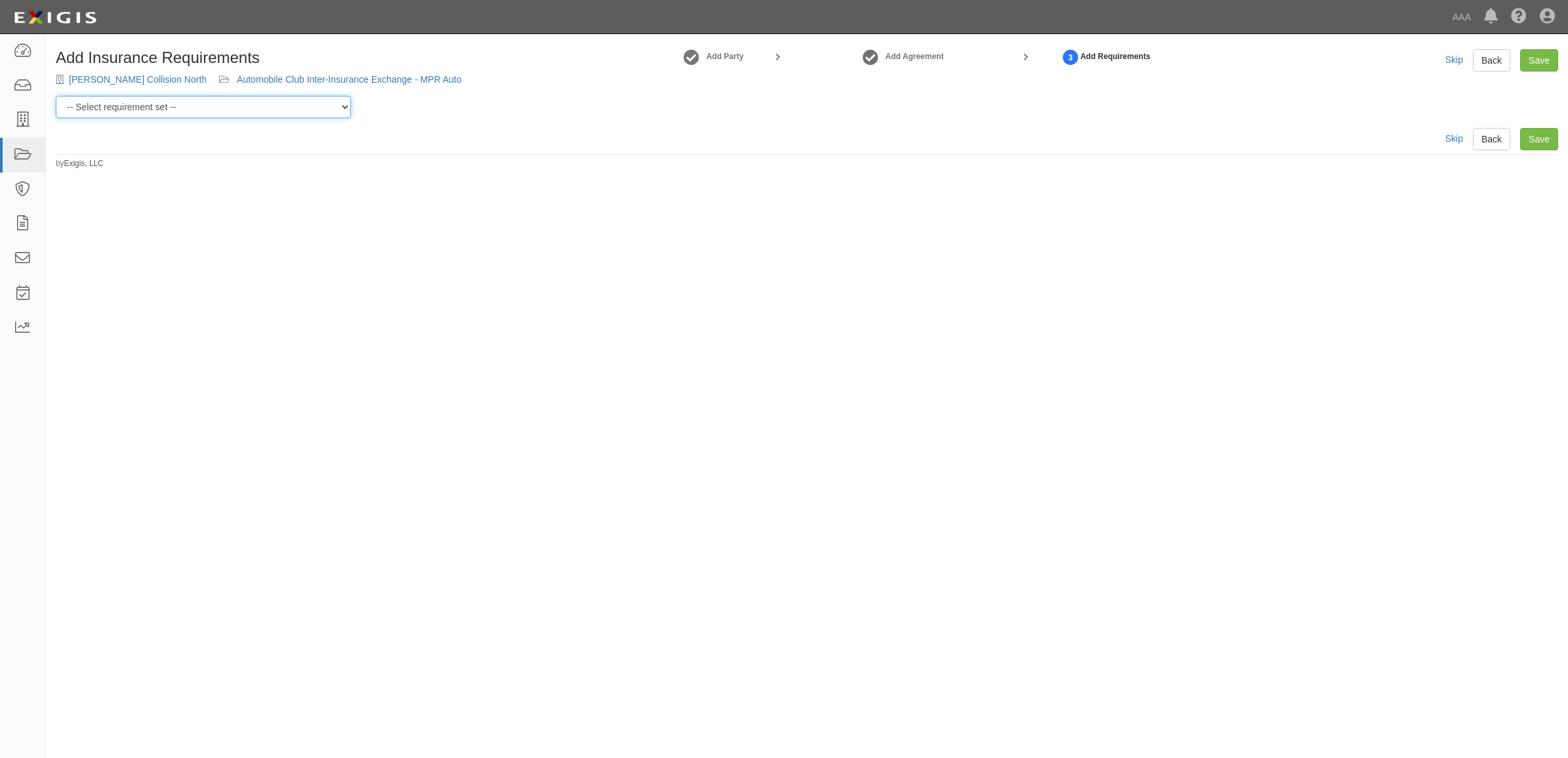
click at [256, 104] on select "-- Select requirement set -- AAA East Central AAR AAA East Central ERS AAA East…" at bounding box center [203, 107] width 295 height 22
select select "31541"
click at [56, 96] on select "-- Select requirement set -- AAA East Central AAR AAA East Central ERS AAA East…" at bounding box center [203, 107] width 295 height 22
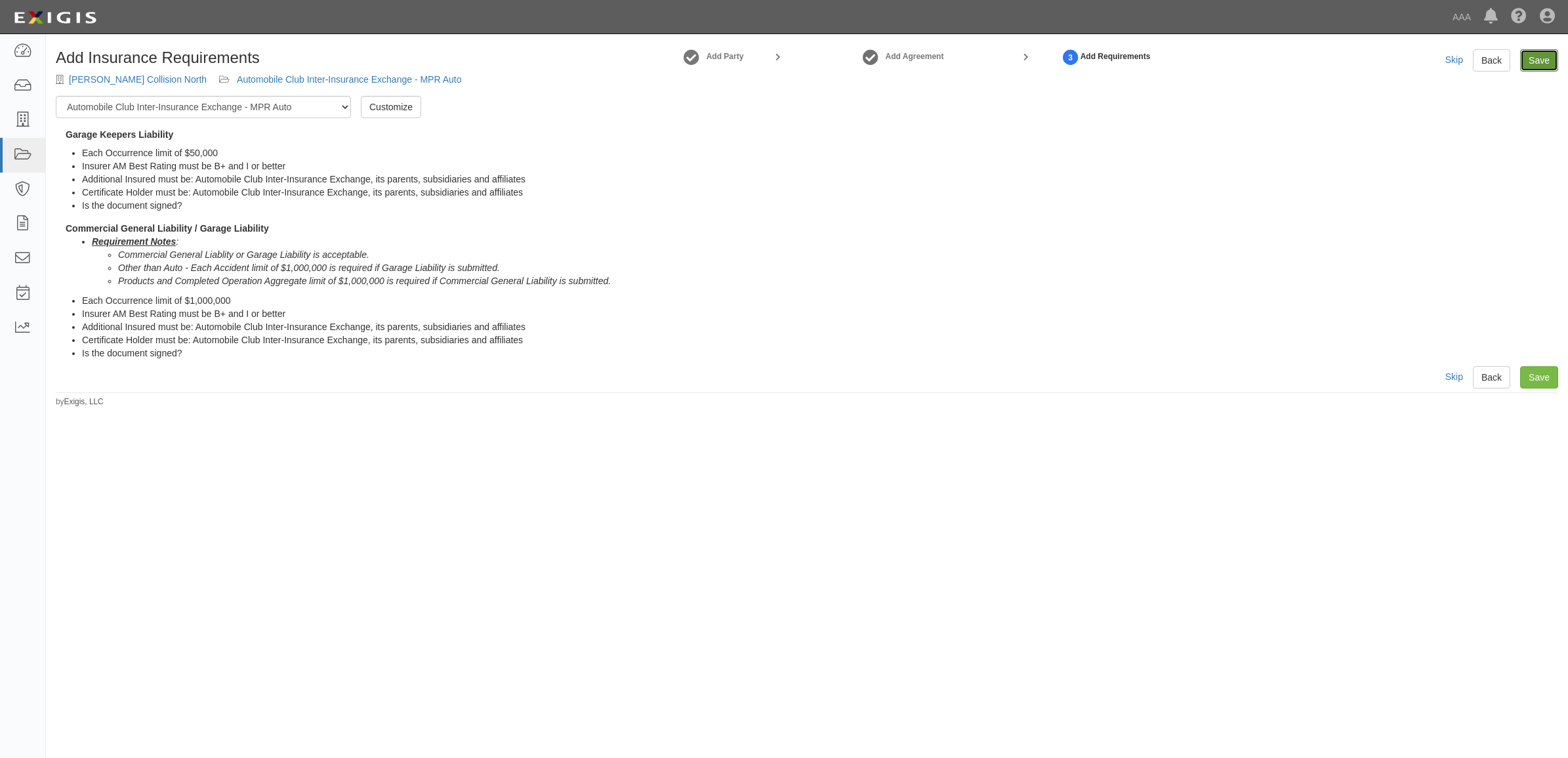
click at [1540, 63] on link "Save" at bounding box center [1538, 60] width 38 height 22
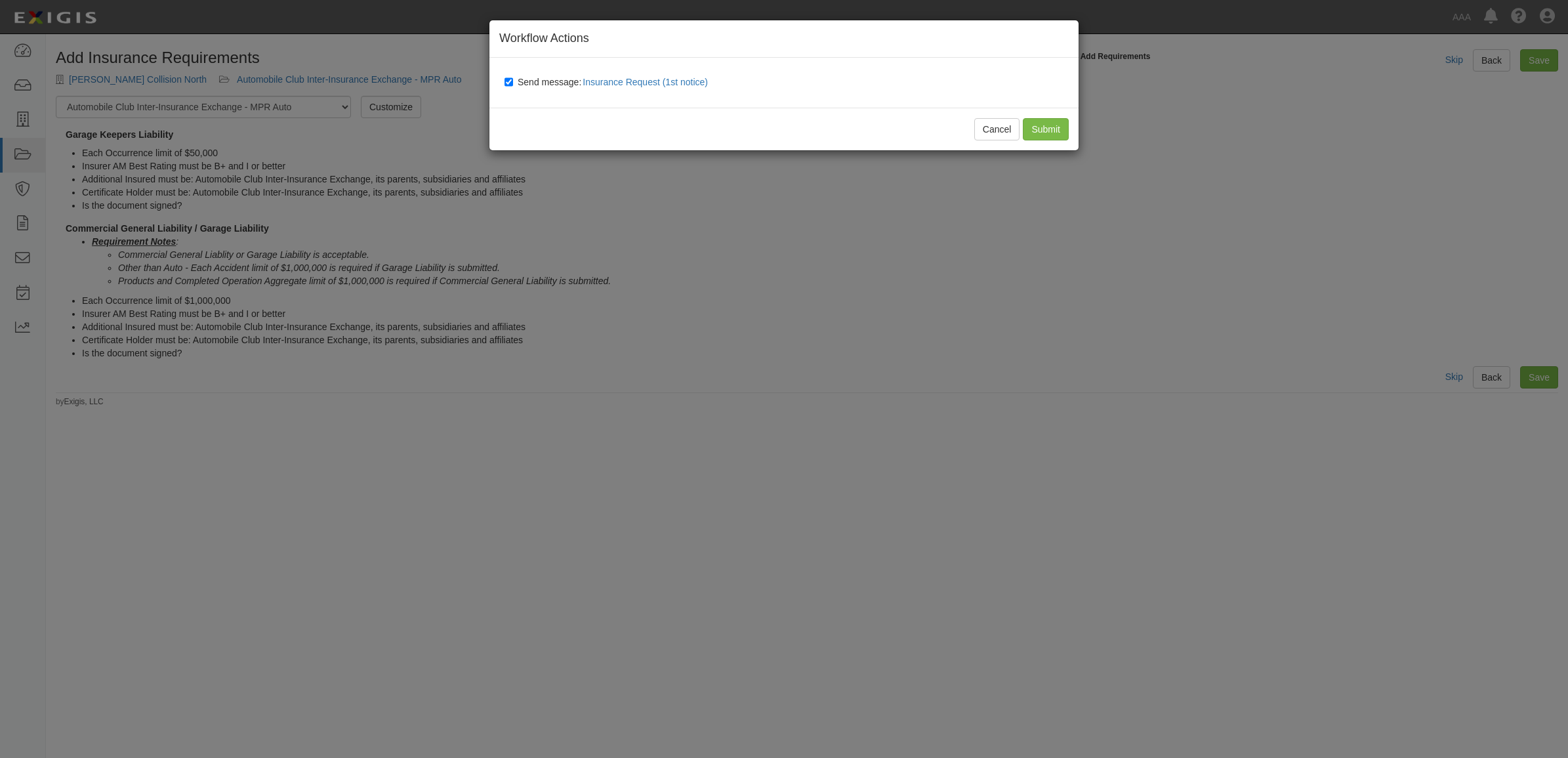
click at [525, 80] on span "Send message: Insurance Request (1st notice)" at bounding box center [615, 82] width 195 height 10
click at [513, 80] on input "Send message: Insurance Request (1st notice)" at bounding box center [508, 82] width 8 height 10
checkbox input "false"
click at [1040, 123] on input "Submit" at bounding box center [1046, 129] width 46 height 22
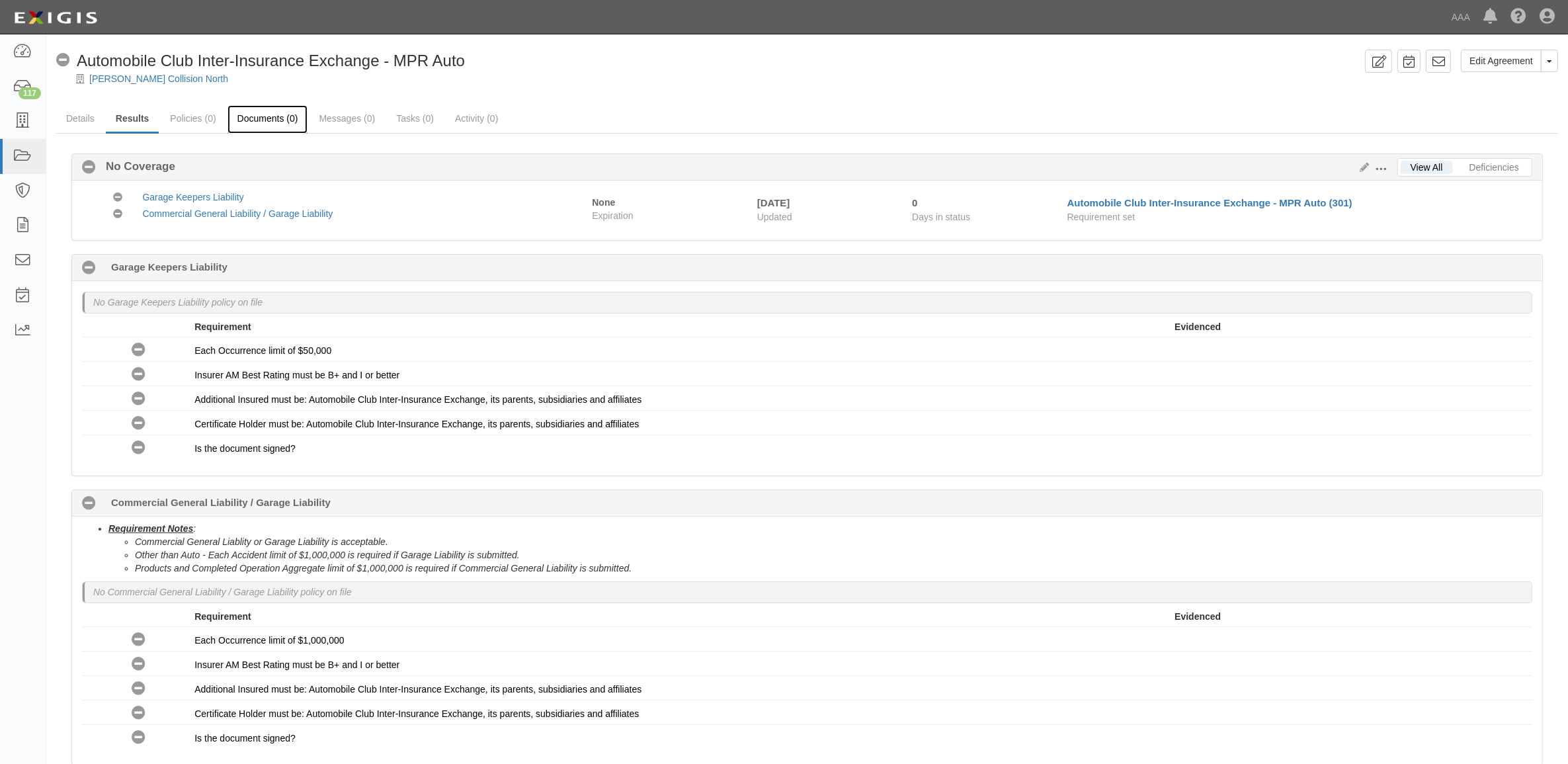
click at [252, 120] on link "Documents (0)" at bounding box center [267, 119] width 80 height 29
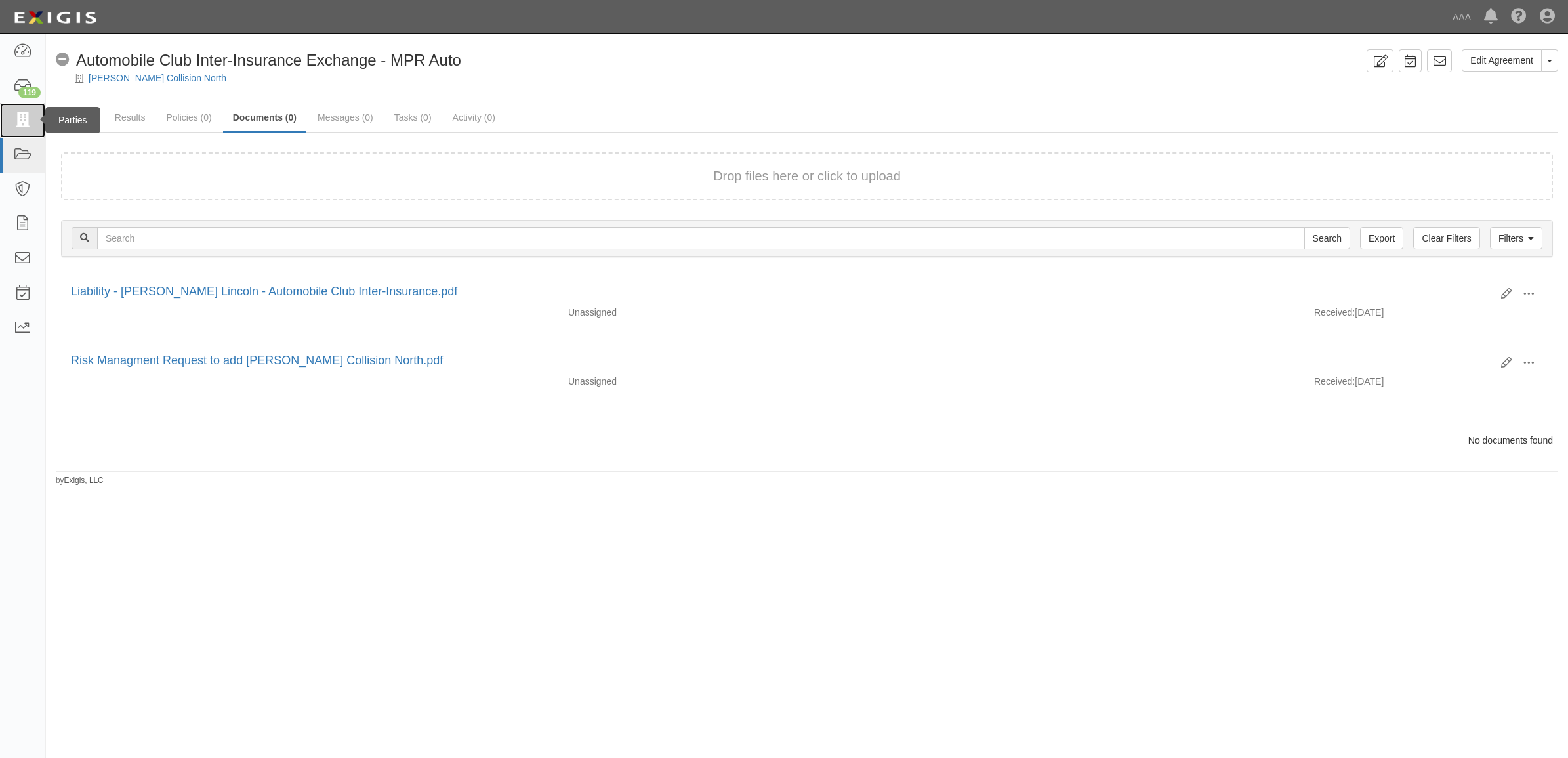
click at [24, 124] on icon at bounding box center [22, 120] width 19 height 15
